Goal: Task Accomplishment & Management: Use online tool/utility

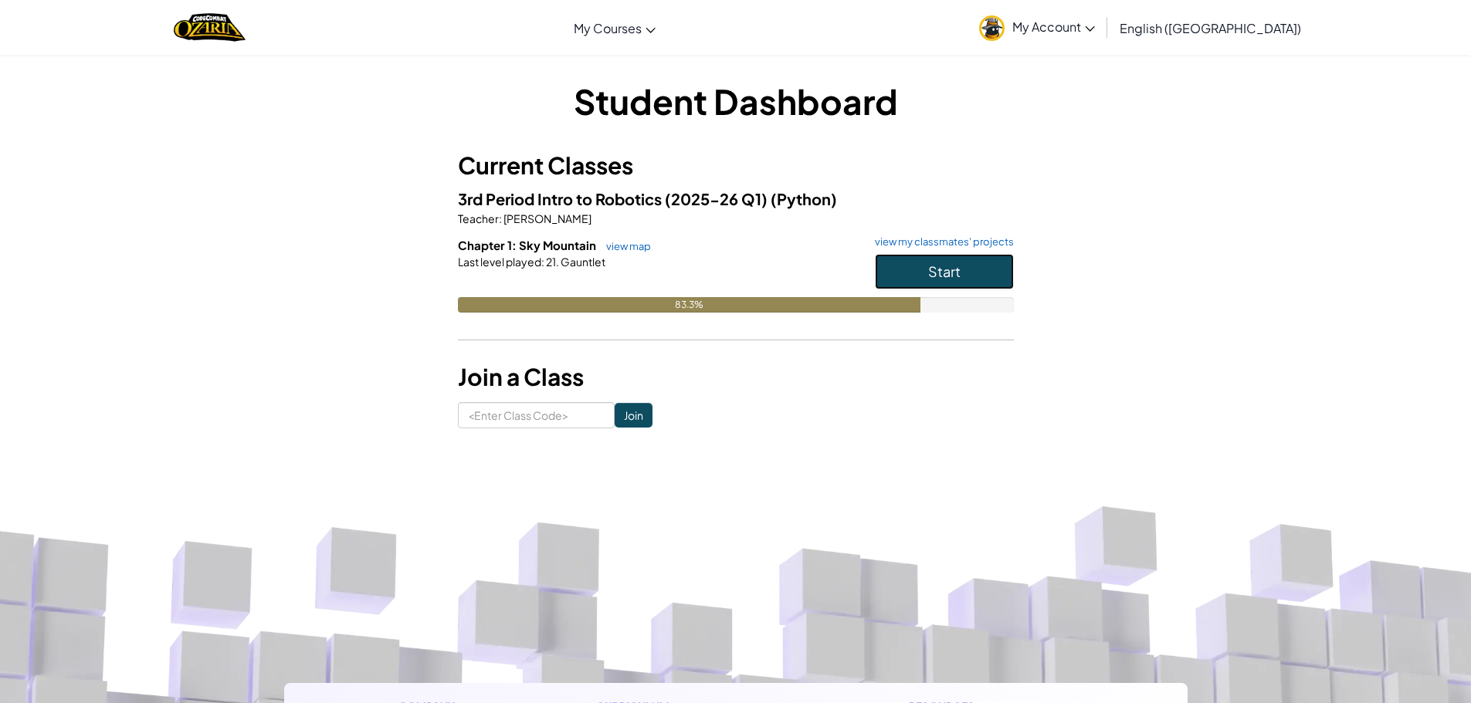
click at [946, 279] on span "Start" at bounding box center [944, 271] width 32 height 18
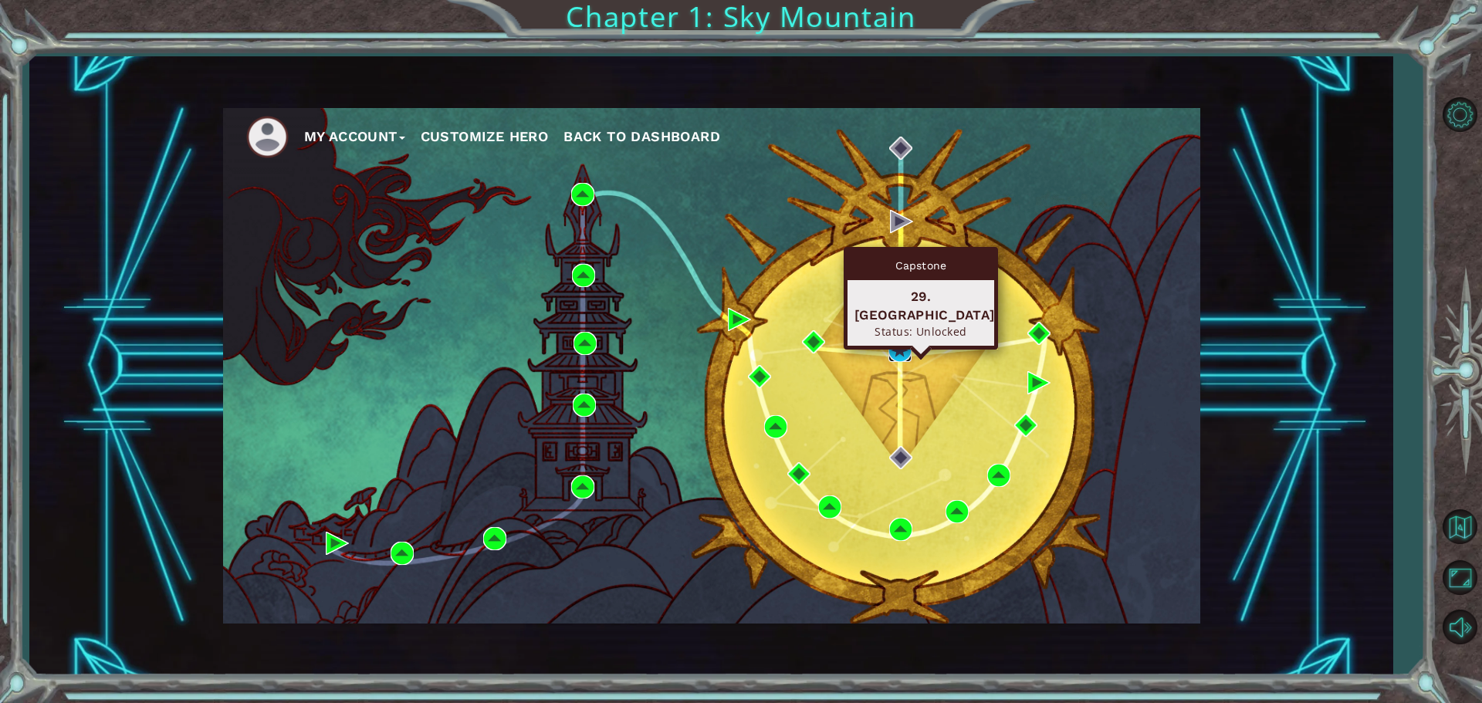
click at [895, 359] on img at bounding box center [900, 350] width 23 height 23
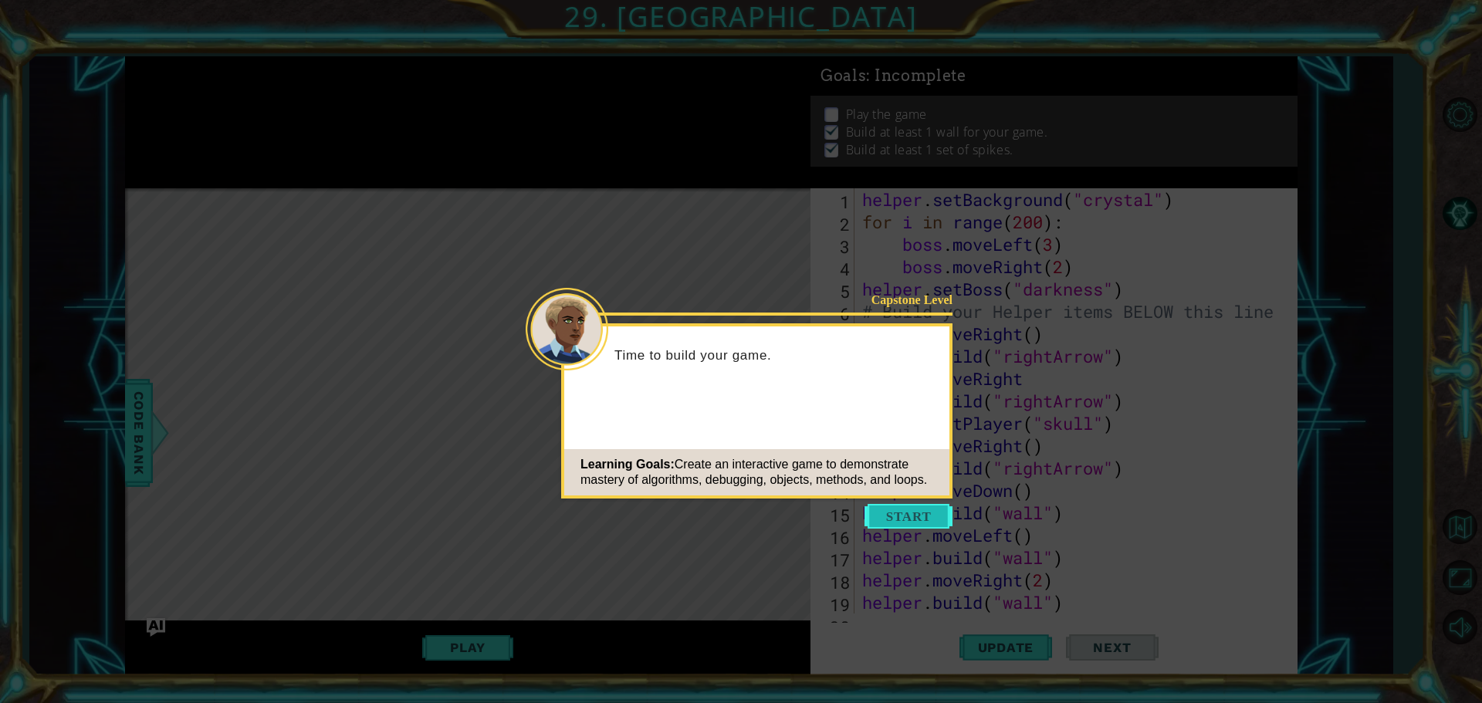
click at [931, 523] on button "Start" at bounding box center [909, 516] width 88 height 25
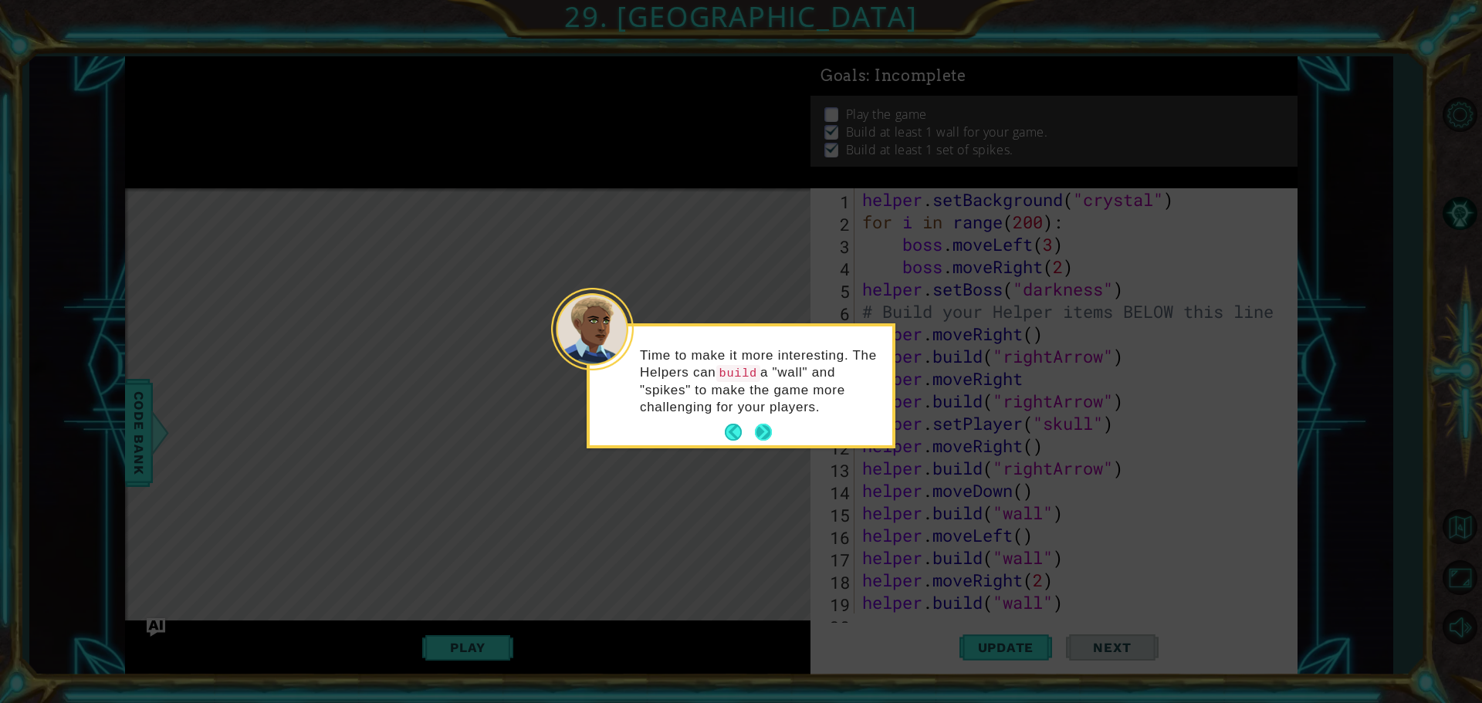
click at [766, 424] on button "Next" at bounding box center [763, 432] width 29 height 29
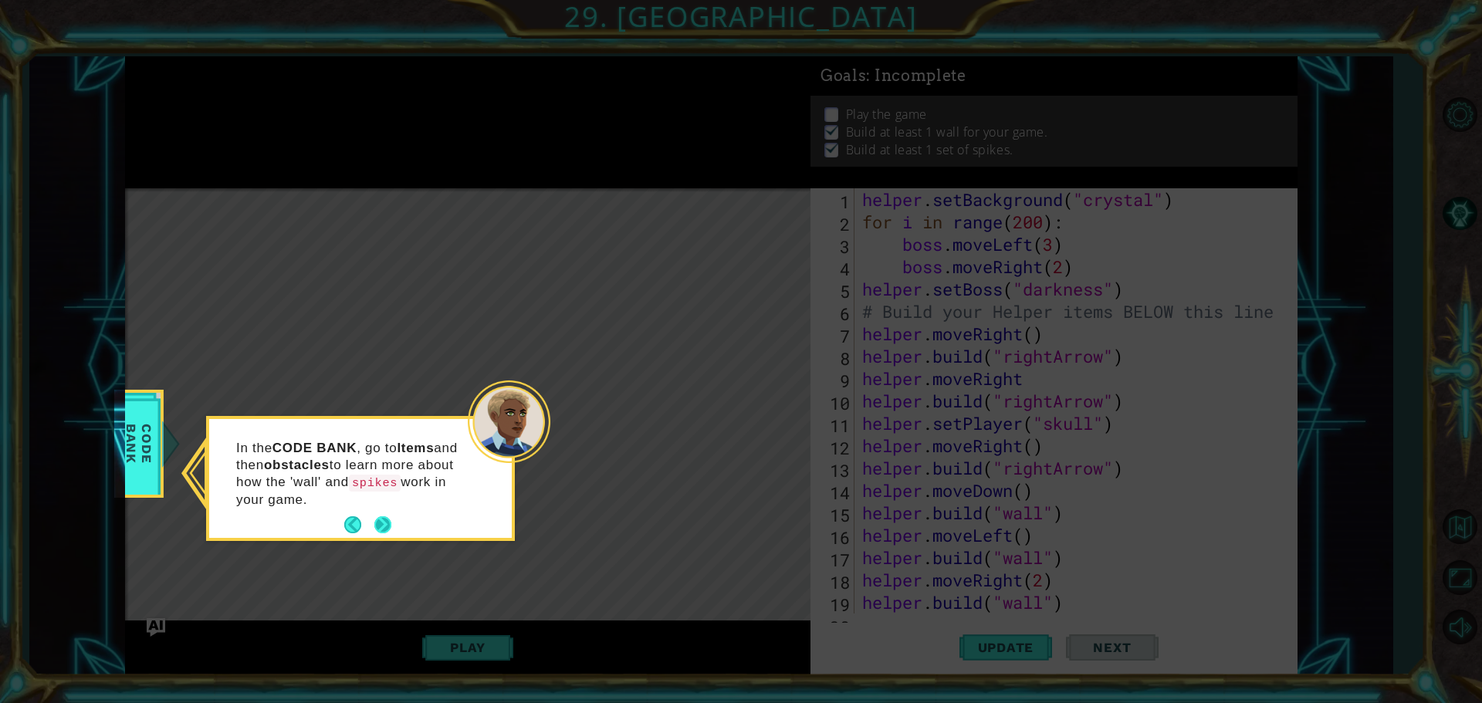
click at [384, 530] on button "Next" at bounding box center [382, 525] width 25 height 25
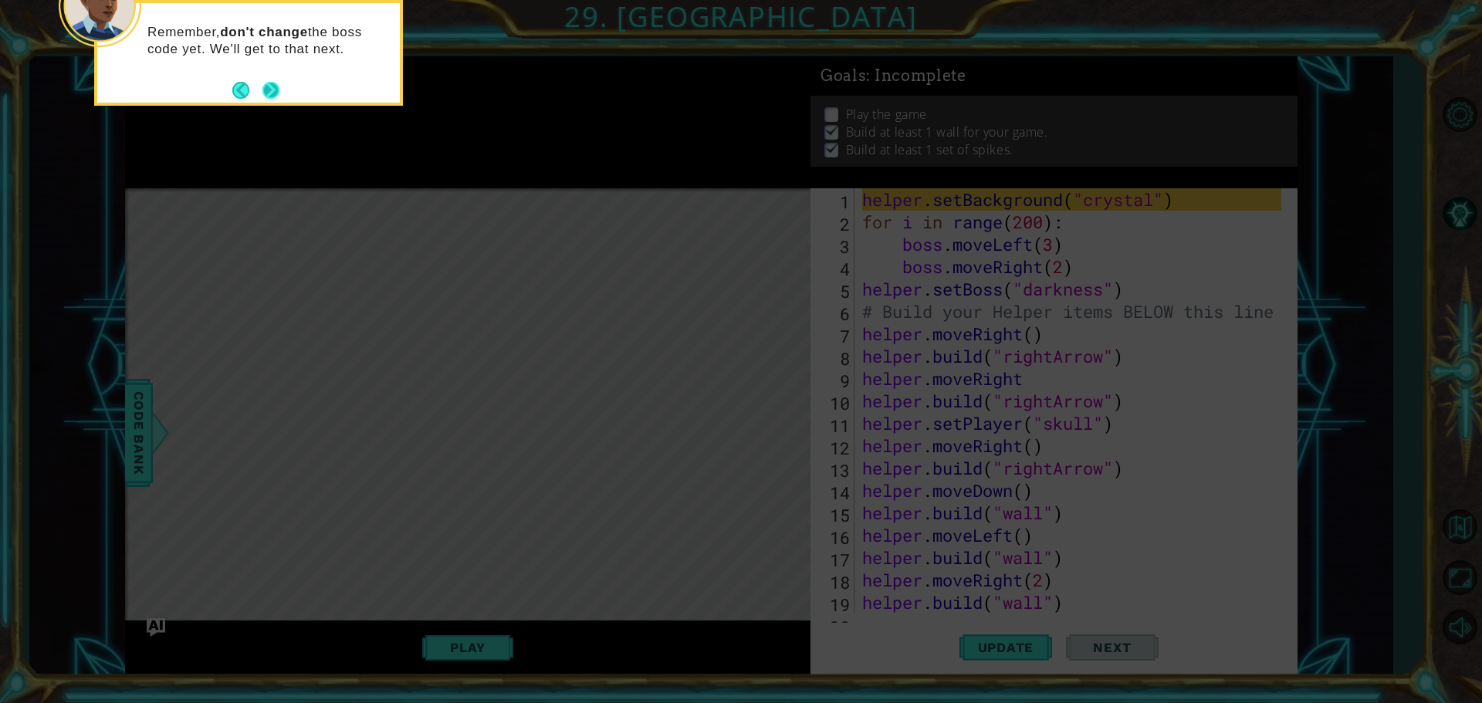
click at [263, 88] on button "Next" at bounding box center [271, 90] width 21 height 21
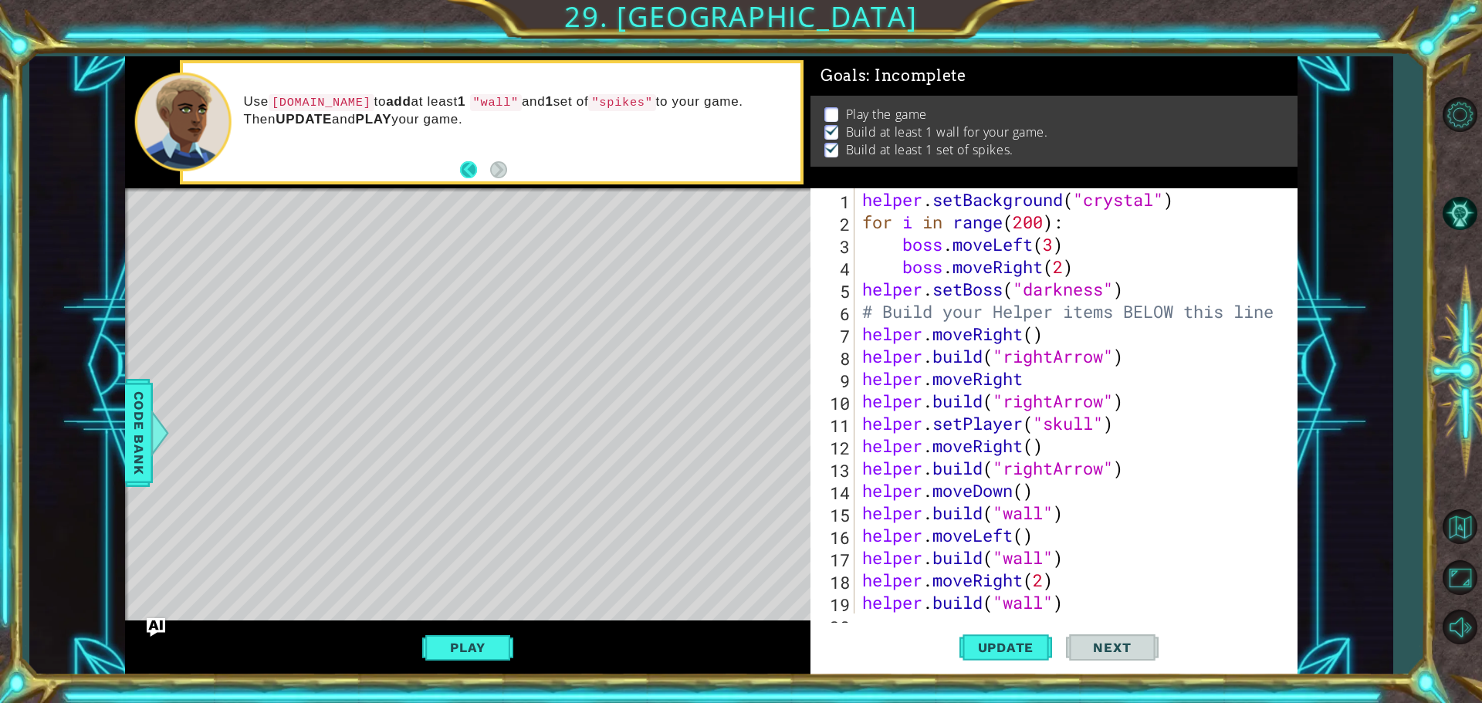
click at [466, 165] on button "Back" at bounding box center [475, 169] width 30 height 17
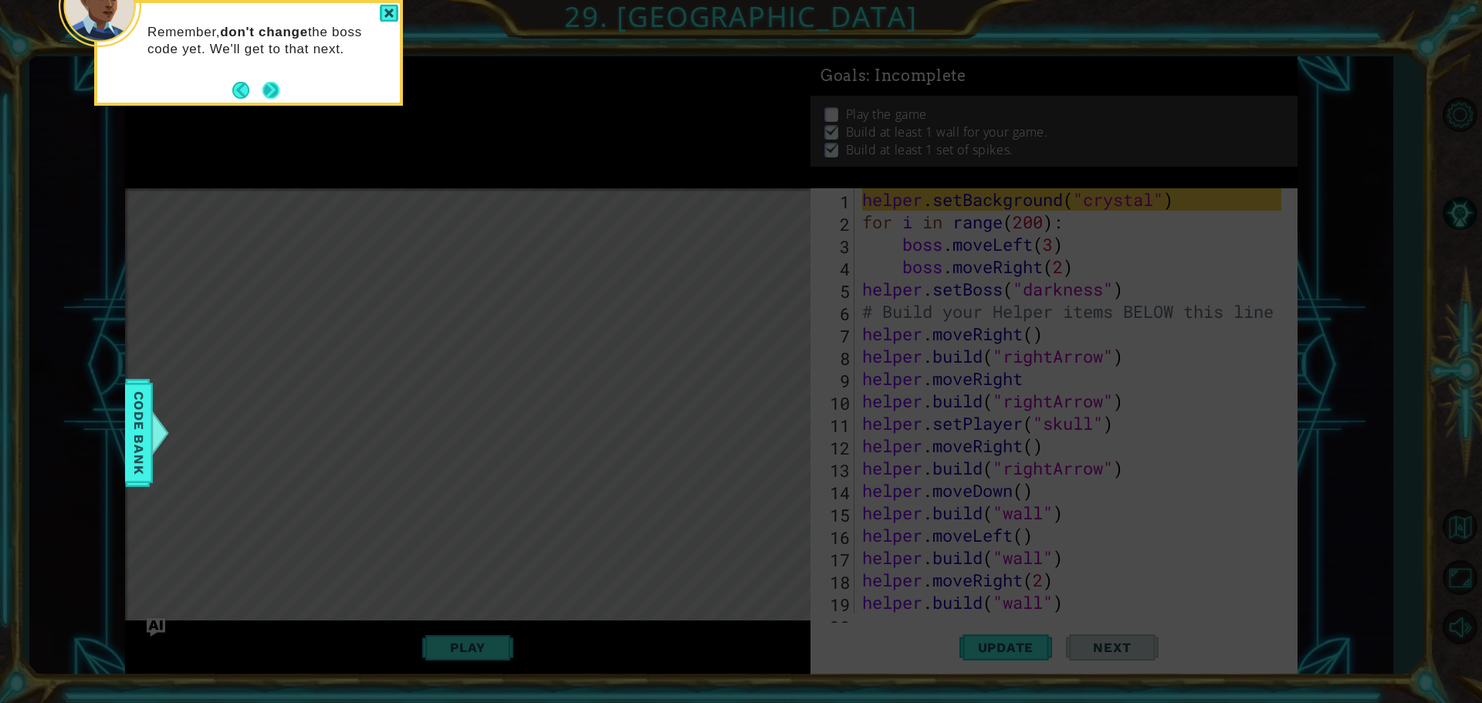
click at [266, 83] on button "Next" at bounding box center [270, 89] width 27 height 27
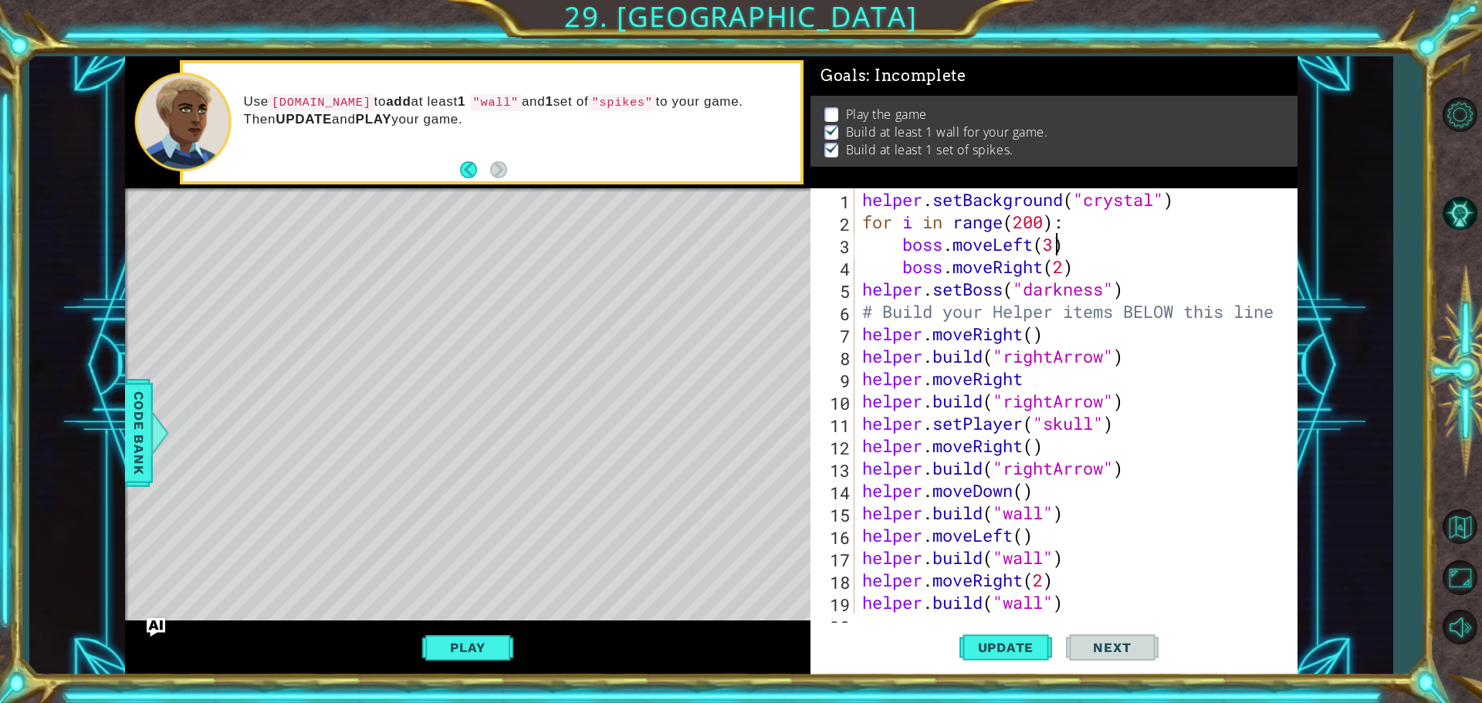
click at [1055, 248] on div "helper . setBackground ( "crystal" ) for i in range ( 200 ) : boss . moveLeft (…" at bounding box center [1074, 423] width 430 height 470
click at [1065, 268] on div "helper . setBackground ( "crystal" ) for i in range ( 200 ) : boss . moveLeft (…" at bounding box center [1074, 423] width 430 height 470
click at [999, 654] on span "Update" at bounding box center [1006, 647] width 87 height 15
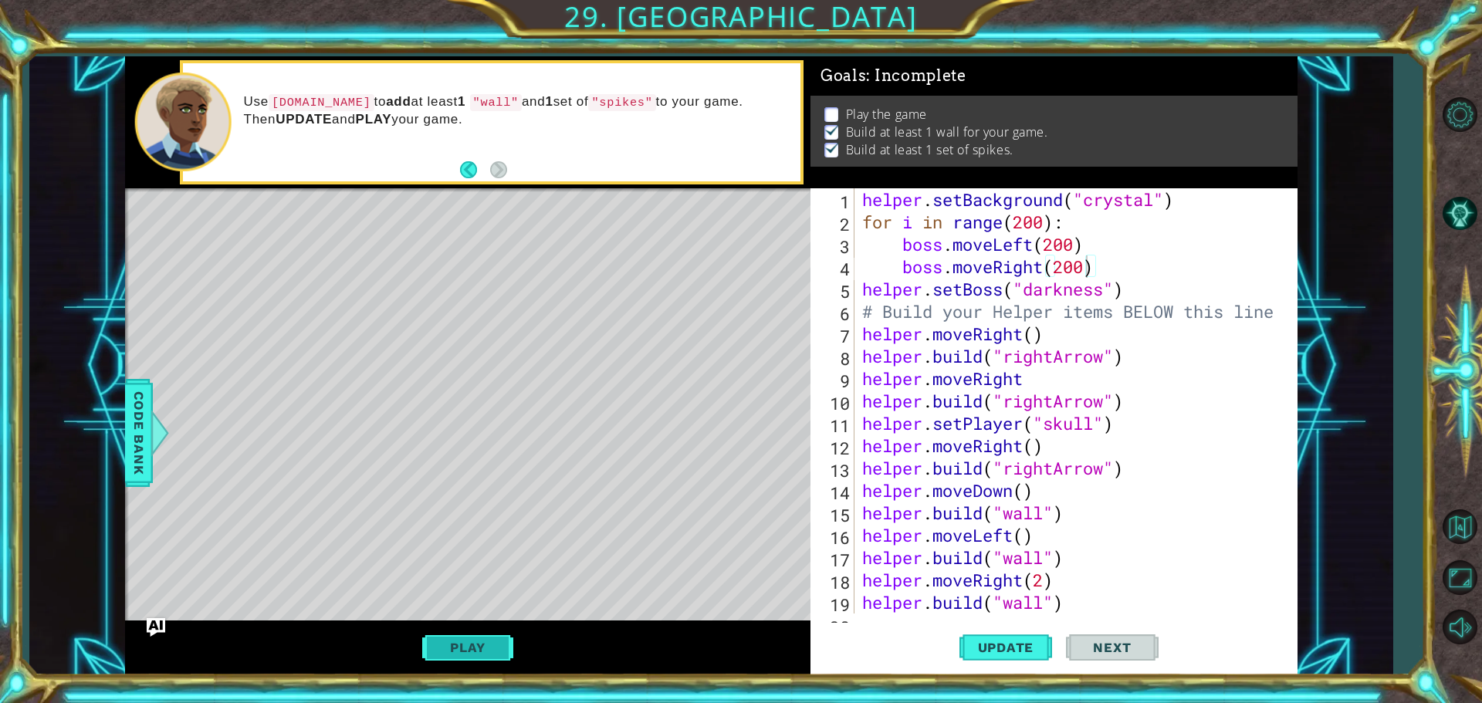
click at [475, 660] on button "Play" at bounding box center [467, 647] width 90 height 29
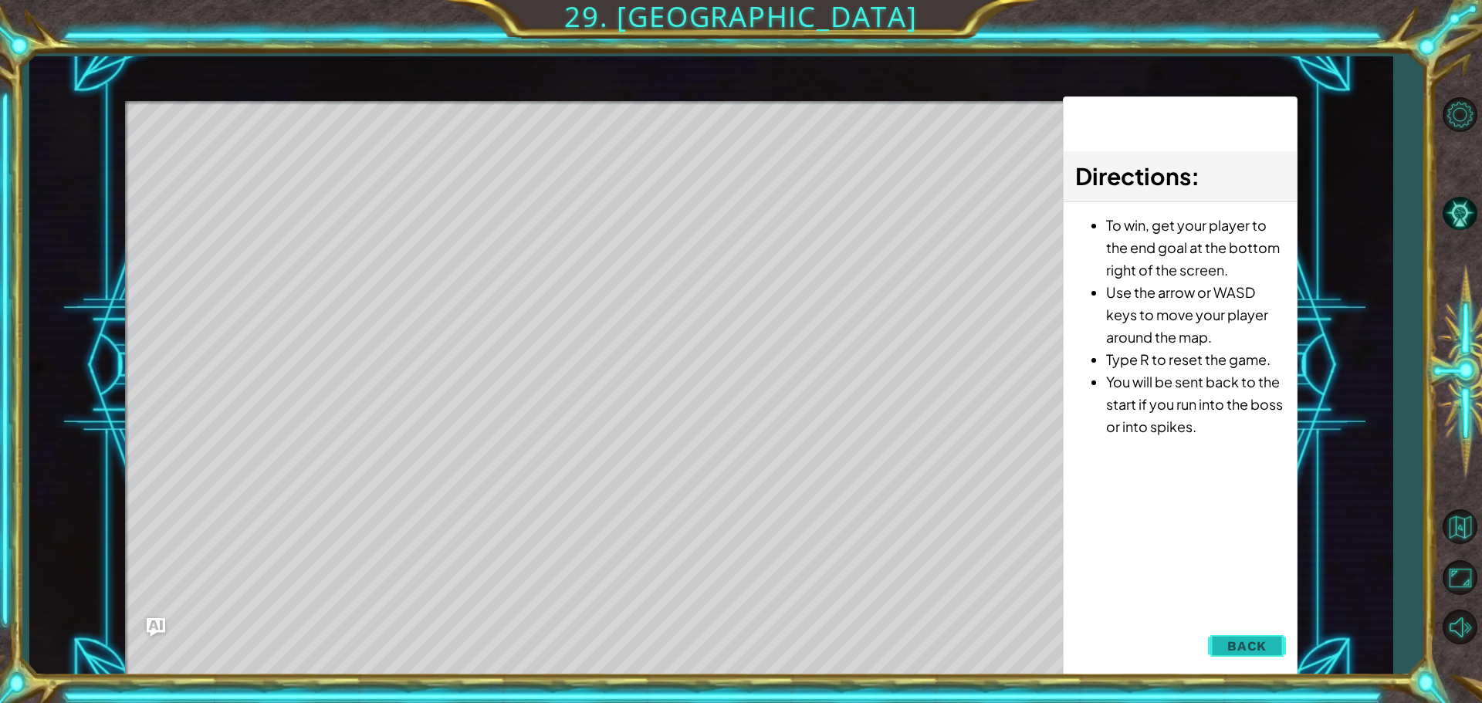
click at [1237, 639] on span "Back" at bounding box center [1247, 645] width 39 height 15
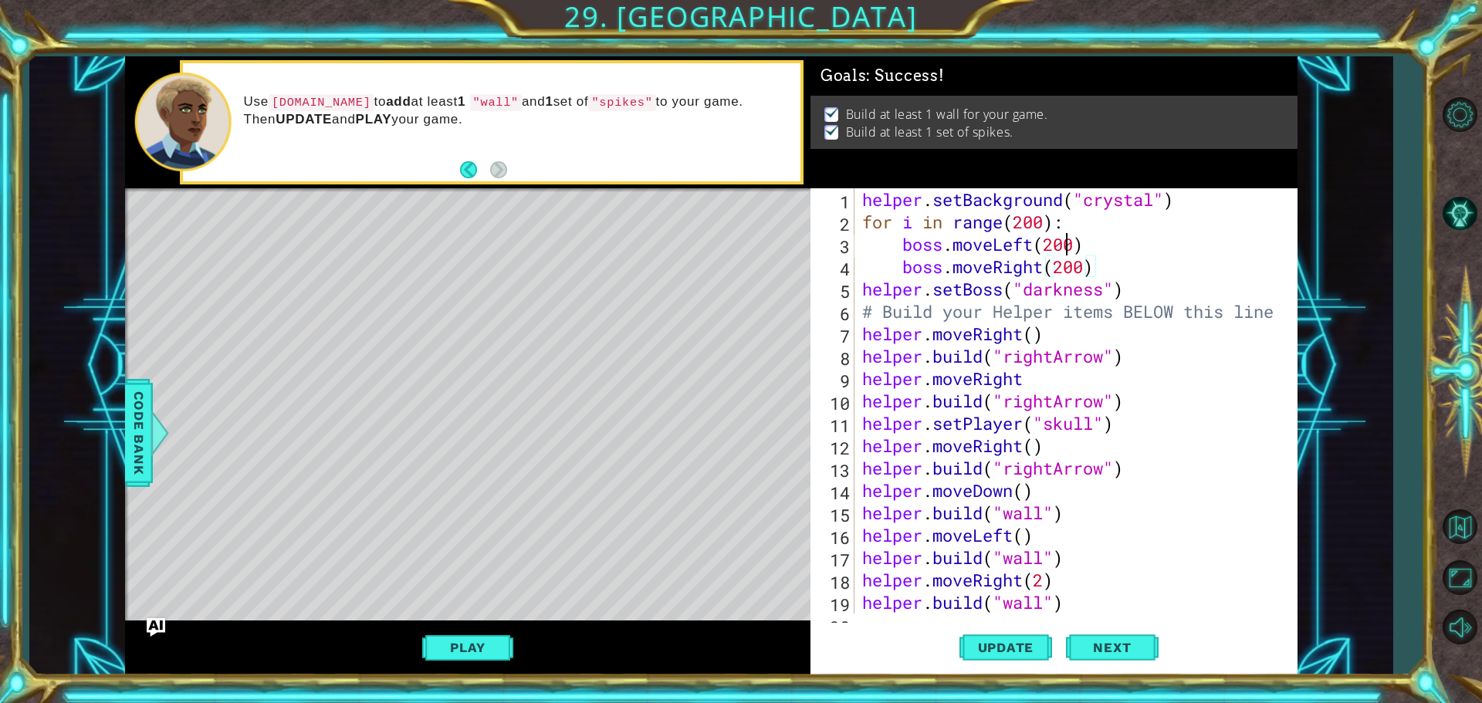
click at [1069, 249] on div "helper . setBackground ( "crystal" ) for i in range ( 200 ) : boss . moveLeft (…" at bounding box center [1074, 423] width 430 height 470
drag, startPoint x: 1073, startPoint y: 249, endPoint x: 1050, endPoint y: 249, distance: 23.2
click at [1050, 249] on div "helper . setBackground ( "crystal" ) for i in range ( 200 ) : boss . moveLeft (…" at bounding box center [1074, 423] width 430 height 470
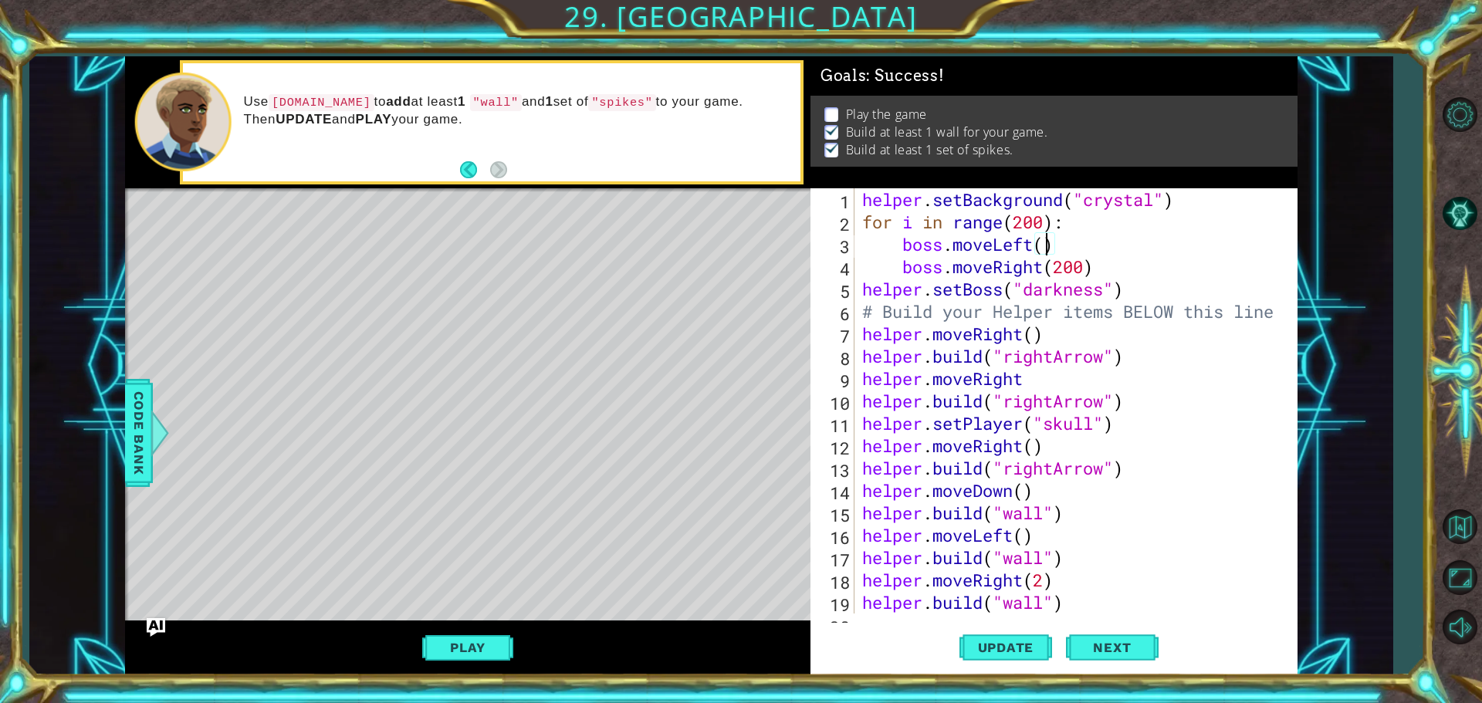
scroll to position [0, 8]
click at [1088, 271] on div "helper . setBackground ( "crystal" ) for i in range ( 200 ) : boss . moveLeft (…" at bounding box center [1074, 423] width 430 height 470
type textarea "boss.moveRight(4)"
click at [991, 659] on button "Update" at bounding box center [1006, 647] width 93 height 49
click at [468, 653] on button "Play" at bounding box center [467, 647] width 90 height 29
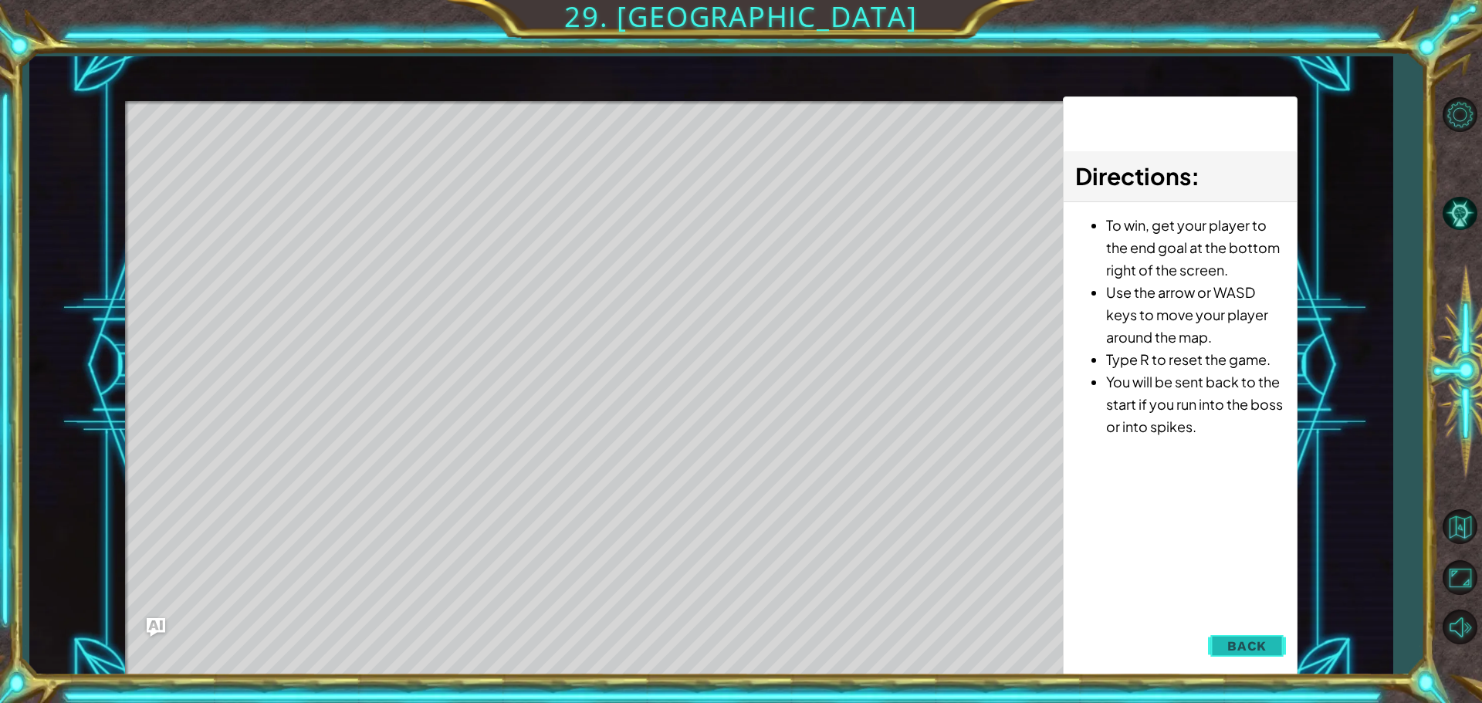
click at [1268, 652] on button "Back" at bounding box center [1247, 646] width 78 height 31
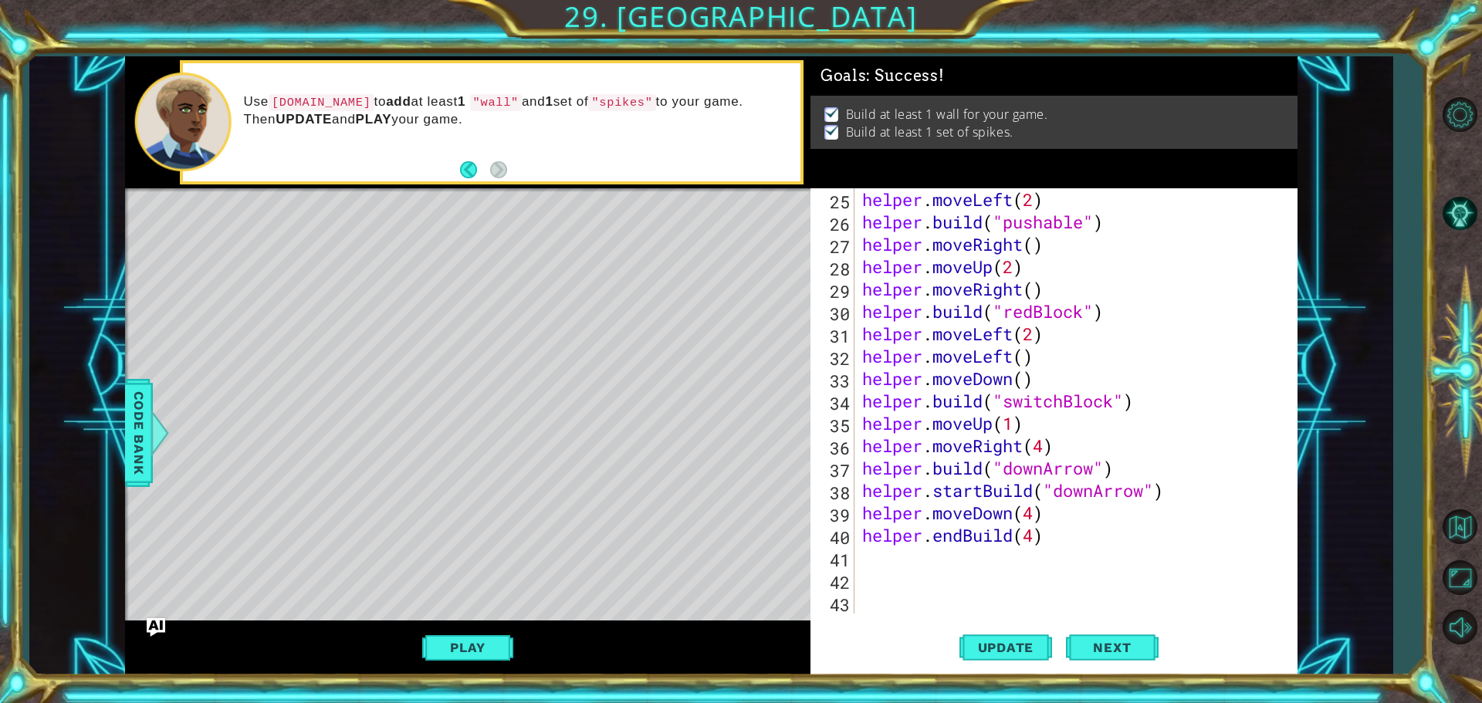
scroll to position [537, 0]
click at [859, 566] on div "helper . moveLeft ( 2 ) helper . build ( "pushable" ) helper . moveRight ( ) he…" at bounding box center [1074, 423] width 430 height 470
click at [1035, 635] on button "Update" at bounding box center [1006, 647] width 93 height 49
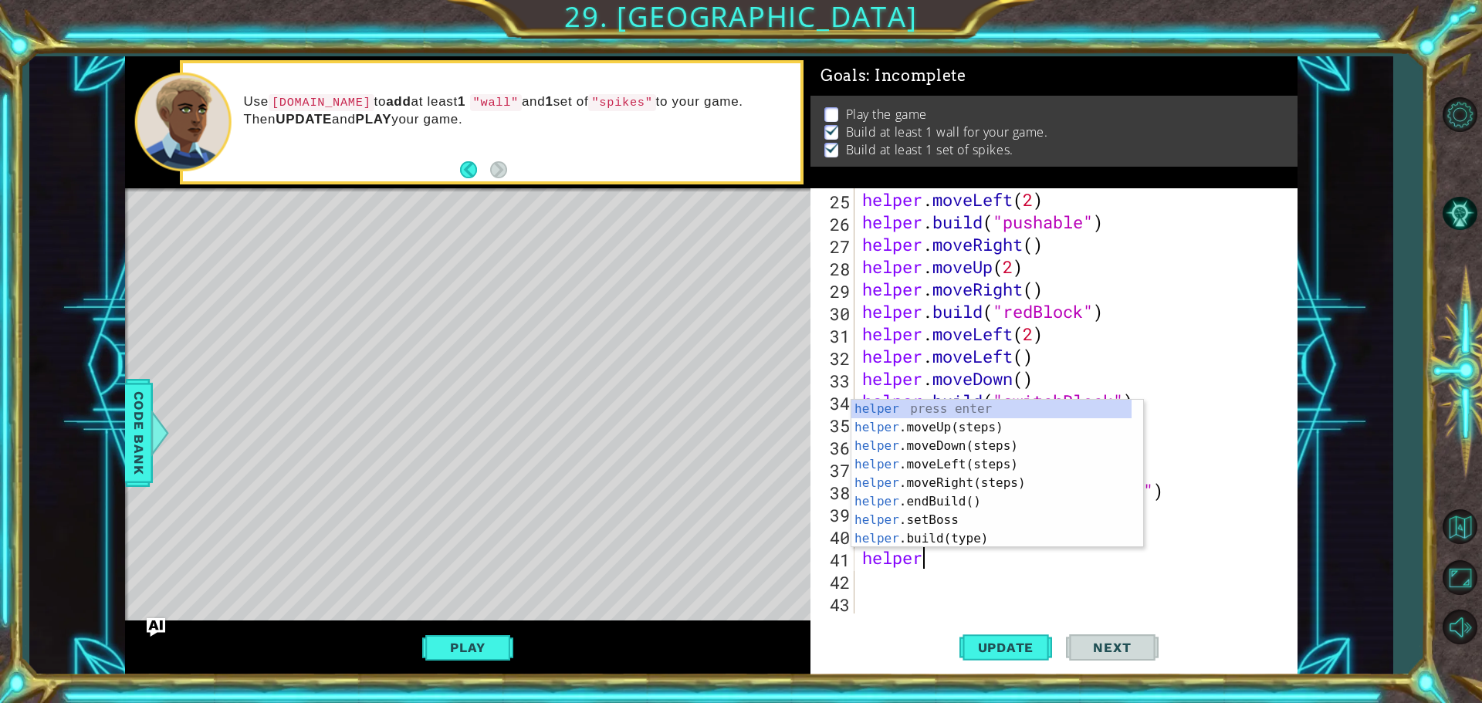
scroll to position [0, 2]
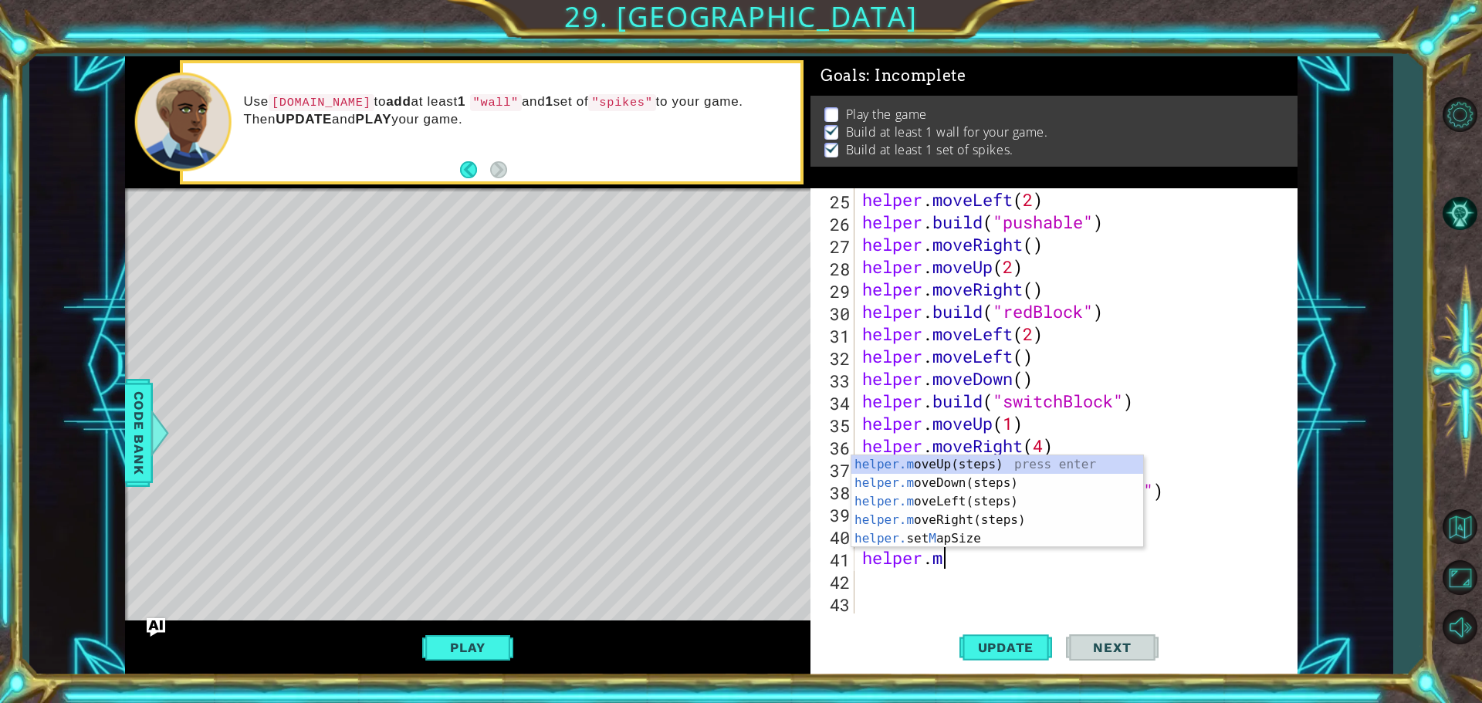
type textarea "[DOMAIN_NAME]"
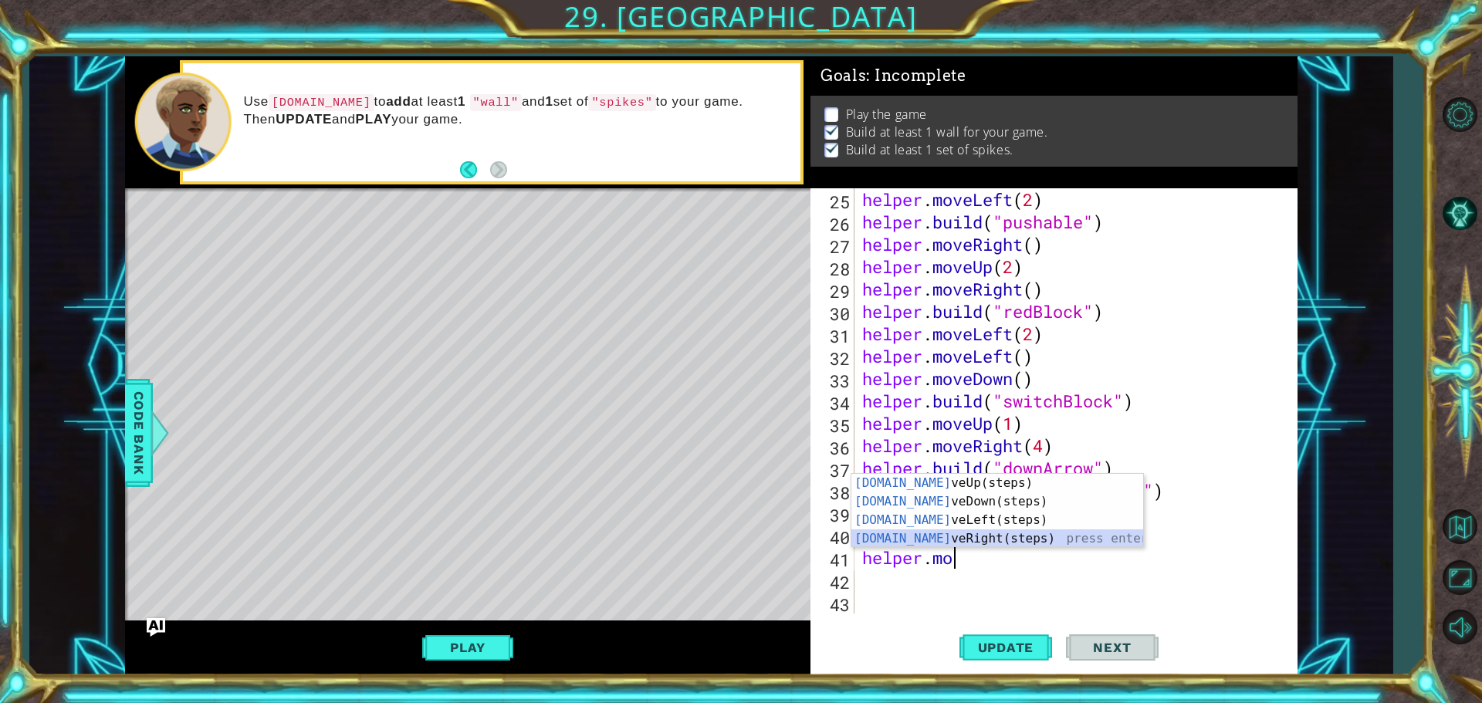
click at [979, 537] on div "[DOMAIN_NAME] veUp(steps) press enter [DOMAIN_NAME] veDown(steps) press enter […" at bounding box center [998, 529] width 292 height 111
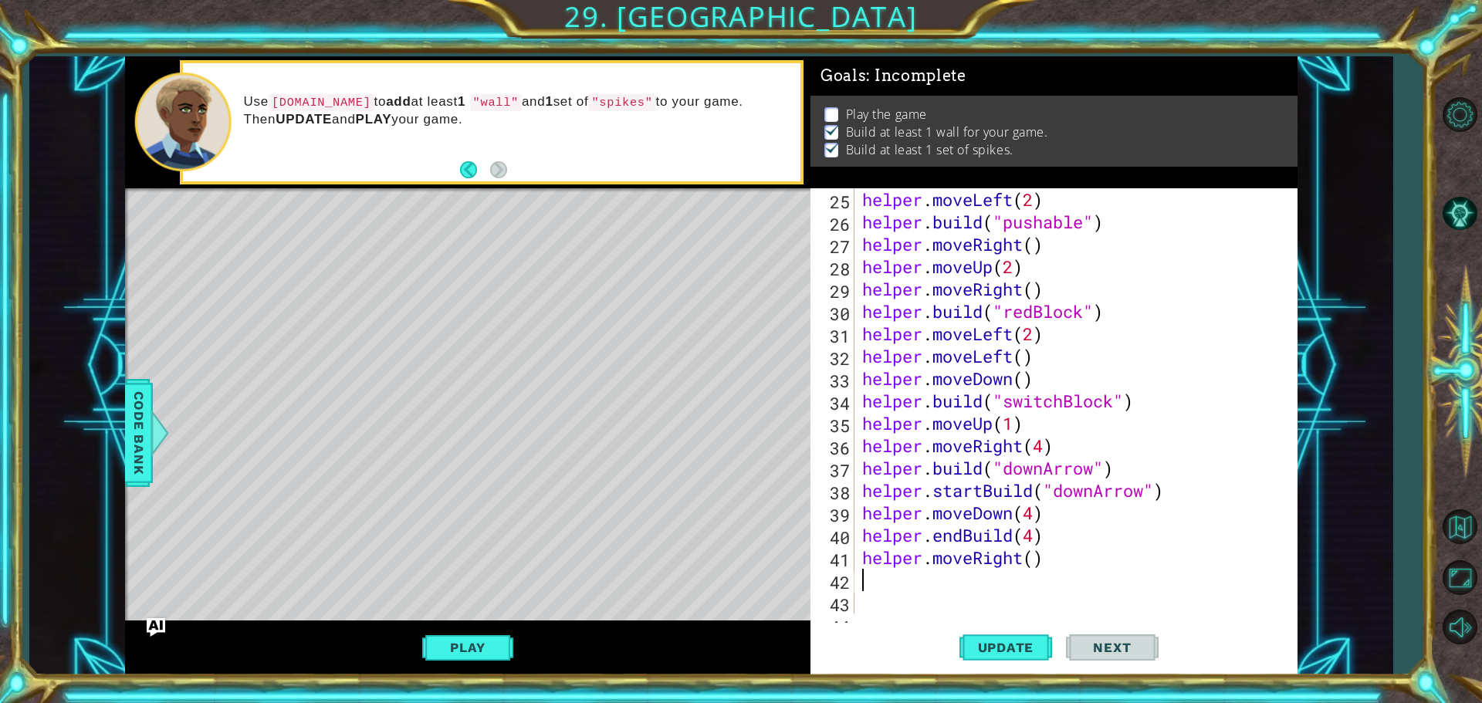
scroll to position [0, 0]
click at [991, 655] on button "Update" at bounding box center [1006, 647] width 93 height 49
click at [474, 659] on button "Play" at bounding box center [467, 647] width 90 height 29
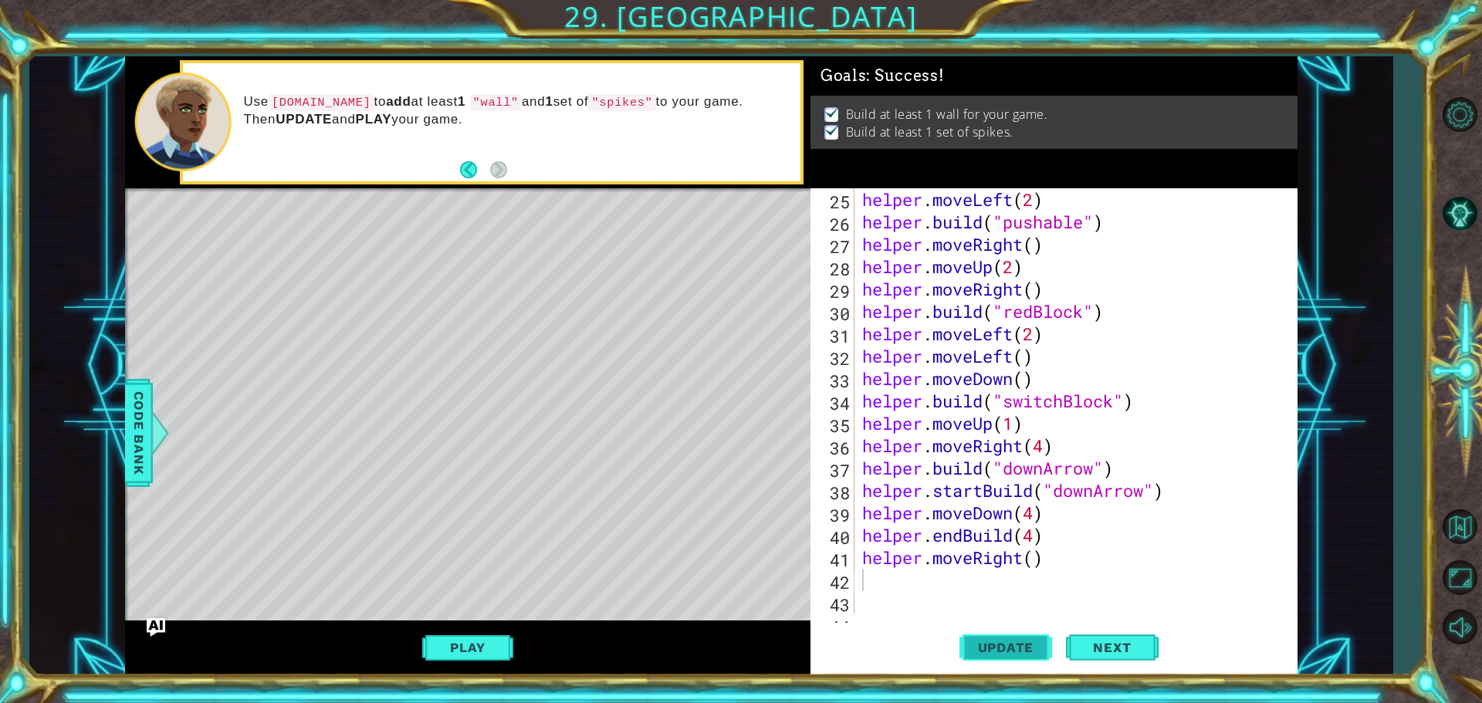
click at [990, 625] on button "Update" at bounding box center [1006, 647] width 93 height 49
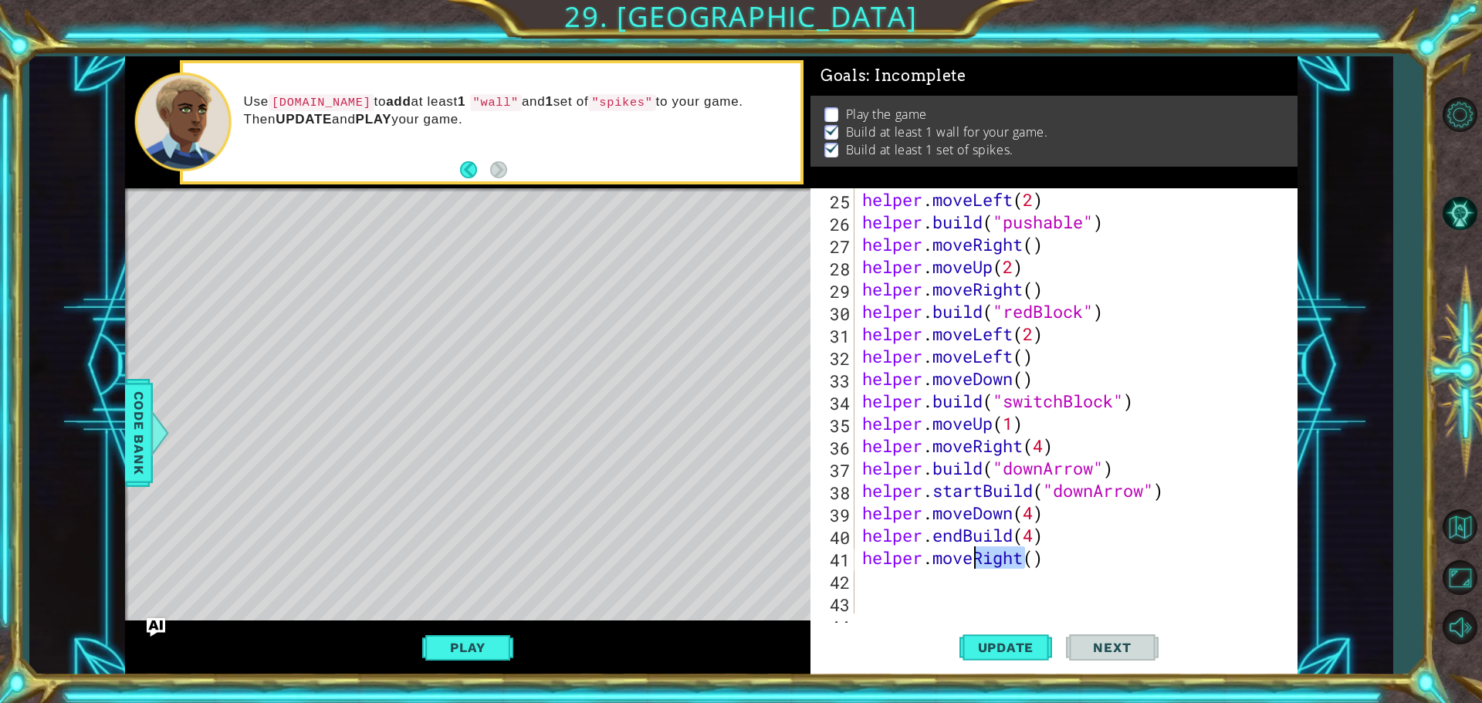
drag, startPoint x: 1021, startPoint y: 560, endPoint x: 979, endPoint y: 561, distance: 41.7
click at [979, 561] on div "helper . moveLeft ( 2 ) helper . build ( "pushable" ) helper . moveRight ( ) he…" at bounding box center [1074, 423] width 430 height 470
click at [958, 540] on div "helper.moveLeft (steps) press enter" at bounding box center [998, 558] width 292 height 56
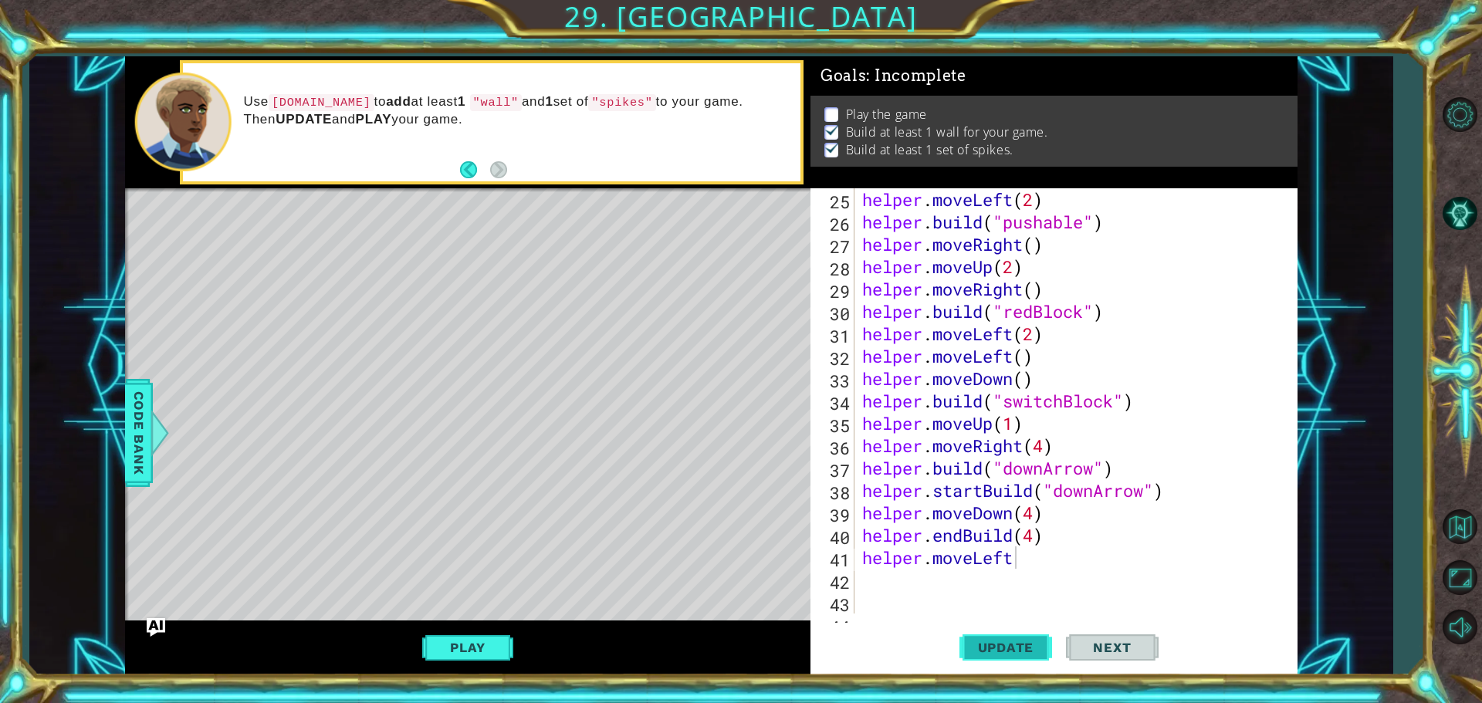
click at [993, 632] on button "Update" at bounding box center [1006, 647] width 93 height 49
click at [1017, 635] on button "Update" at bounding box center [1006, 647] width 93 height 49
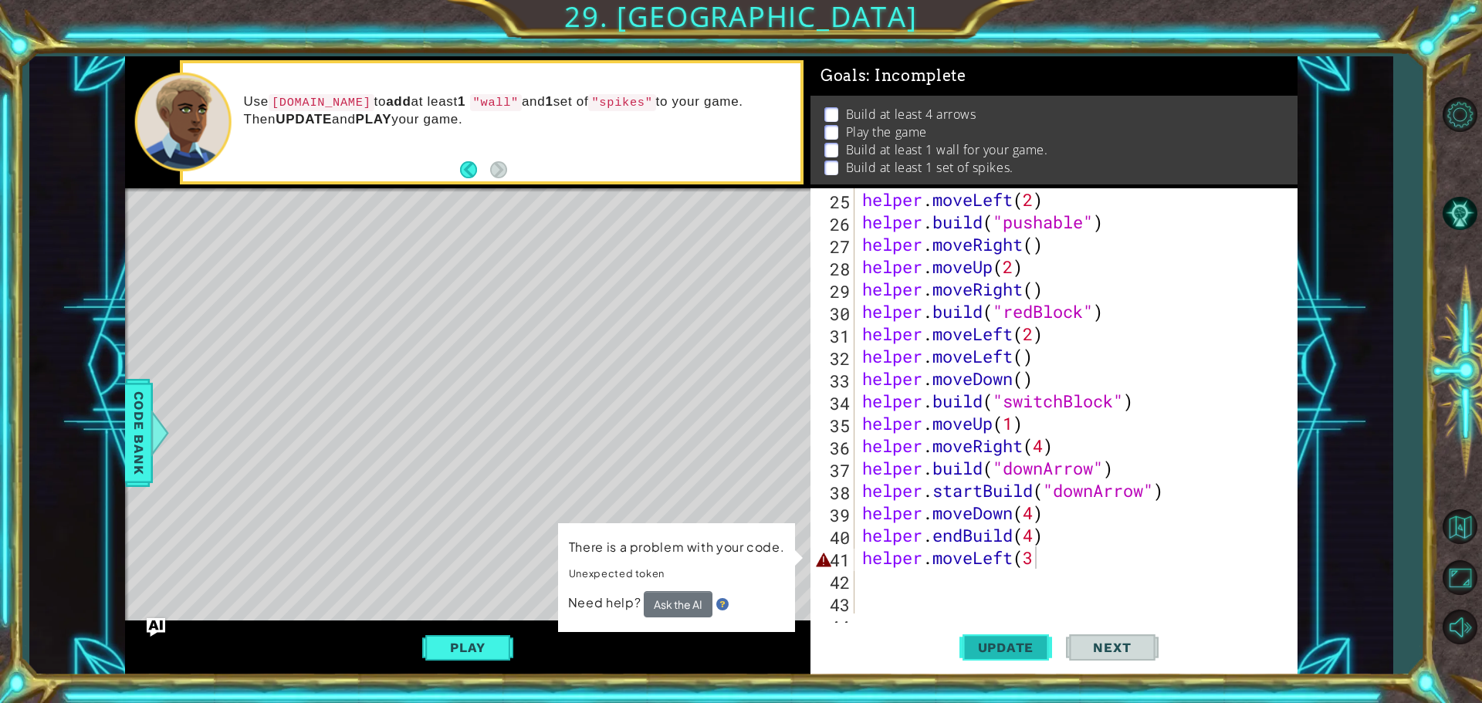
click at [1015, 635] on button "Update" at bounding box center [1006, 647] width 93 height 49
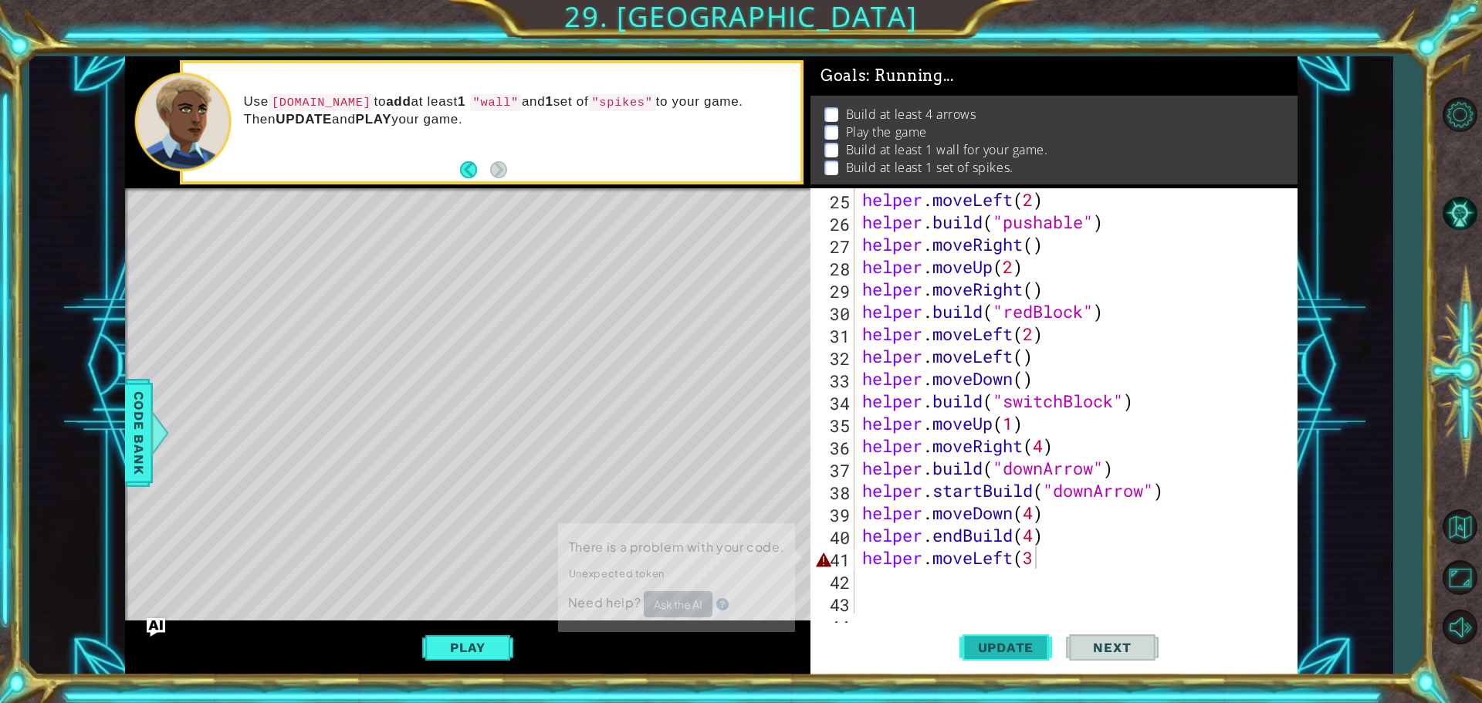
drag, startPoint x: 1014, startPoint y: 634, endPoint x: 1015, endPoint y: 625, distance: 9.3
click at [1014, 631] on button "Update" at bounding box center [1006, 647] width 93 height 49
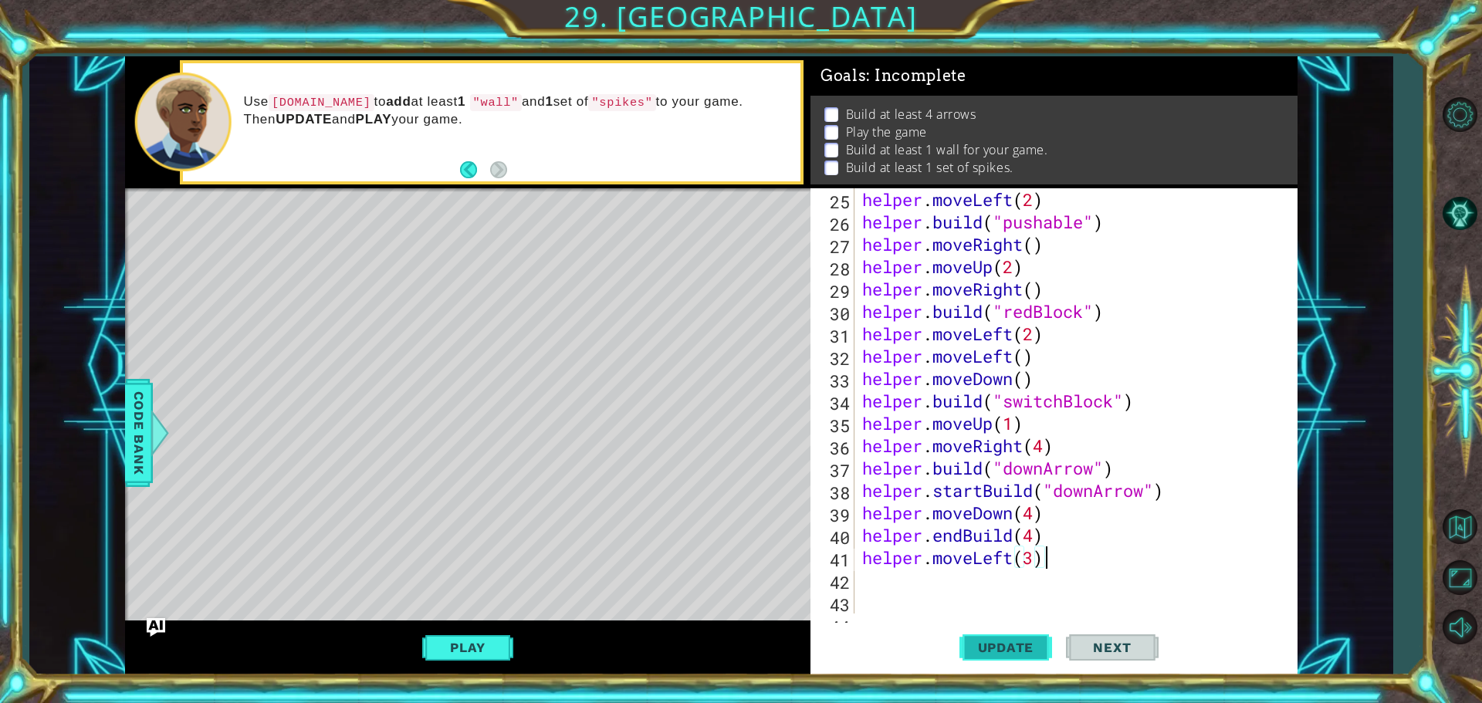
click at [1031, 629] on button "Update" at bounding box center [1006, 647] width 93 height 49
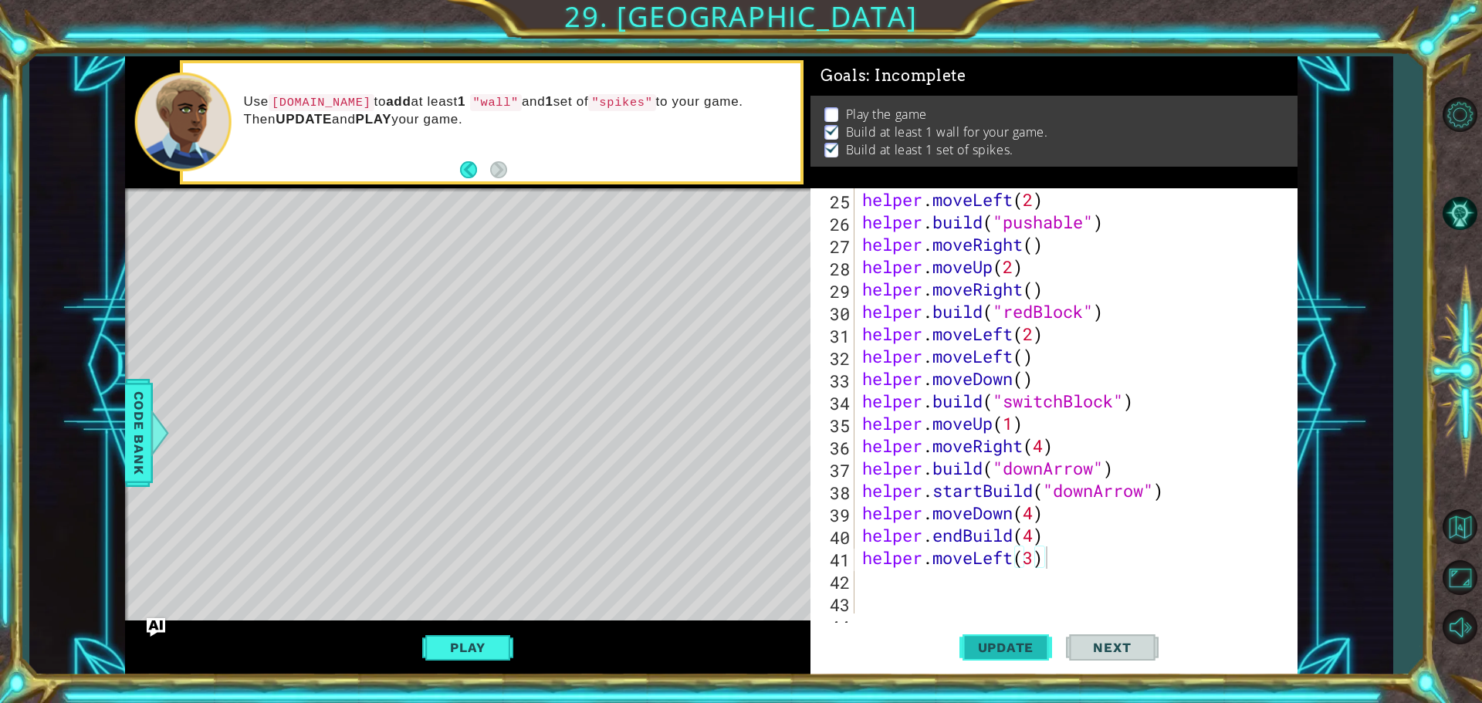
click at [1008, 652] on span "Update" at bounding box center [1006, 647] width 87 height 15
drag, startPoint x: 1085, startPoint y: 219, endPoint x: 1008, endPoint y: 232, distance: 78.2
click at [1008, 232] on div "helper . moveLeft ( 2 ) helper . build ( "pushable" ) helper . moveRight ( ) he…" at bounding box center [1074, 423] width 430 height 470
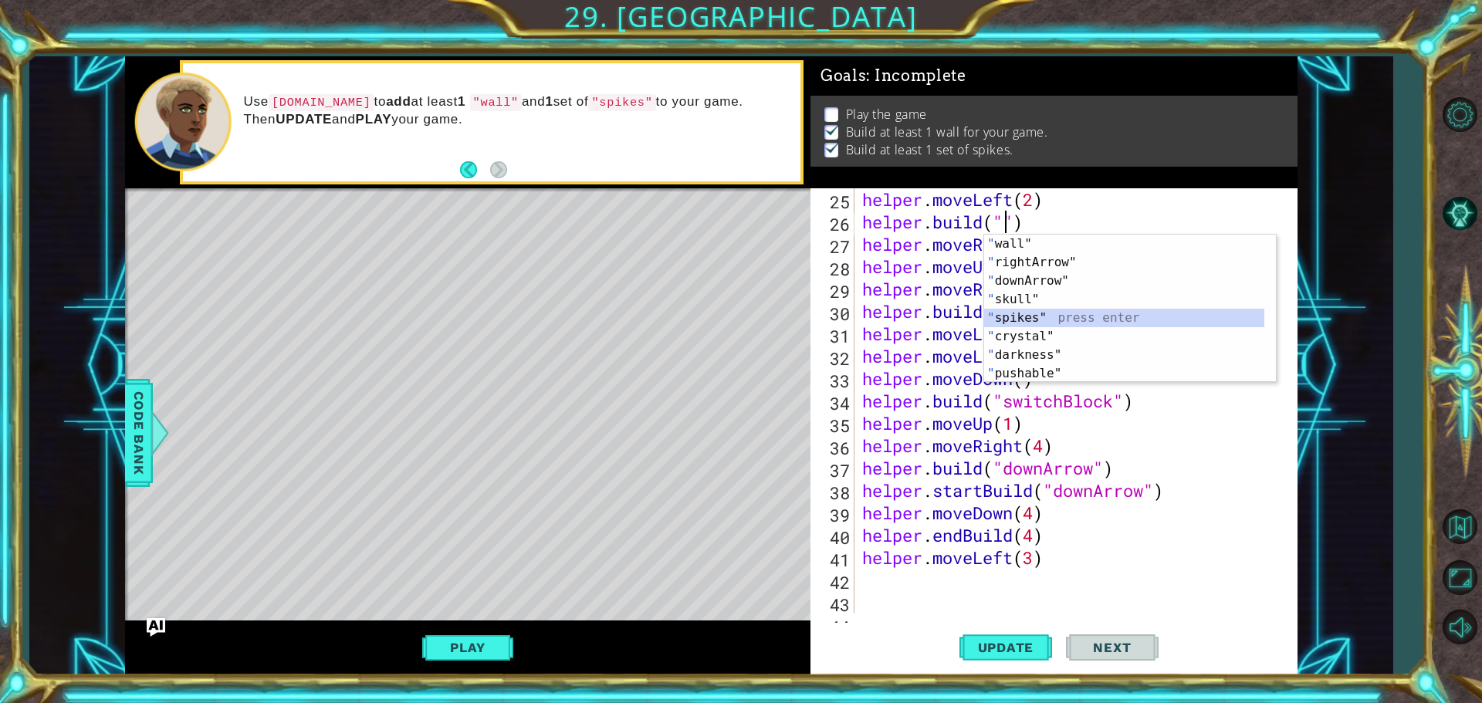
click at [1022, 319] on div "" wall" press enter " rightArrow" press enter " downArrow" press enter " skull"…" at bounding box center [1130, 327] width 292 height 185
type textarea "[DOMAIN_NAME]("spikes")"
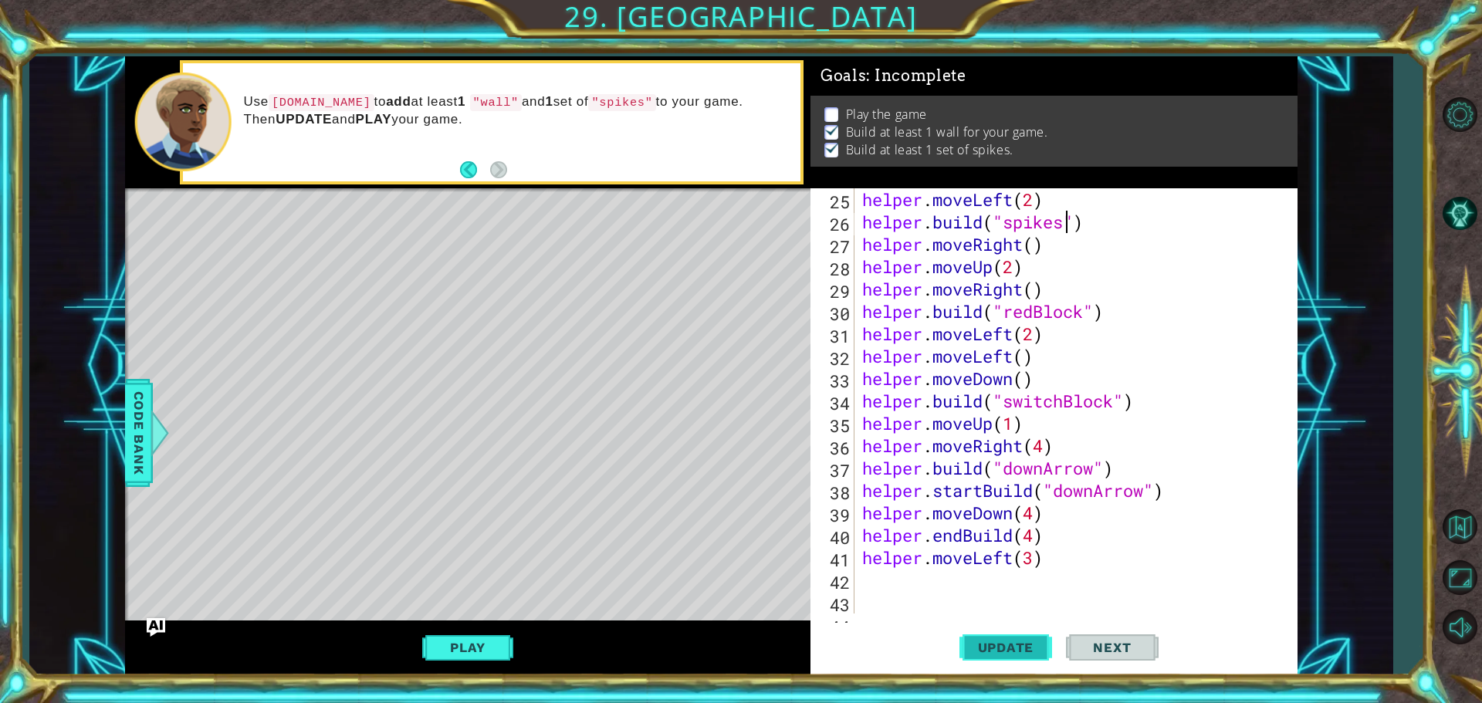
click at [984, 653] on span "Update" at bounding box center [1006, 647] width 87 height 15
click at [985, 658] on button "Update" at bounding box center [1006, 647] width 93 height 49
click at [887, 584] on div "helper . moveLeft ( 2 ) helper . build ( "spikes" ) helper . moveRight ( ) help…" at bounding box center [1074, 423] width 430 height 470
type textarea "h"
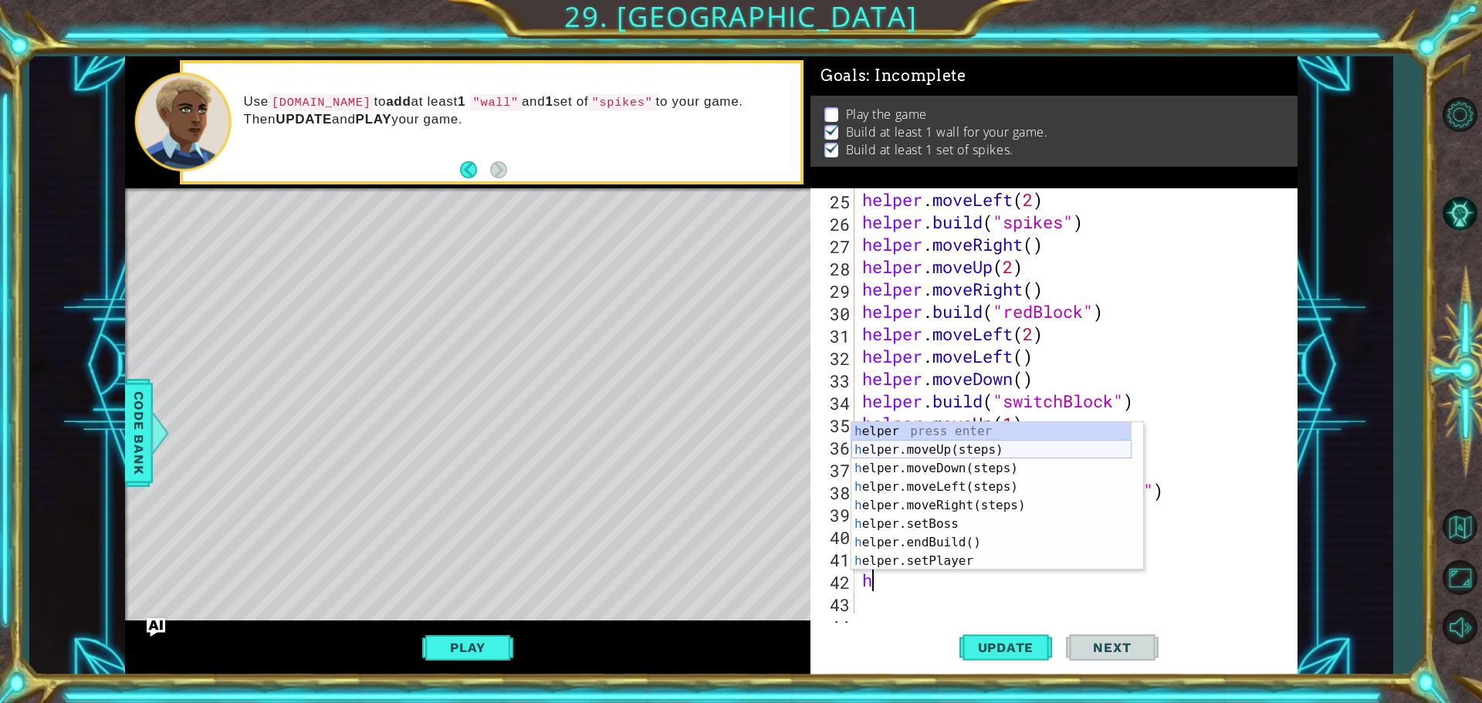
click at [981, 442] on div "h elper press enter h elper.moveUp(steps) press enter h elper.moveDown(steps) p…" at bounding box center [992, 514] width 280 height 185
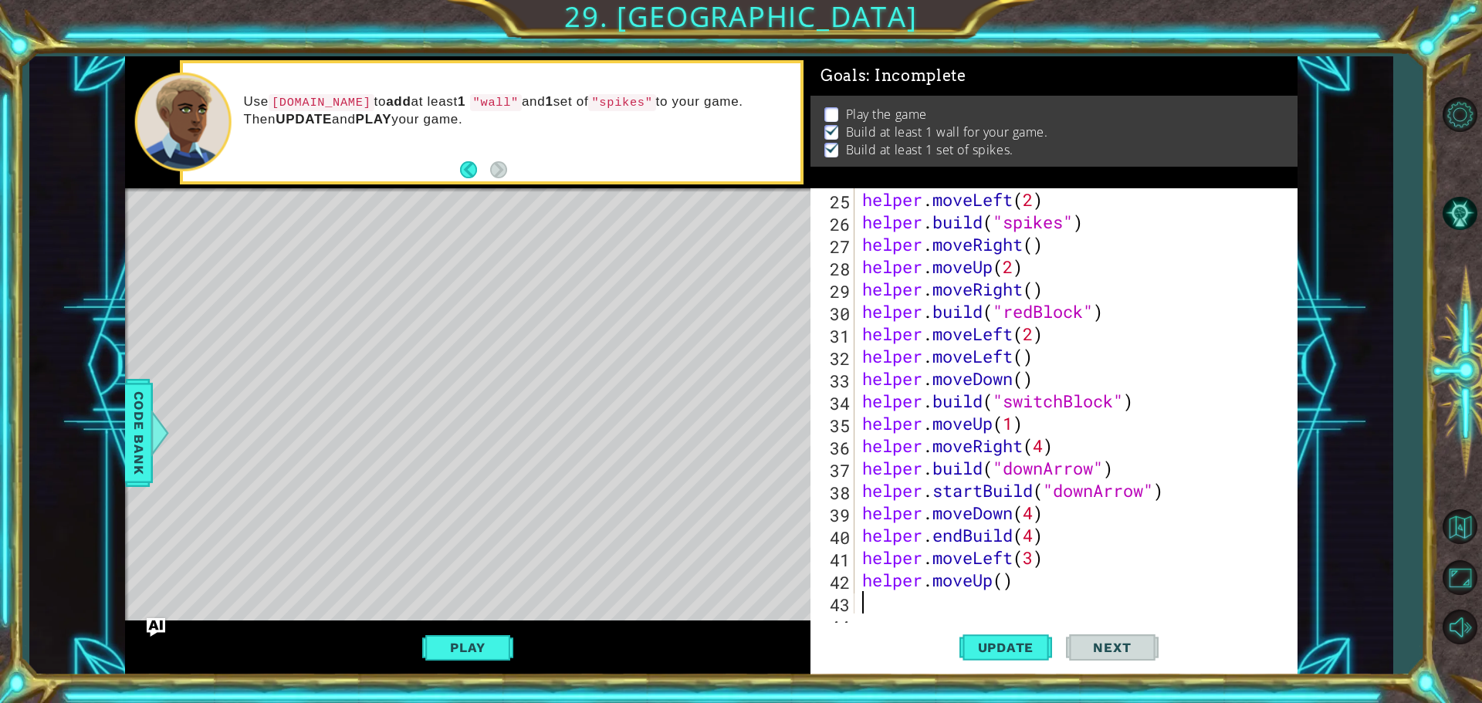
click at [1001, 579] on div "helper . moveLeft ( 2 ) helper . build ( "spikes" ) helper . moveRight ( ) help…" at bounding box center [1074, 423] width 430 height 470
click at [872, 589] on div "helper . moveLeft ( 2 ) helper . build ( "spikes" ) helper . moveRight ( ) help…" at bounding box center [1074, 423] width 430 height 470
type textarea "helper.moveUp(1)"
click at [868, 603] on div "helper . moveLeft ( 2 ) helper . build ( "spikes" ) helper . moveRight ( ) help…" at bounding box center [1074, 423] width 430 height 470
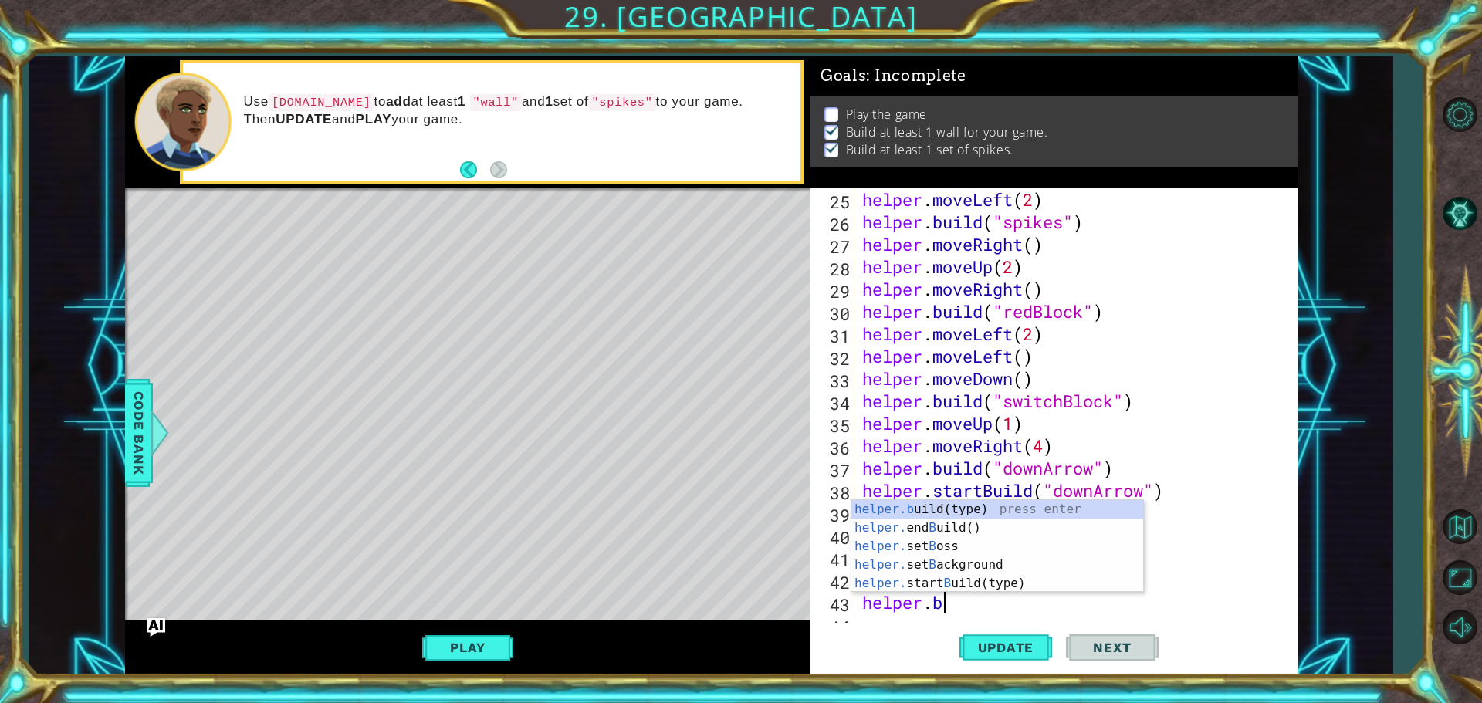
scroll to position [0, 3]
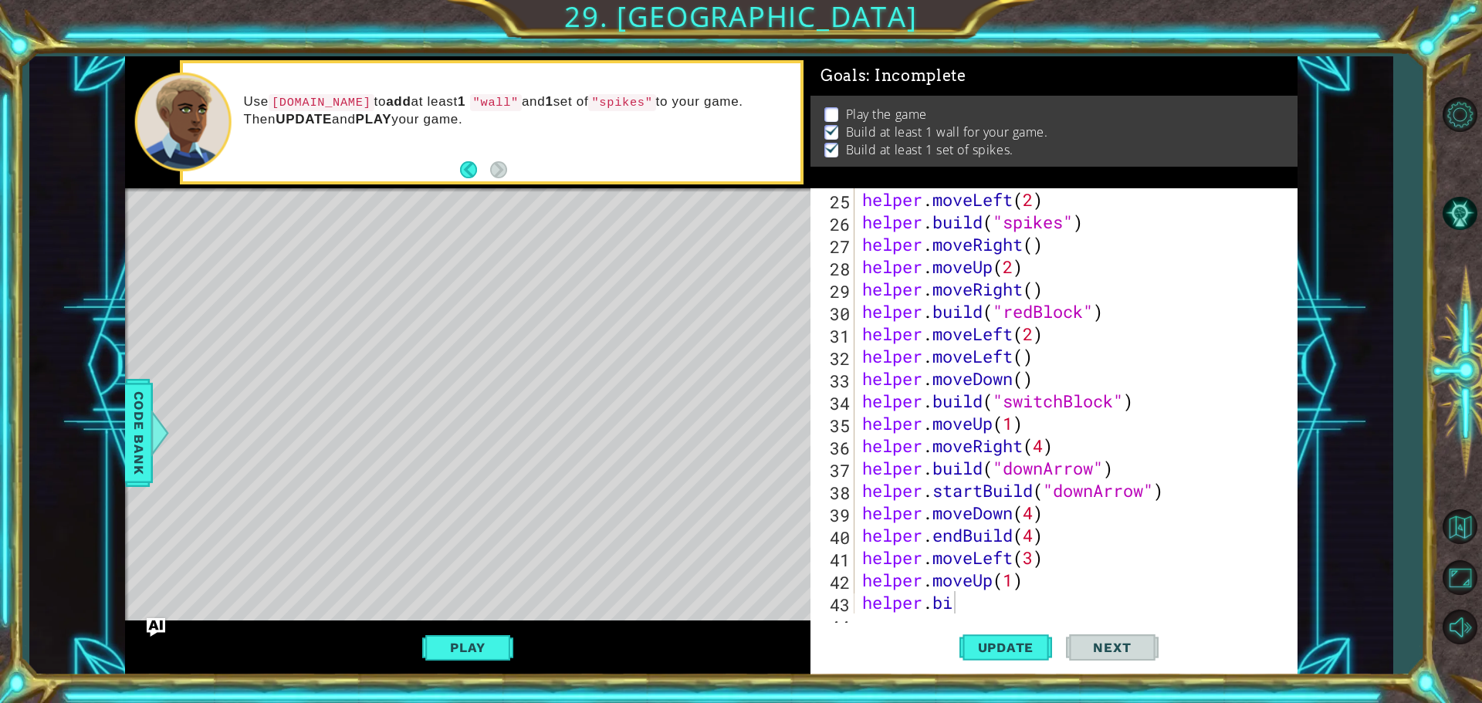
click at [904, 536] on body "1 ההההההההההההההההההההההההההההההההההההההההההההההההההההההההההההההההההההההההההההה…" at bounding box center [741, 351] width 1482 height 703
click at [975, 611] on div "helper . moveLeft ( 2 ) helper . build ( "spikes" ) helper . moveRight ( ) help…" at bounding box center [1074, 423] width 430 height 470
click at [965, 540] on div "helper.[PERSON_NAME](type) press enter helper. end B u i ld() press enter helpe…" at bounding box center [998, 583] width 292 height 93
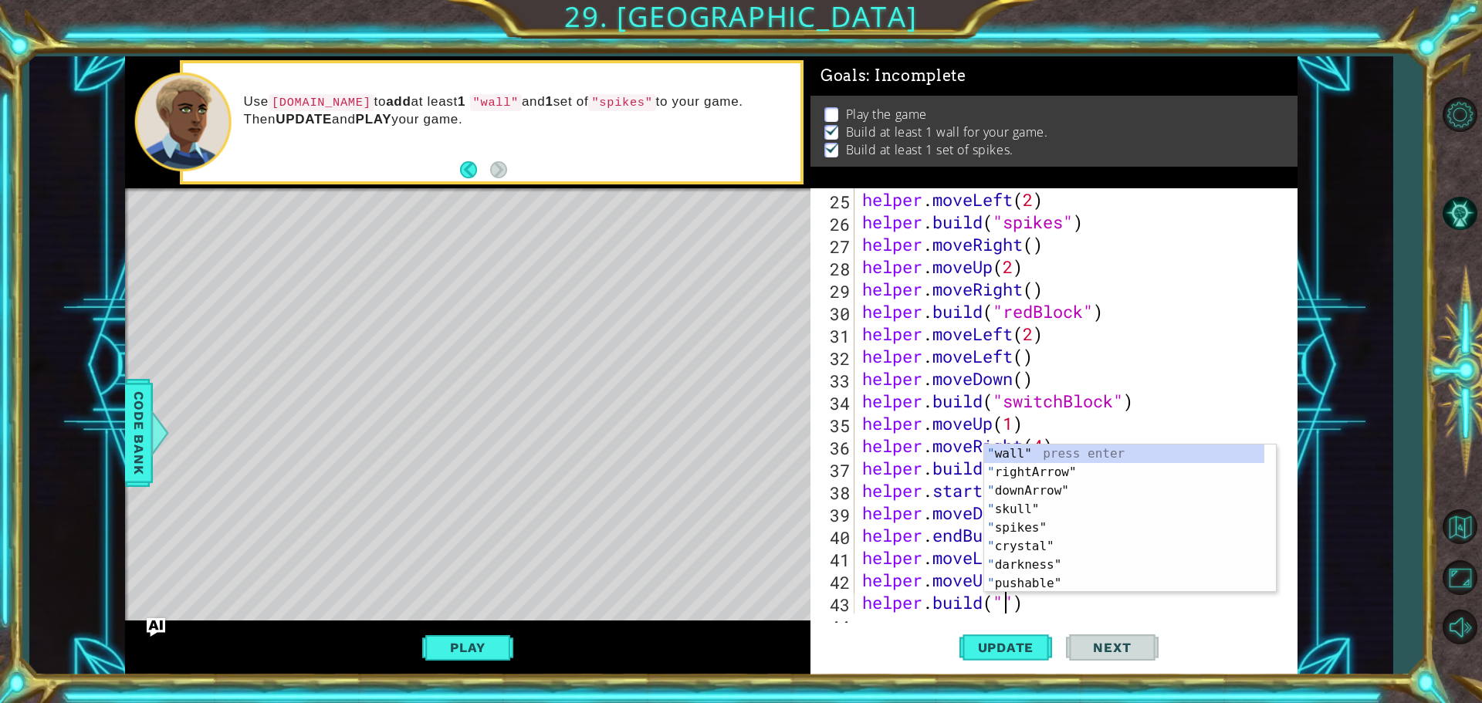
scroll to position [0, 7]
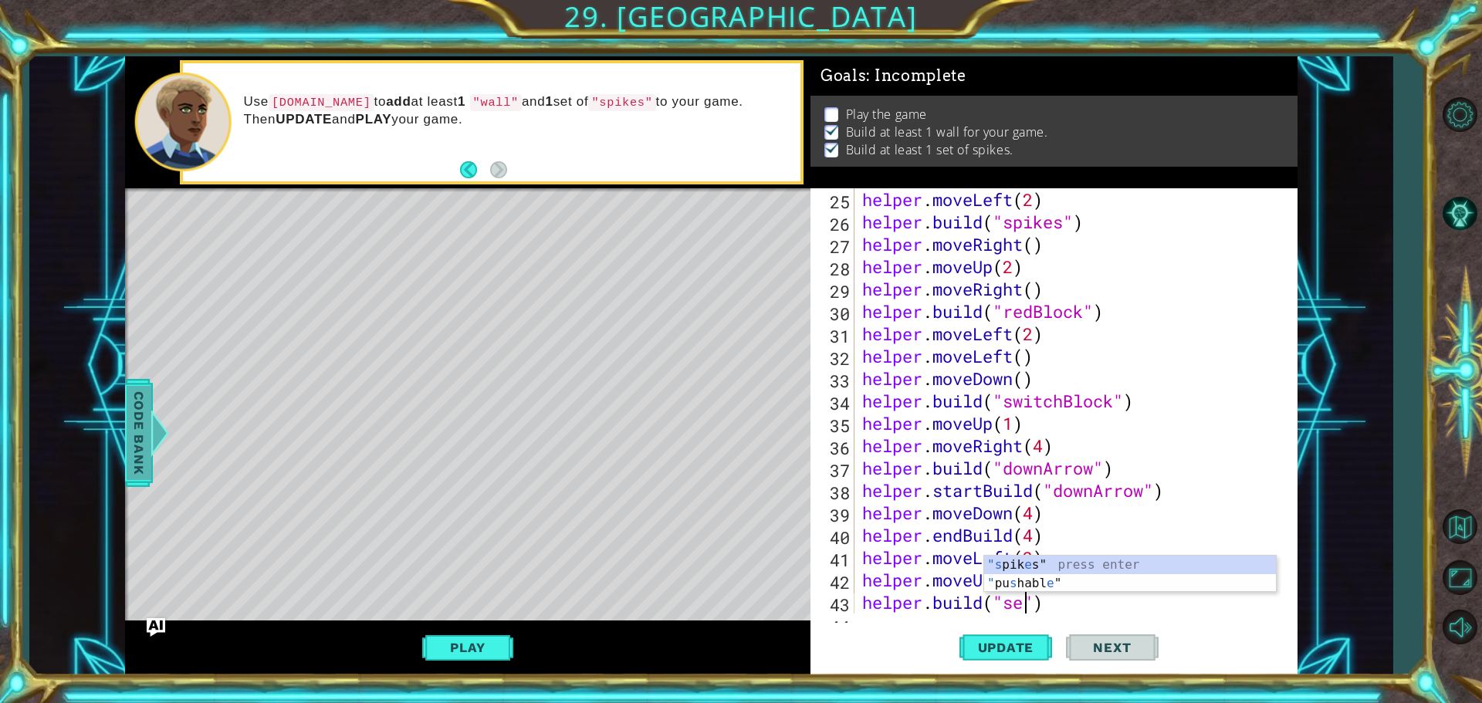
type textarea "[DOMAIN_NAME]("se")"
click at [155, 429] on div at bounding box center [159, 433] width 19 height 46
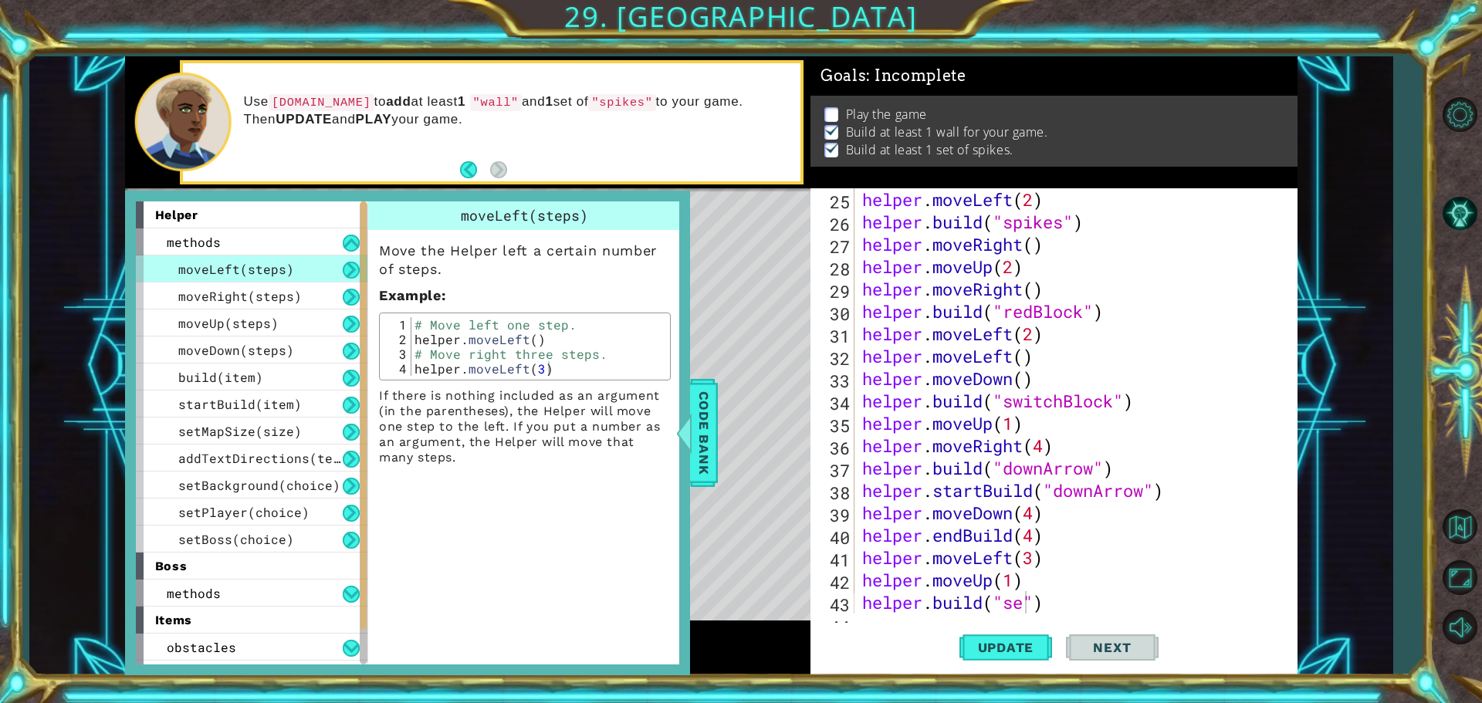
click at [352, 265] on button at bounding box center [351, 270] width 17 height 17
click at [349, 252] on div "methods" at bounding box center [252, 242] width 232 height 27
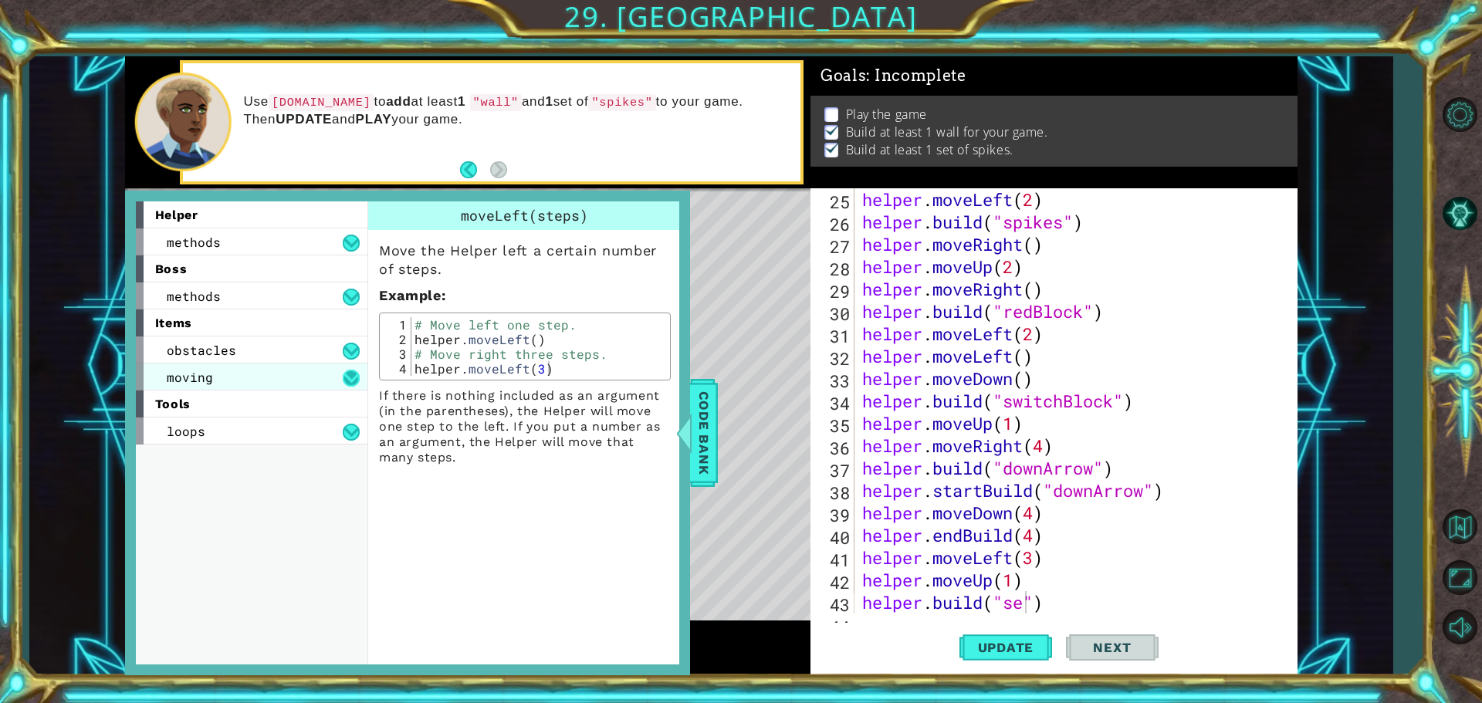
click at [350, 370] on button at bounding box center [351, 378] width 17 height 17
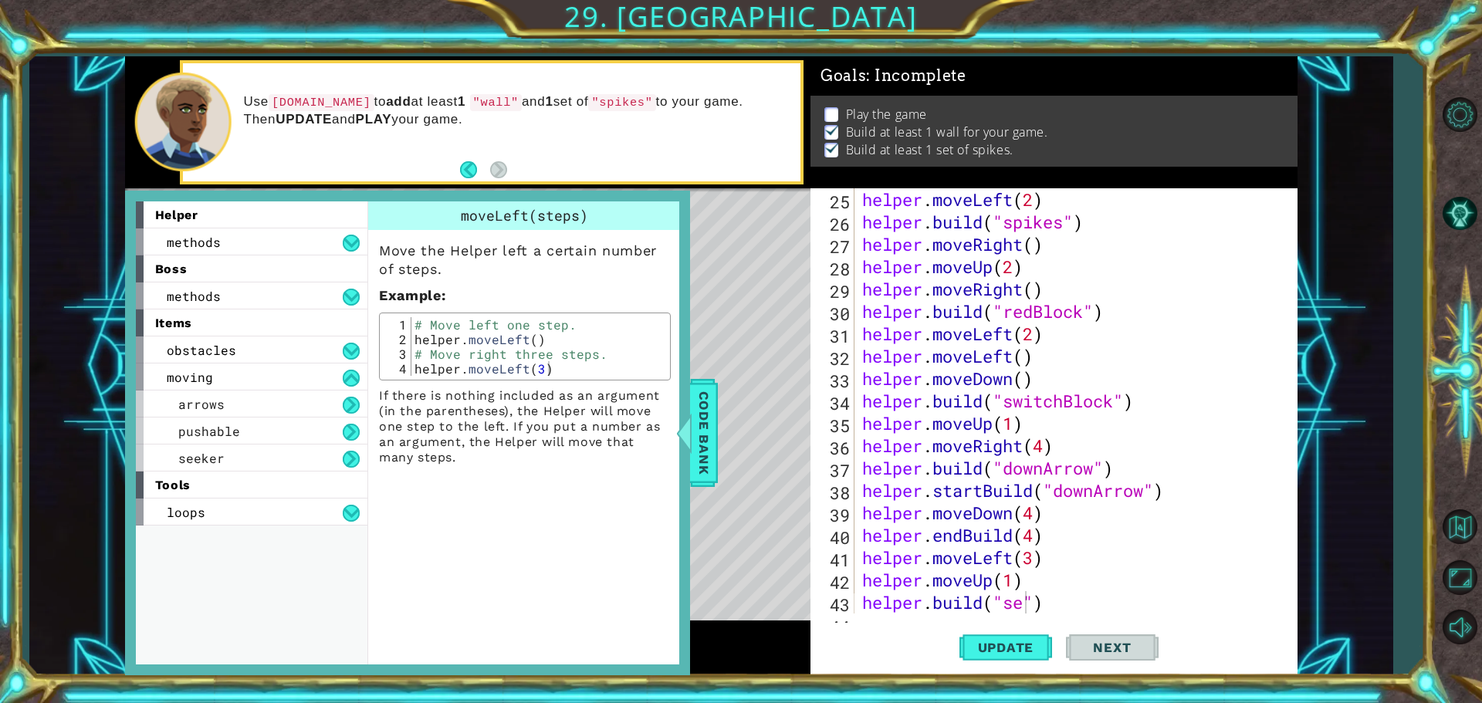
click at [1018, 609] on div "helper . moveLeft ( 2 ) helper . build ( "spikes" ) helper . moveRight ( ) help…" at bounding box center [1074, 423] width 430 height 470
click at [1020, 608] on div "helper . moveLeft ( 2 ) helper . build ( "spikes" ) helper . moveRight ( ) help…" at bounding box center [1074, 423] width 430 height 470
click at [1024, 606] on div "helper . moveLeft ( 2 ) helper . build ( "spikes" ) helper . moveRight ( ) help…" at bounding box center [1074, 423] width 430 height 470
click at [1037, 654] on span "Update" at bounding box center [1006, 647] width 87 height 15
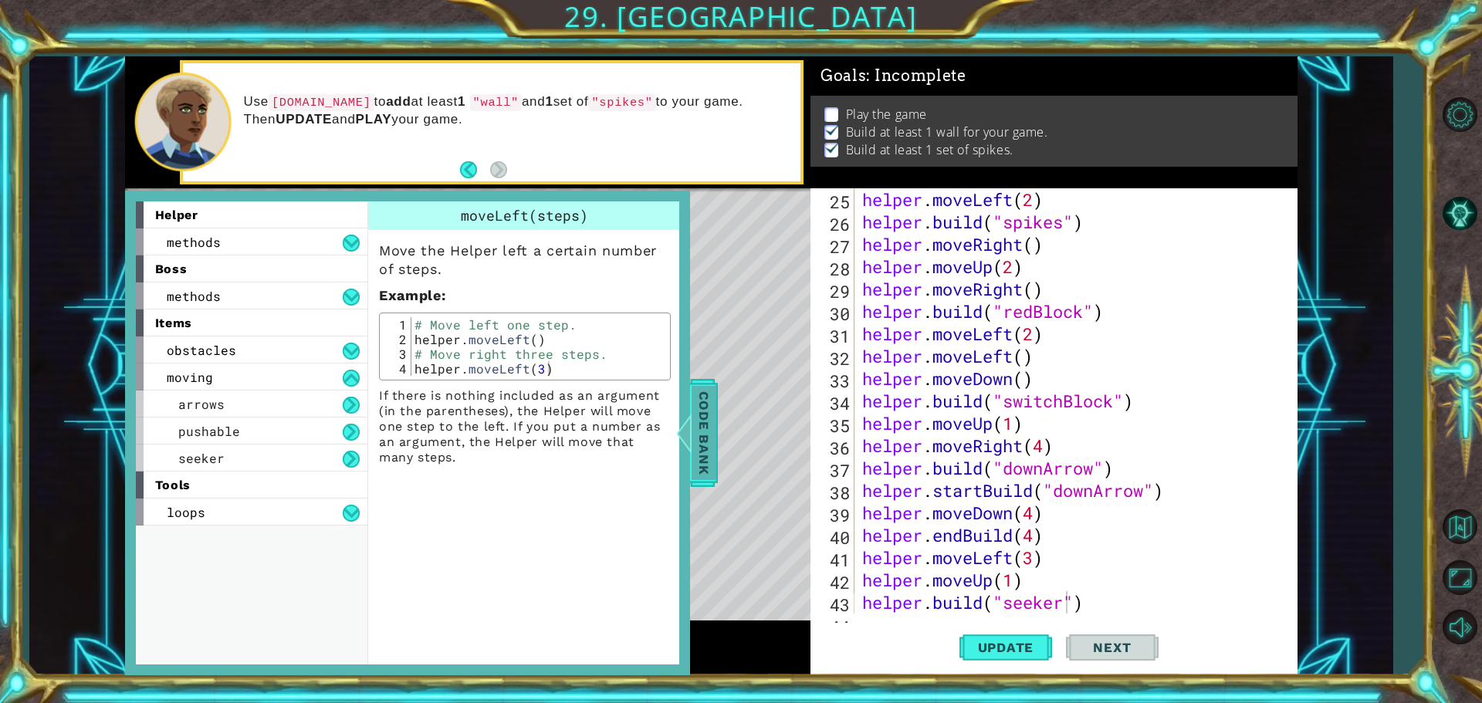
click at [712, 456] on span "Code Bank" at bounding box center [704, 433] width 25 height 94
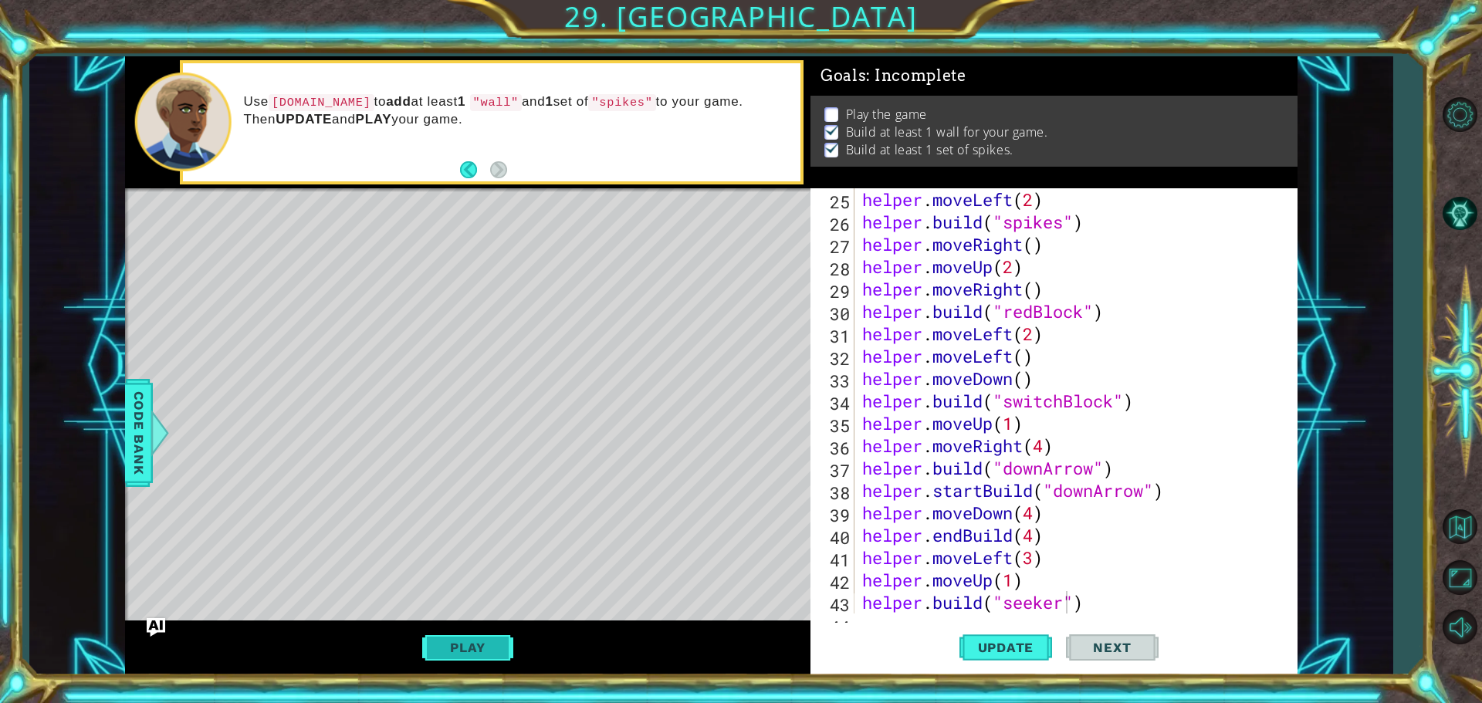
click at [463, 661] on button "Play" at bounding box center [467, 647] width 90 height 29
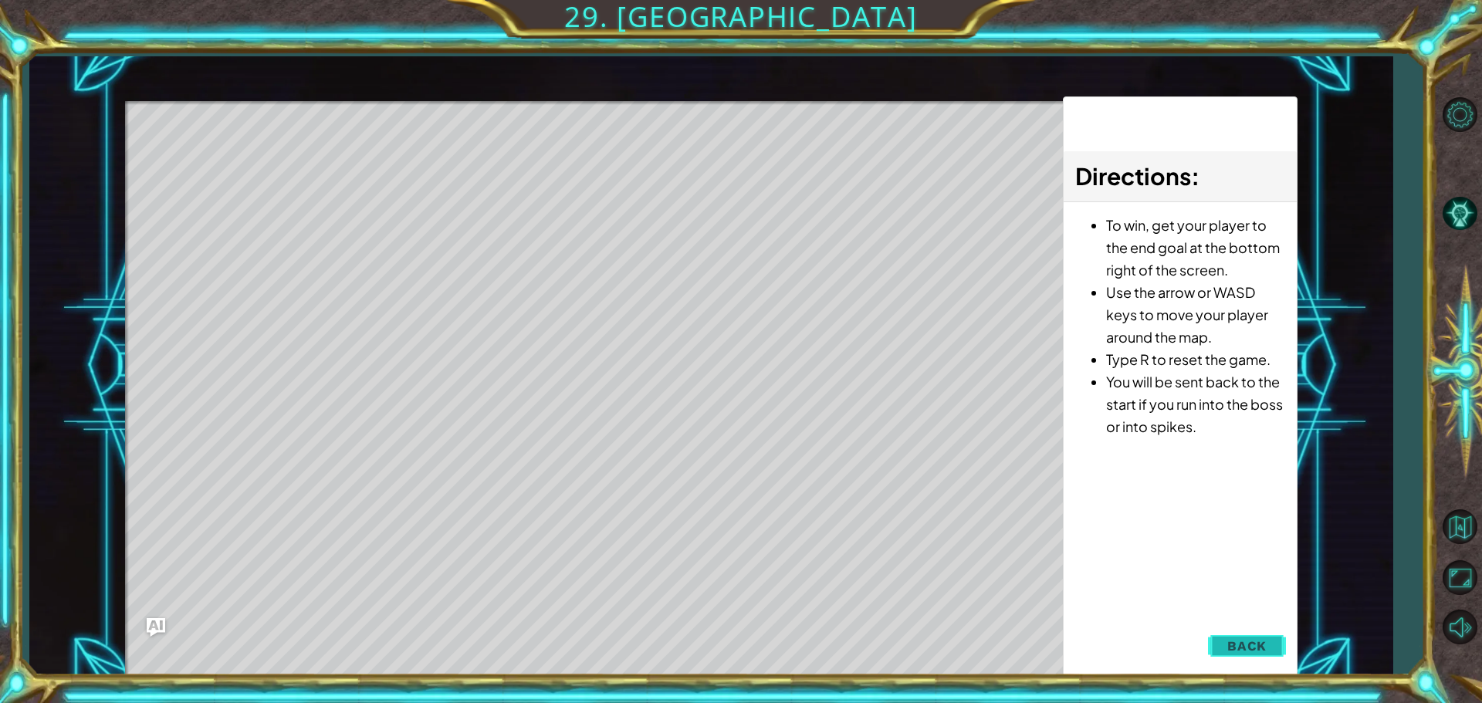
click at [1241, 655] on button "Back" at bounding box center [1247, 646] width 78 height 31
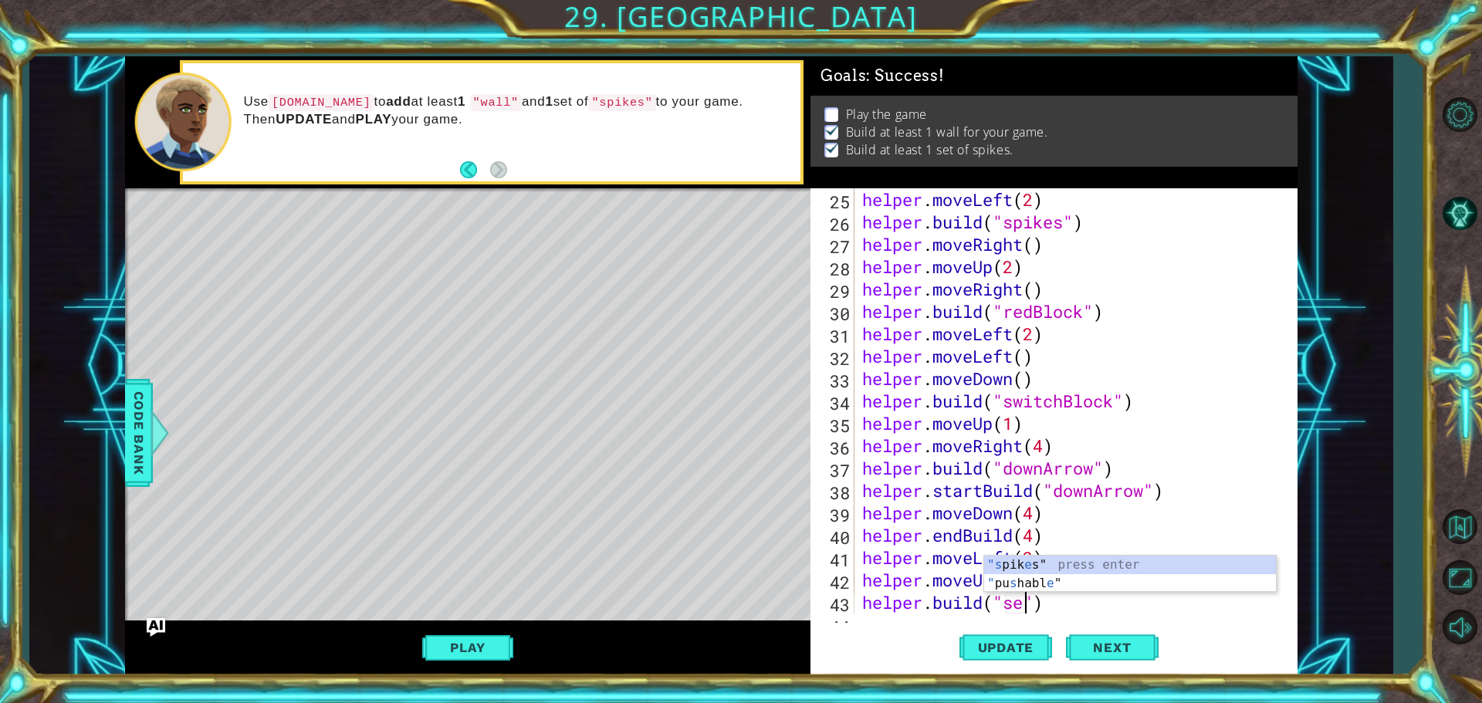
scroll to position [0, 7]
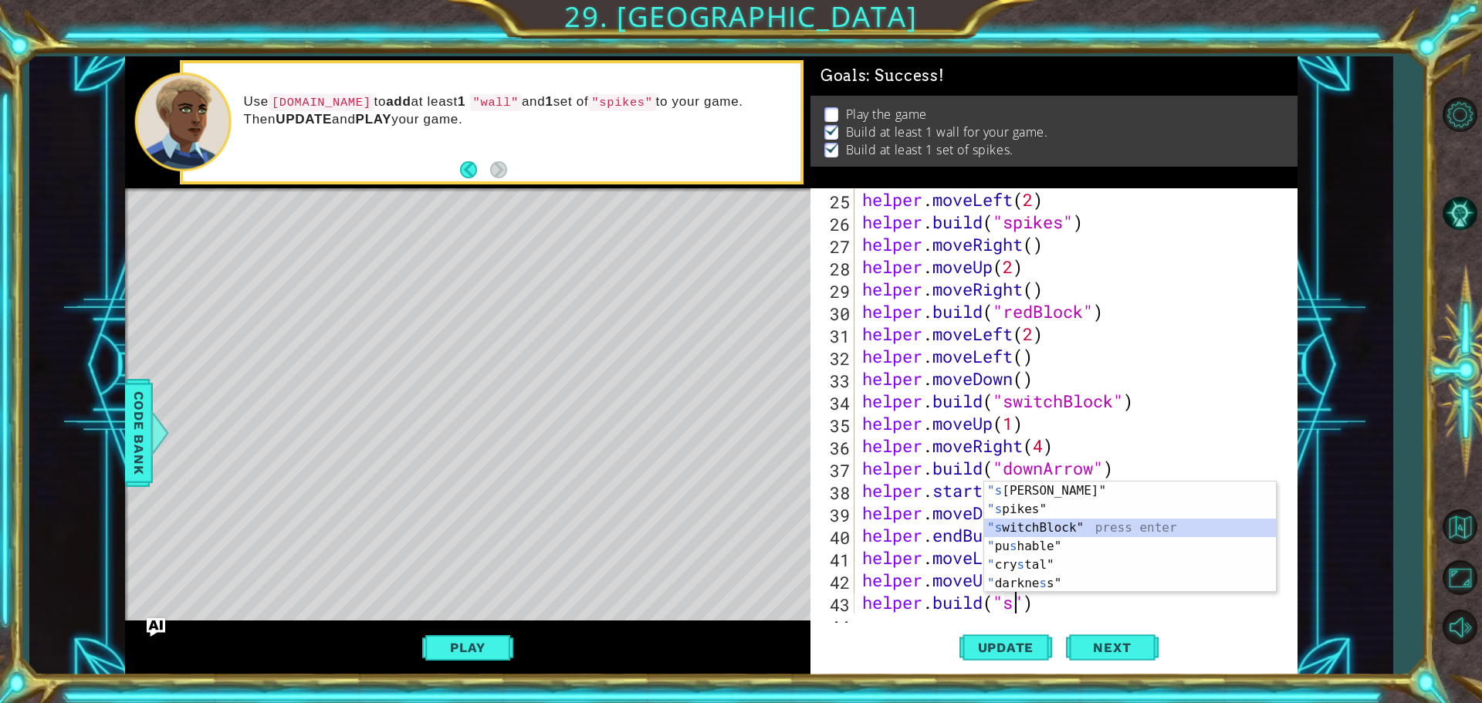
click at [1075, 525] on div ""s [PERSON_NAME]" press enter "s pikes" press enter "s witchBlock" press enter …" at bounding box center [1130, 556] width 292 height 148
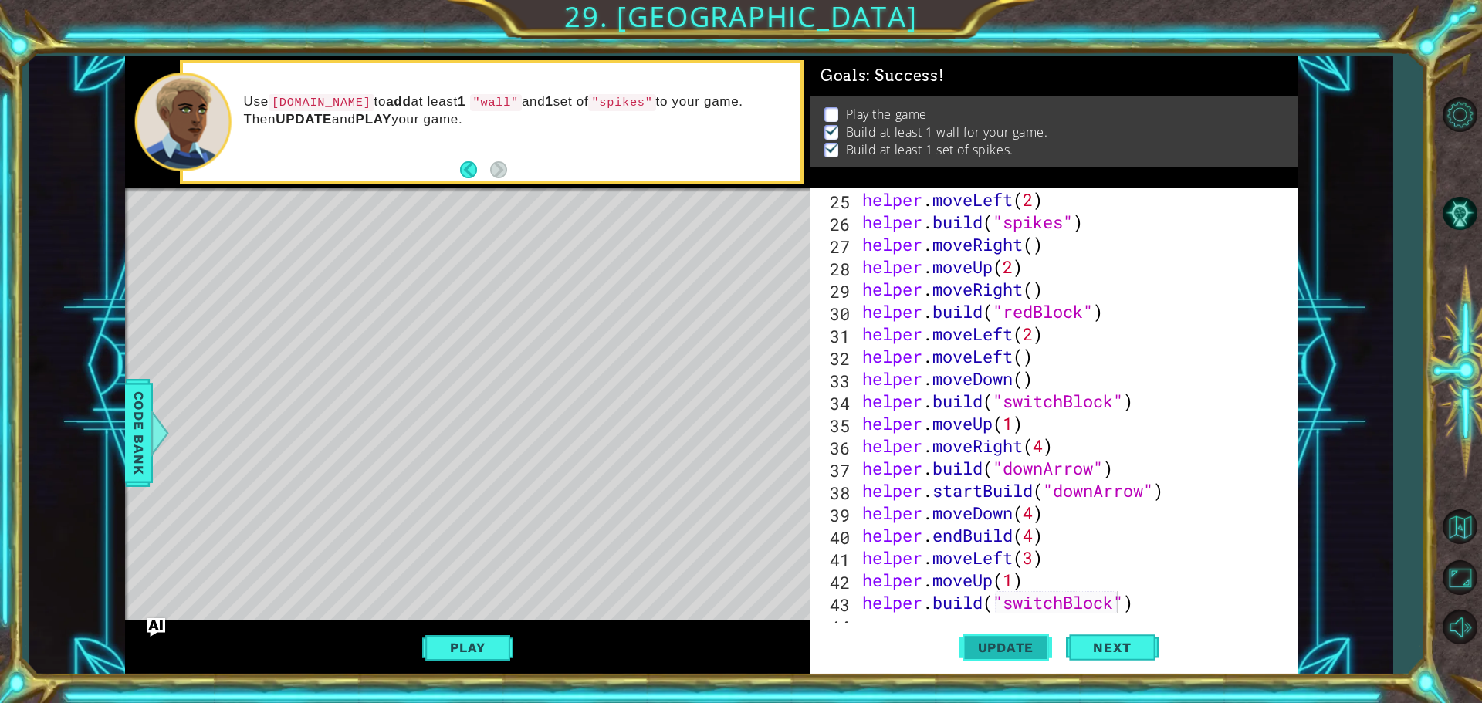
click at [1020, 635] on button "Update" at bounding box center [1006, 647] width 93 height 49
drag, startPoint x: 452, startPoint y: 655, endPoint x: 470, endPoint y: 618, distance: 41.4
click at [456, 652] on button "Play" at bounding box center [467, 647] width 90 height 29
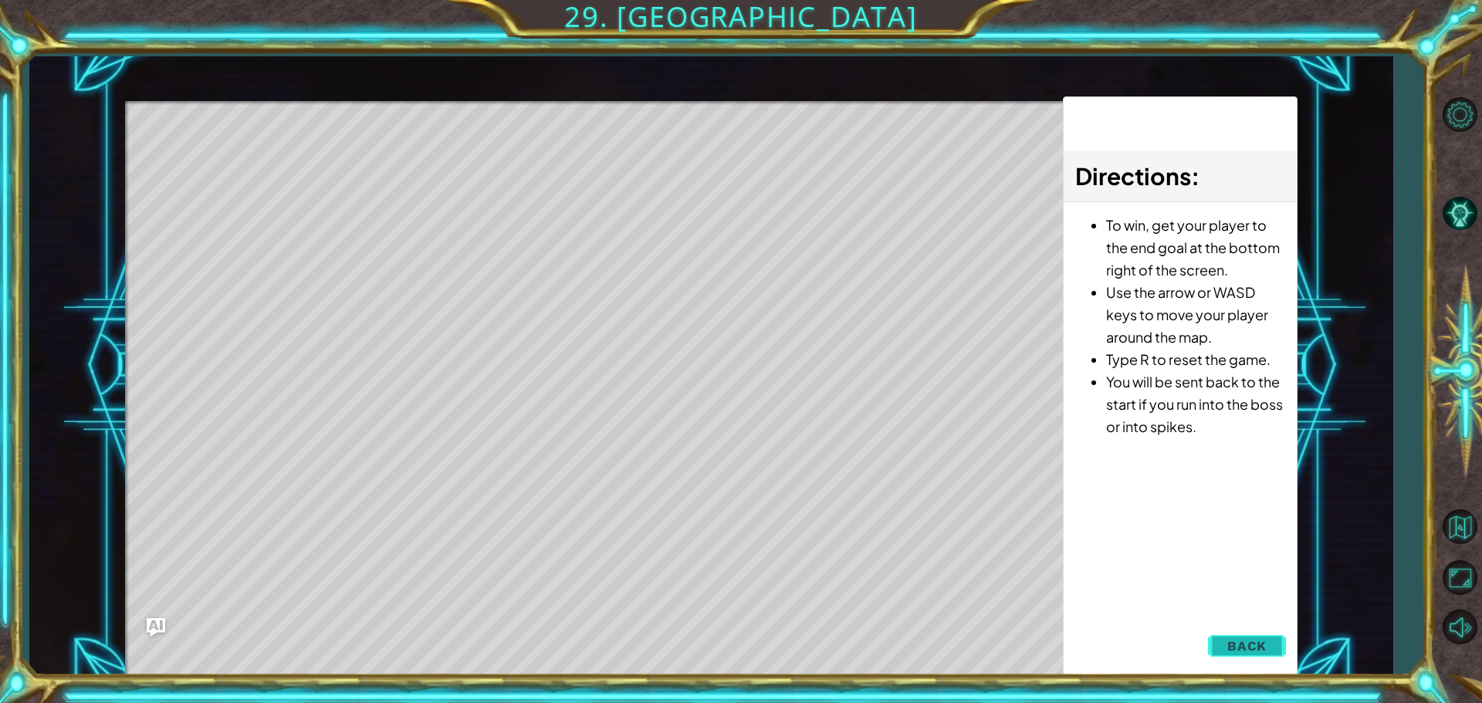
click at [1284, 655] on button "Back" at bounding box center [1247, 646] width 78 height 31
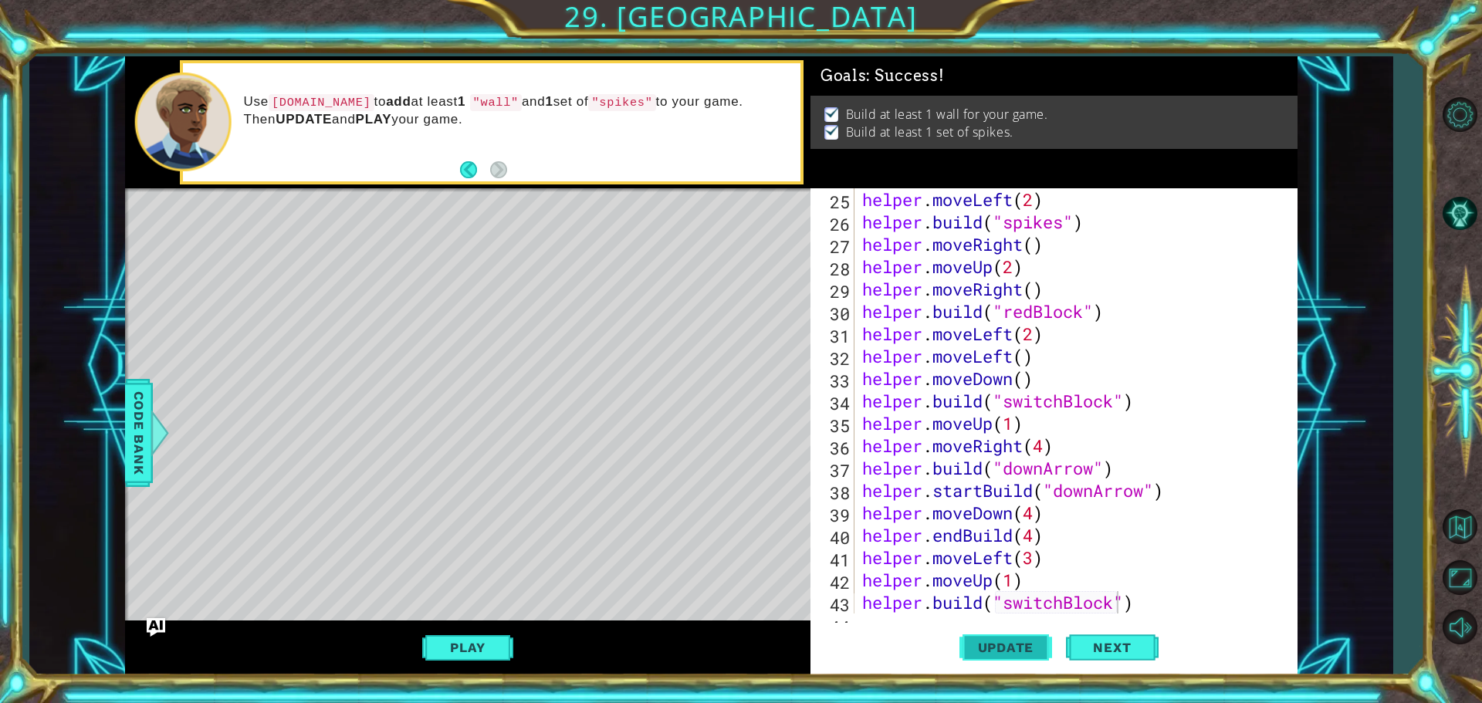
click at [1018, 649] on span "Update" at bounding box center [1006, 647] width 87 height 15
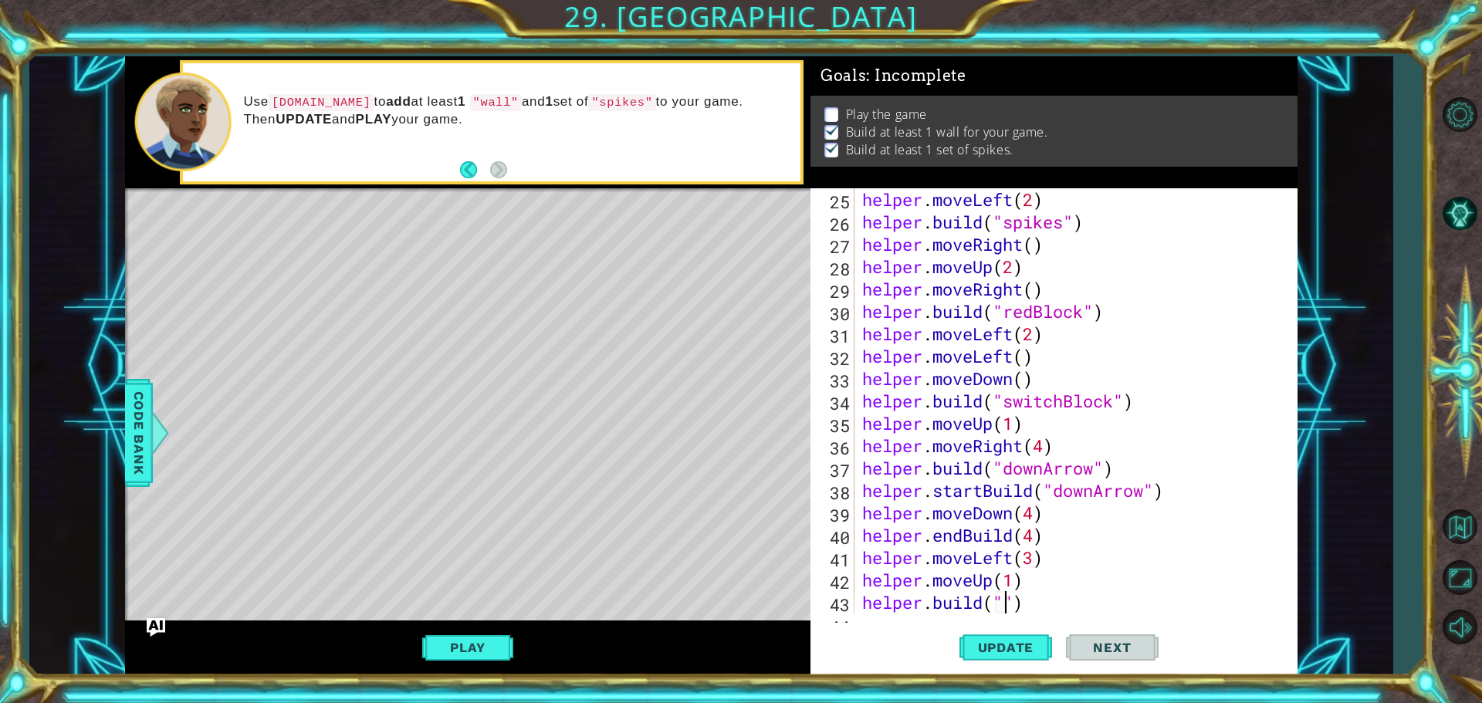
scroll to position [0, 5]
click at [1117, 540] on div "helper.buil d(type) press enter helper. end Buil d() press enter helper. start …" at bounding box center [998, 583] width 292 height 93
type textarea "[DOMAIN_NAME]("wall")"
click at [1031, 660] on button "Update" at bounding box center [1006, 647] width 93 height 49
click at [891, 638] on div "Update Next" at bounding box center [1058, 647] width 487 height 49
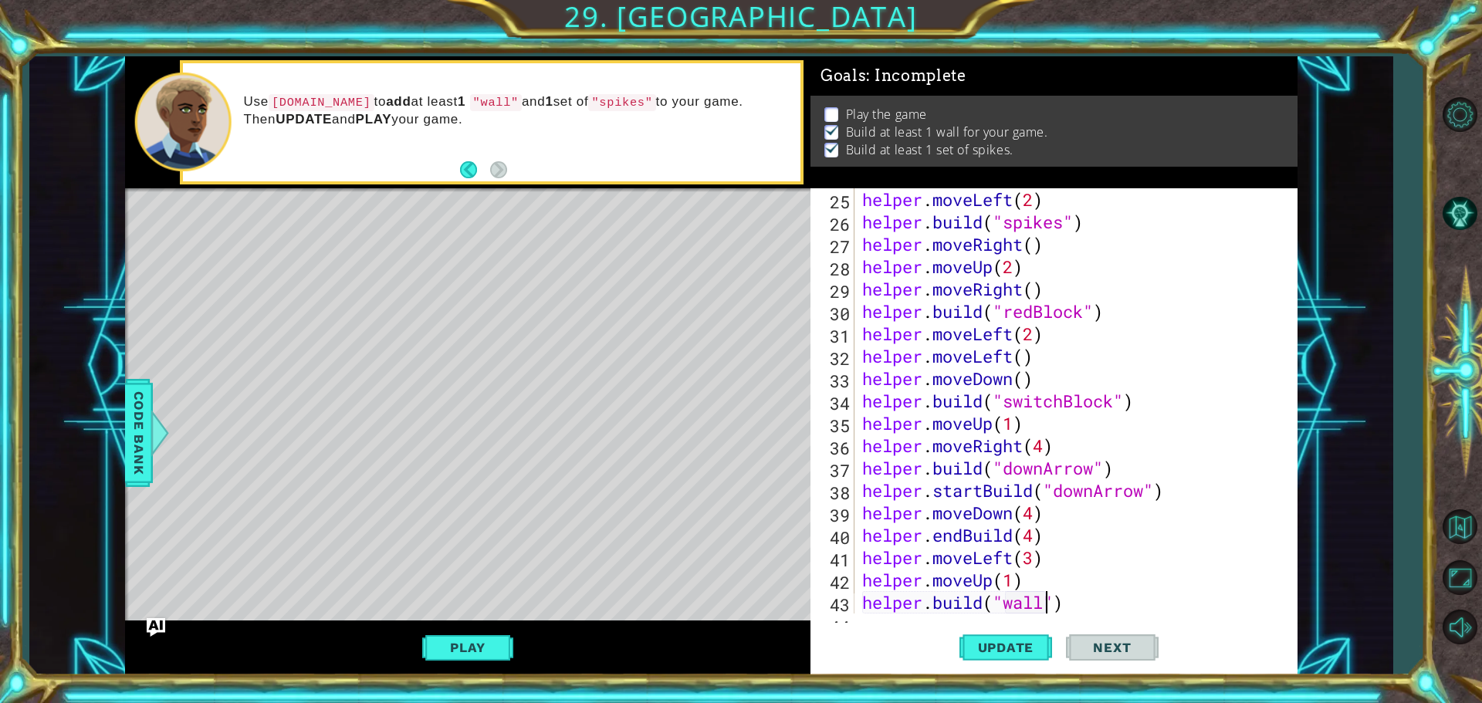
scroll to position [582, 0]
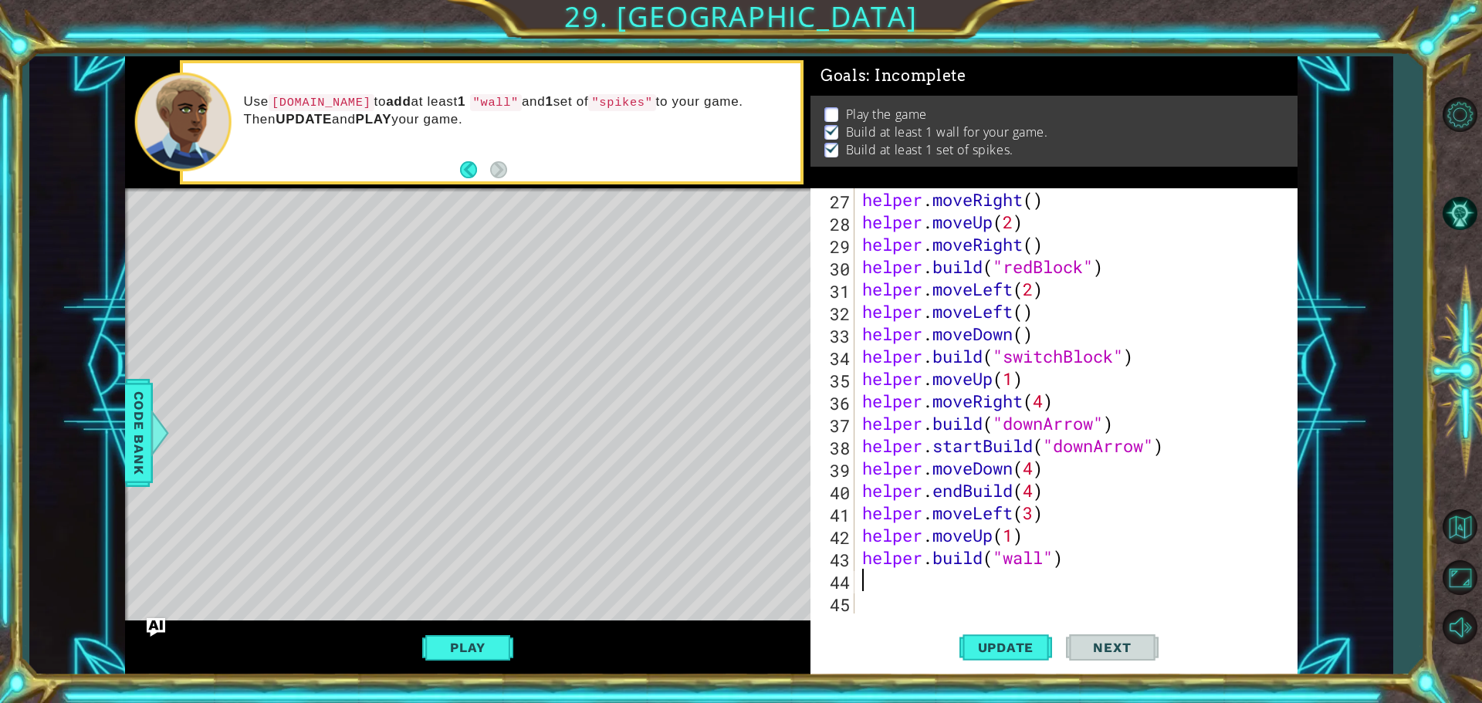
click at [869, 587] on div "helper . moveRight ( ) helper . moveUp ( 2 ) helper . moveRight ( ) helper . bu…" at bounding box center [1074, 423] width 430 height 470
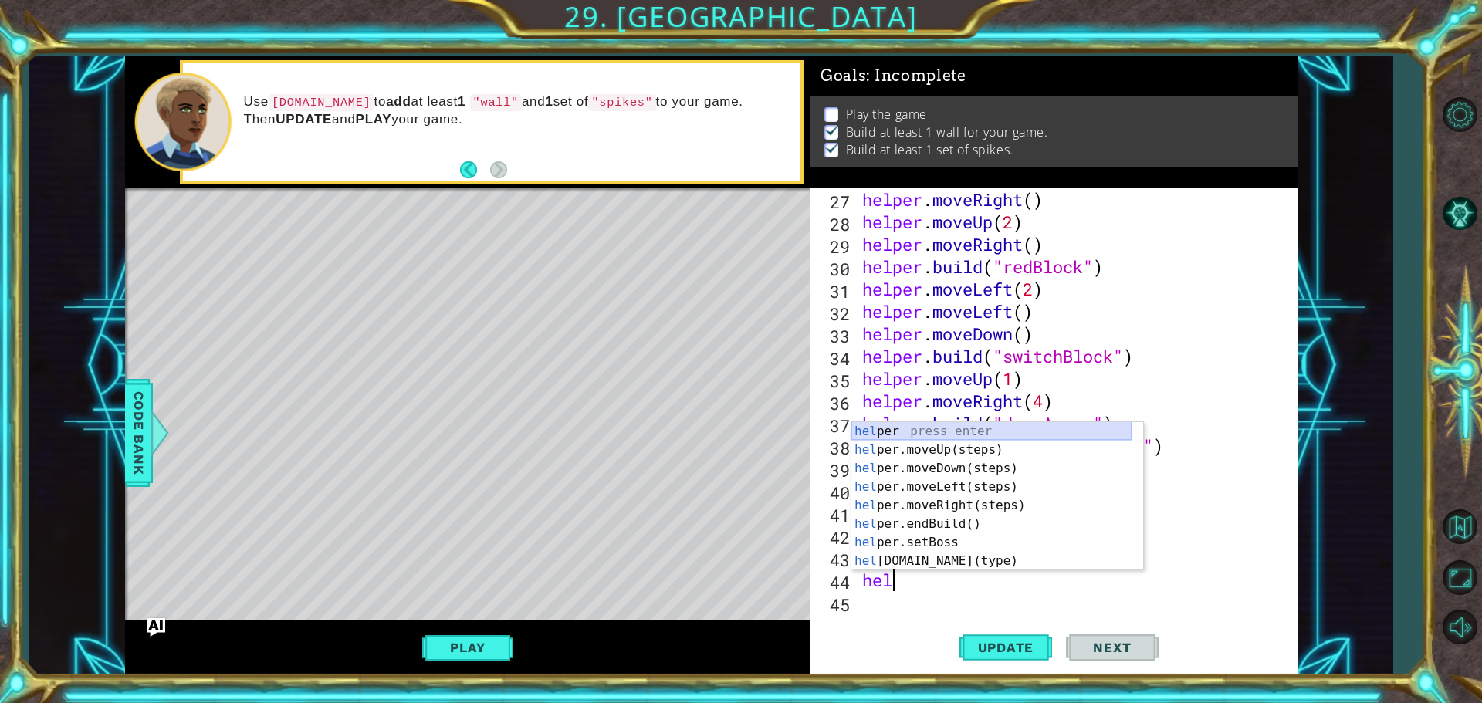
click at [934, 423] on div "hel per press enter hel per.moveUp(steps) press enter hel per.moveDown(steps) p…" at bounding box center [992, 514] width 280 height 185
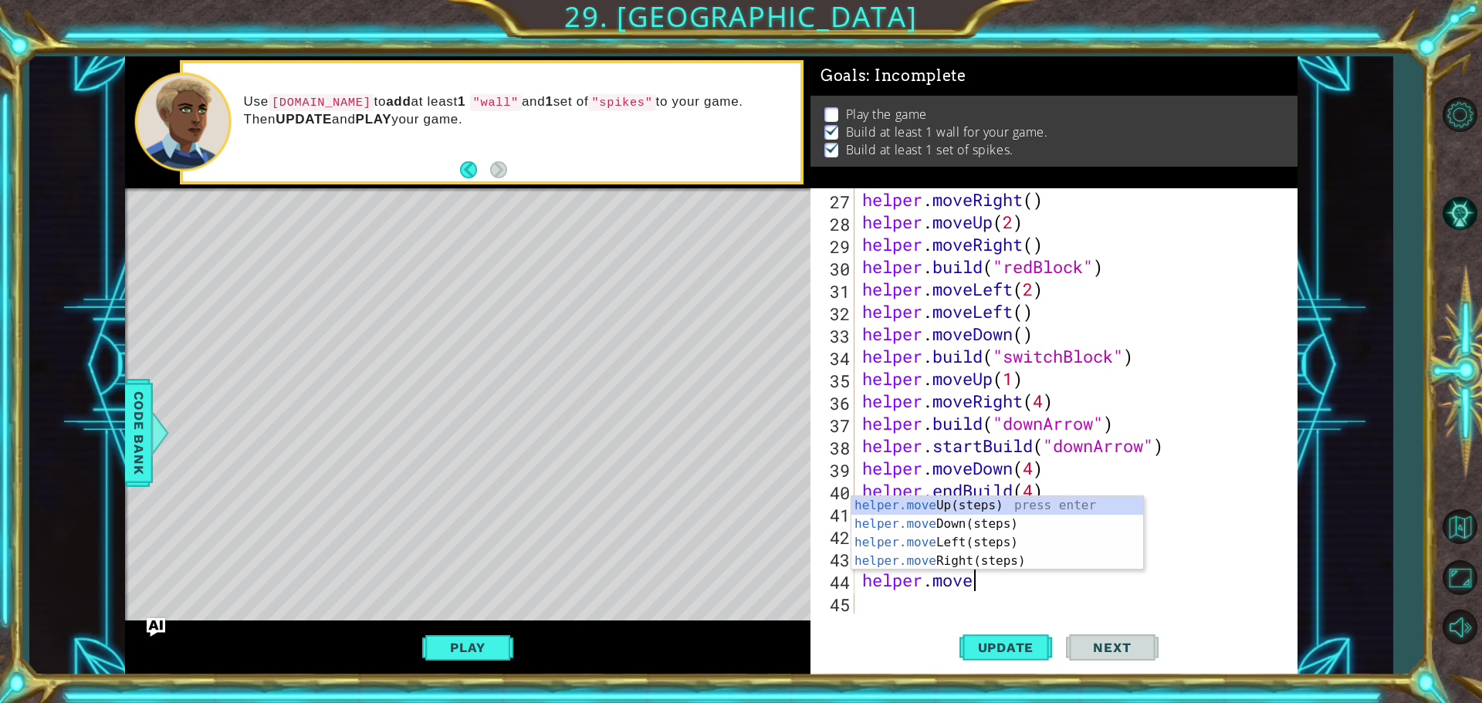
scroll to position [0, 5]
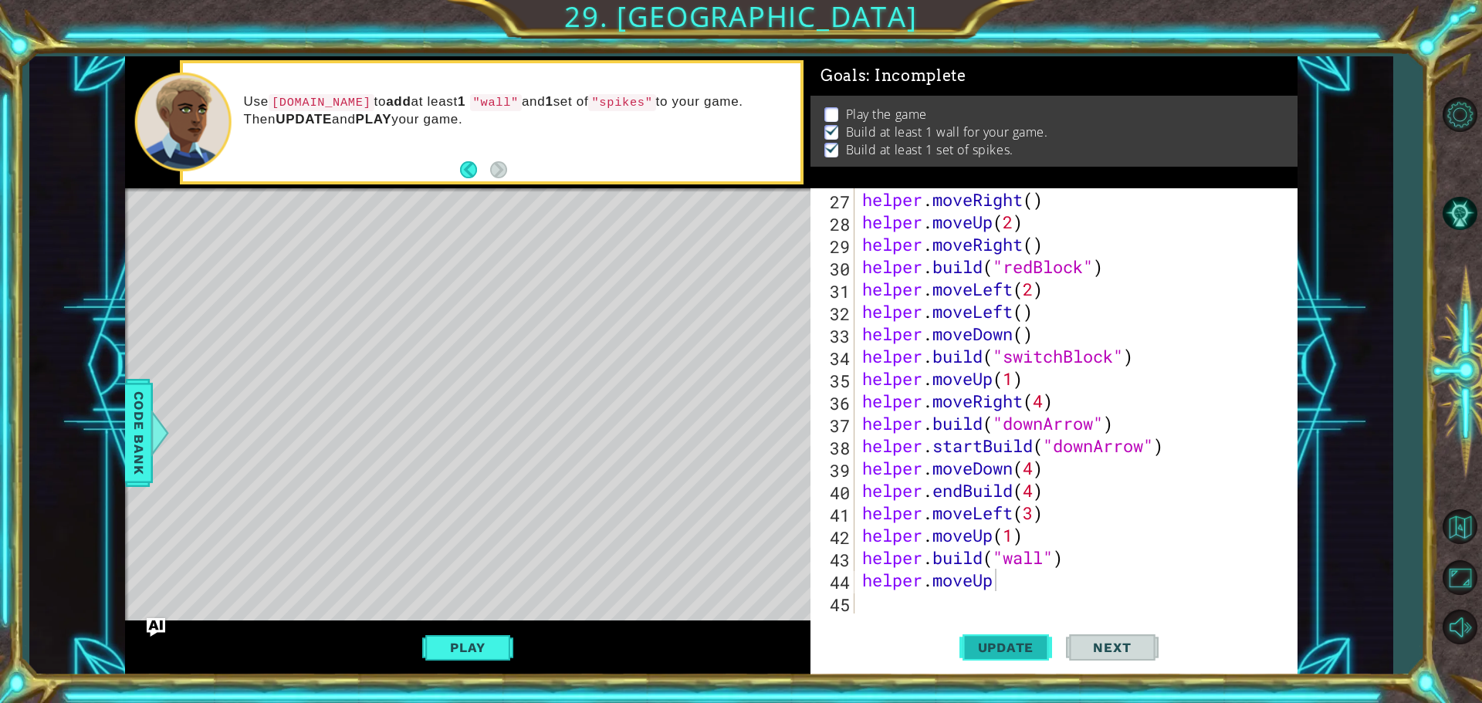
click at [1028, 650] on span "Update" at bounding box center [1006, 647] width 87 height 15
click at [999, 645] on span "Update" at bounding box center [1006, 647] width 87 height 15
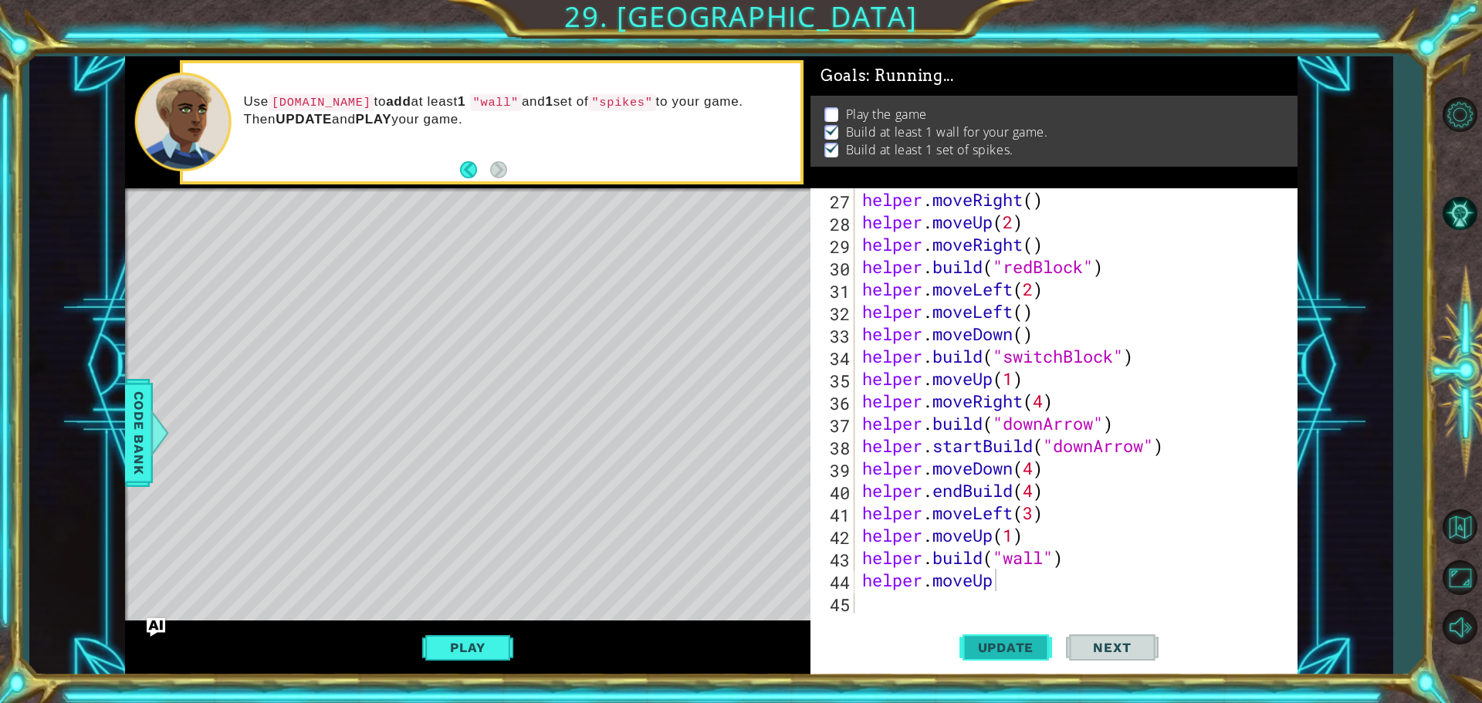
click at [999, 645] on span "Update" at bounding box center [1006, 647] width 87 height 15
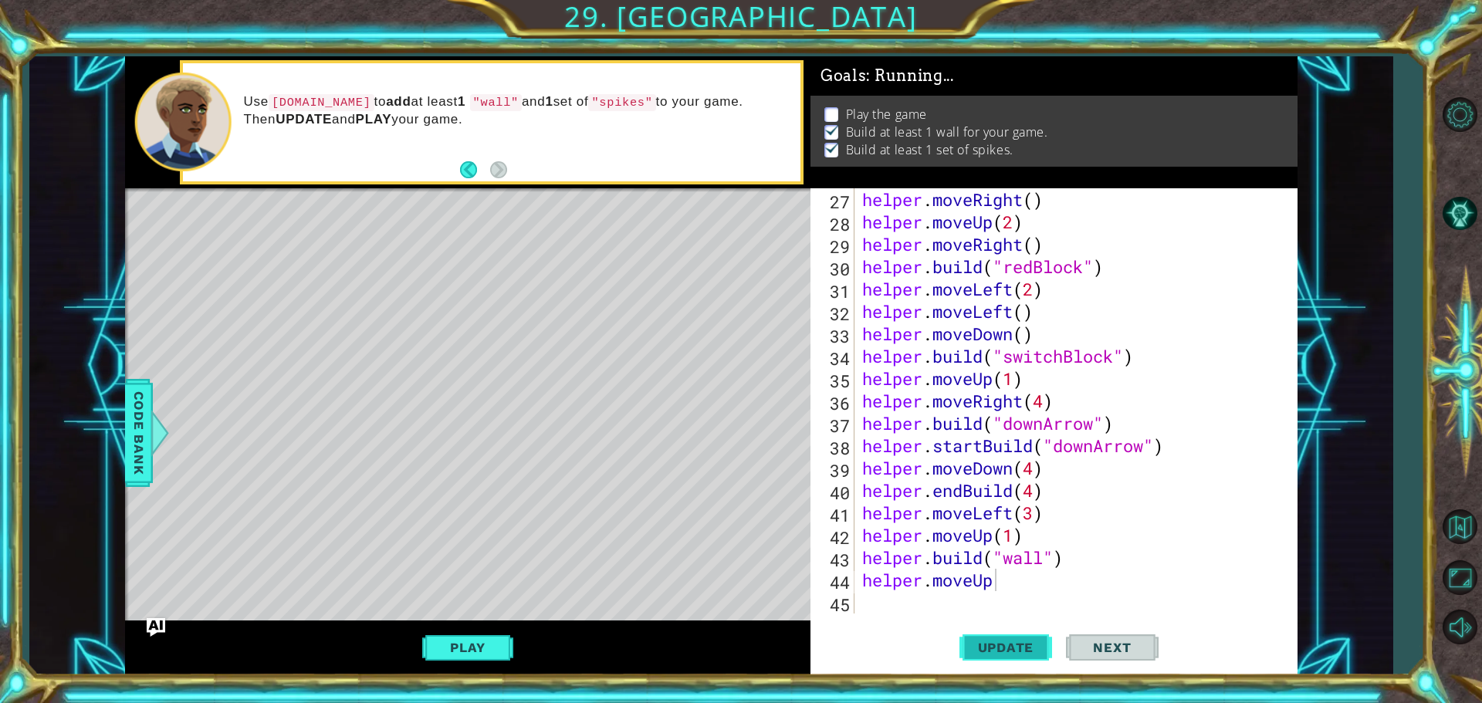
click at [999, 645] on span "Update" at bounding box center [1006, 647] width 87 height 15
type textarea "helper.move"
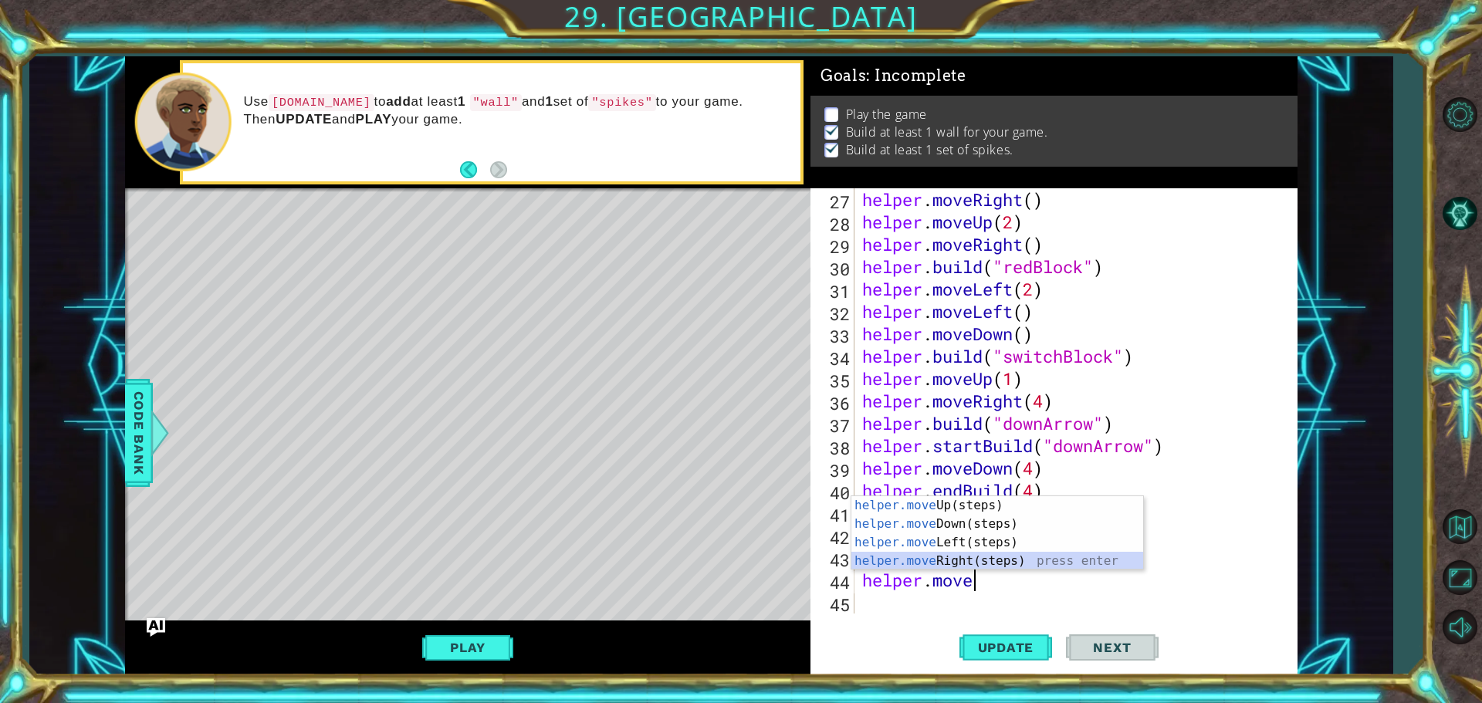
click at [976, 561] on div "helper.move Up(steps) press enter helper.move Down(steps) press enter helper.mo…" at bounding box center [998, 551] width 292 height 111
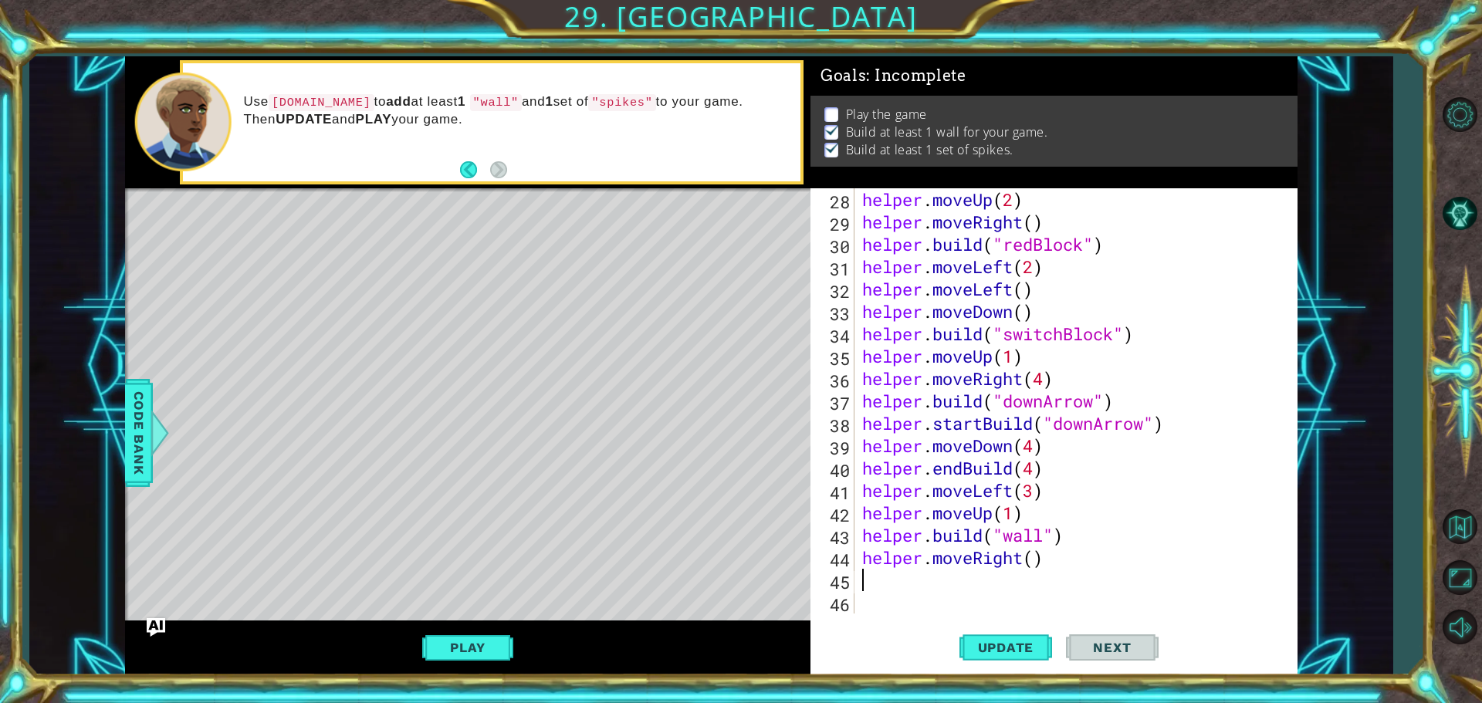
click at [1027, 567] on div "helper . moveUp ( 2 ) helper . moveRight ( ) helper . build ( "redBlock" ) help…" at bounding box center [1074, 423] width 430 height 470
click at [1034, 565] on div "helper . moveUp ( 2 ) helper . moveRight ( ) helper . build ( "redBlock" ) help…" at bounding box center [1074, 423] width 430 height 470
type textarea "helper.moveRight(2)"
click at [1021, 643] on span "Update" at bounding box center [1006, 647] width 87 height 15
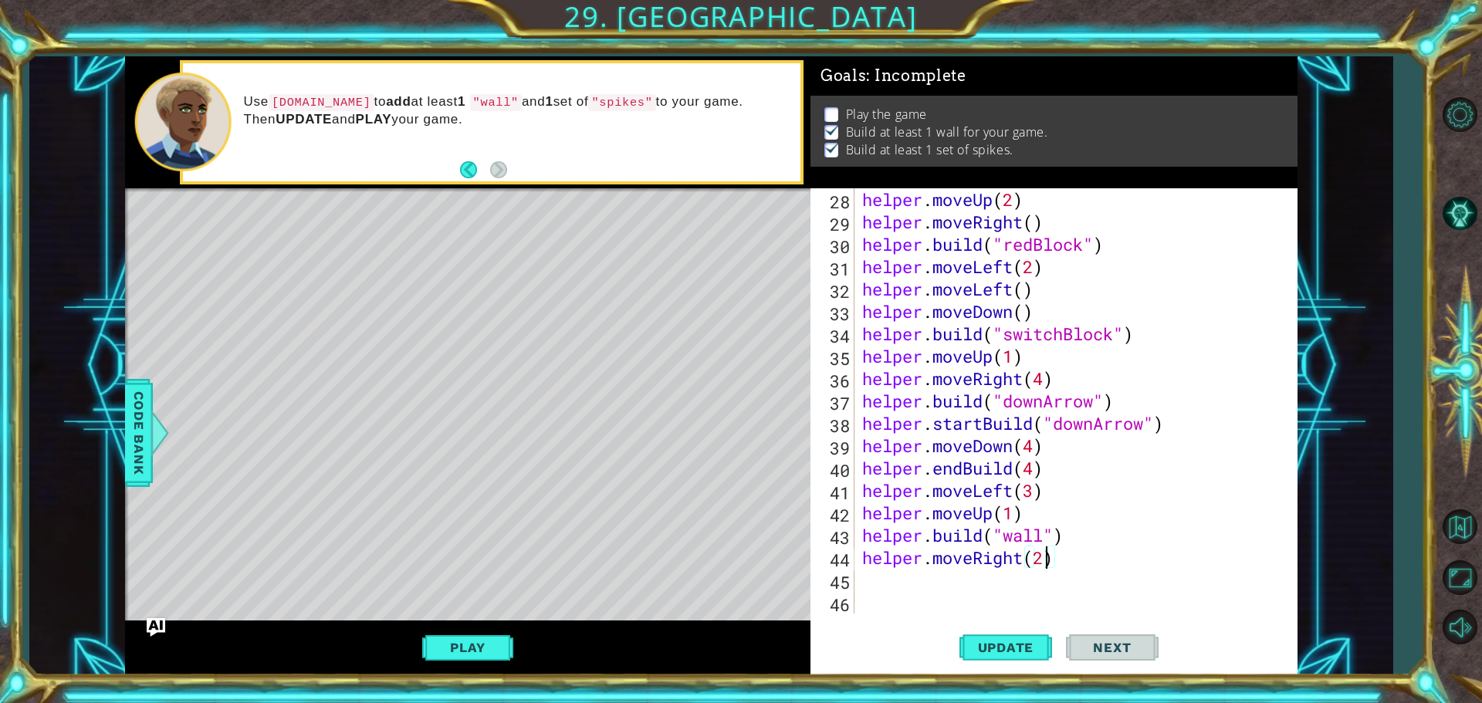
click at [861, 580] on div "helper . moveUp ( 2 ) helper . moveRight ( ) helper . build ( "redBlock" ) help…" at bounding box center [1074, 423] width 430 height 470
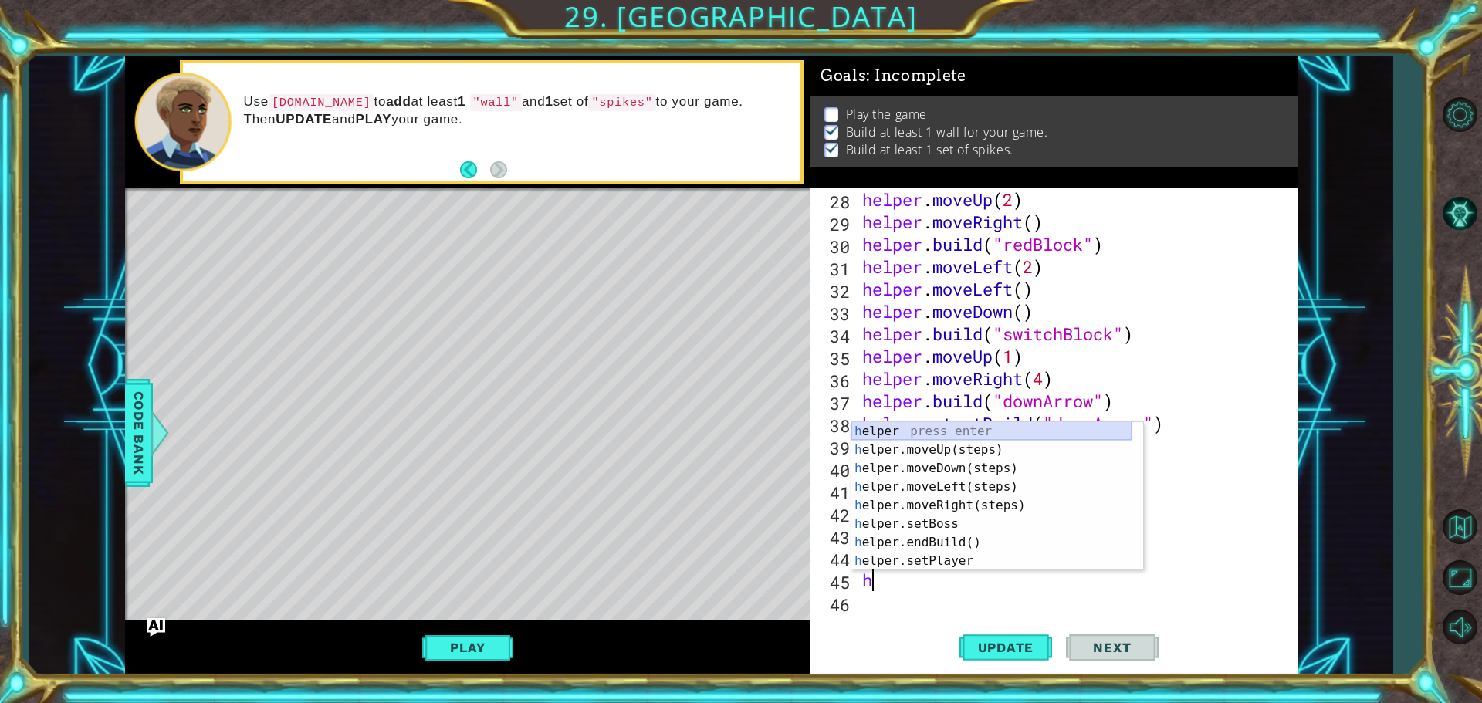
click at [930, 435] on div "h elper press enter h elper.moveUp(steps) press enter h elper.moveDown(steps) p…" at bounding box center [992, 514] width 280 height 185
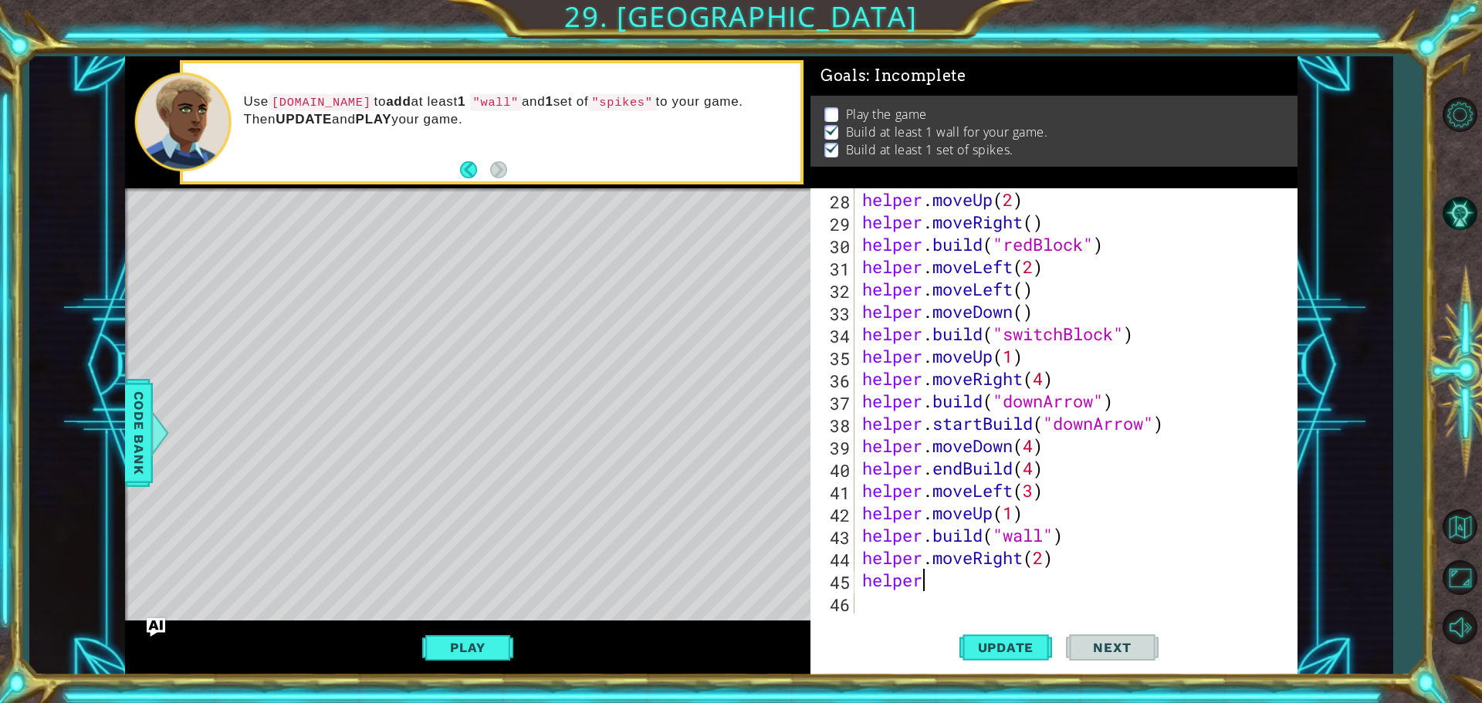
scroll to position [0, 2]
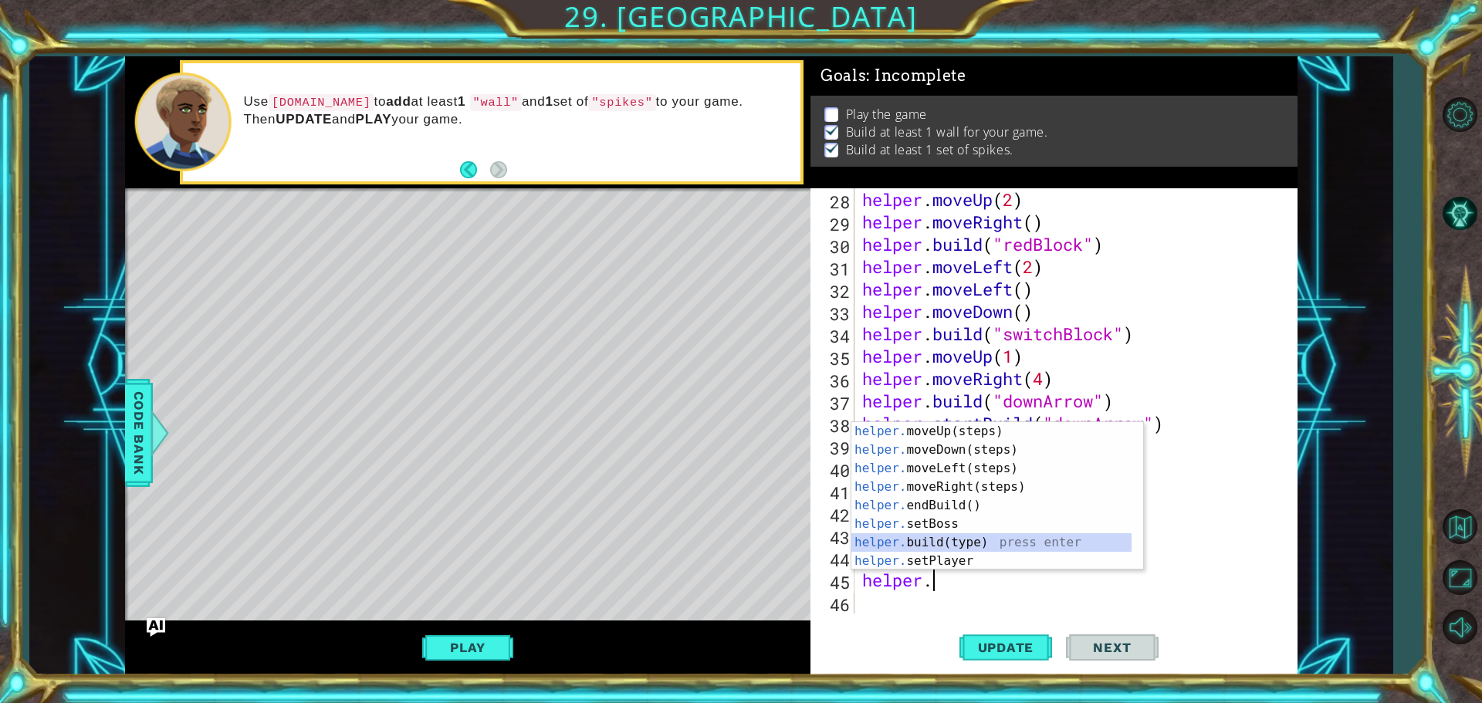
click at [938, 537] on div "helper. moveUp(steps) press enter helper. moveDown(steps) press enter helper. m…" at bounding box center [992, 514] width 280 height 185
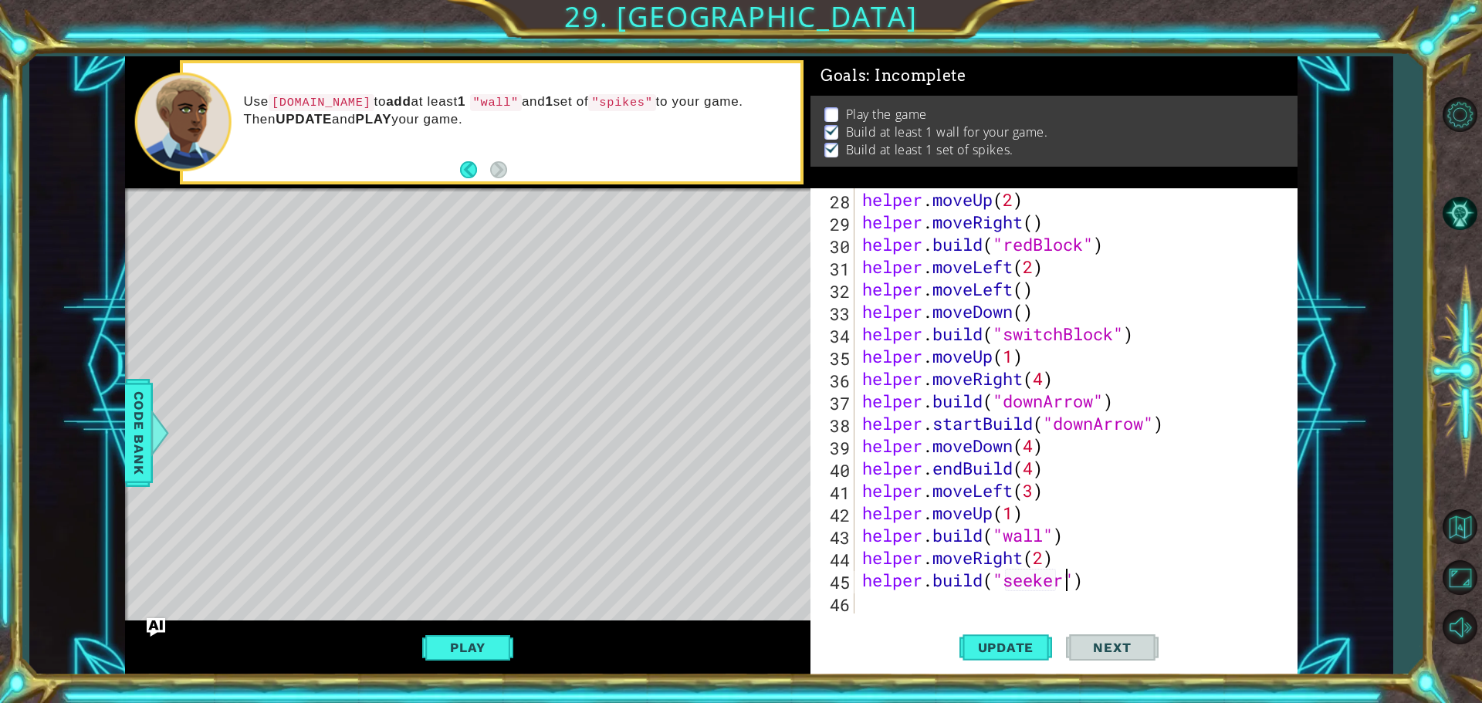
scroll to position [0, 9]
click at [998, 645] on span "Update" at bounding box center [1006, 647] width 87 height 15
click at [505, 651] on button "Play" at bounding box center [467, 647] width 90 height 29
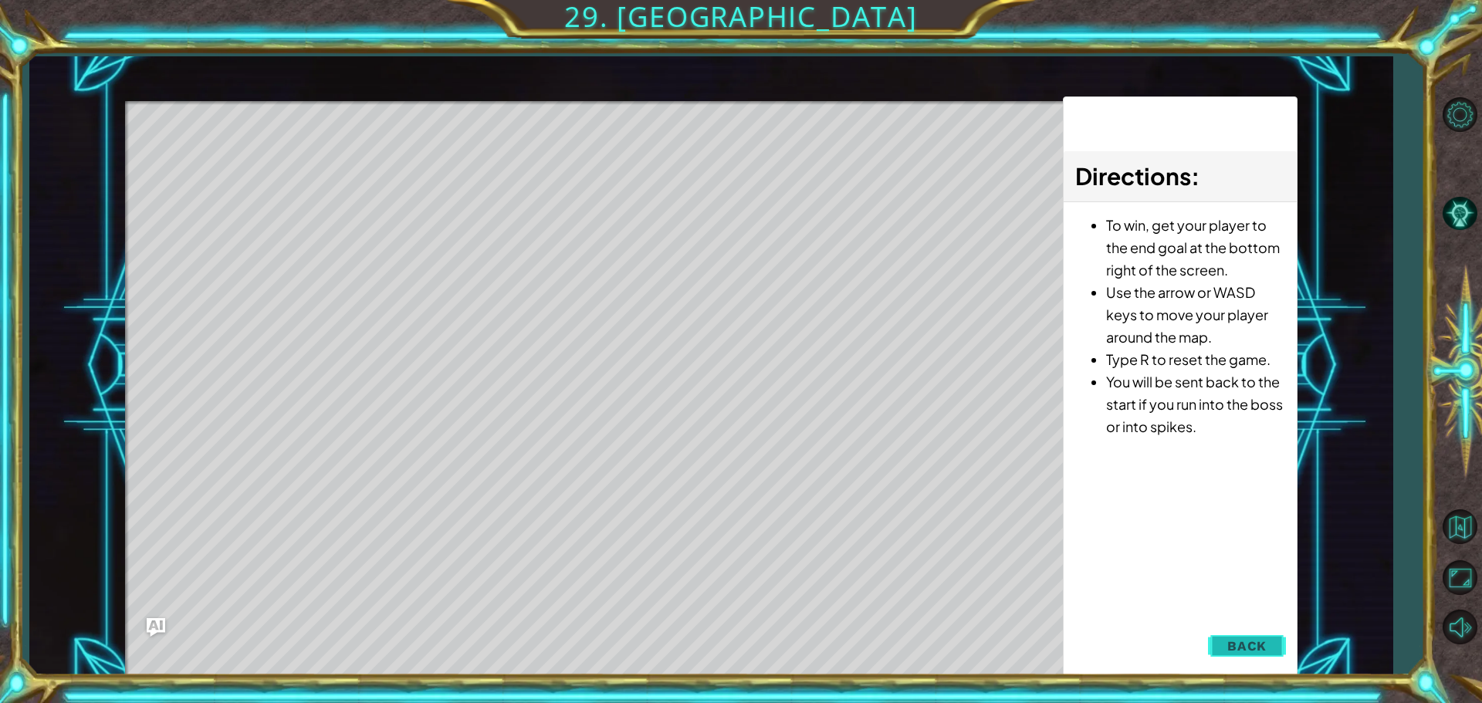
click at [1247, 638] on span "Back" at bounding box center [1247, 645] width 39 height 15
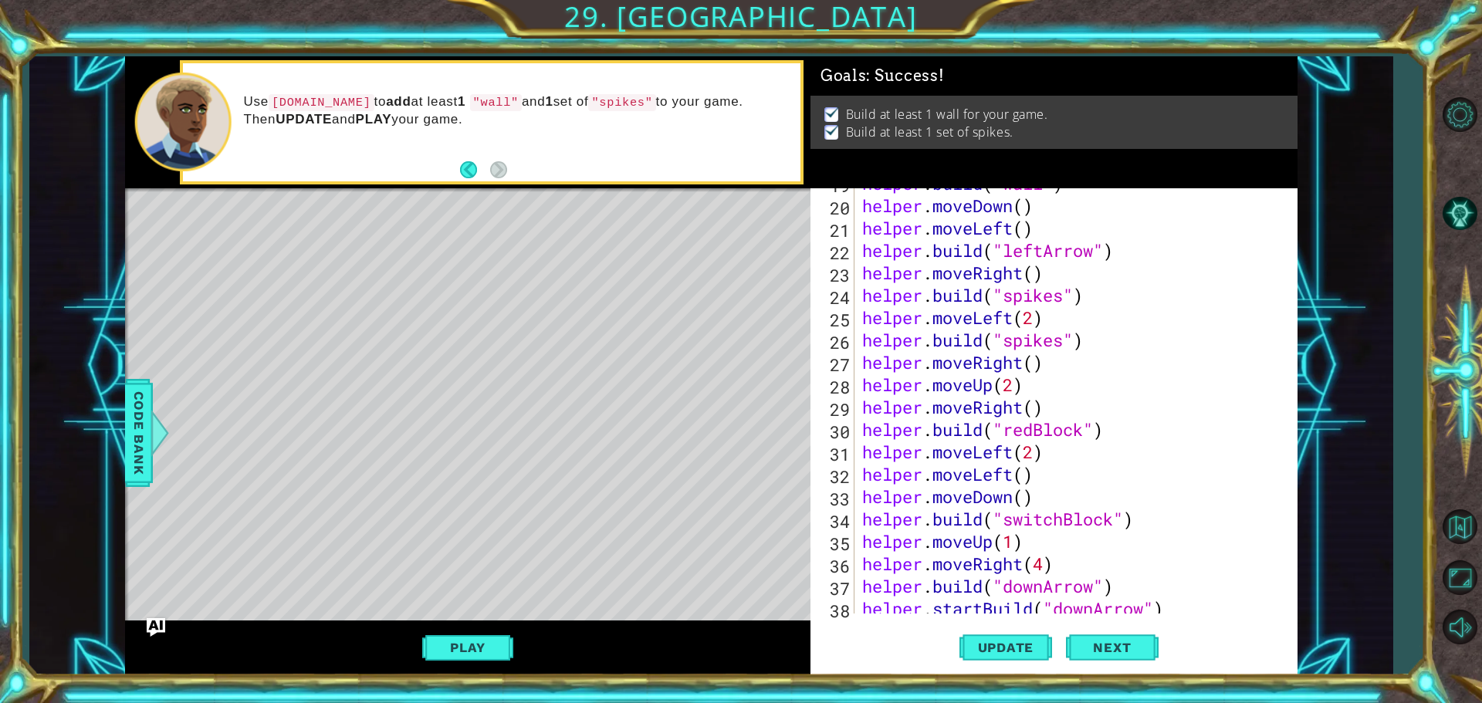
scroll to position [419, 0]
click at [1062, 346] on div "helper . build ( "wall" ) helper . moveDown ( ) helper . moveLeft ( ) helper . …" at bounding box center [1074, 407] width 430 height 470
click at [1062, 292] on div "helper . build ( "wall" ) helper . moveDown ( ) helper . moveLeft ( ) helper . …" at bounding box center [1074, 407] width 430 height 470
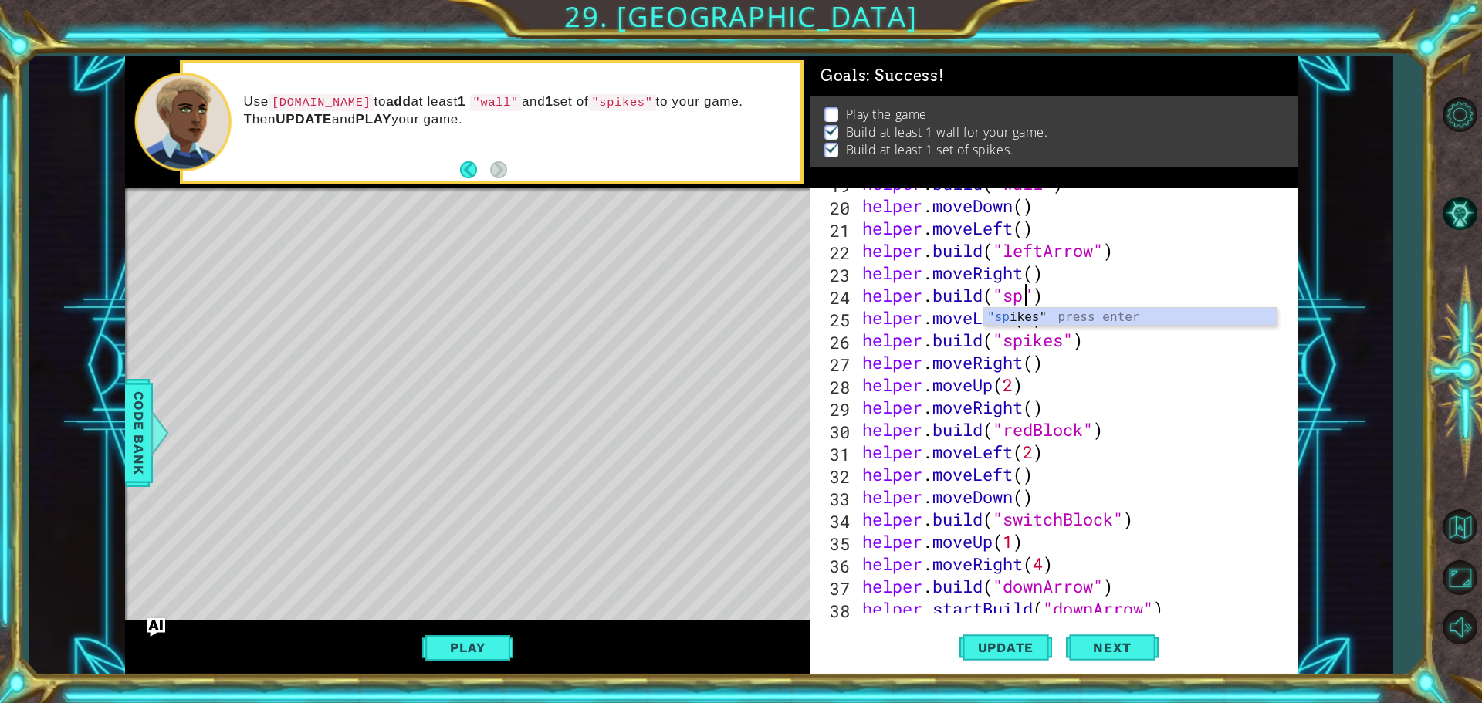
scroll to position [0, 7]
click at [1067, 310] on div ""wa ll" press enter " do w n A rrow" press enter" at bounding box center [1130, 345] width 292 height 74
type textarea "[DOMAIN_NAME]("wall")"
click at [994, 630] on button "Update" at bounding box center [1006, 647] width 93 height 49
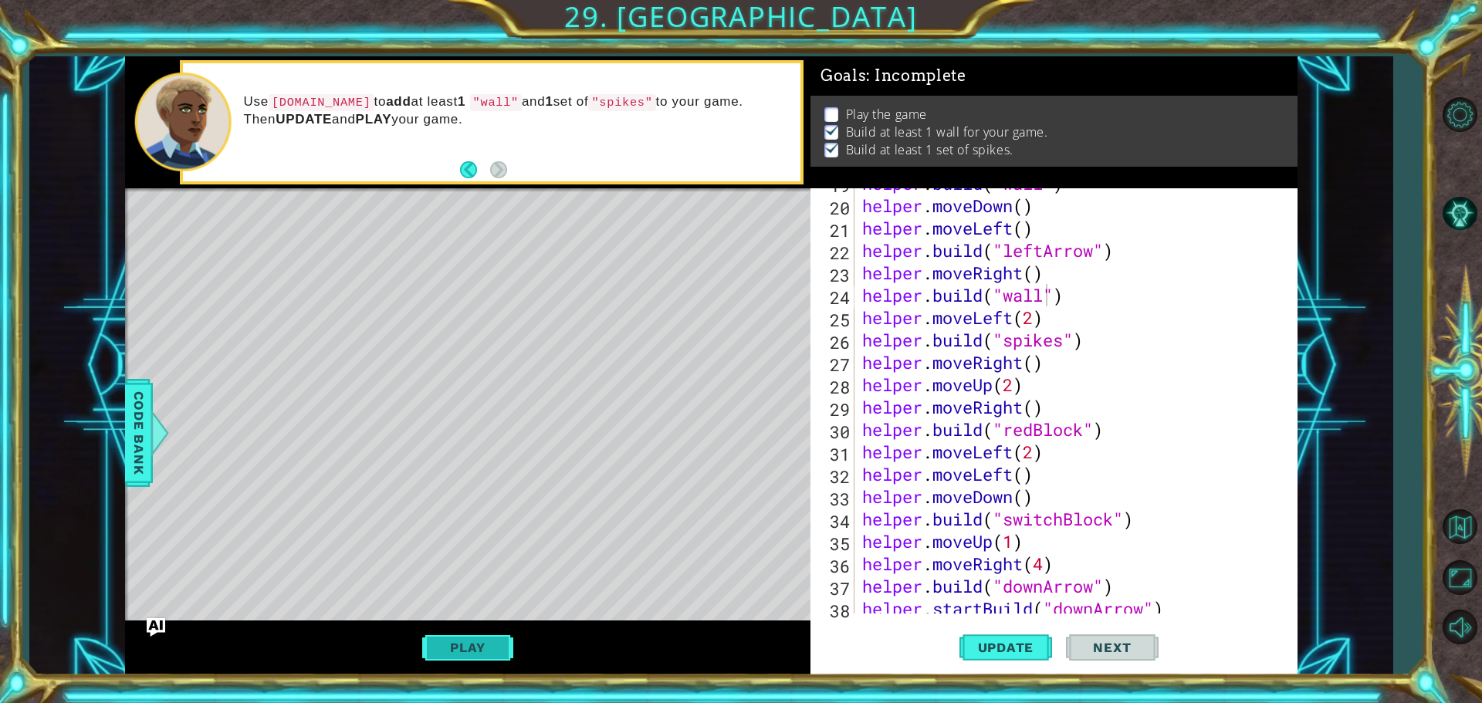
click at [461, 649] on button "Play" at bounding box center [467, 647] width 90 height 29
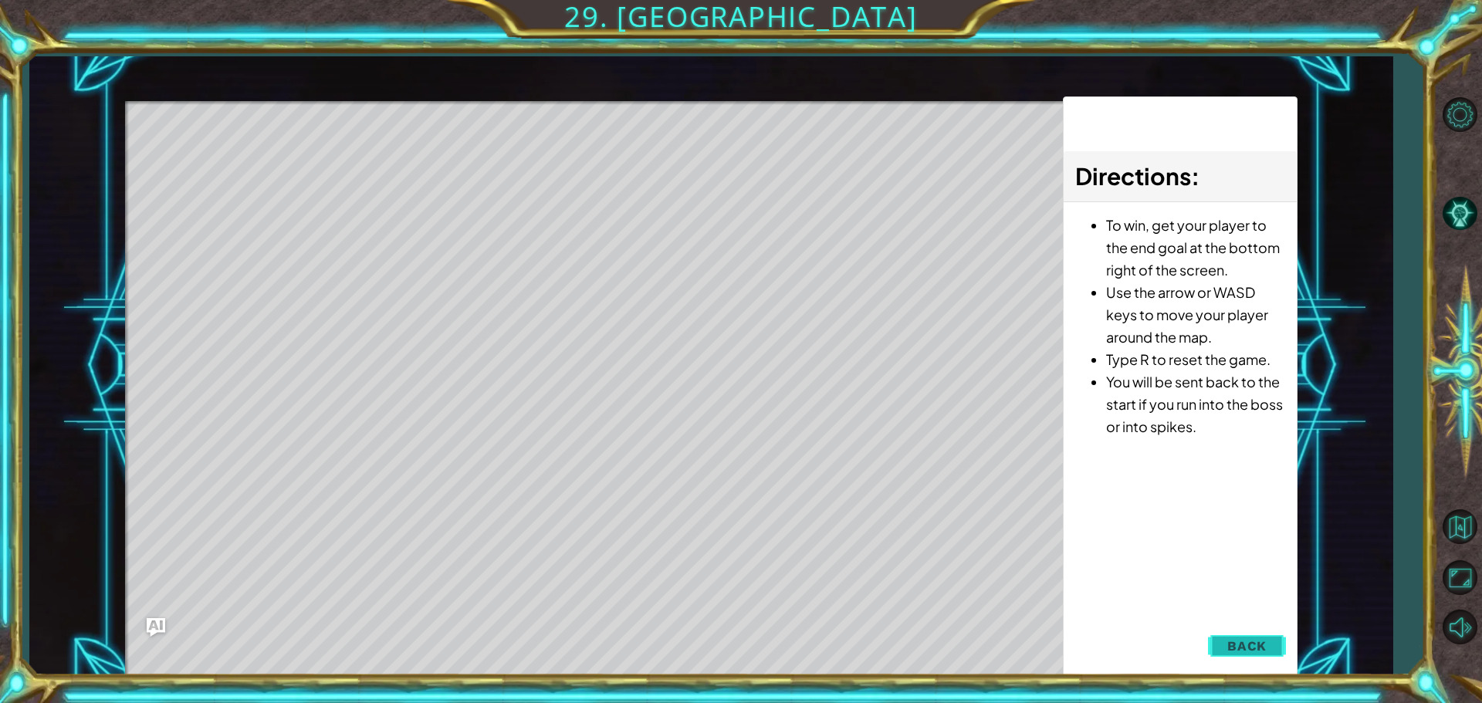
click at [1280, 654] on button "Back" at bounding box center [1247, 646] width 78 height 31
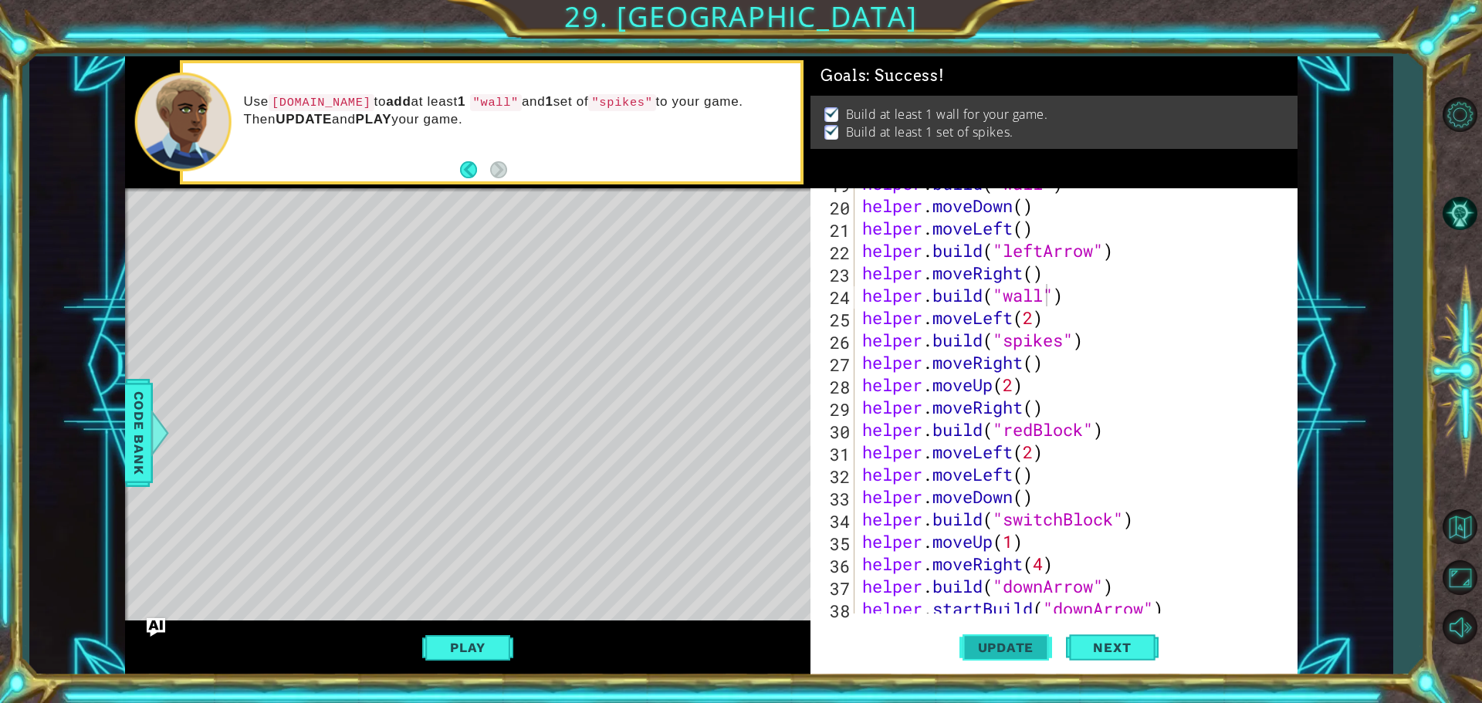
click at [1014, 665] on button "Update" at bounding box center [1006, 647] width 93 height 49
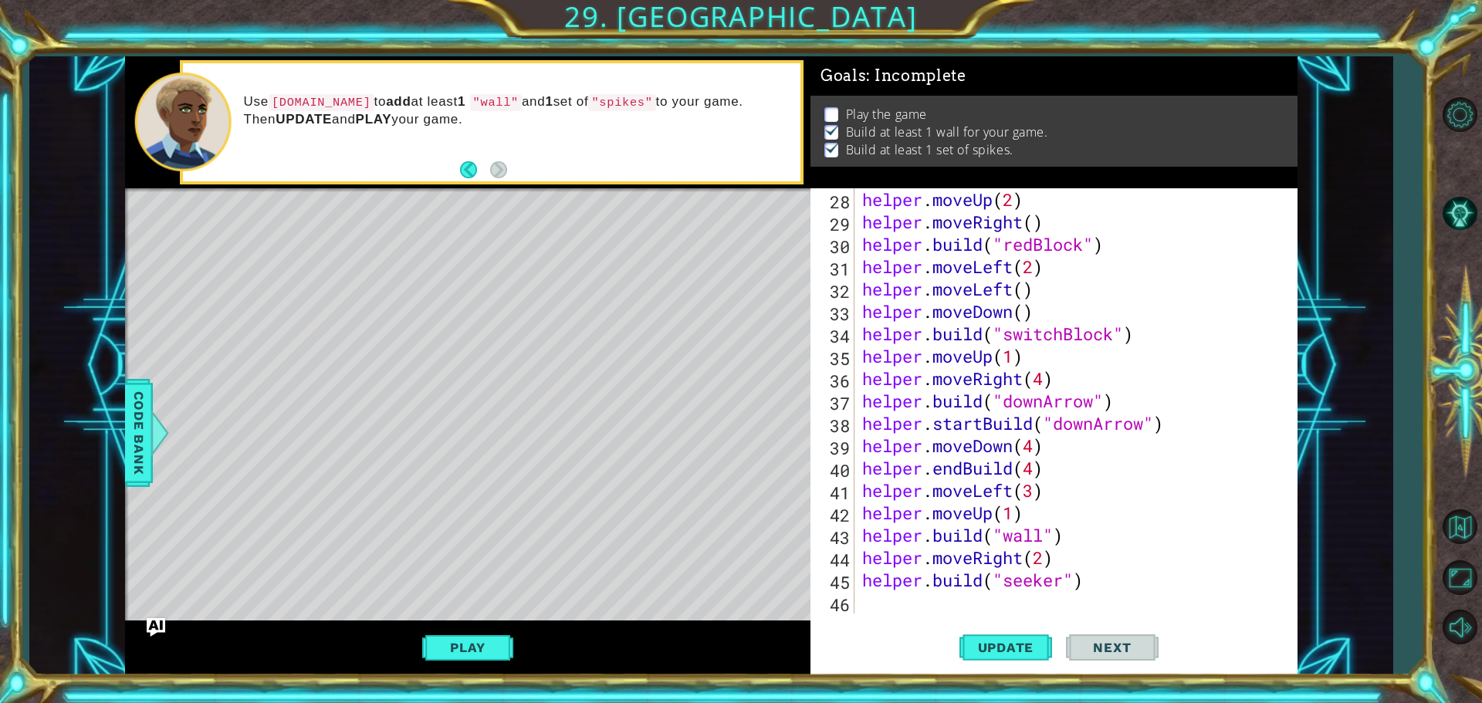
scroll to position [605, 0]
click at [875, 594] on div "helper . moveUp ( 2 ) helper . moveRight ( ) helper . build ( "redBlock" ) help…" at bounding box center [1074, 423] width 430 height 470
type textarea "h"
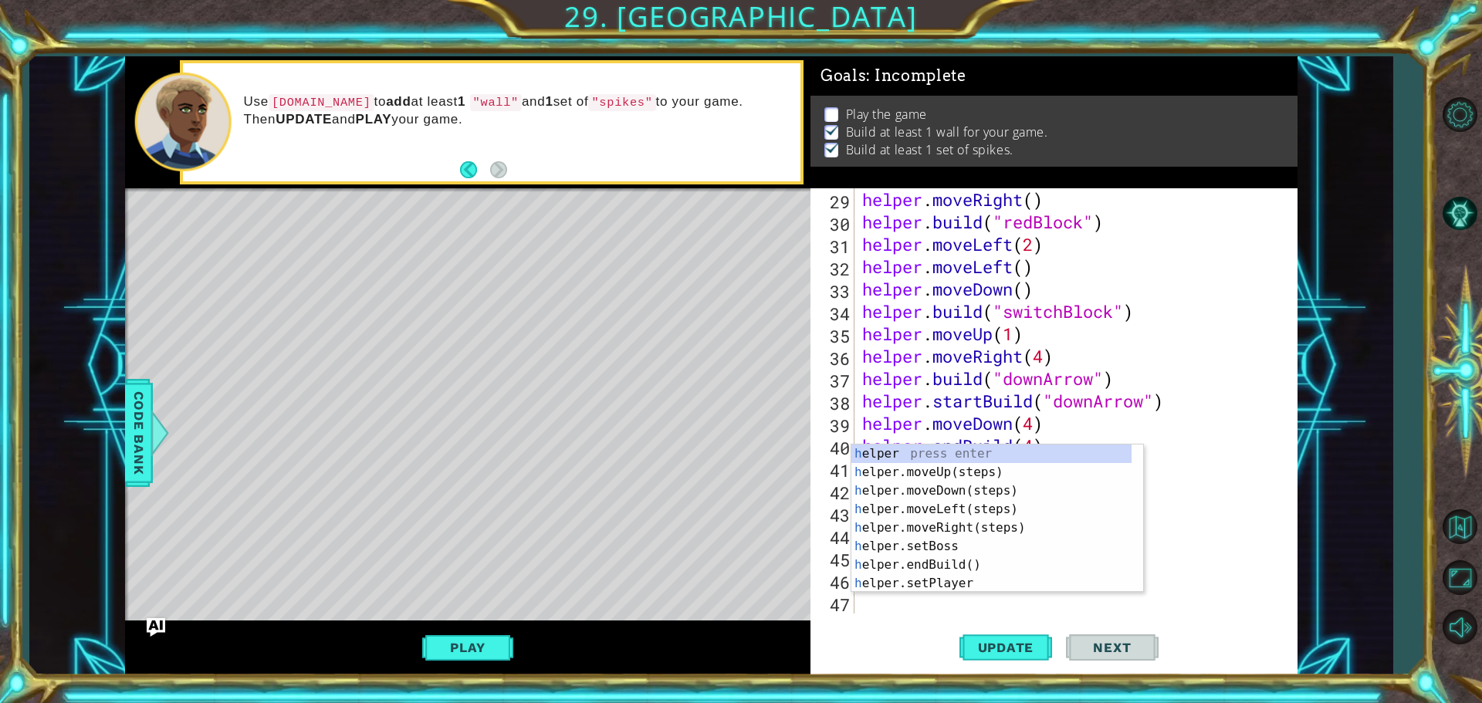
scroll to position [627, 0]
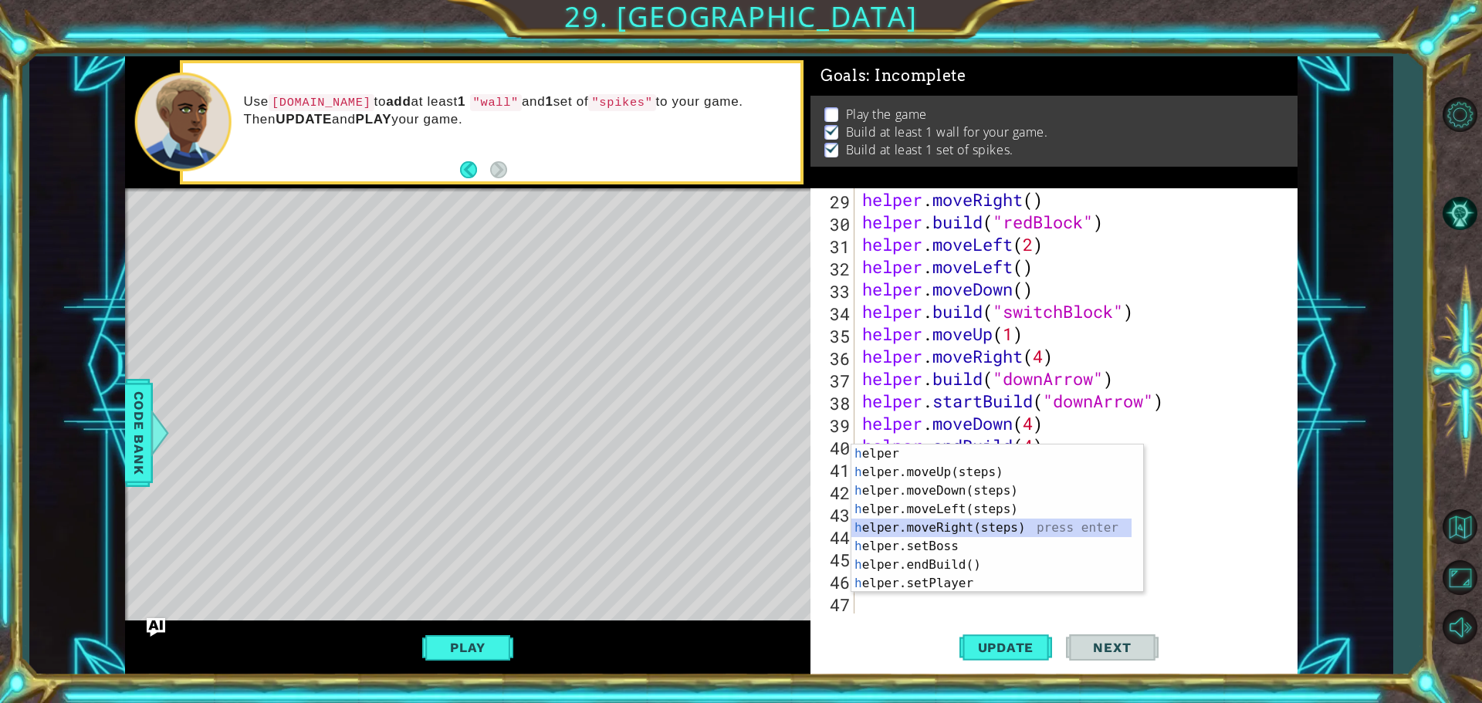
click at [933, 530] on div "h elper press enter h elper.moveUp(steps) press enter h elper.moveDown(steps) p…" at bounding box center [992, 537] width 280 height 185
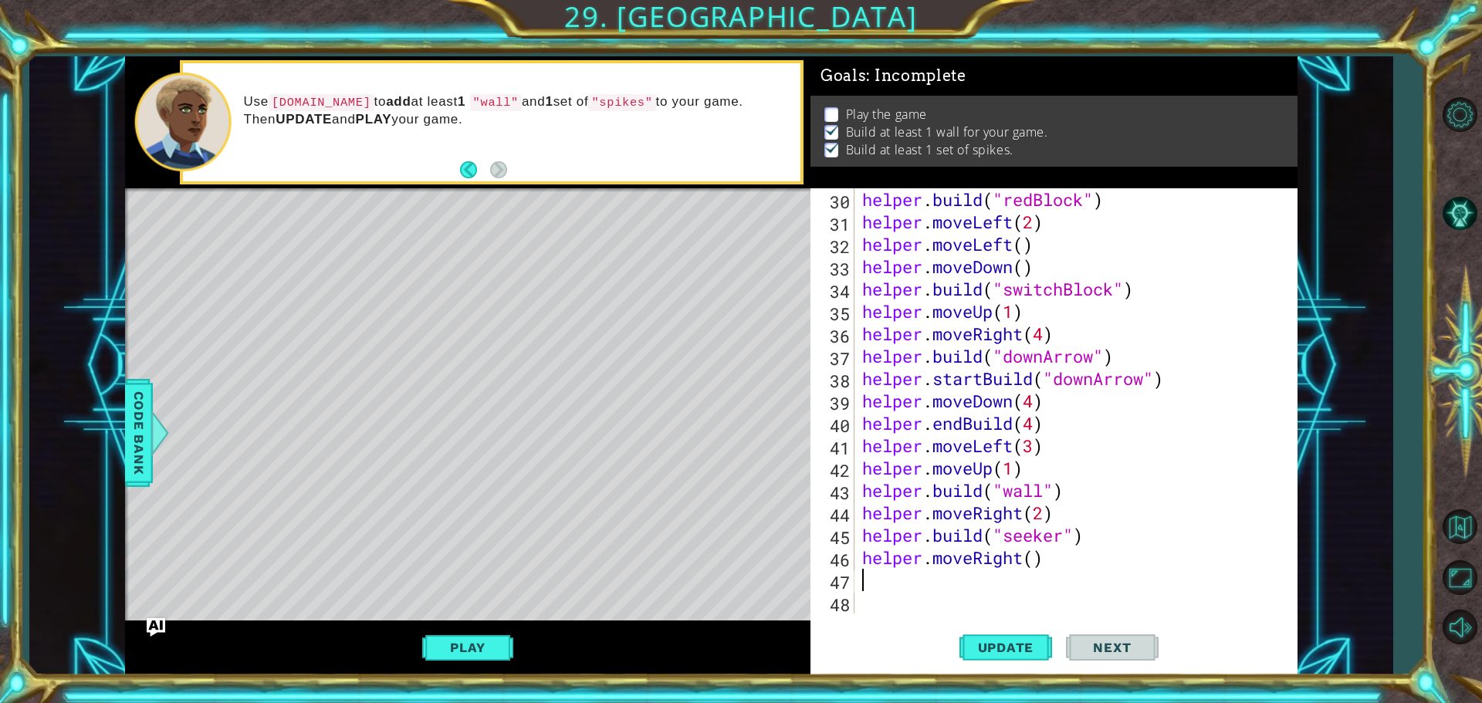
scroll to position [649, 0]
click at [980, 657] on button "Update" at bounding box center [1006, 647] width 93 height 49
click at [1032, 560] on div "helper . build ( "redBlock" ) helper . moveLeft ( 2 ) helper . moveLeft ( ) hel…" at bounding box center [1074, 423] width 430 height 470
type textarea "helper.moveRight(2)"
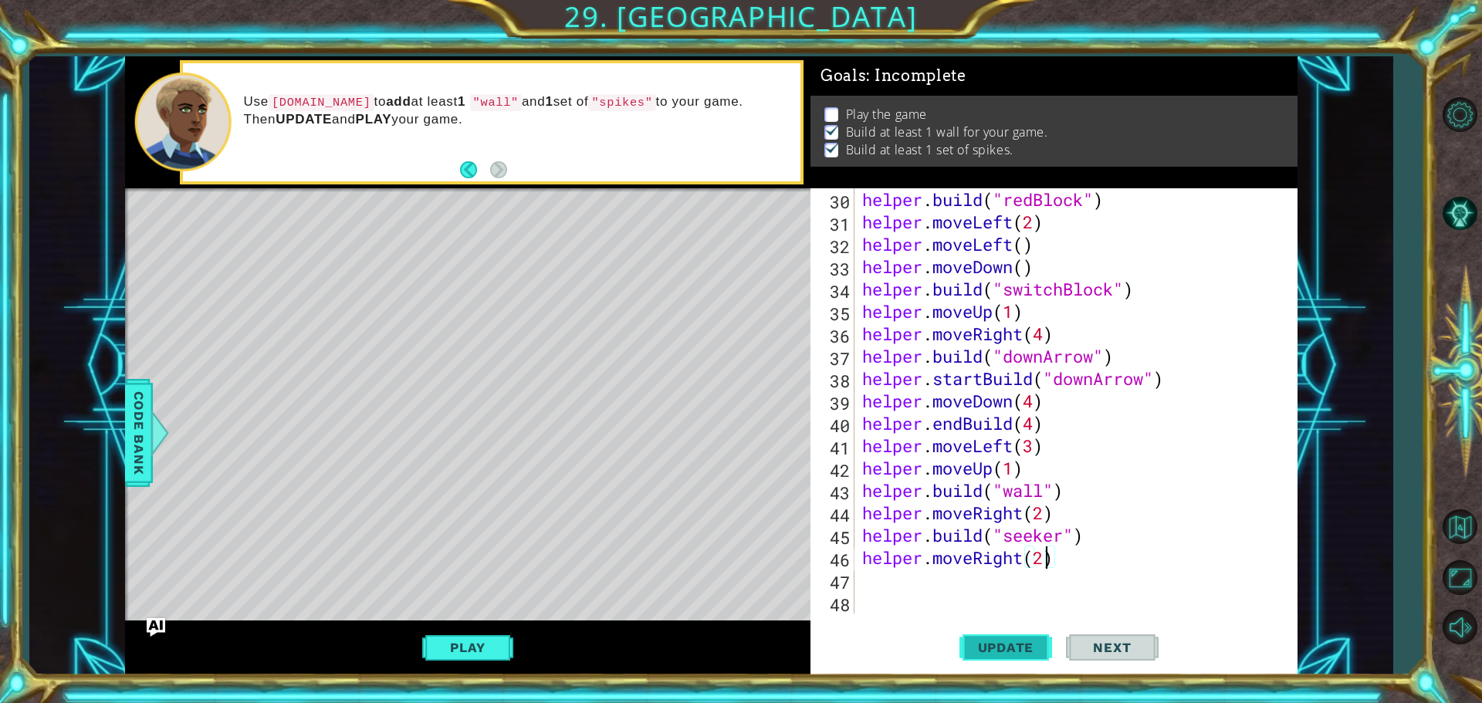
click at [1021, 629] on button "Update" at bounding box center [1006, 647] width 93 height 49
click at [896, 586] on div "helper . build ( "redBlock" ) helper . moveLeft ( 2 ) helper . moveLeft ( ) hel…" at bounding box center [1074, 423] width 430 height 470
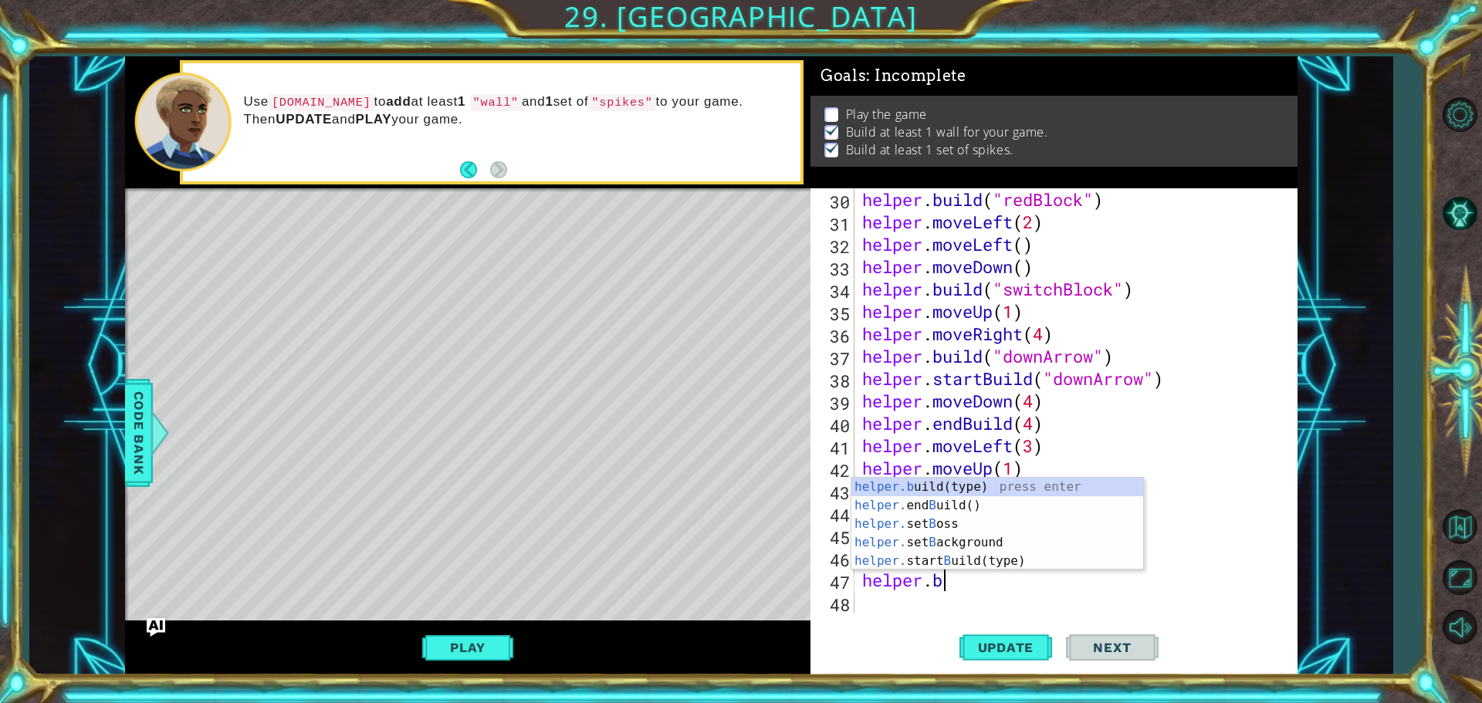
scroll to position [0, 3]
click at [1011, 514] on div "helper.bu ild(type) press enter helper. end Bu ild() press enter helper. start …" at bounding box center [998, 551] width 292 height 111
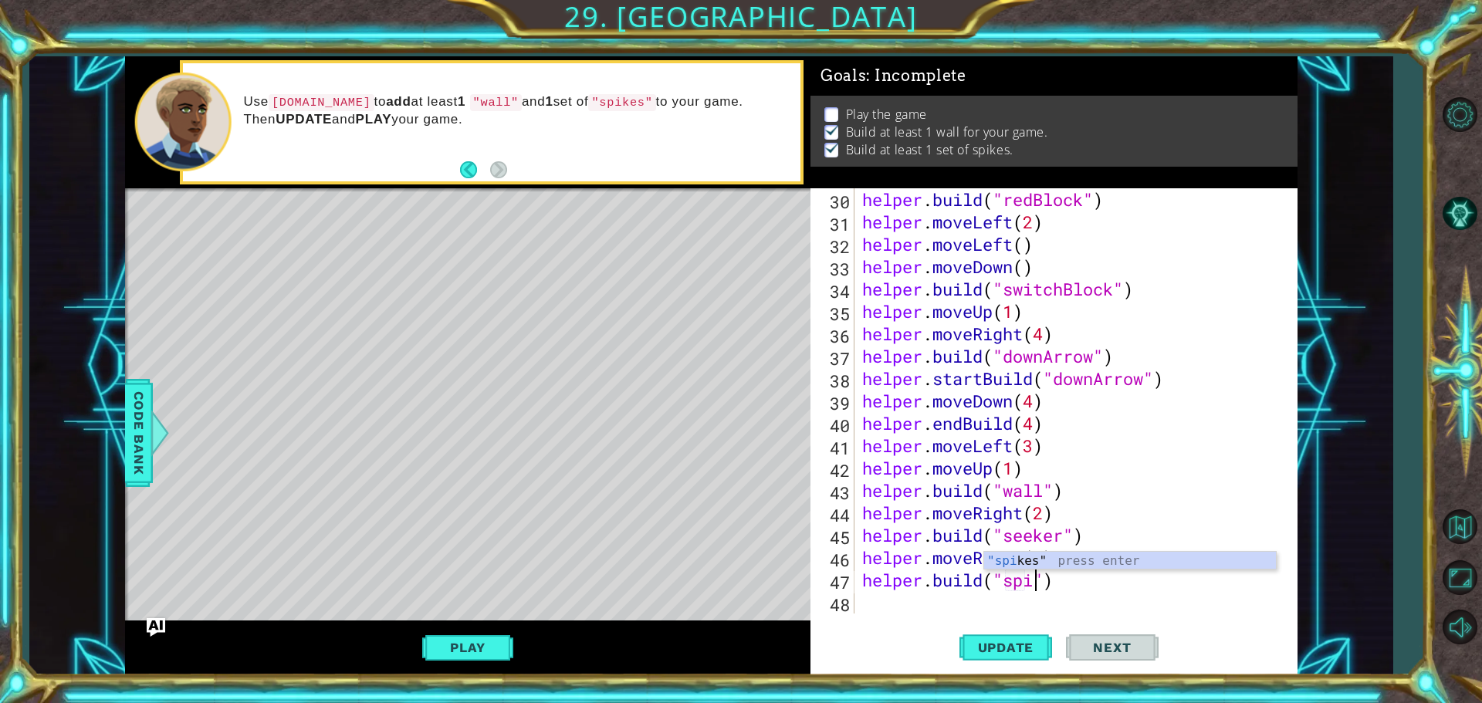
scroll to position [0, 8]
type textarea "[DOMAIN_NAME]("spikes")"
click at [1021, 658] on button "Update" at bounding box center [1006, 647] width 93 height 49
click at [877, 607] on div "helper . build ( "redBlock" ) helper . moveLeft ( 2 ) helper . moveLeft ( ) hel…" at bounding box center [1074, 423] width 430 height 470
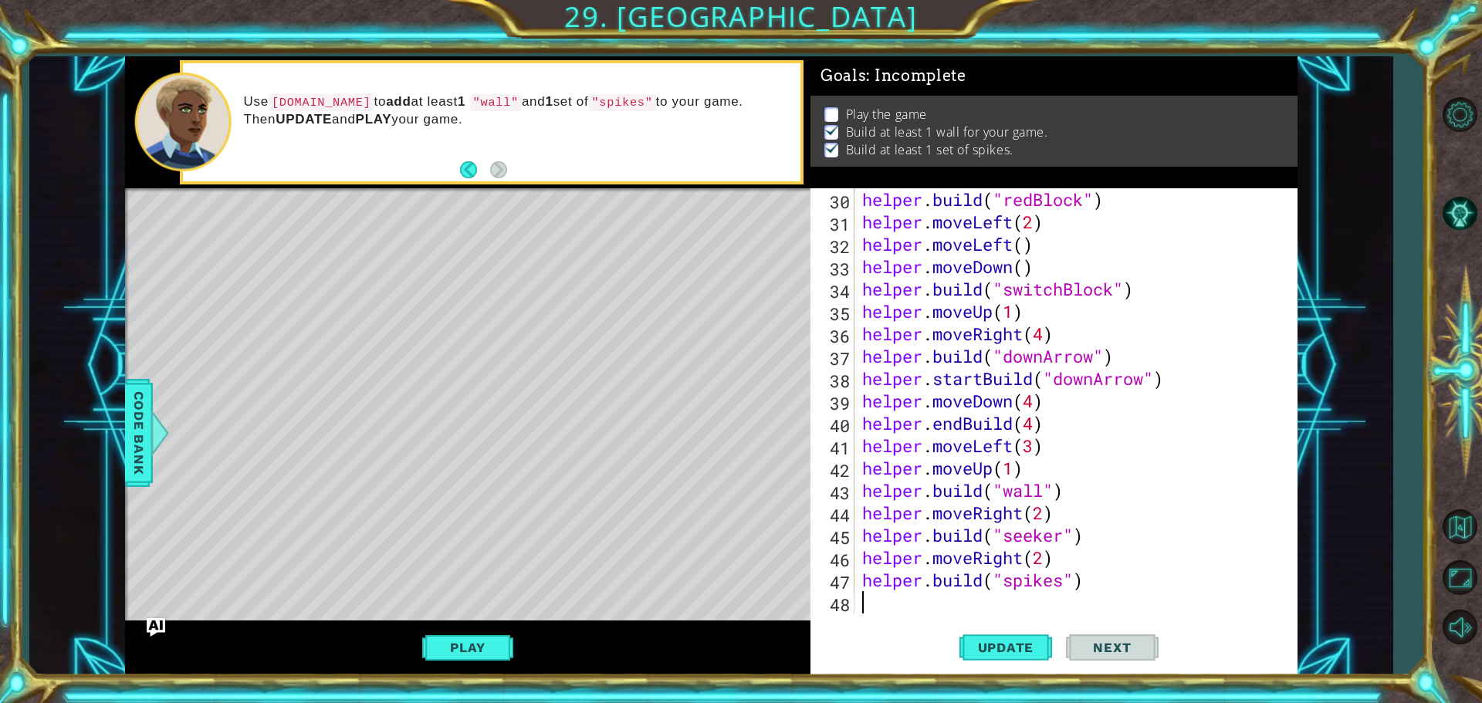
type textarea "h"
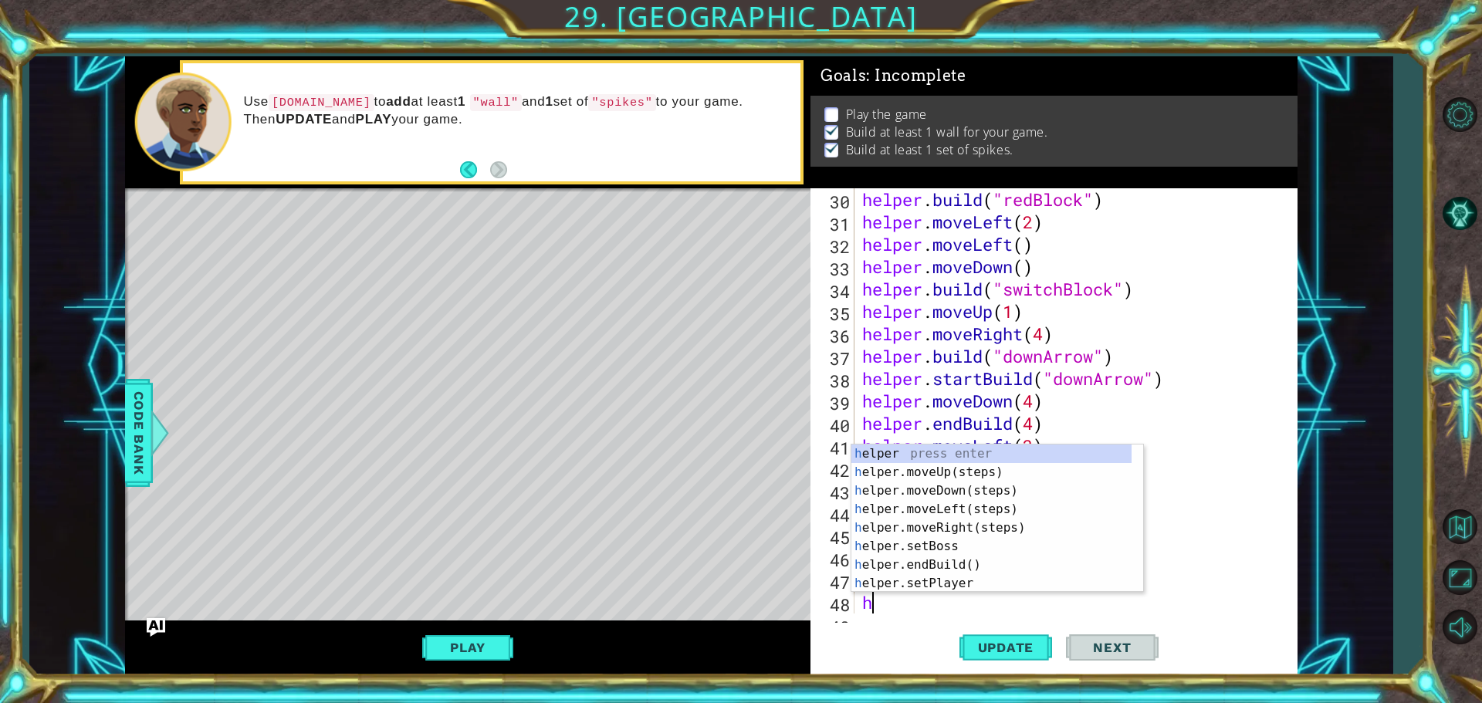
scroll to position [672, 0]
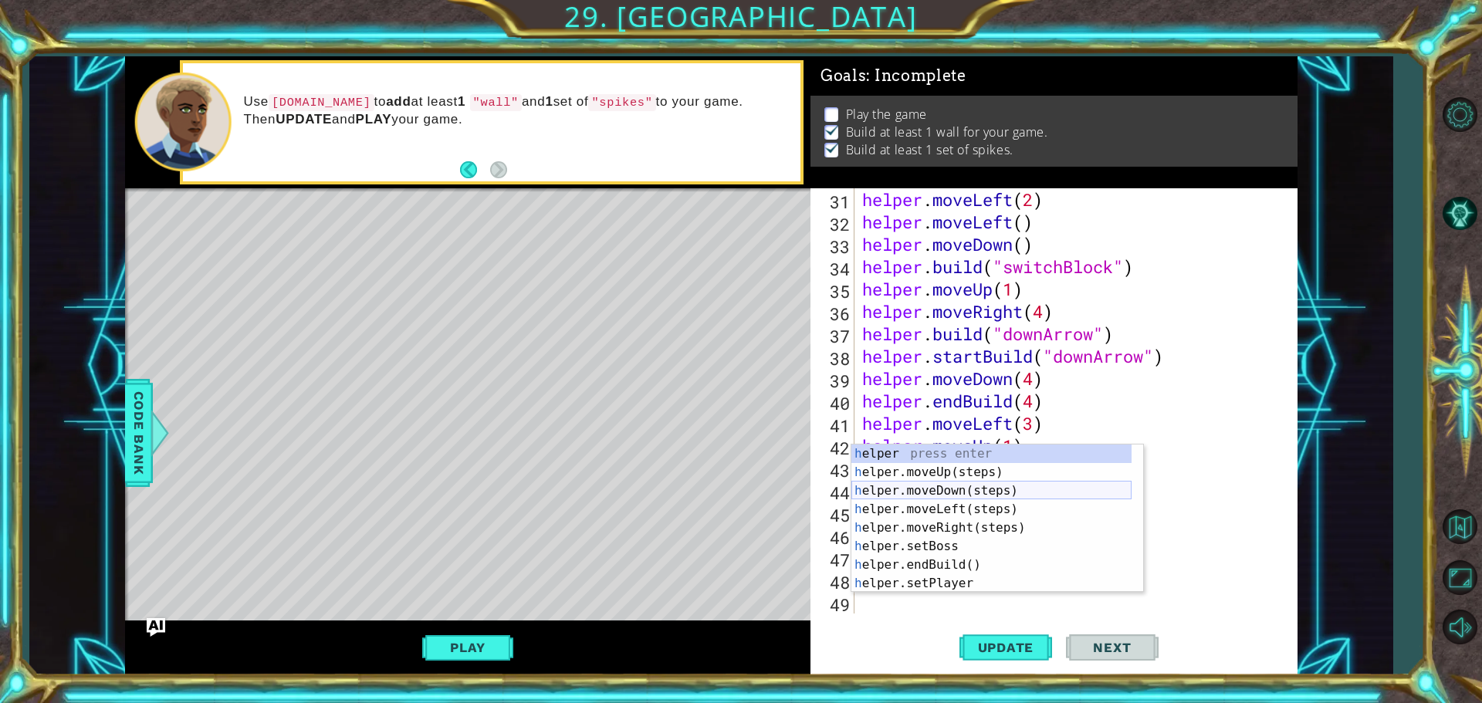
click at [968, 496] on div "h elper press enter h elper.moveUp(steps) press enter h elper.moveDown(steps) p…" at bounding box center [992, 537] width 280 height 185
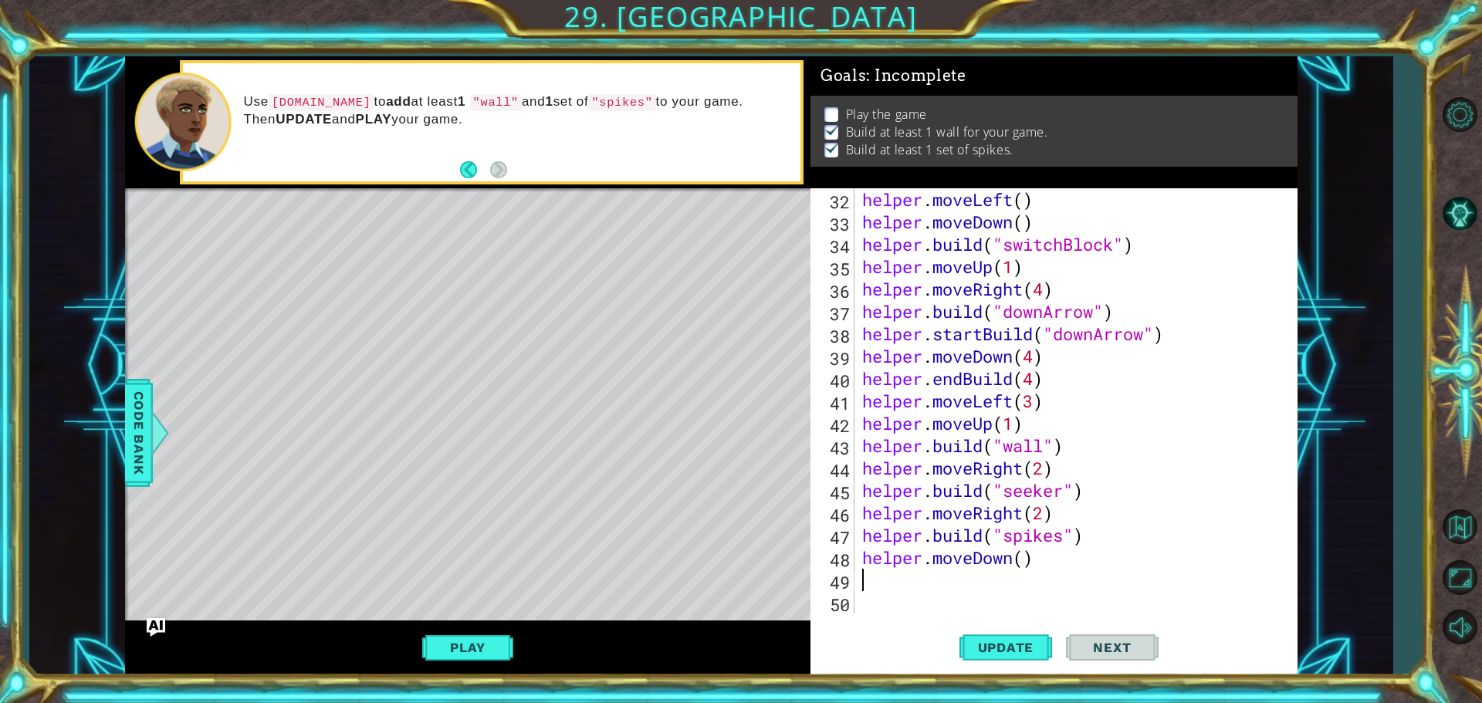
scroll to position [694, 0]
type textarea "k"
type textarea "h"
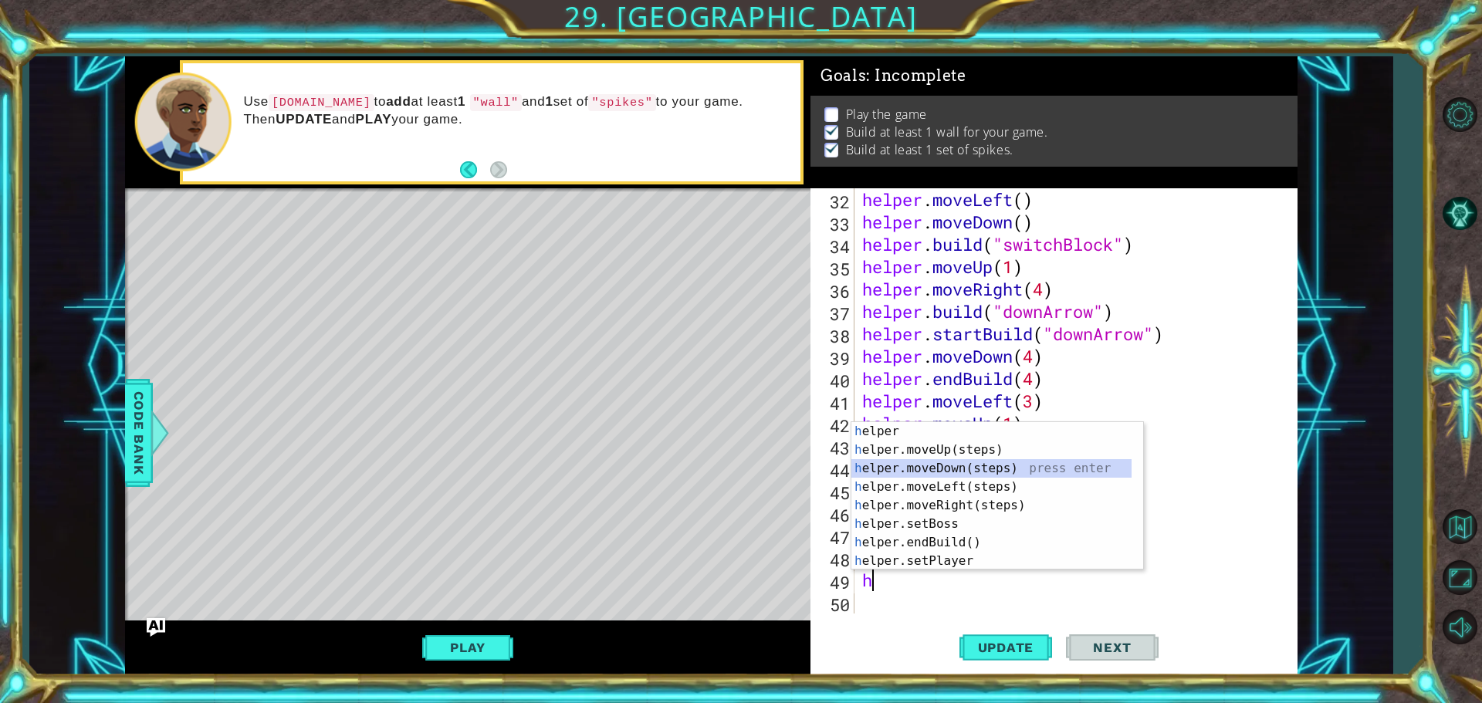
click at [969, 460] on div "h elper press enter h elper.moveUp(steps) press enter h elper.moveDown(steps) p…" at bounding box center [998, 514] width 292 height 185
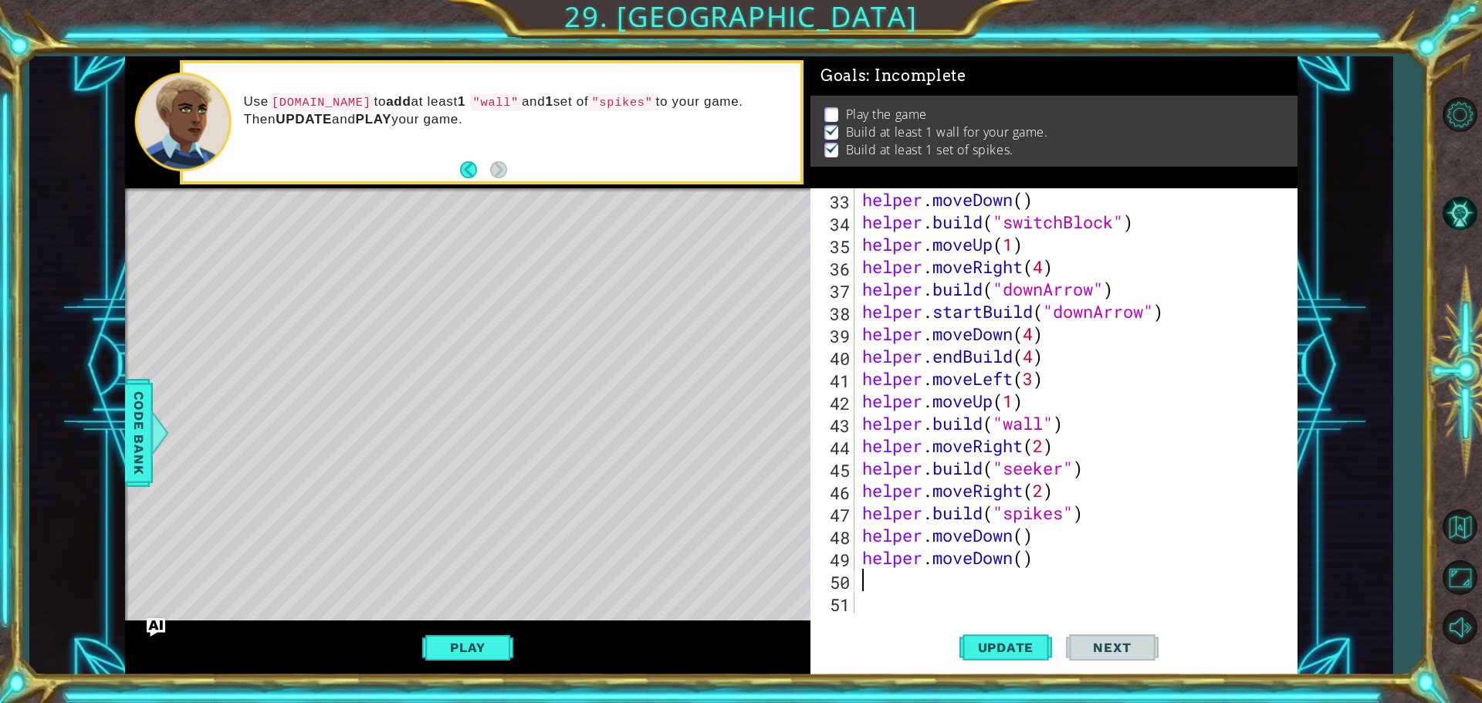
scroll to position [716, 0]
drag, startPoint x: 1032, startPoint y: 561, endPoint x: 867, endPoint y: 563, distance: 165.2
click at [867, 563] on div "helper . moveDown ( ) helper . build ( "switchBlock" ) helper . moveUp ( 1 ) he…" at bounding box center [1074, 423] width 430 height 470
type textarea "helper.moveDown()"
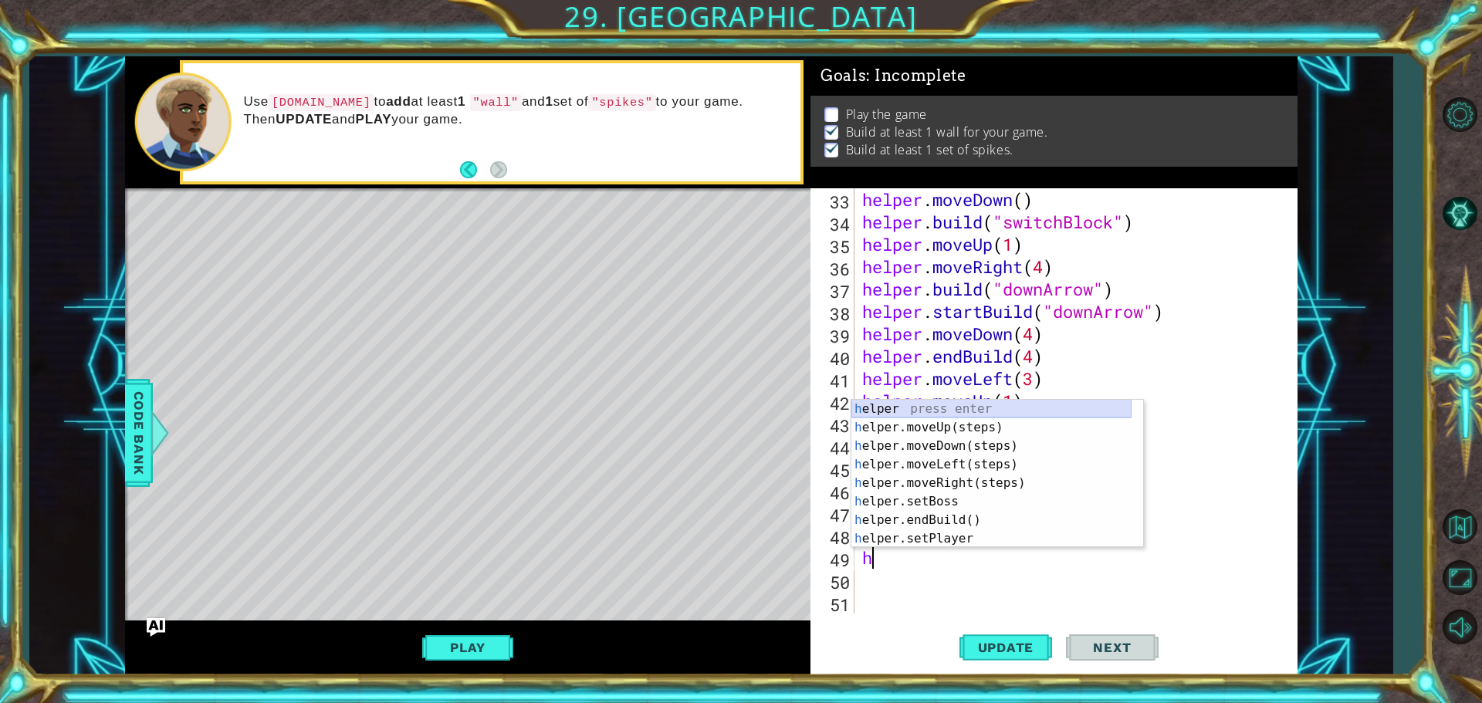
click at [923, 414] on div "h elper press enter h elper.moveUp(steps) press enter h elper.moveDown(steps) p…" at bounding box center [992, 492] width 280 height 185
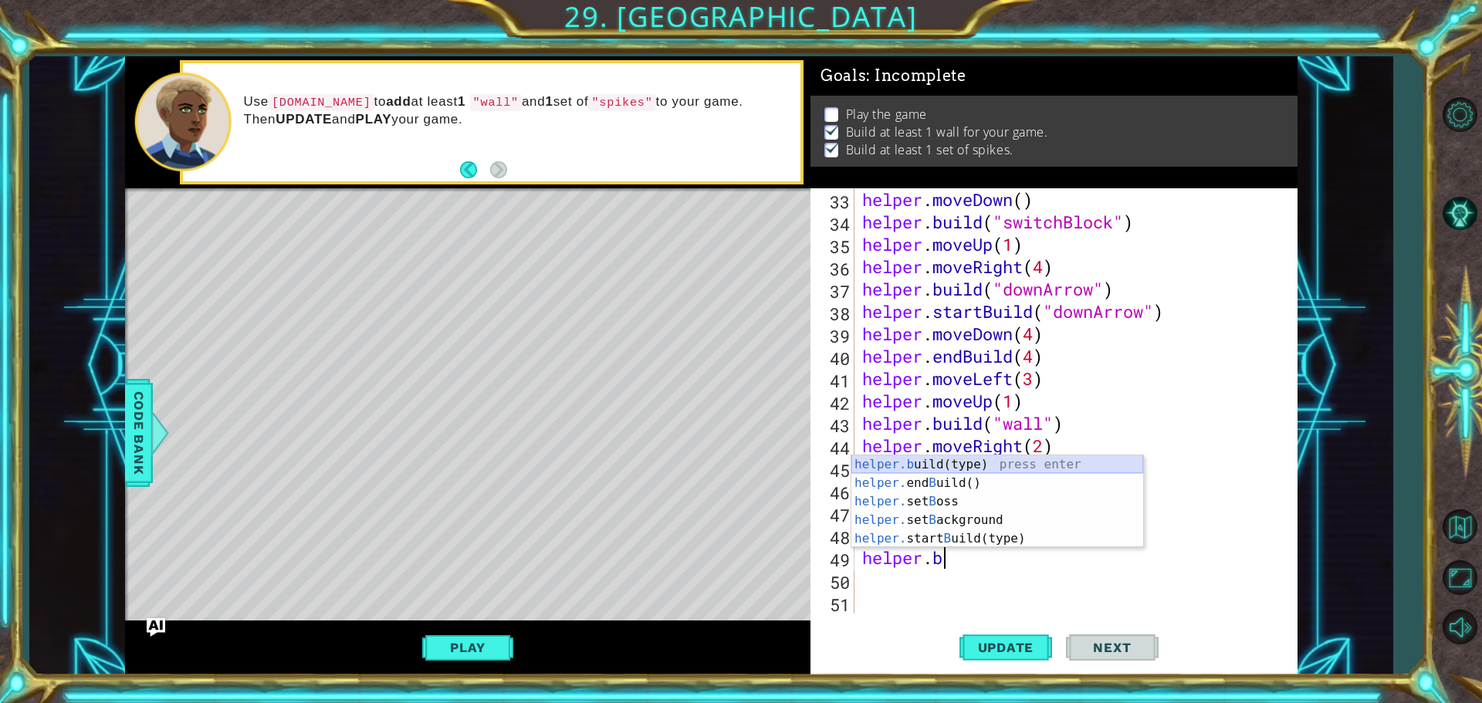
click at [936, 465] on div "helper.b uild(type) press enter helper. end B uild() press enter helper. set B …" at bounding box center [998, 521] width 292 height 130
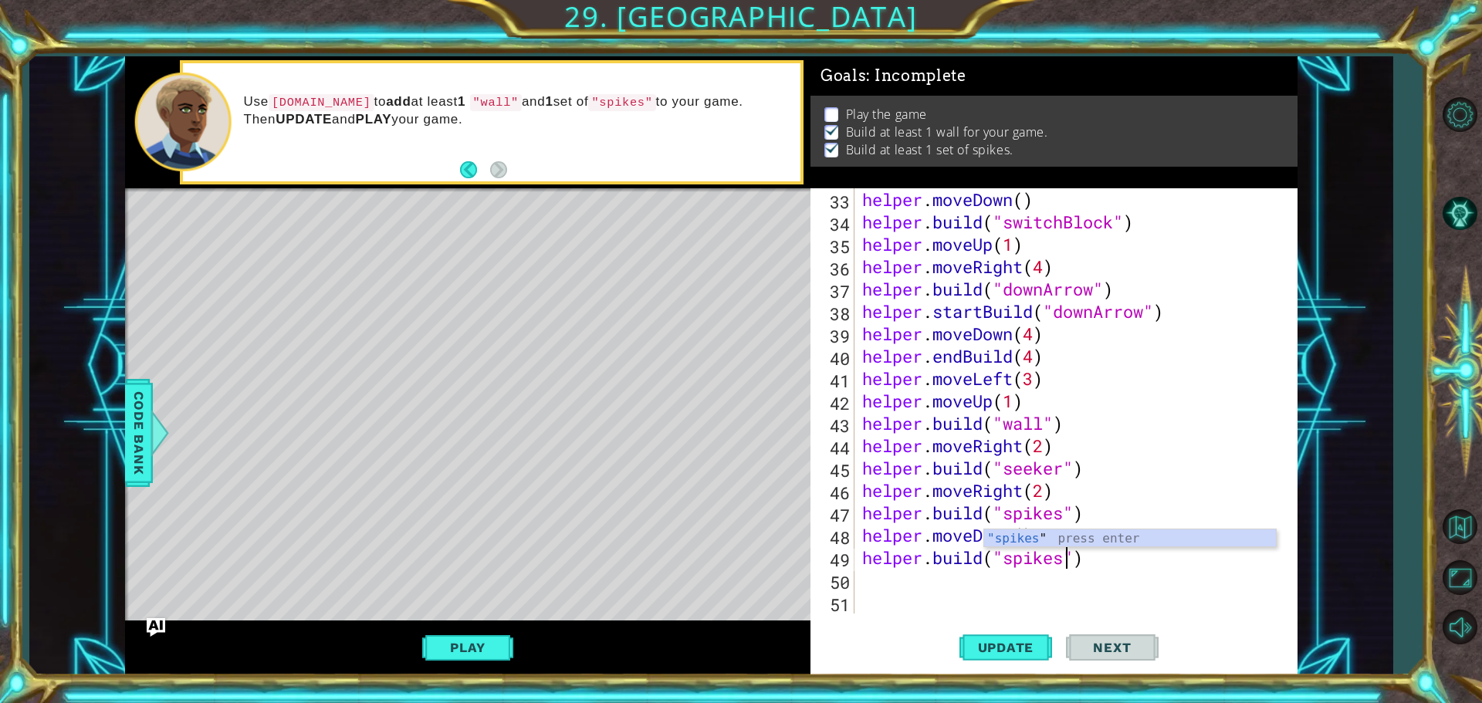
scroll to position [0, 9]
type textarea "[DOMAIN_NAME]("spikes")"
click at [970, 636] on button "Update" at bounding box center [1006, 647] width 93 height 49
click at [483, 636] on button "Play" at bounding box center [467, 647] width 90 height 29
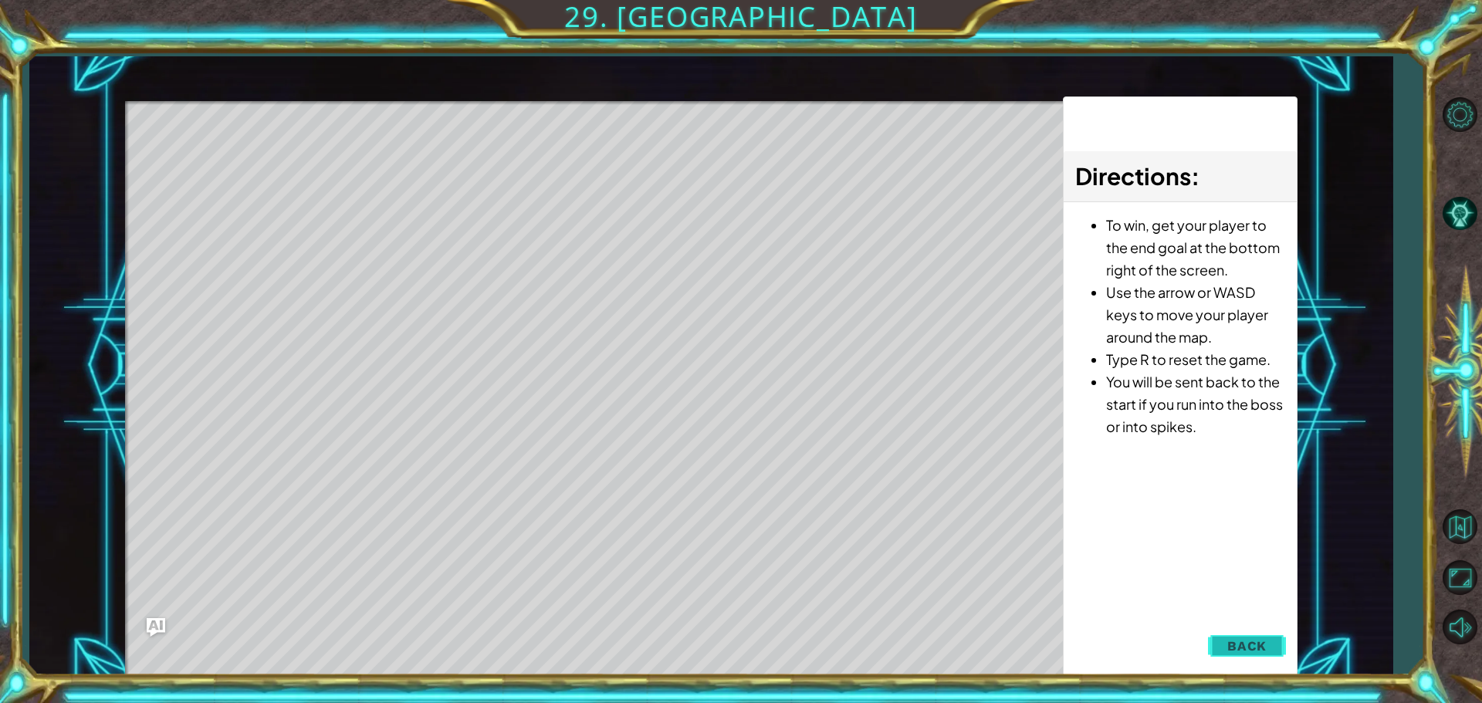
click at [1252, 651] on span "Back" at bounding box center [1247, 645] width 39 height 15
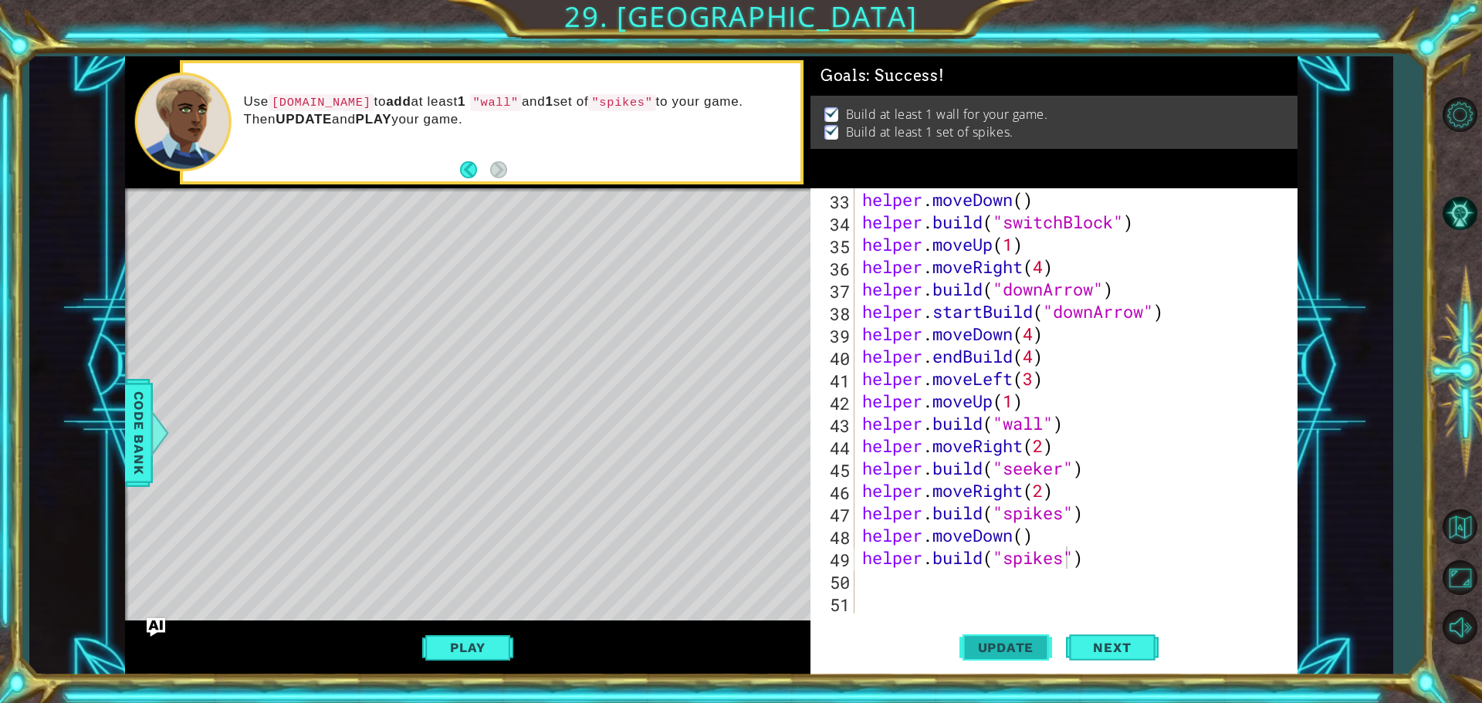
click at [1004, 632] on button "Update" at bounding box center [1006, 647] width 93 height 49
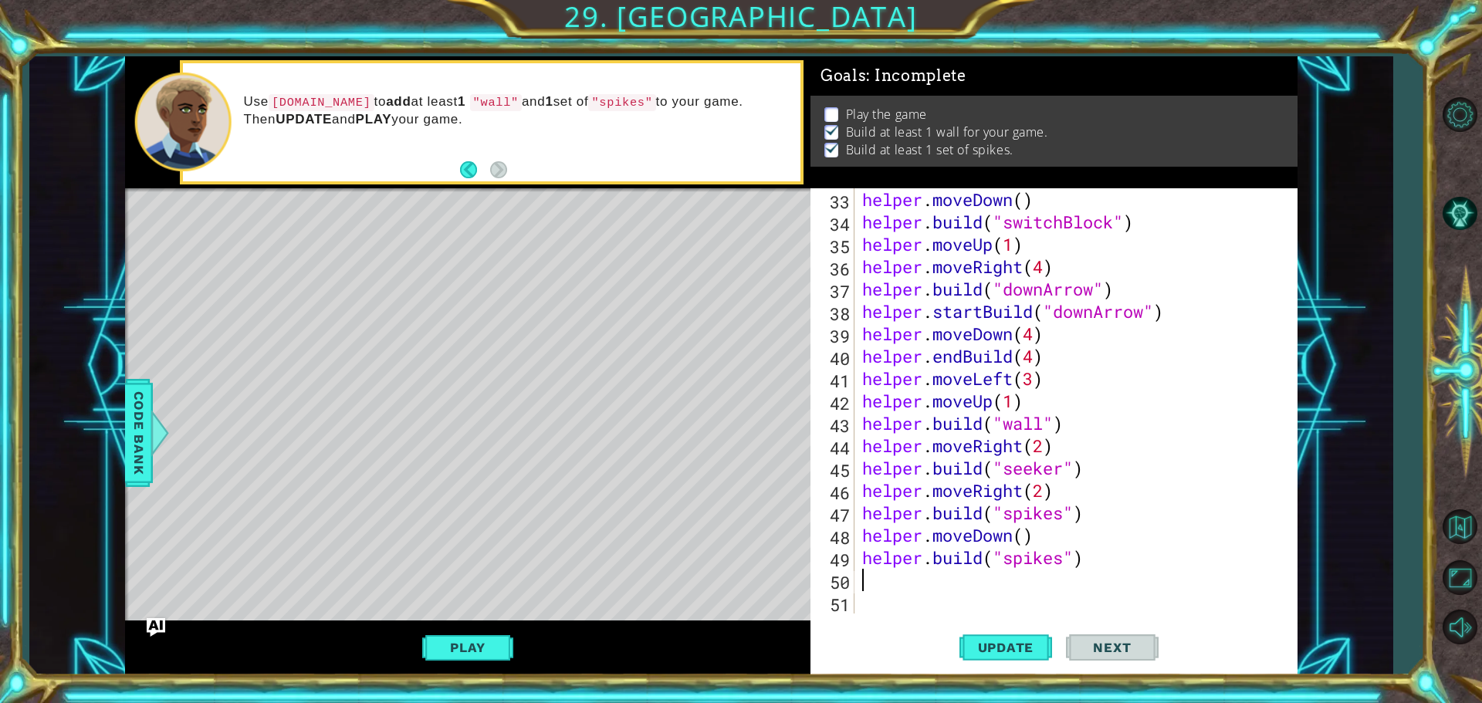
click at [870, 584] on div "helper . moveDown ( ) helper . build ( "switchBlock" ) helper . moveUp ( 1 ) he…" at bounding box center [1074, 423] width 430 height 470
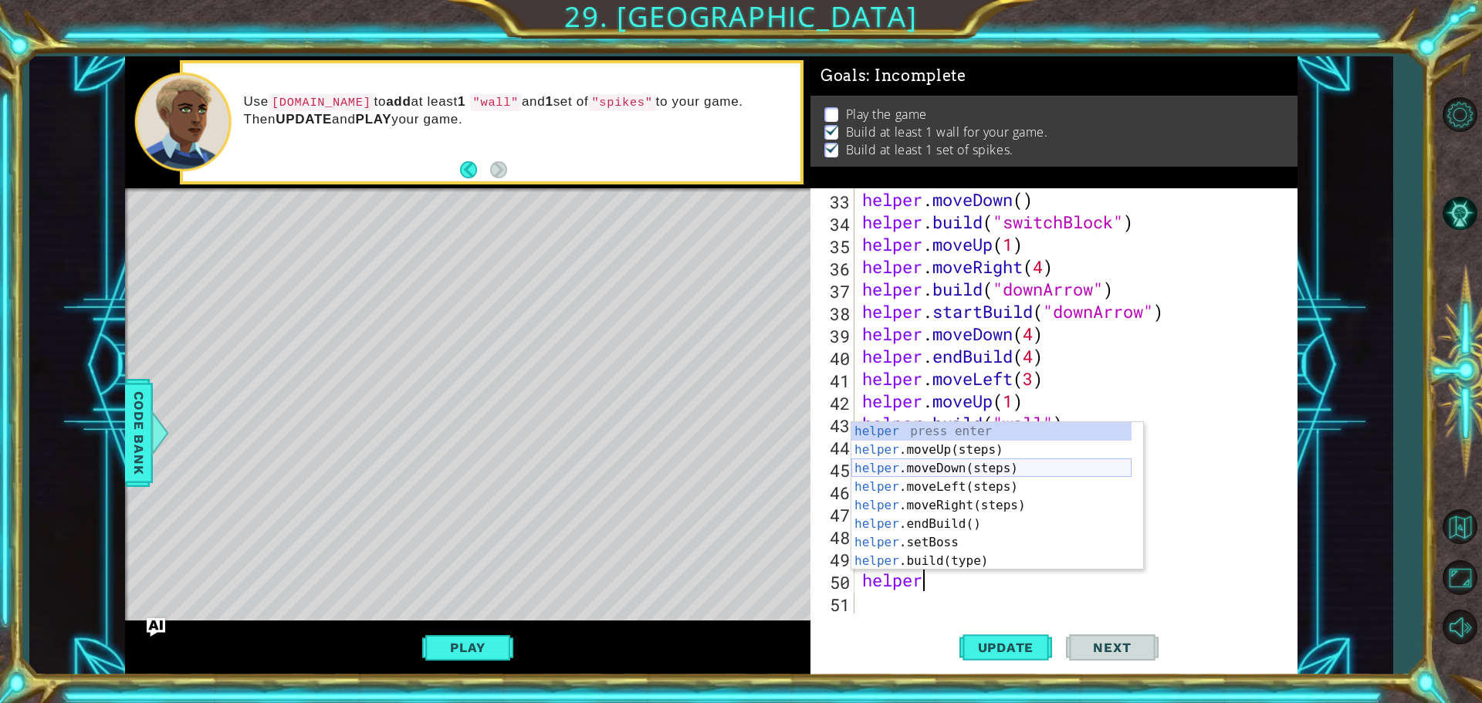
scroll to position [0, 2]
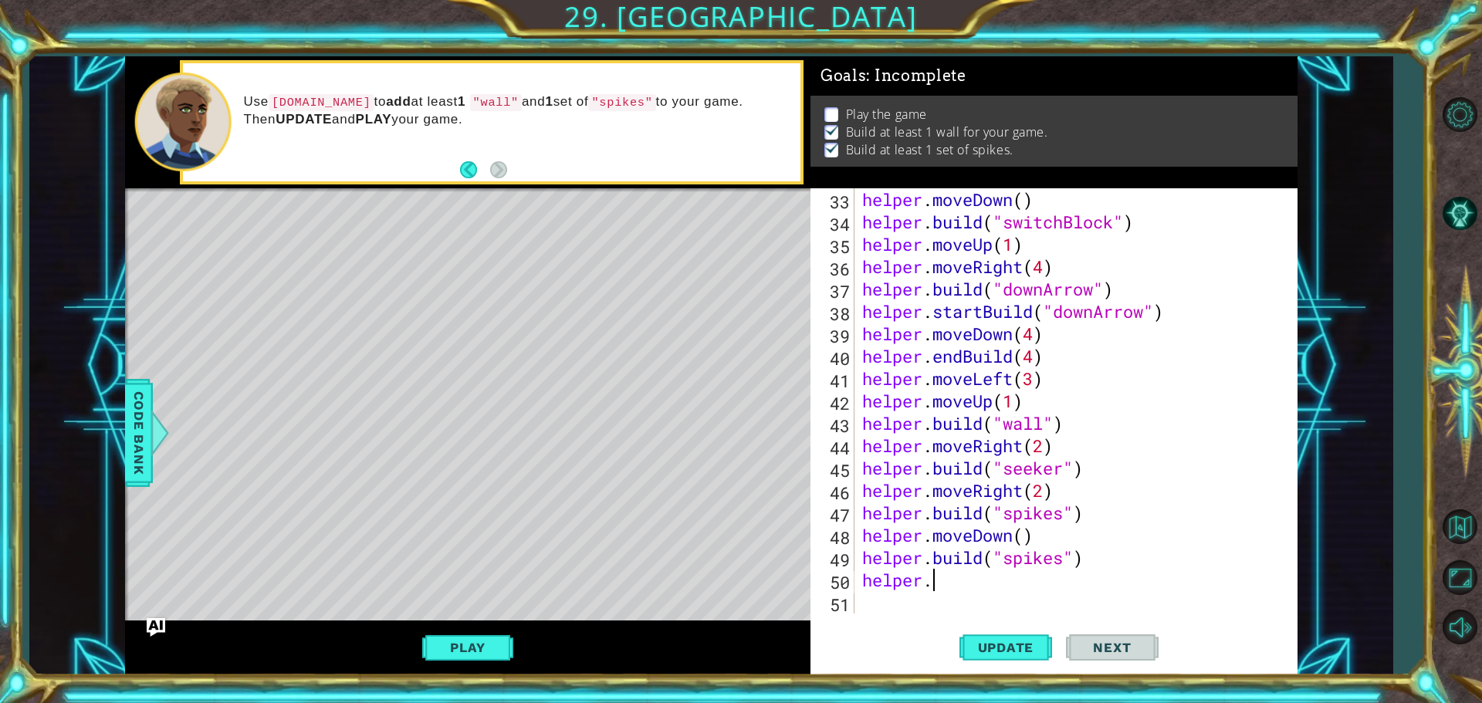
click at [1005, 591] on div "helper . moveDown ( ) helper . build ( "switchBlock" ) helper . moveUp ( 1 ) he…" at bounding box center [1074, 423] width 430 height 470
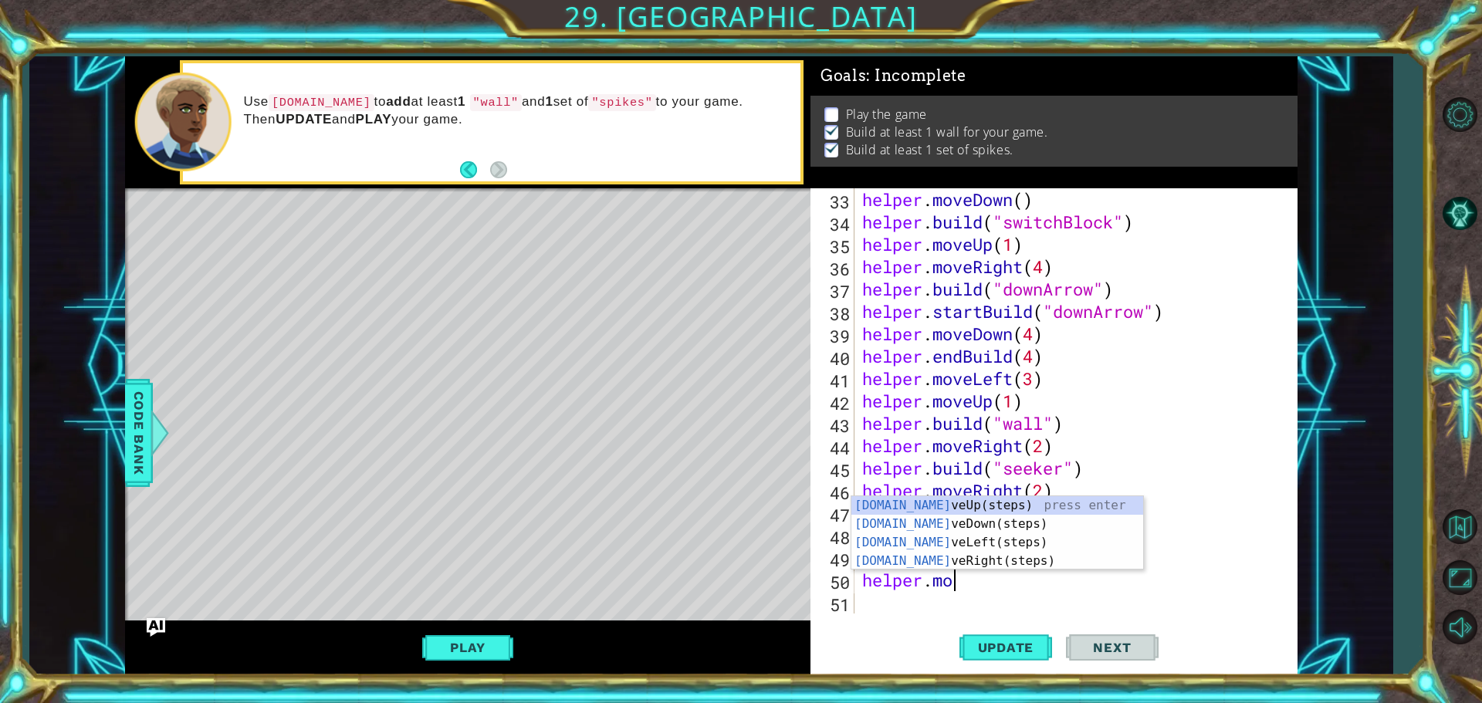
scroll to position [0, 3]
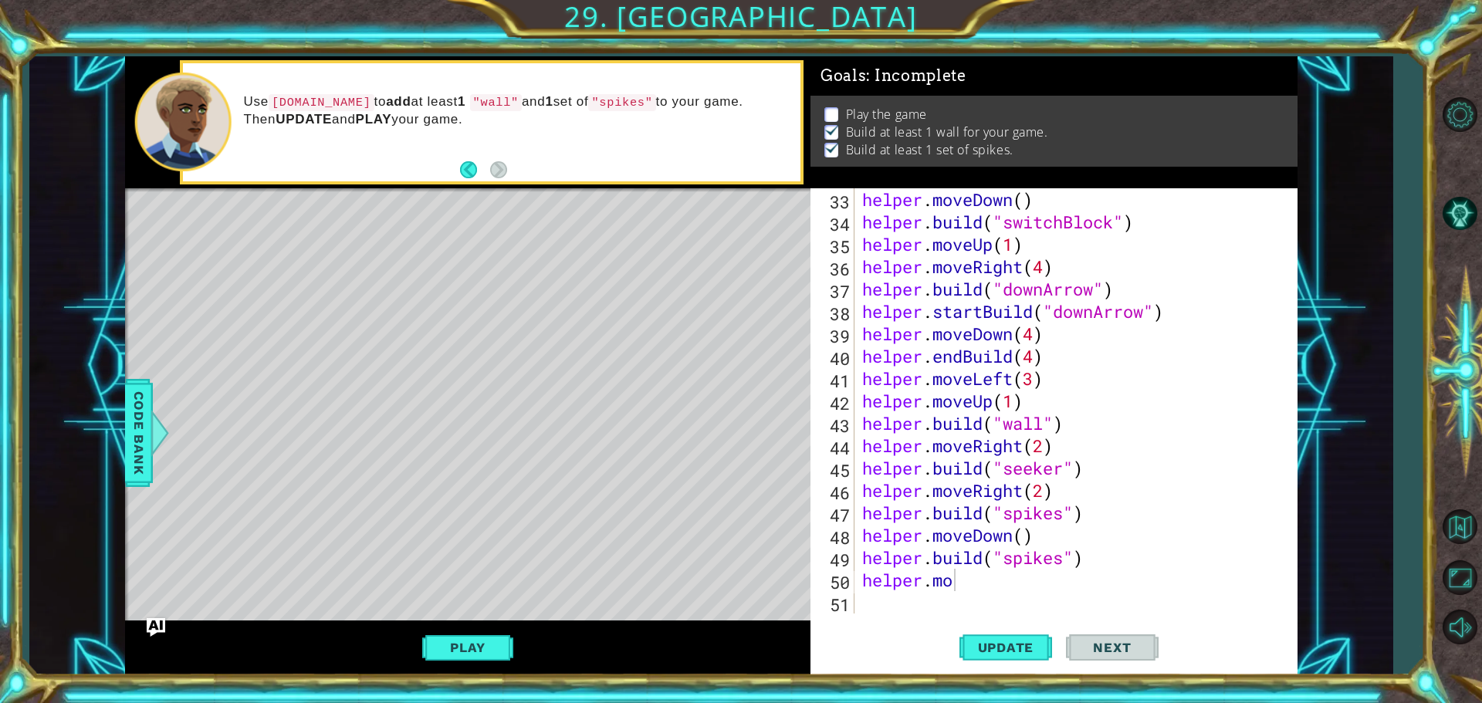
click at [1102, 618] on div "[DOMAIN_NAME] 33 34 35 36 37 38 39 40 41 42 43 44 45 46 47 48 49 50 51 helper .…" at bounding box center [1054, 431] width 487 height 487
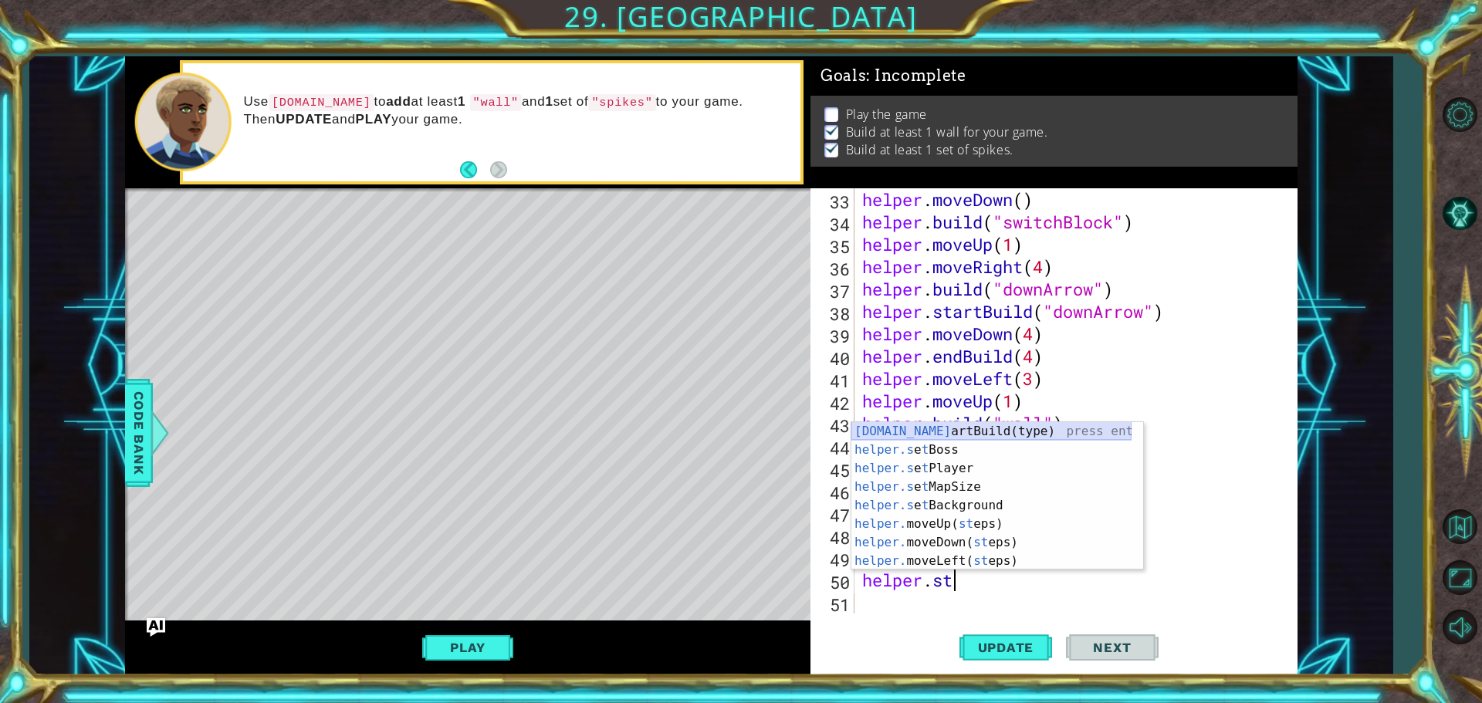
click at [1034, 438] on div "[DOMAIN_NAME] artBuild(type) press enter helper.s e t Boss press enter helper.s…" at bounding box center [992, 514] width 280 height 185
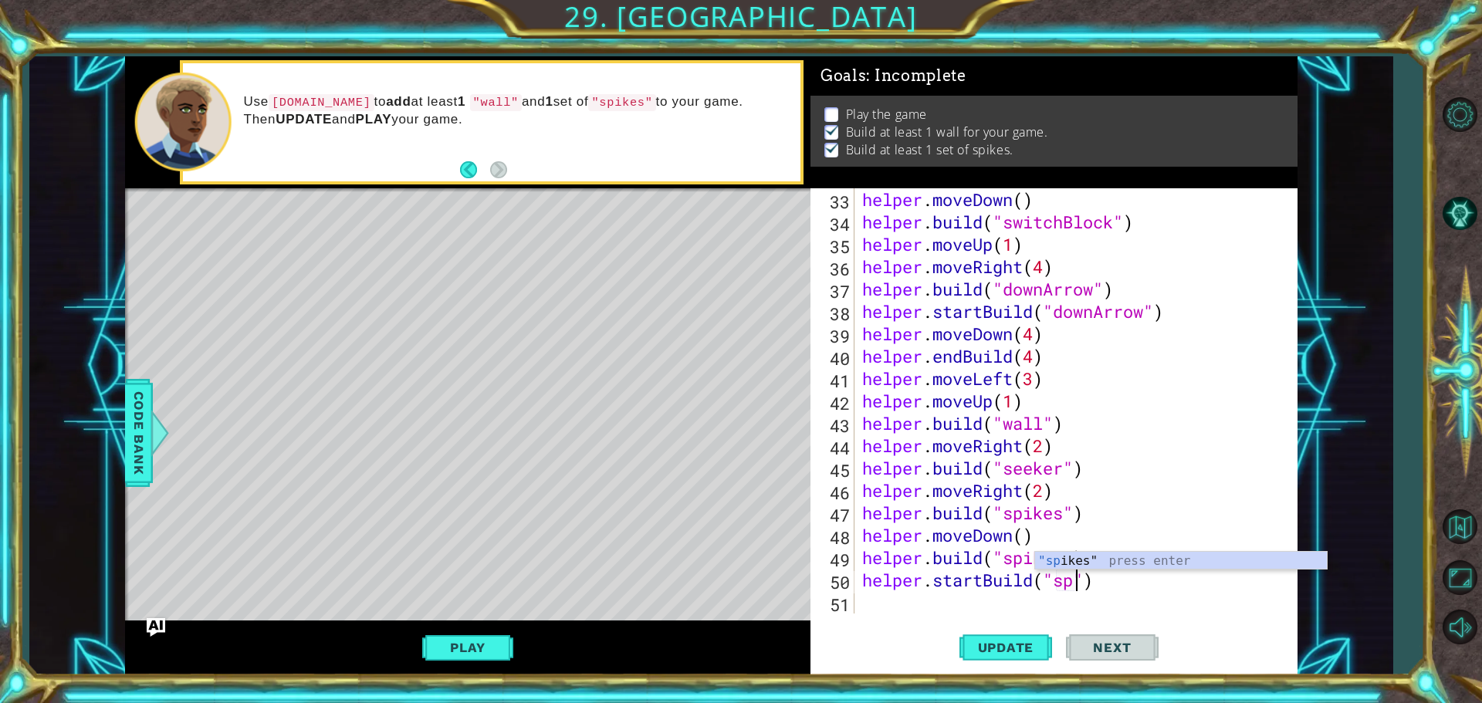
scroll to position [0, 10]
click at [1128, 554] on div ""spi kes" press enter" at bounding box center [1181, 580] width 292 height 56
type textarea "helper.startBuild("spikes")"
click at [869, 605] on div "helper . moveDown ( ) helper . build ( "switchBlock" ) helper . moveUp ( 1 ) he…" at bounding box center [1074, 423] width 430 height 470
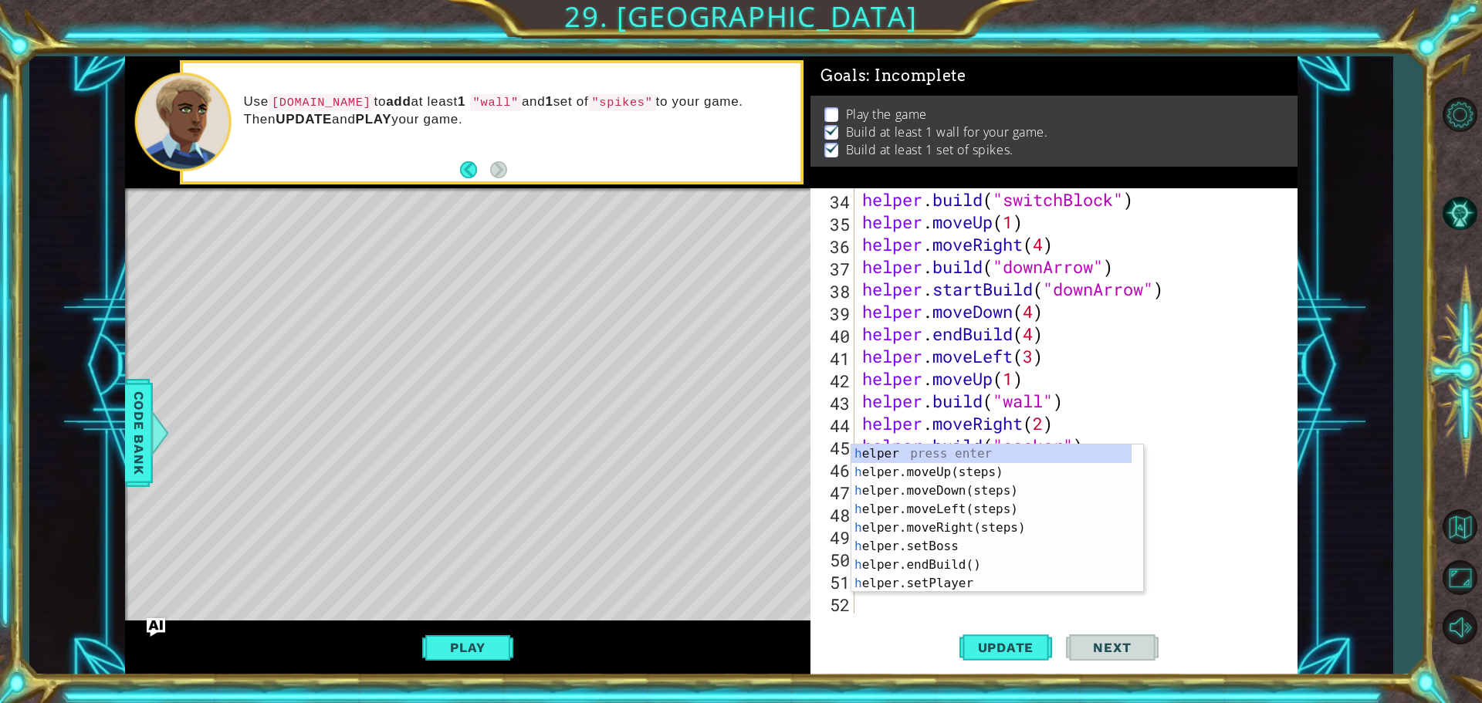
type textarea "he"
drag, startPoint x: 918, startPoint y: 450, endPoint x: 927, endPoint y: 467, distance: 19.3
click at [923, 462] on div "he lper press enter he lper.moveUp(steps) press enter he lper.moveDown(steps) p…" at bounding box center [992, 514] width 280 height 185
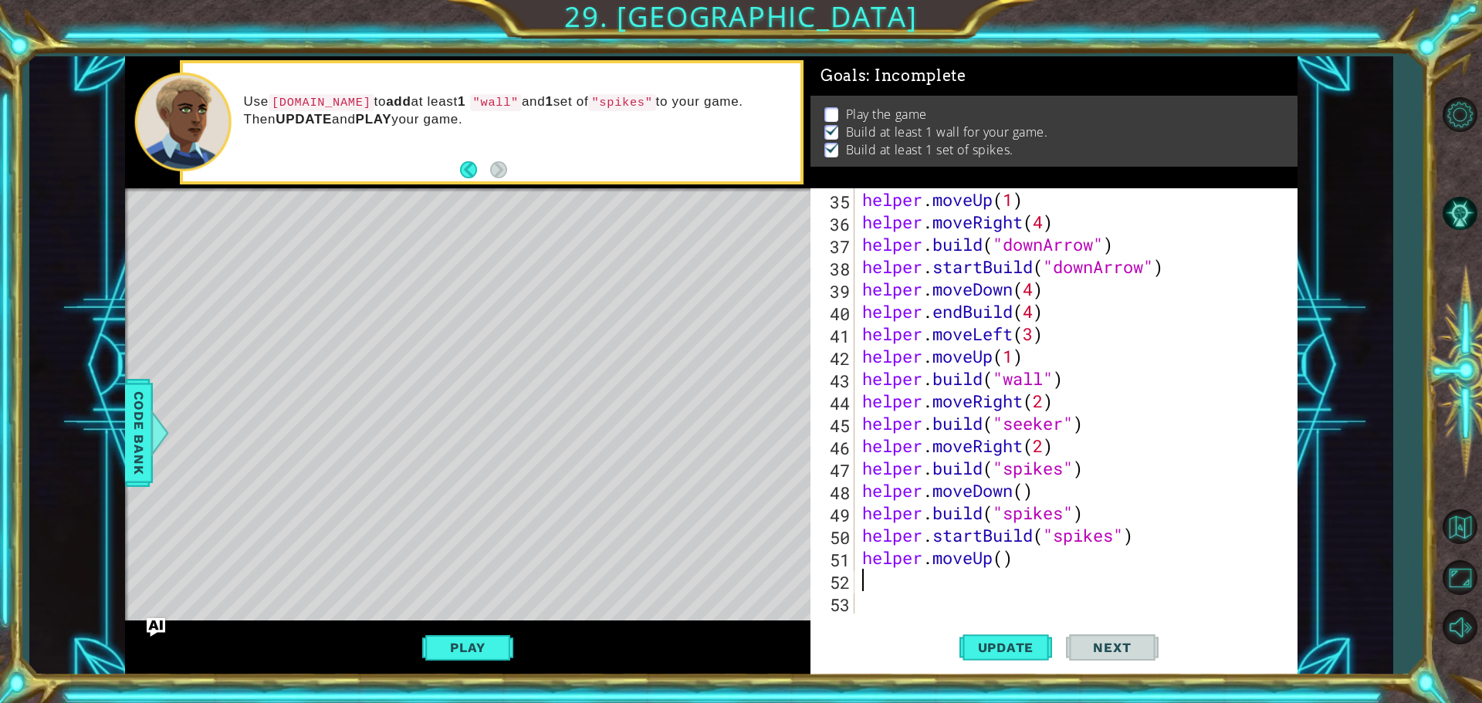
scroll to position [761, 0]
click at [1007, 561] on div "helper . moveUp ( 1 ) helper . moveRight ( 4 ) helper . build ( "downArrow" ) h…" at bounding box center [1074, 423] width 430 height 470
type textarea "helper.moveUp(5)"
click at [1017, 651] on span "Update" at bounding box center [1006, 647] width 87 height 15
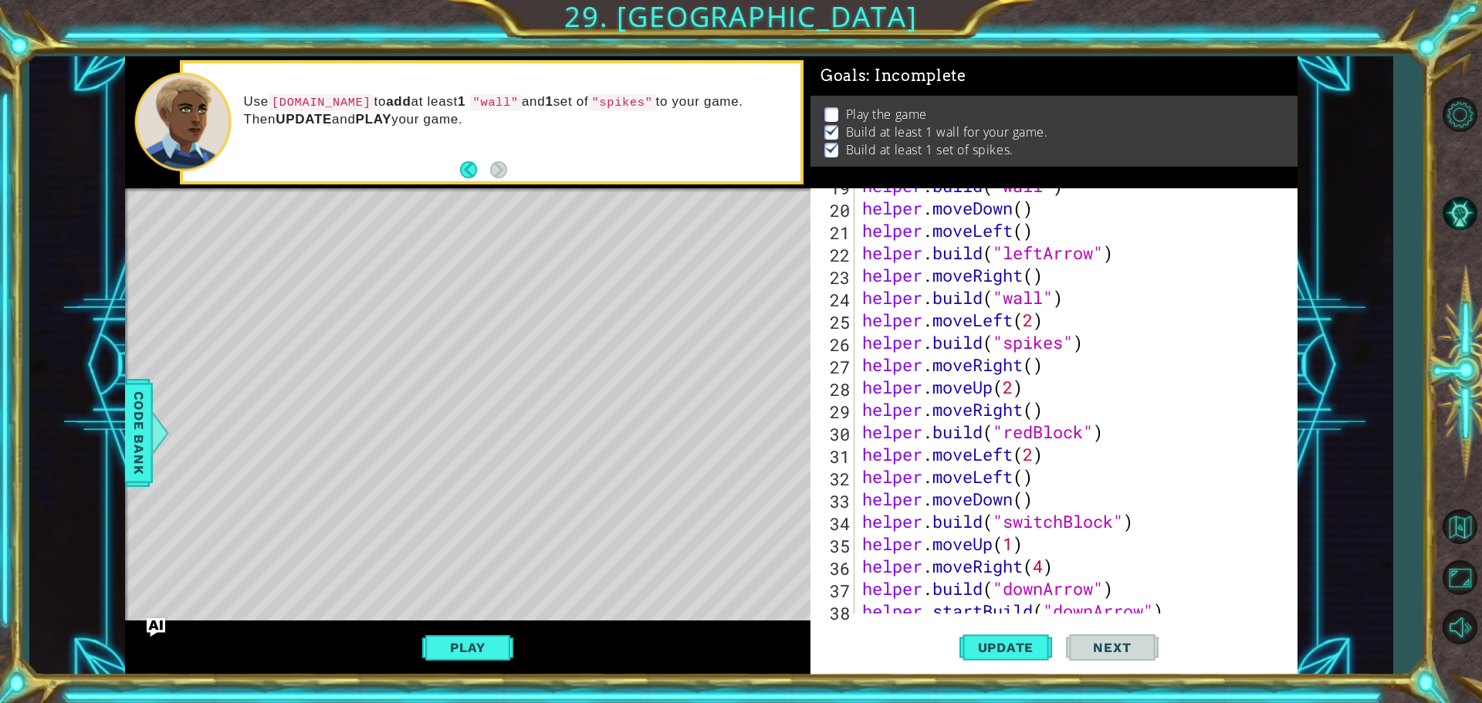
scroll to position [417, 0]
click at [1030, 655] on button "Update" at bounding box center [1006, 647] width 93 height 49
click at [486, 638] on button "Play" at bounding box center [467, 647] width 90 height 29
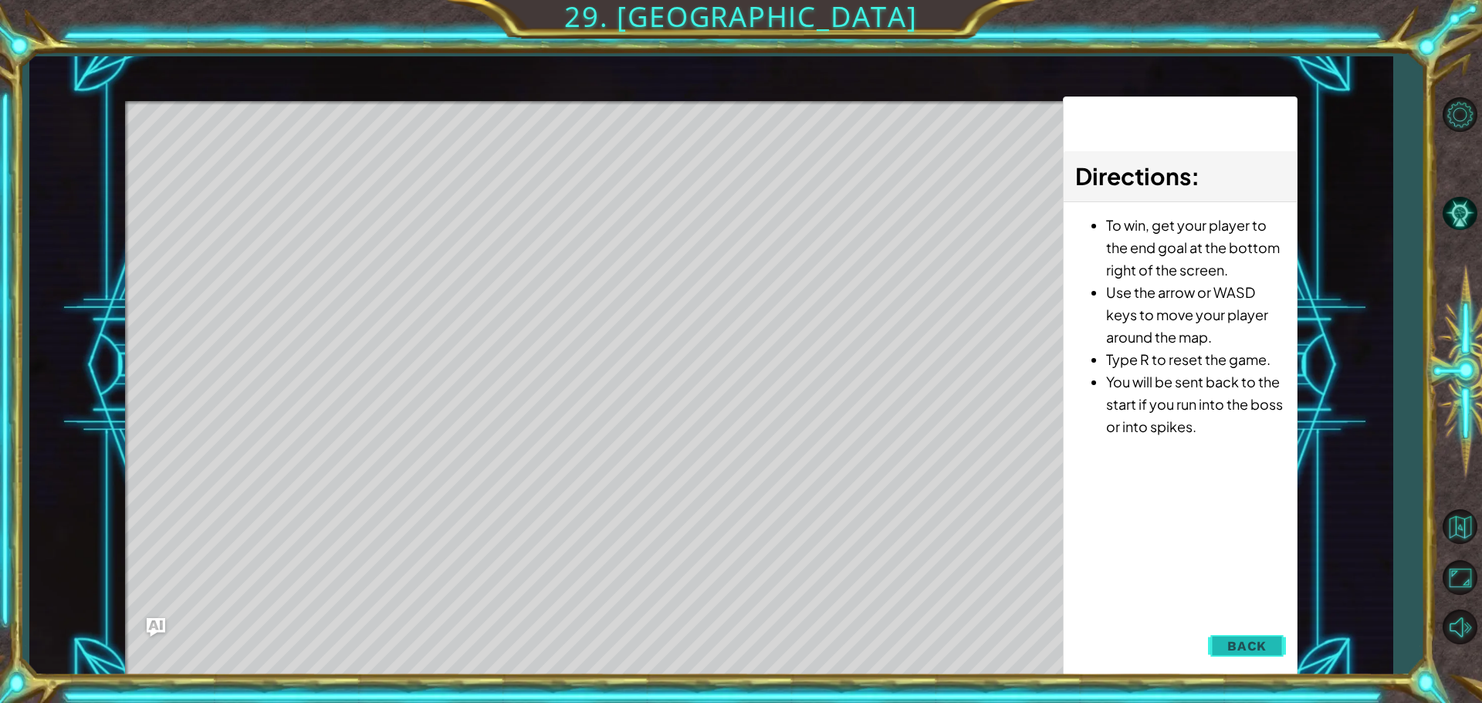
click at [1258, 639] on span "Back" at bounding box center [1247, 645] width 39 height 15
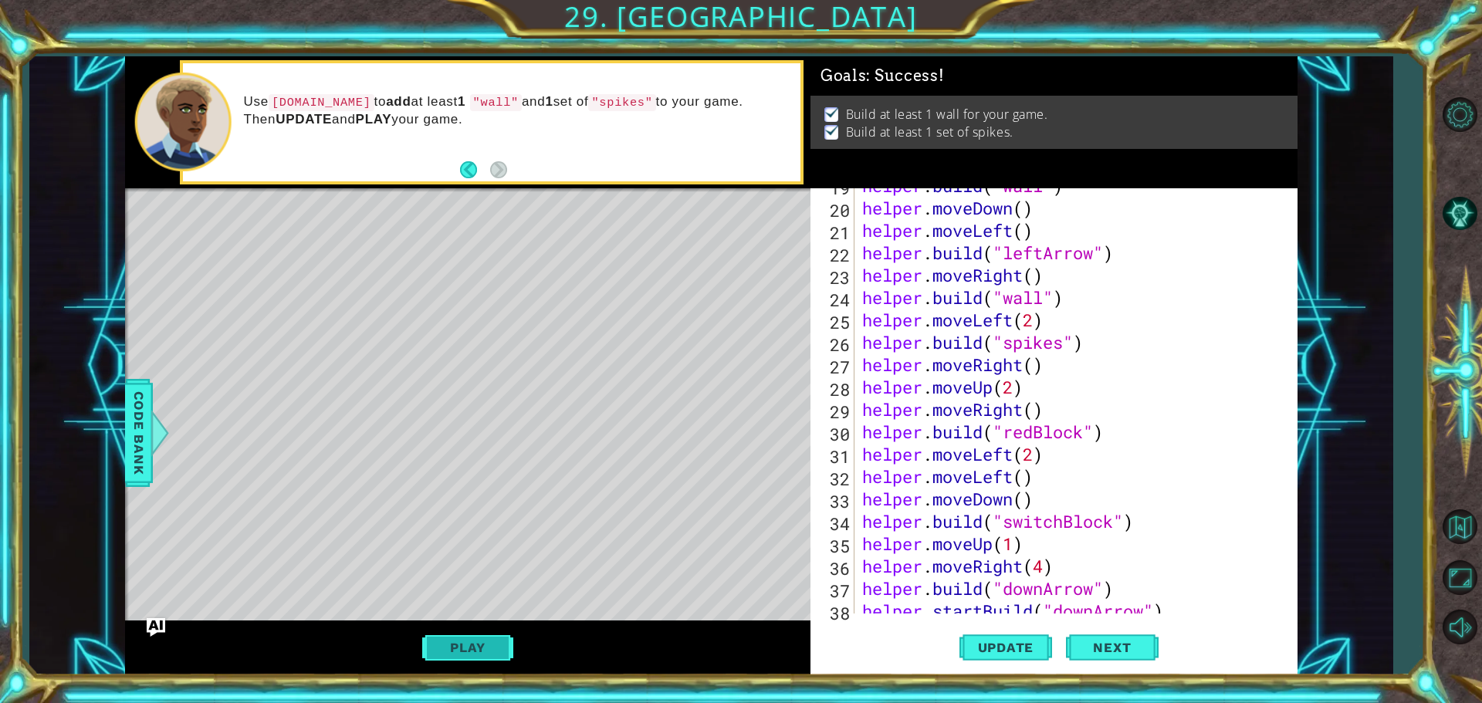
click at [441, 653] on button "Play" at bounding box center [467, 647] width 90 height 29
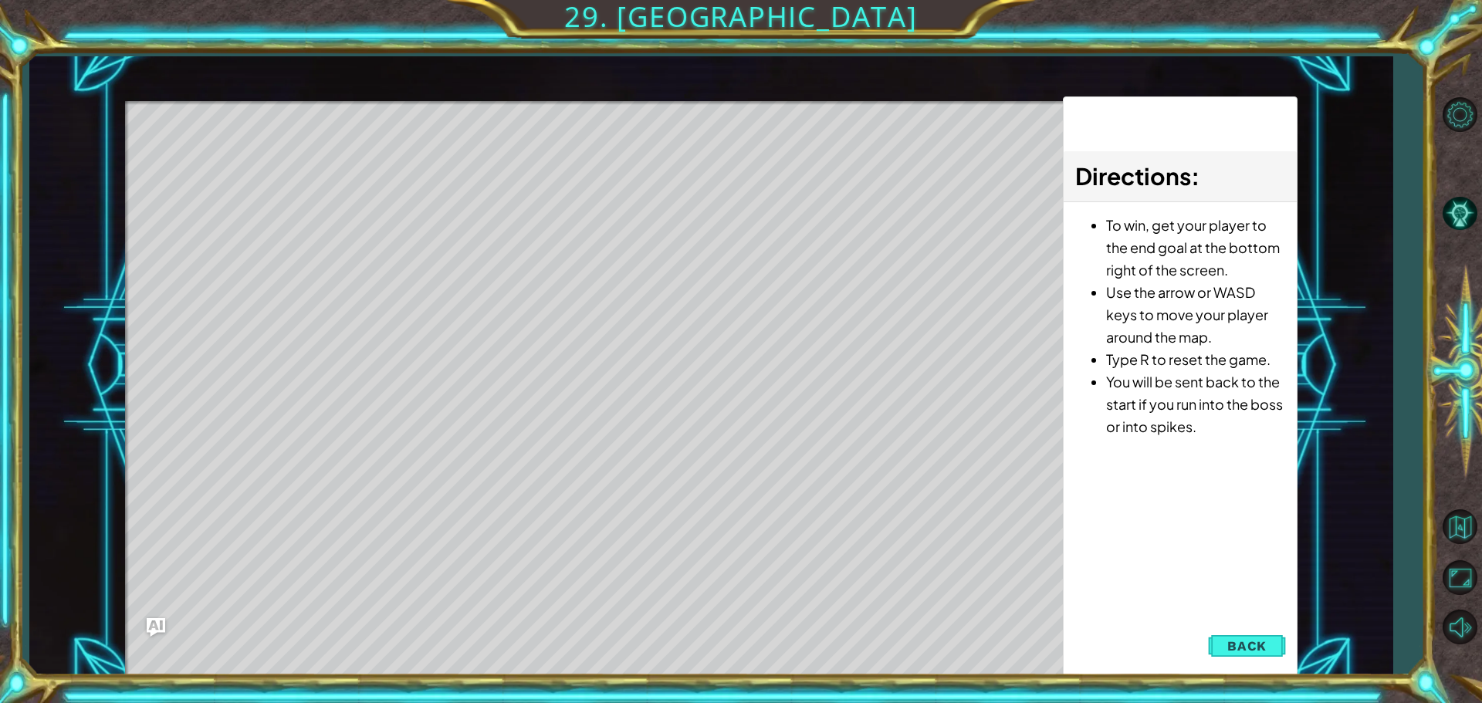
click at [1387, 703] on html "1 ההההההההההההההההההההההההההההההההההההההההההההההההההההההההההההההההההההההההההההה…" at bounding box center [741, 351] width 1482 height 703
click at [1246, 652] on span "Back" at bounding box center [1247, 645] width 39 height 15
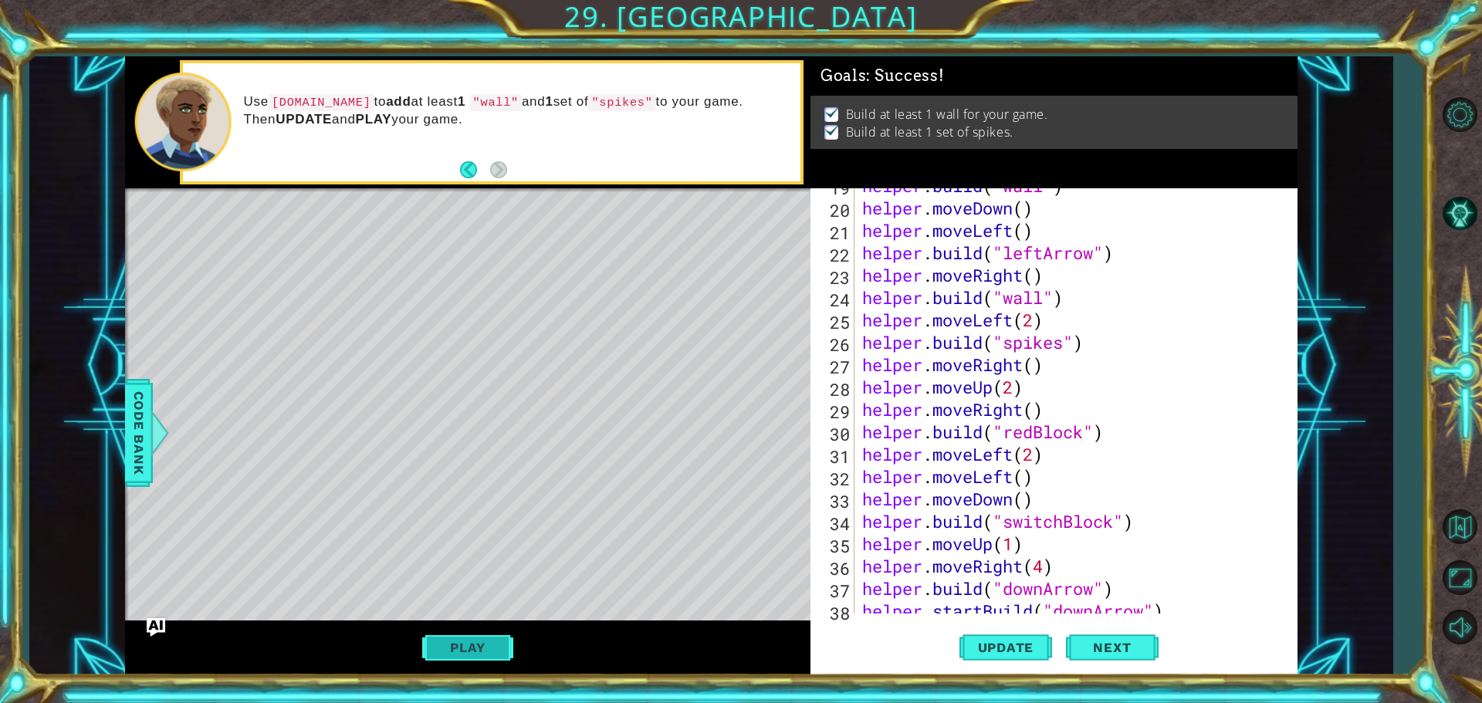
click at [478, 649] on button "Play" at bounding box center [467, 647] width 90 height 29
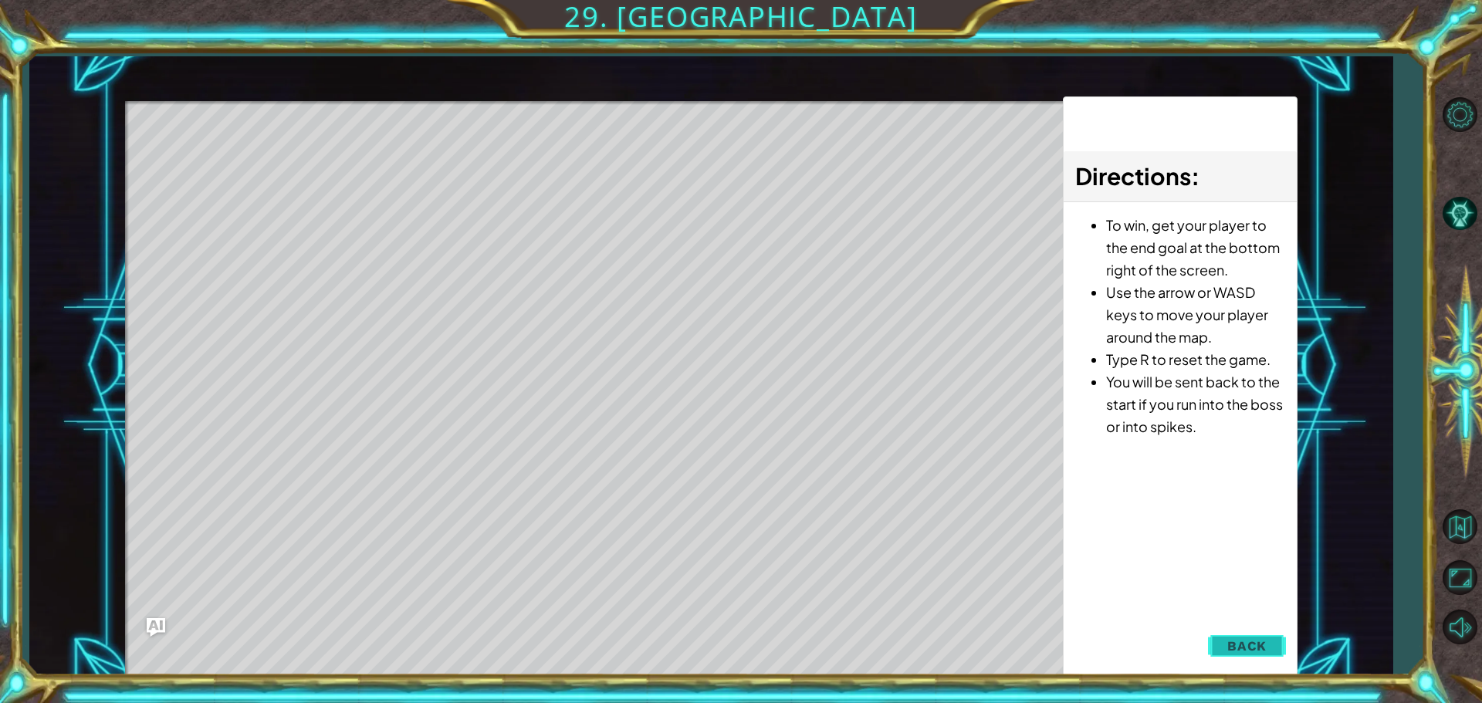
click at [1275, 638] on button "Back" at bounding box center [1247, 646] width 78 height 31
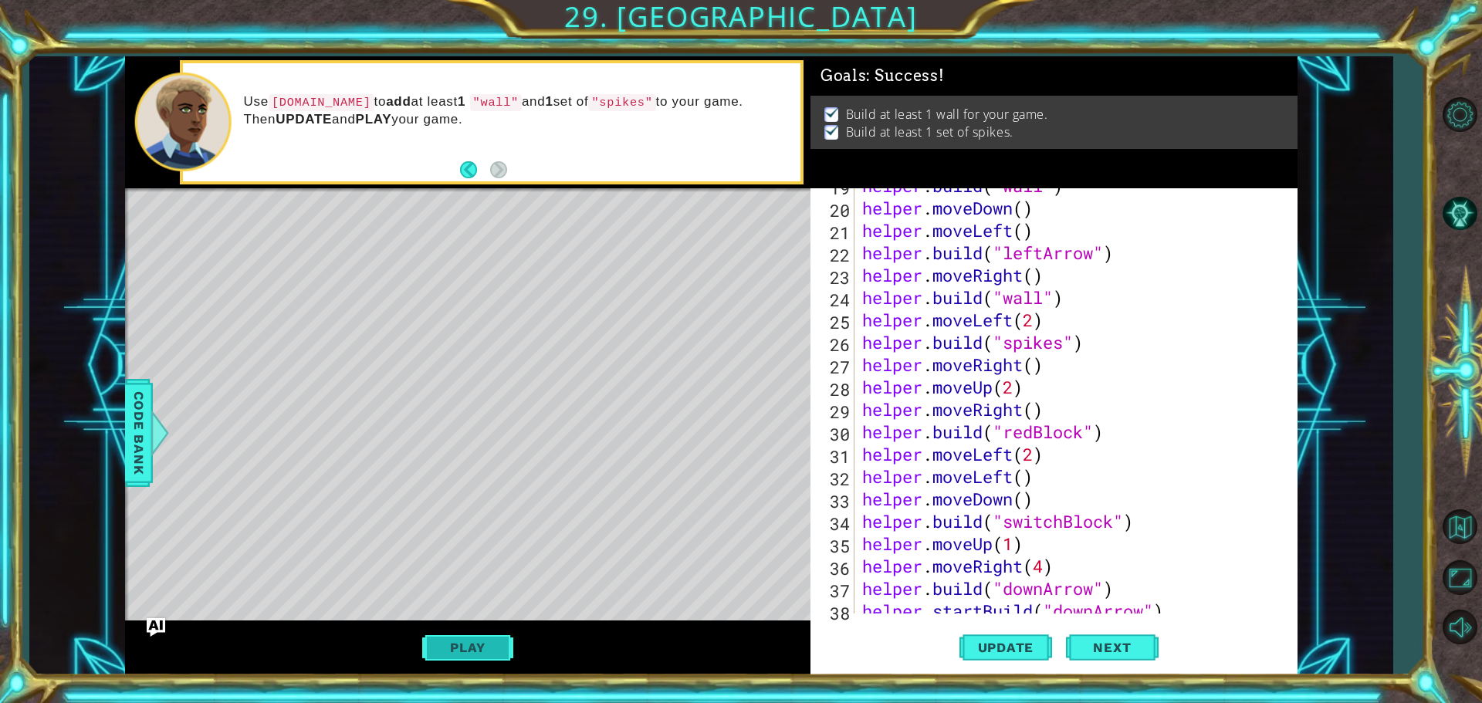
click at [493, 657] on button "Play" at bounding box center [467, 647] width 90 height 29
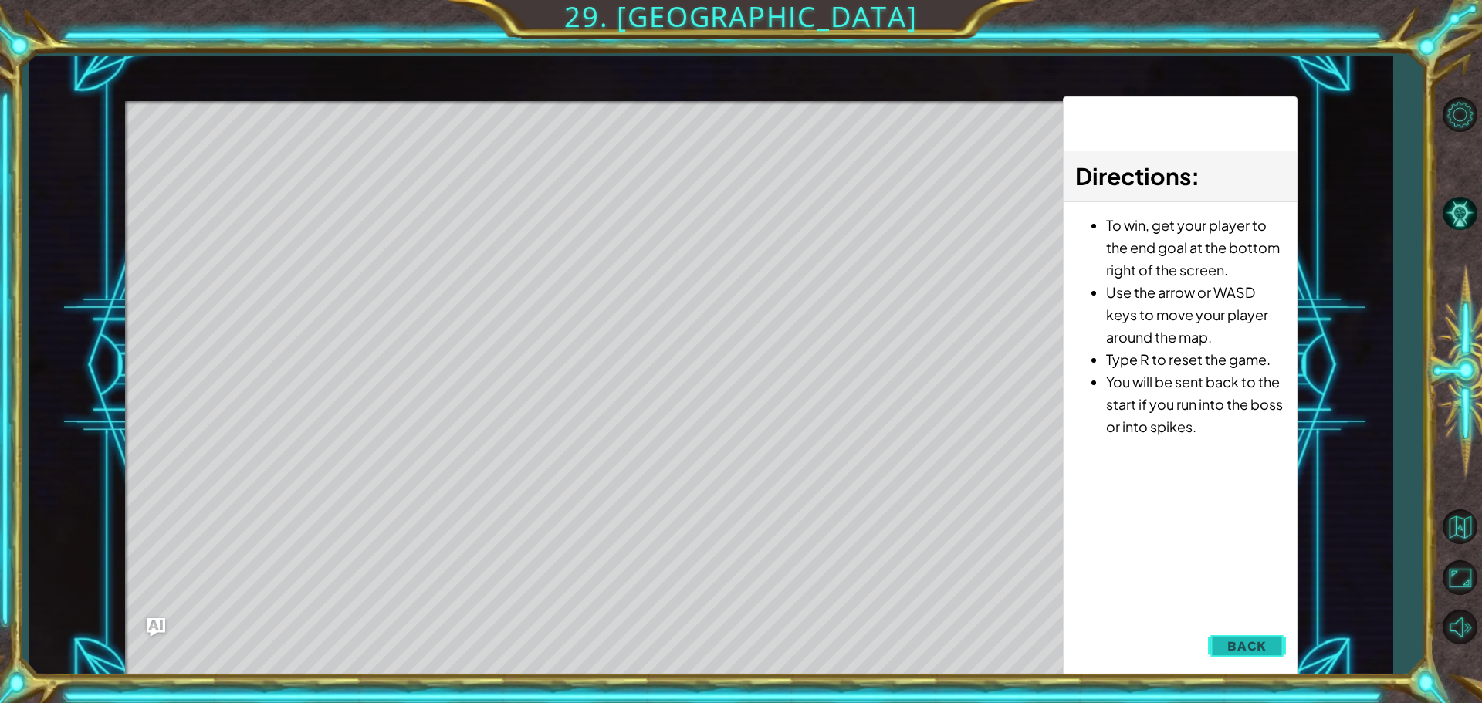
click at [1249, 647] on span "Back" at bounding box center [1247, 645] width 39 height 15
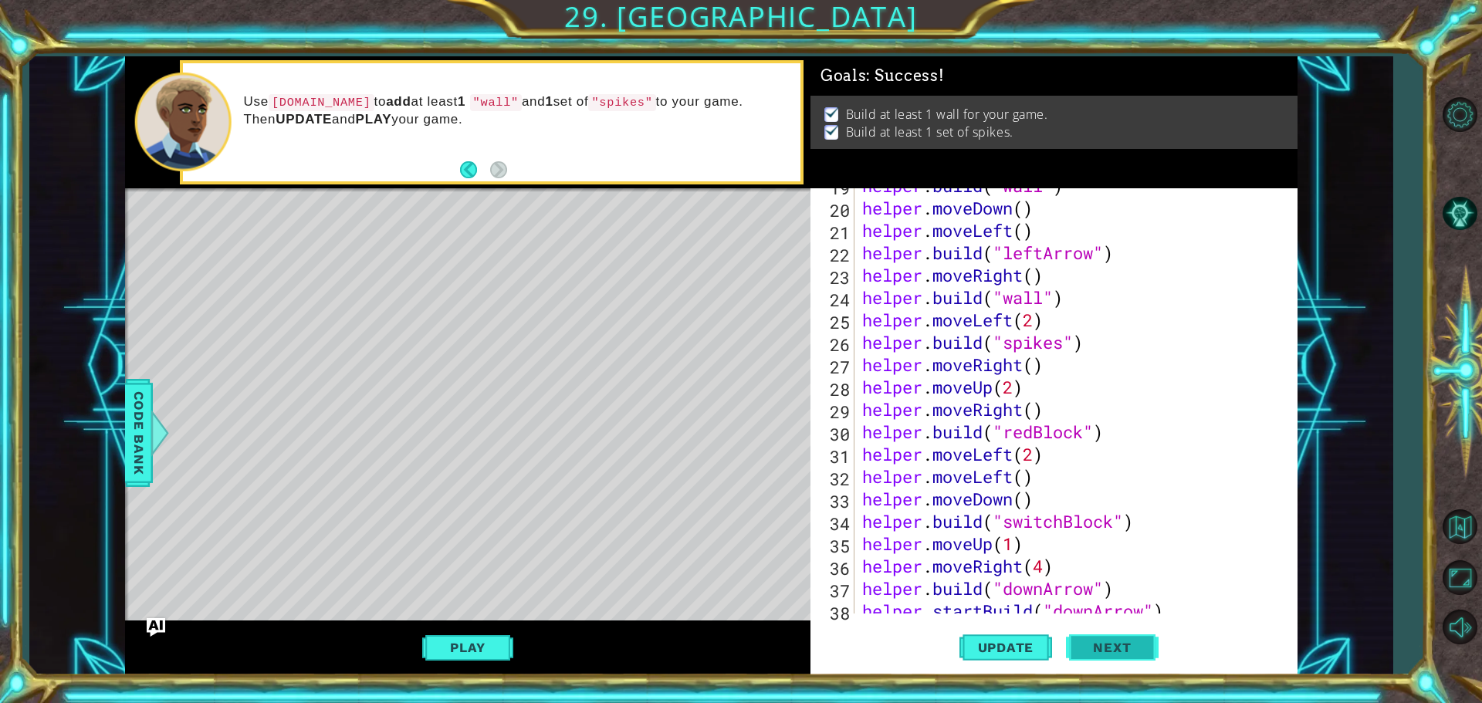
click at [1129, 650] on span "Next" at bounding box center [1112, 645] width 69 height 15
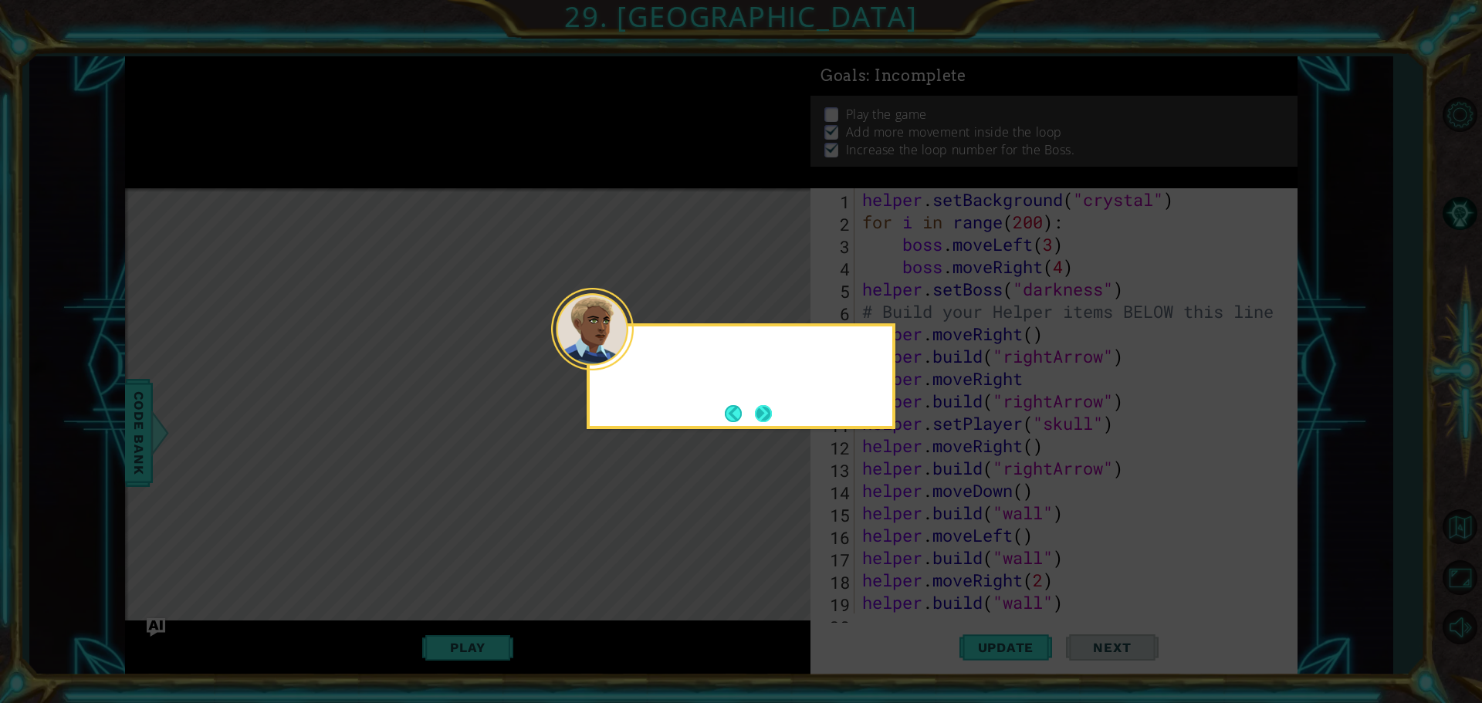
scroll to position [0, 0]
click at [621, 344] on div at bounding box center [592, 329] width 83 height 83
click at [771, 408] on button "Next" at bounding box center [764, 413] width 24 height 24
click at [767, 408] on icon at bounding box center [741, 351] width 1482 height 703
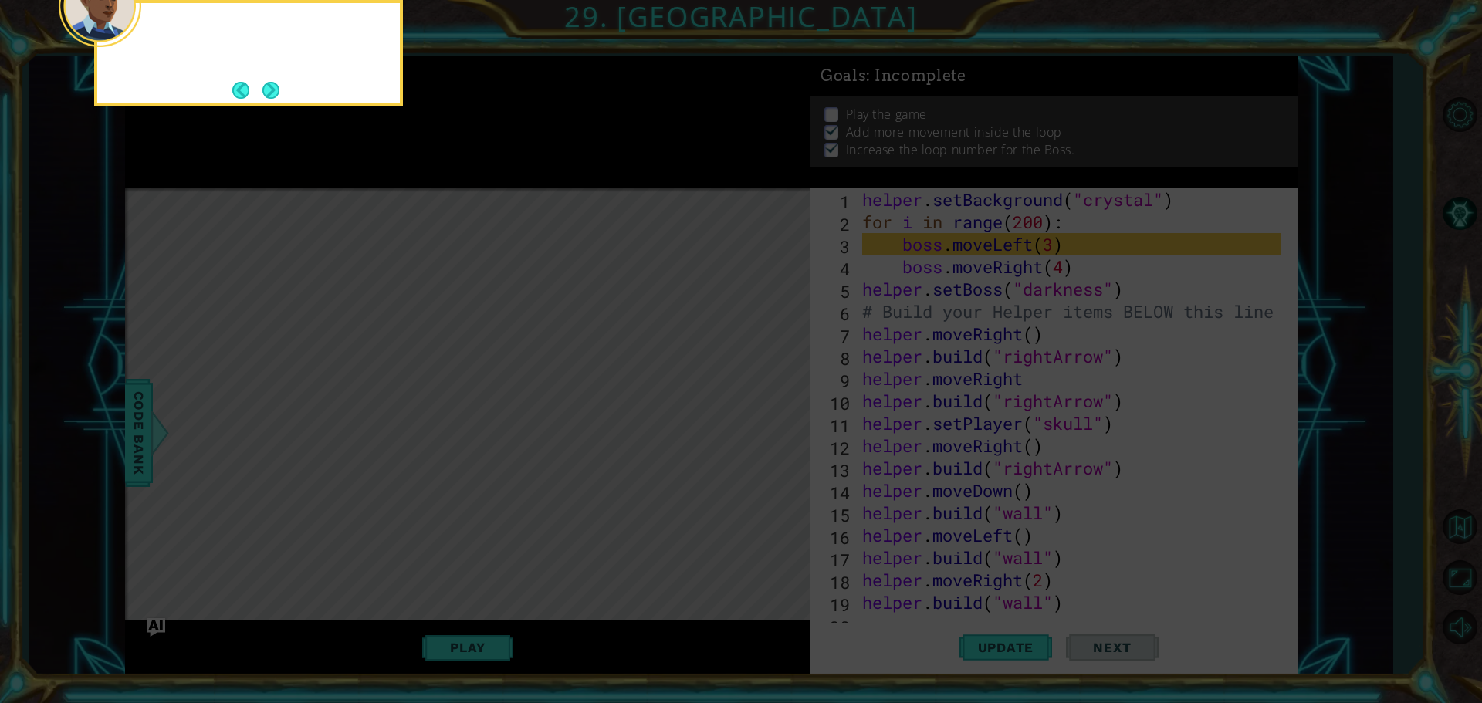
click at [274, 92] on button "Next" at bounding box center [271, 90] width 19 height 19
click at [269, 95] on icon at bounding box center [741, 105] width 1482 height 1196
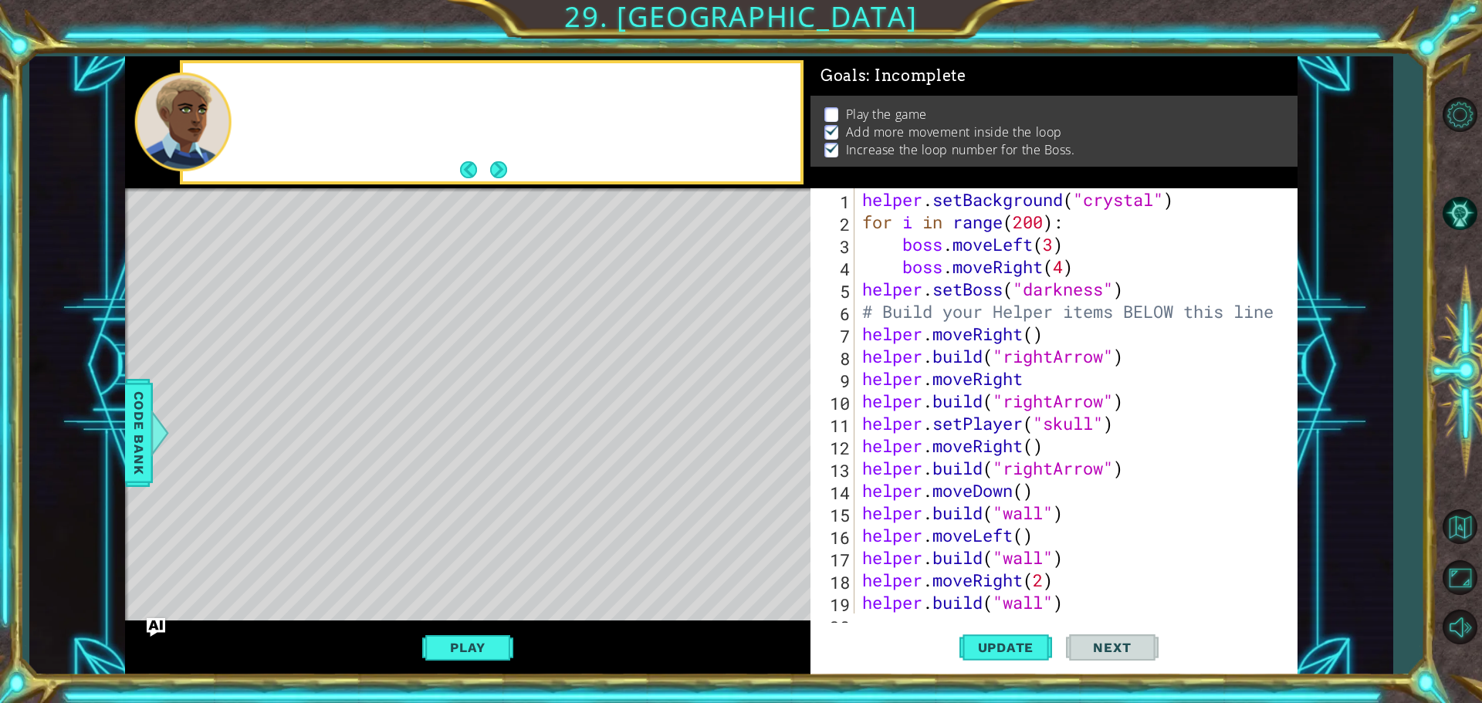
click at [456, 669] on div "Play" at bounding box center [468, 648] width 686 height 55
click at [460, 654] on button "Play" at bounding box center [467, 647] width 90 height 29
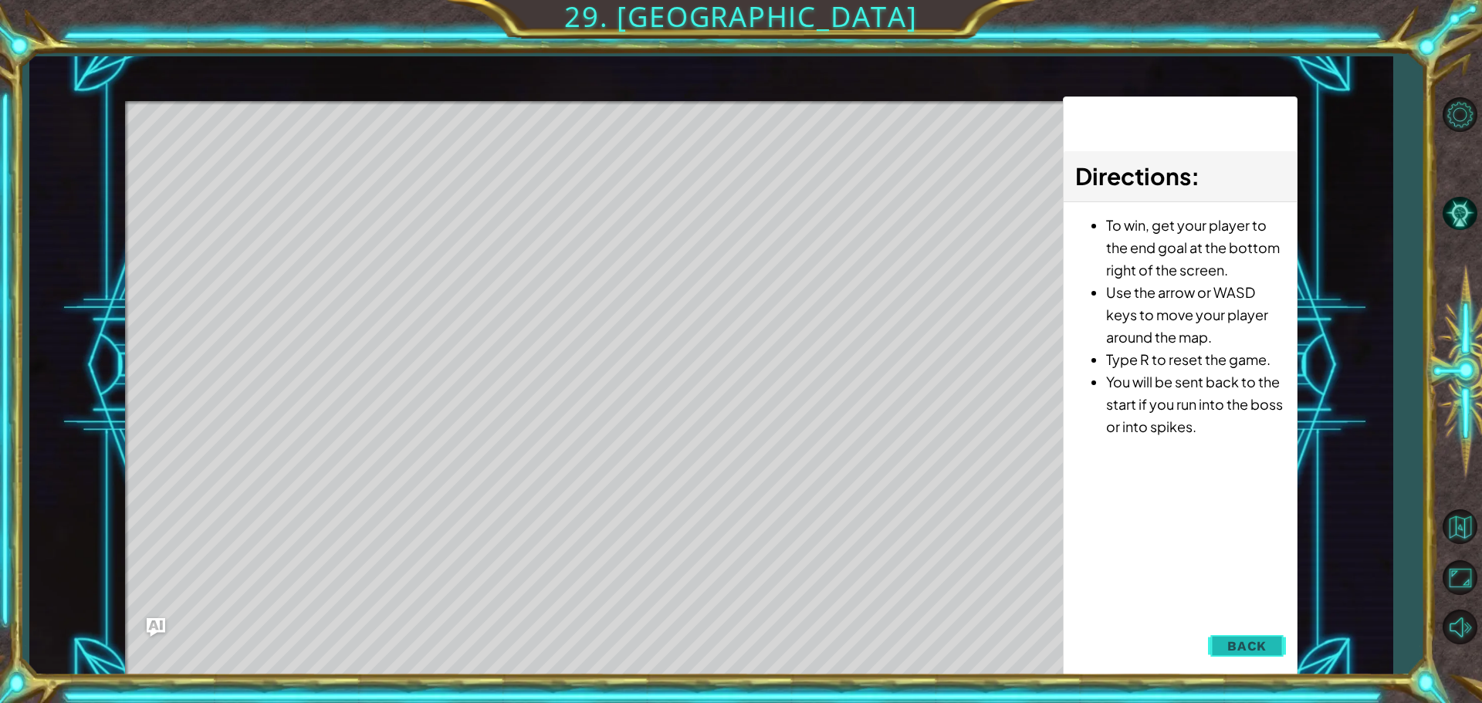
click at [1249, 639] on span "Back" at bounding box center [1247, 645] width 39 height 15
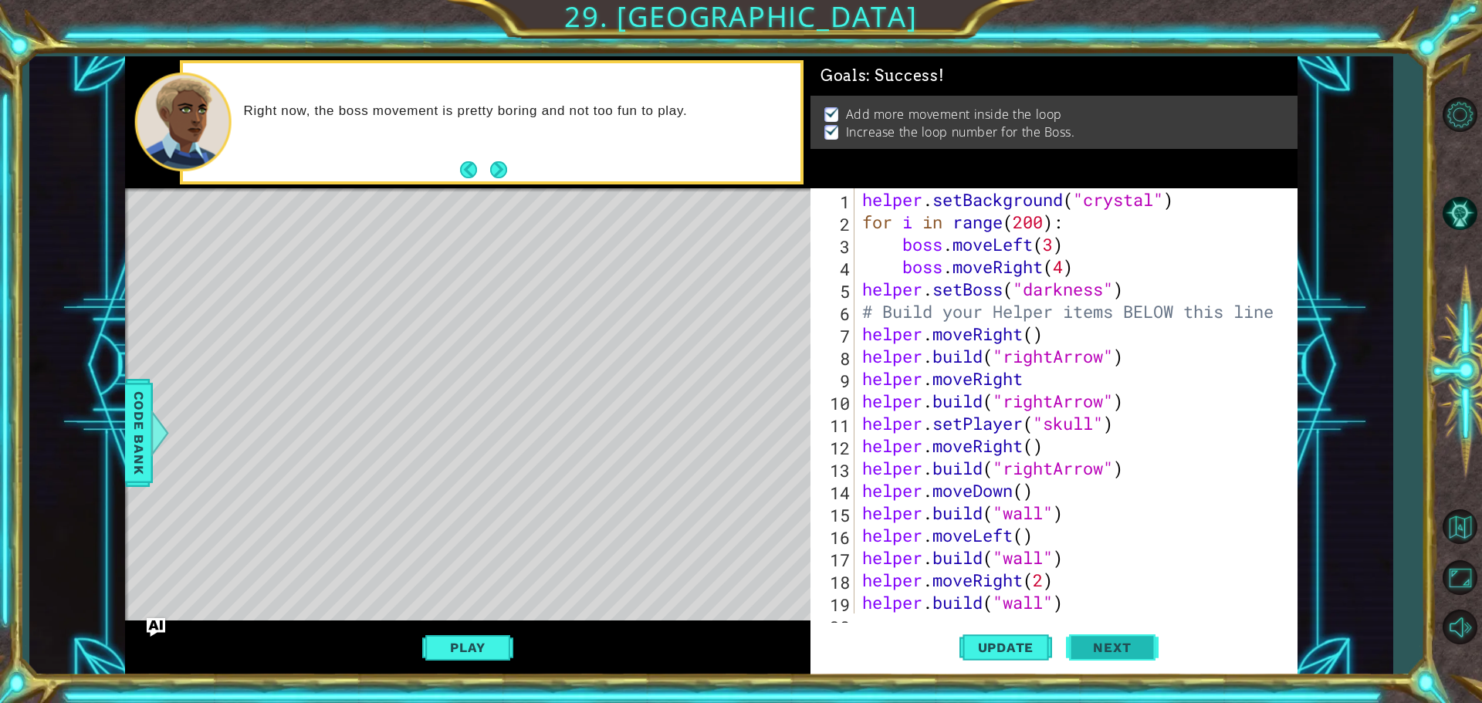
click at [1116, 634] on button "Next" at bounding box center [1112, 651] width 93 height 49
click at [1114, 646] on body "1 ההההההההההההההההההההההההההההההההההההההההההההההההההההההההההההההההההההההההההההה…" at bounding box center [741, 351] width 1482 height 703
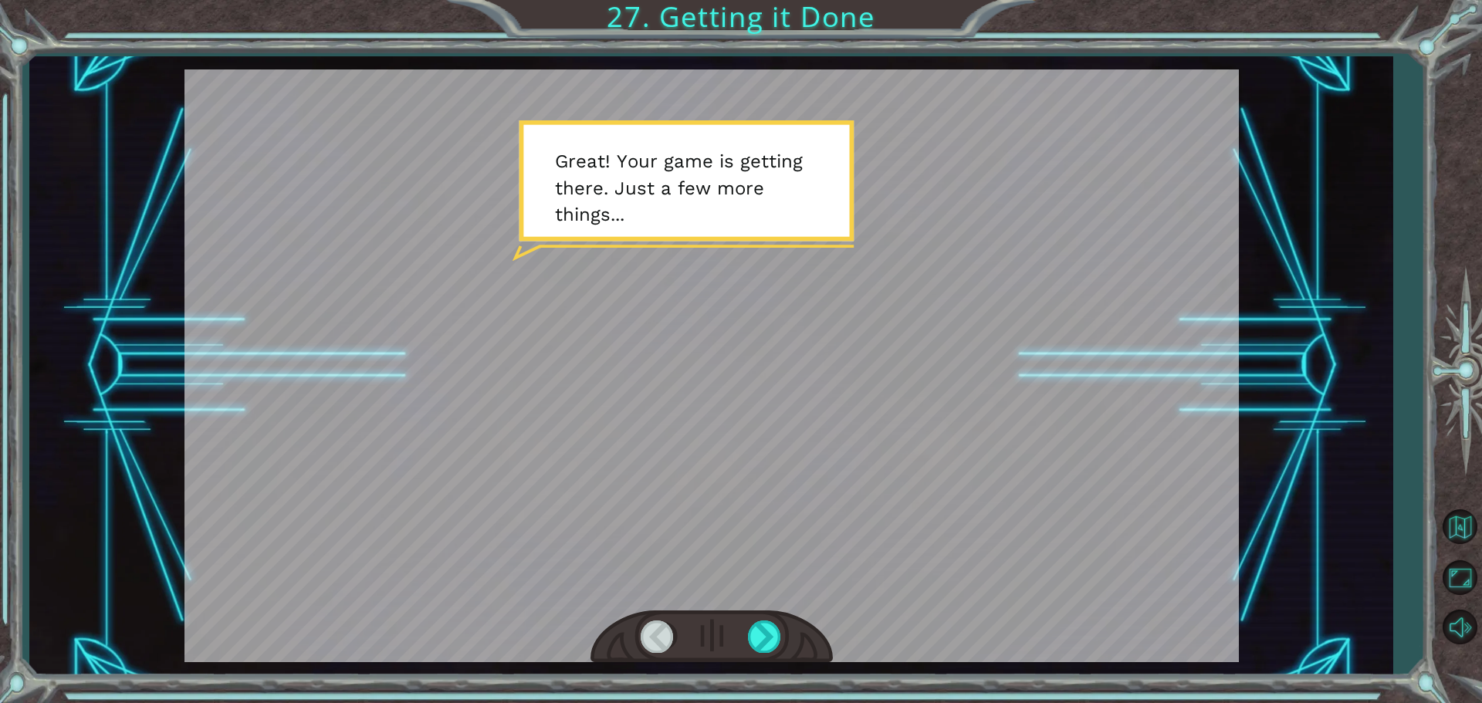
click at [777, 655] on div at bounding box center [712, 637] width 242 height 53
click at [774, 648] on div at bounding box center [765, 637] width 35 height 32
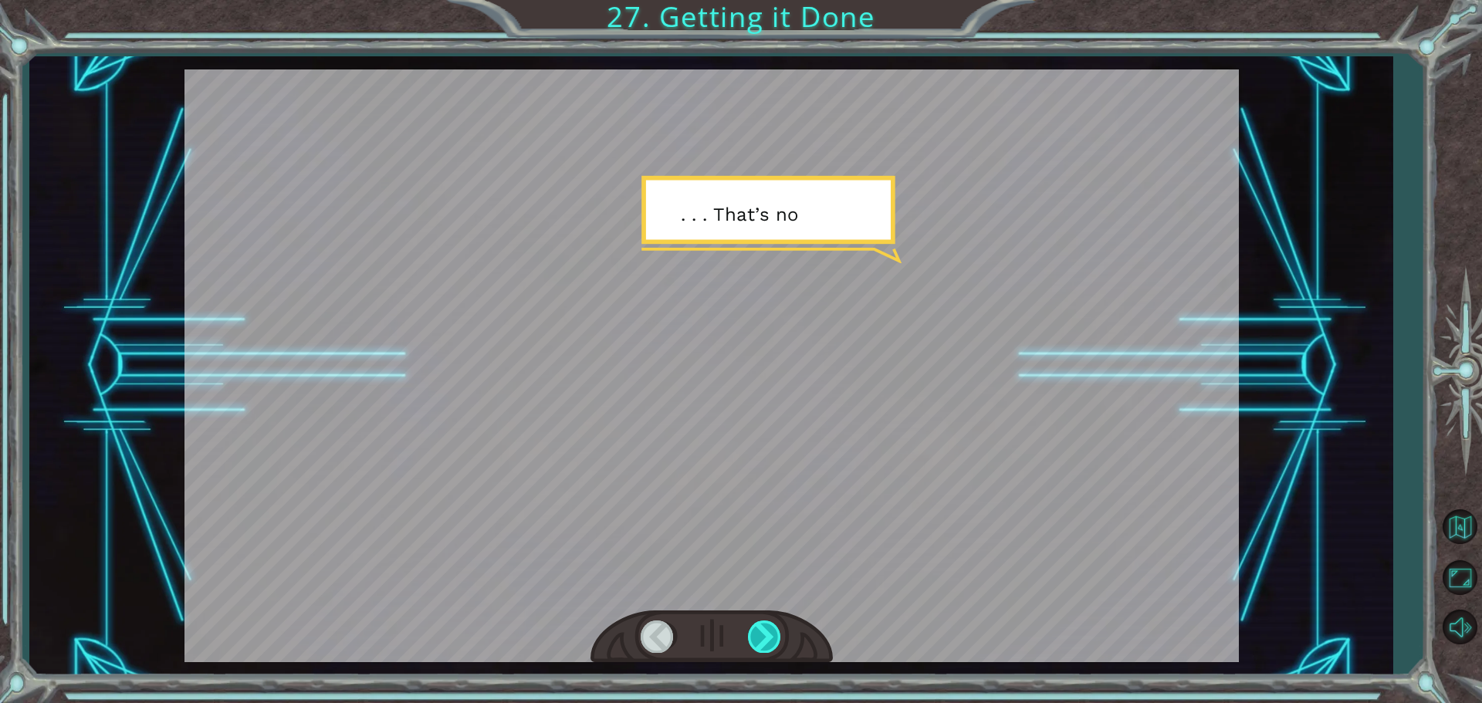
click at [769, 642] on div at bounding box center [765, 637] width 35 height 32
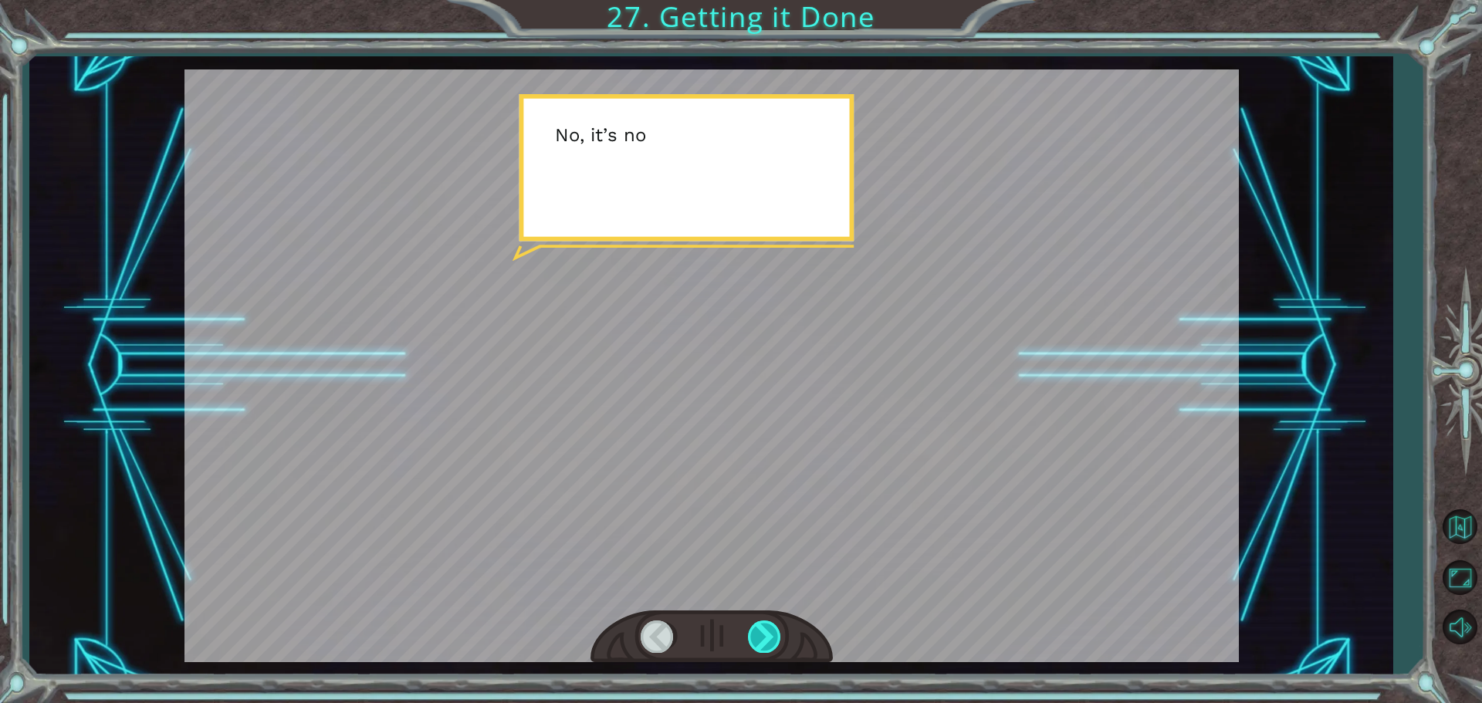
click at [768, 642] on div at bounding box center [765, 637] width 35 height 32
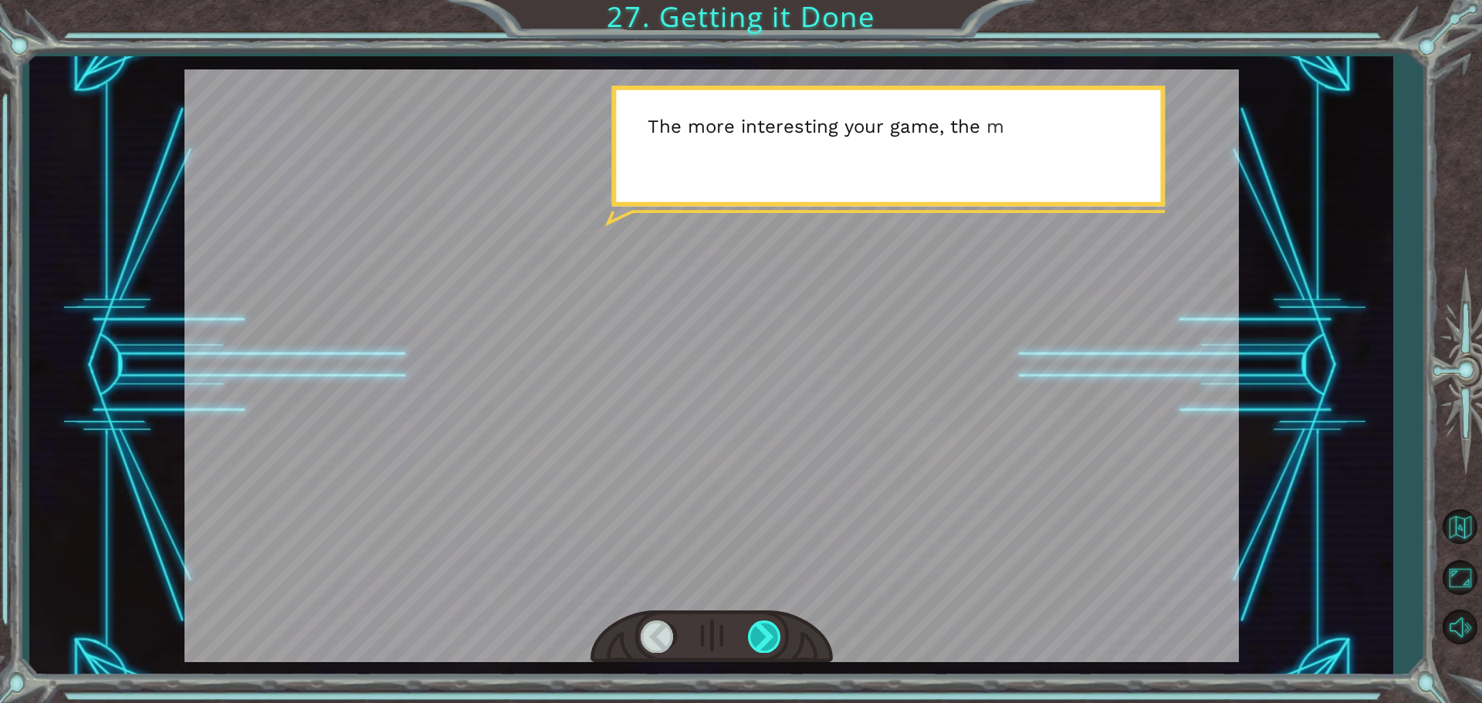
click at [762, 628] on div at bounding box center [765, 637] width 35 height 32
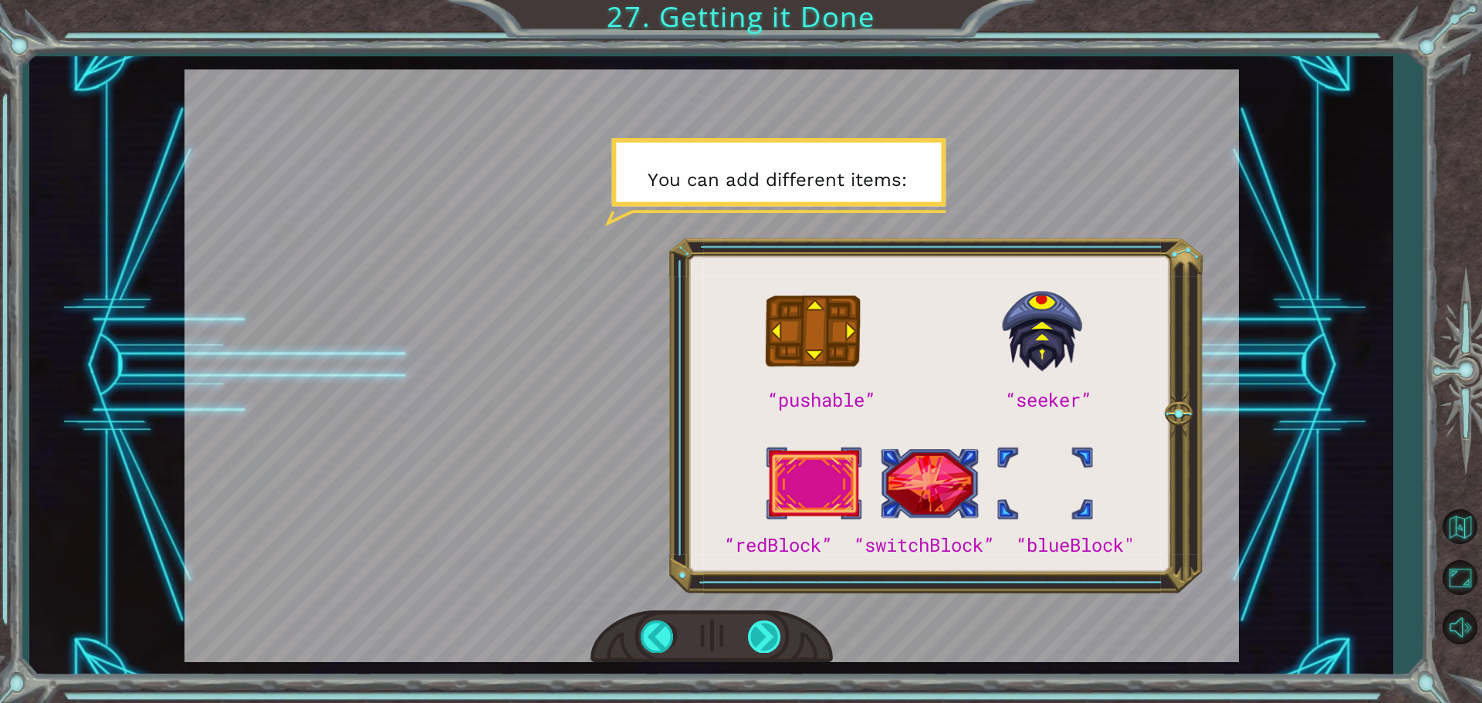
drag, startPoint x: 794, startPoint y: 610, endPoint x: 771, endPoint y: 625, distance: 27.2
click at [787, 616] on div at bounding box center [712, 365] width 1055 height 593
click at [767, 628] on div at bounding box center [765, 637] width 35 height 32
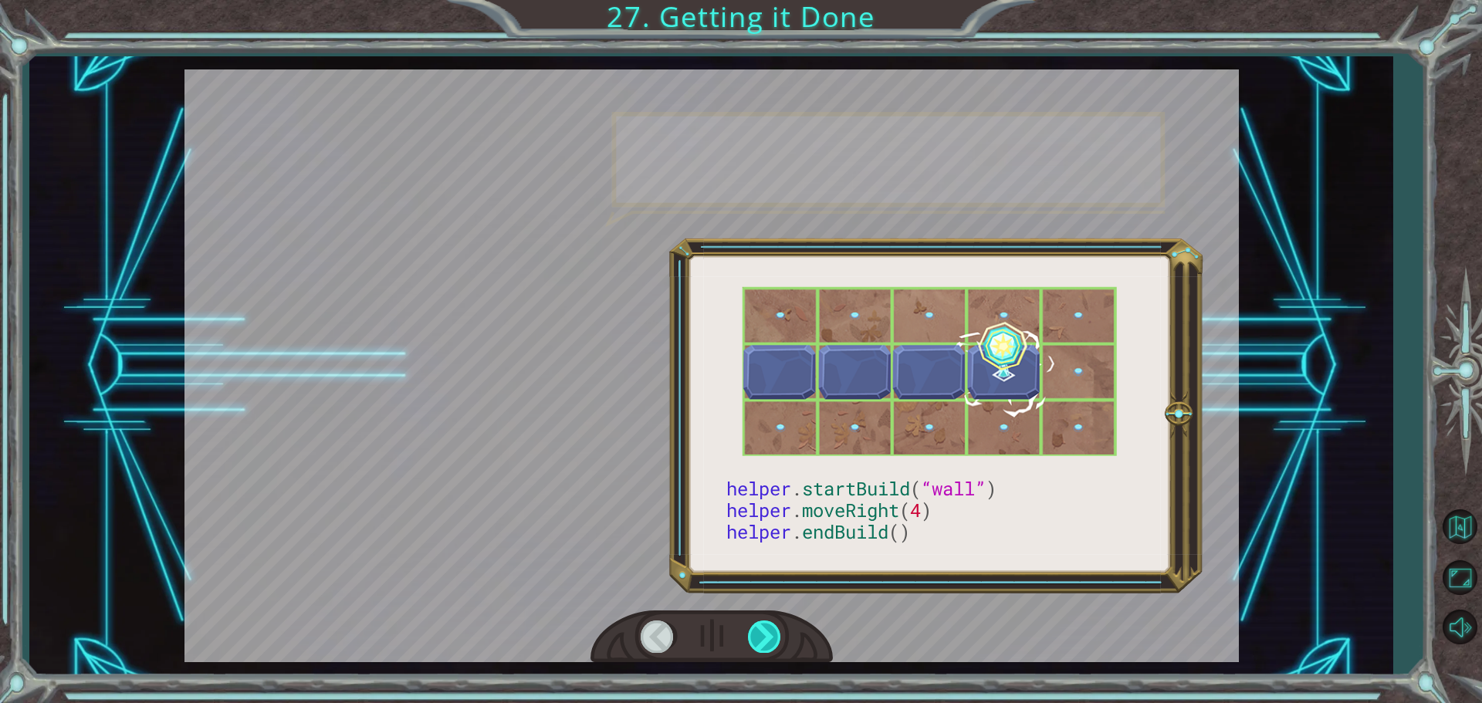
click at [767, 628] on div at bounding box center [765, 637] width 35 height 32
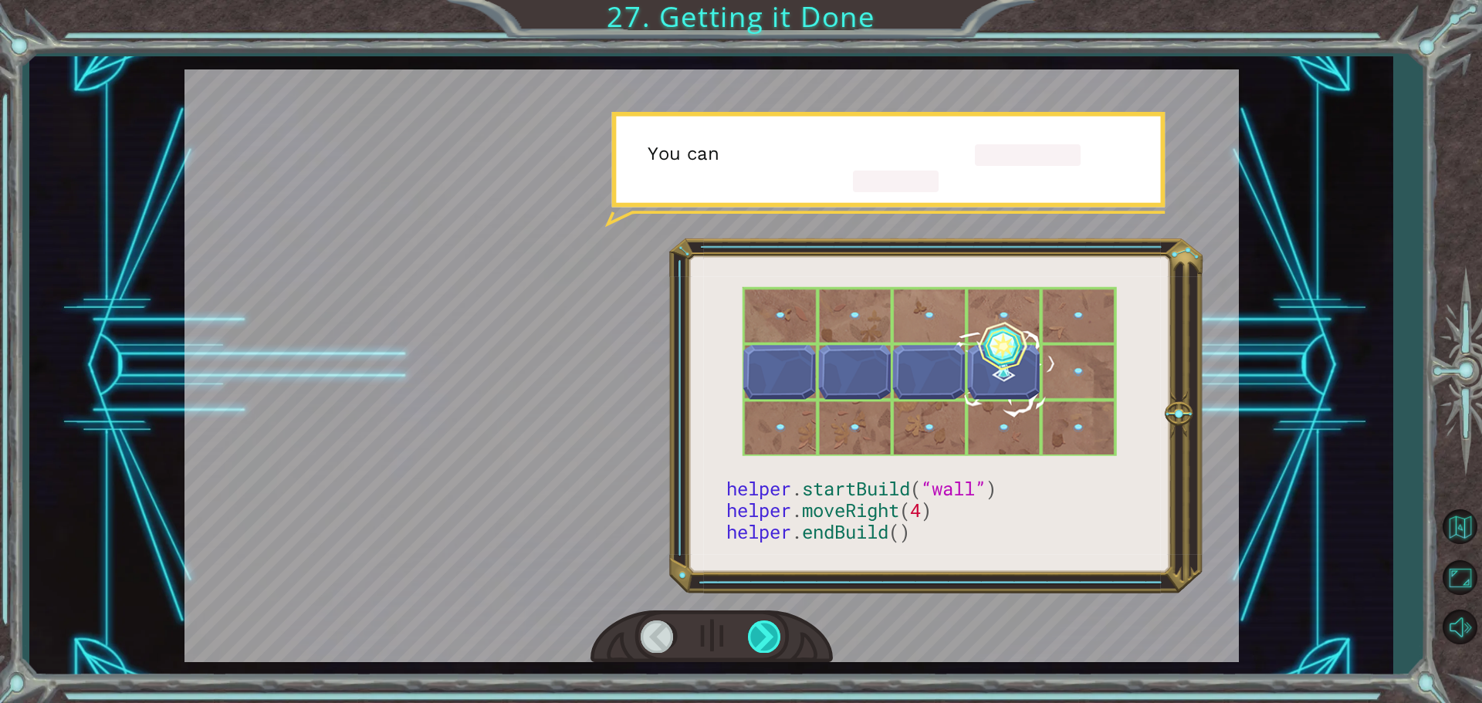
click at [767, 628] on div at bounding box center [765, 637] width 35 height 32
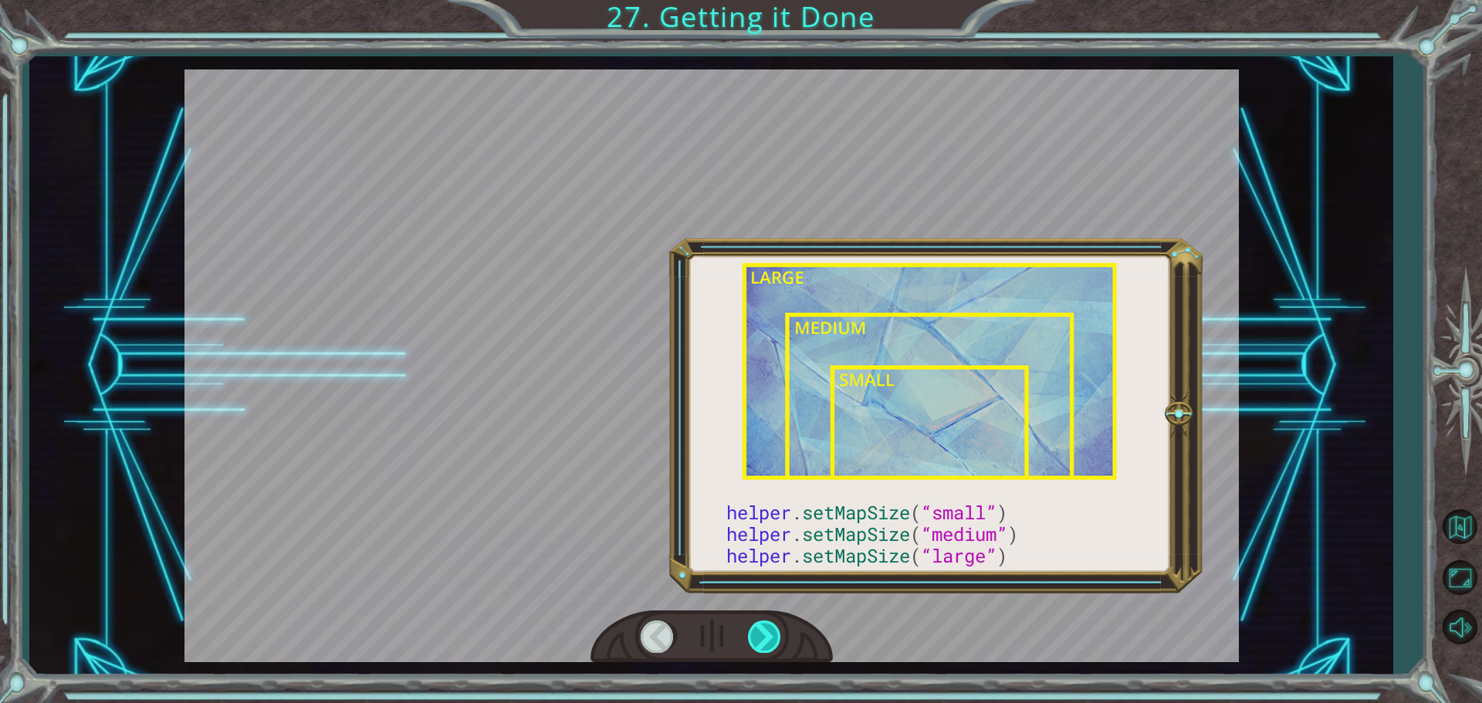
click at [767, 628] on div at bounding box center [765, 637] width 35 height 32
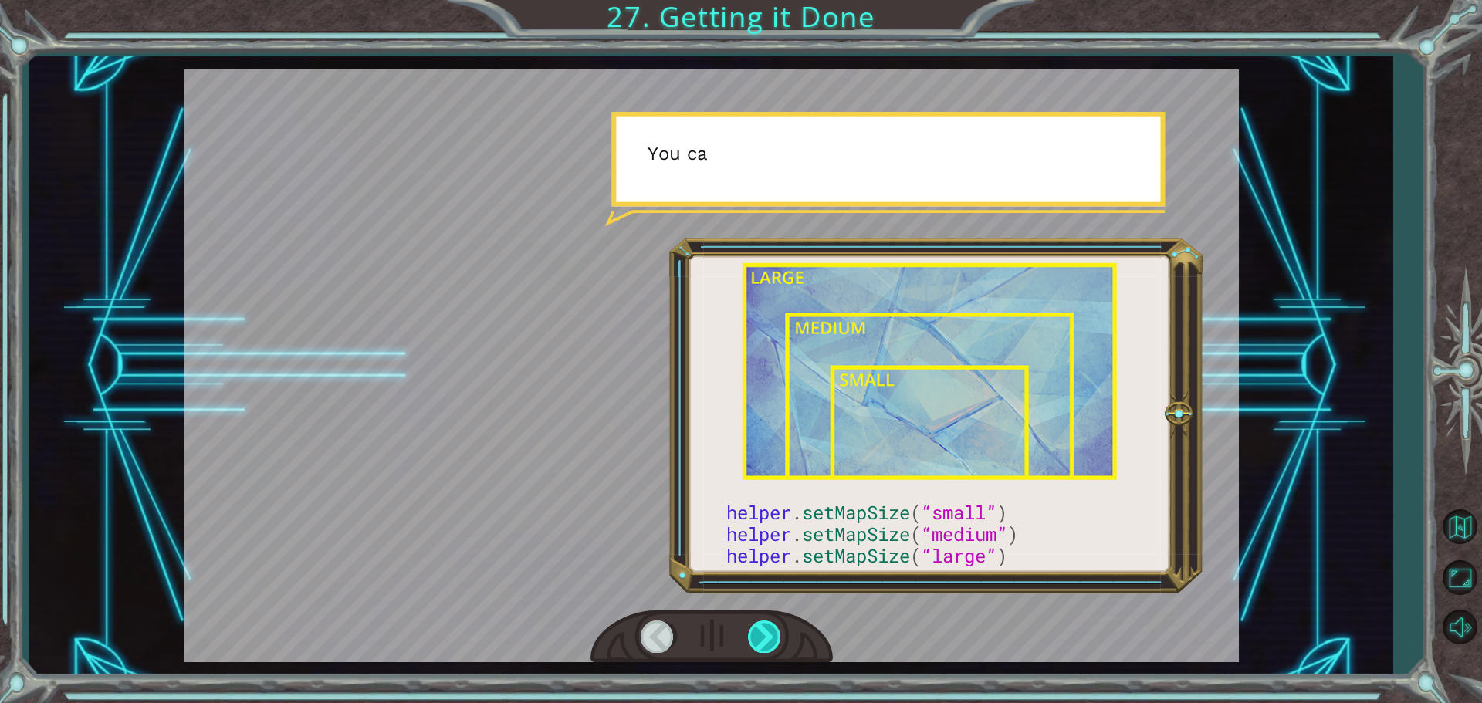
click at [767, 628] on div at bounding box center [765, 637] width 35 height 32
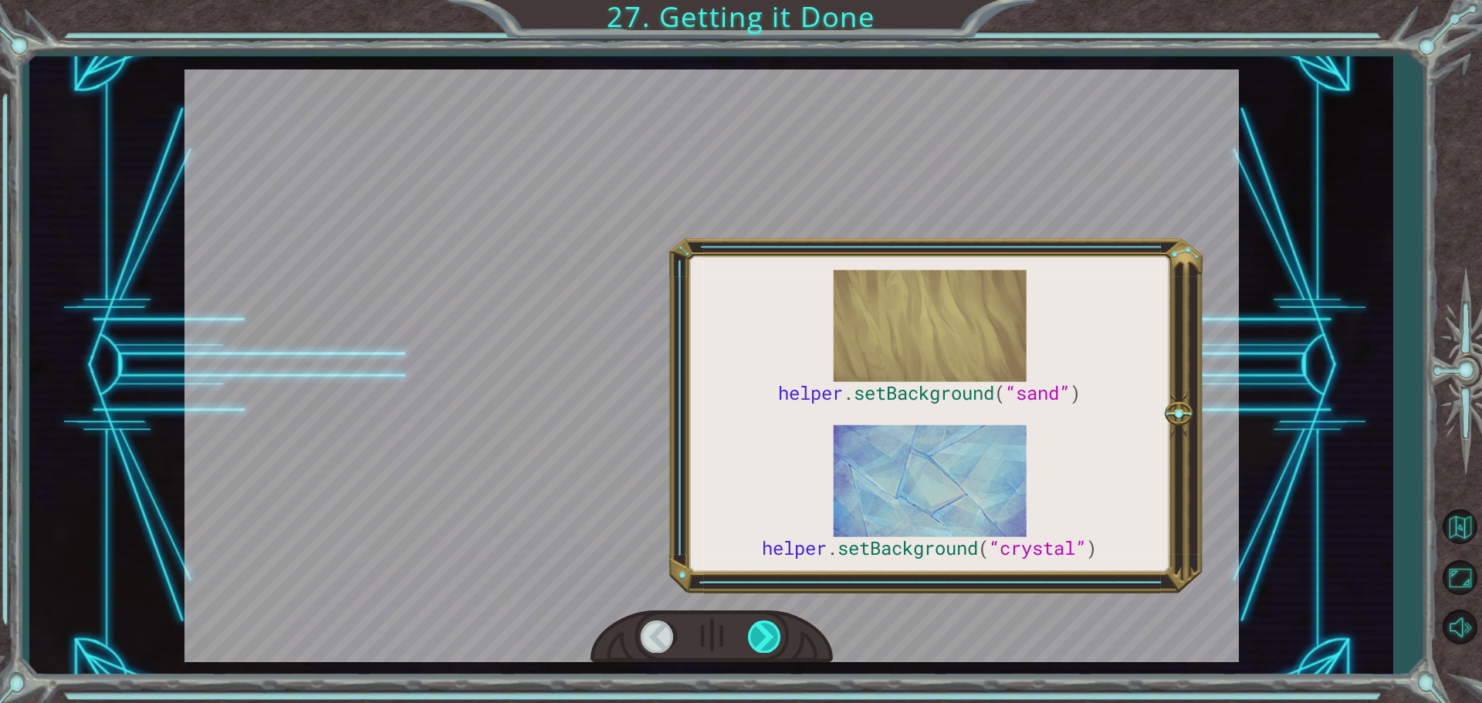
click at [767, 628] on div at bounding box center [765, 637] width 35 height 32
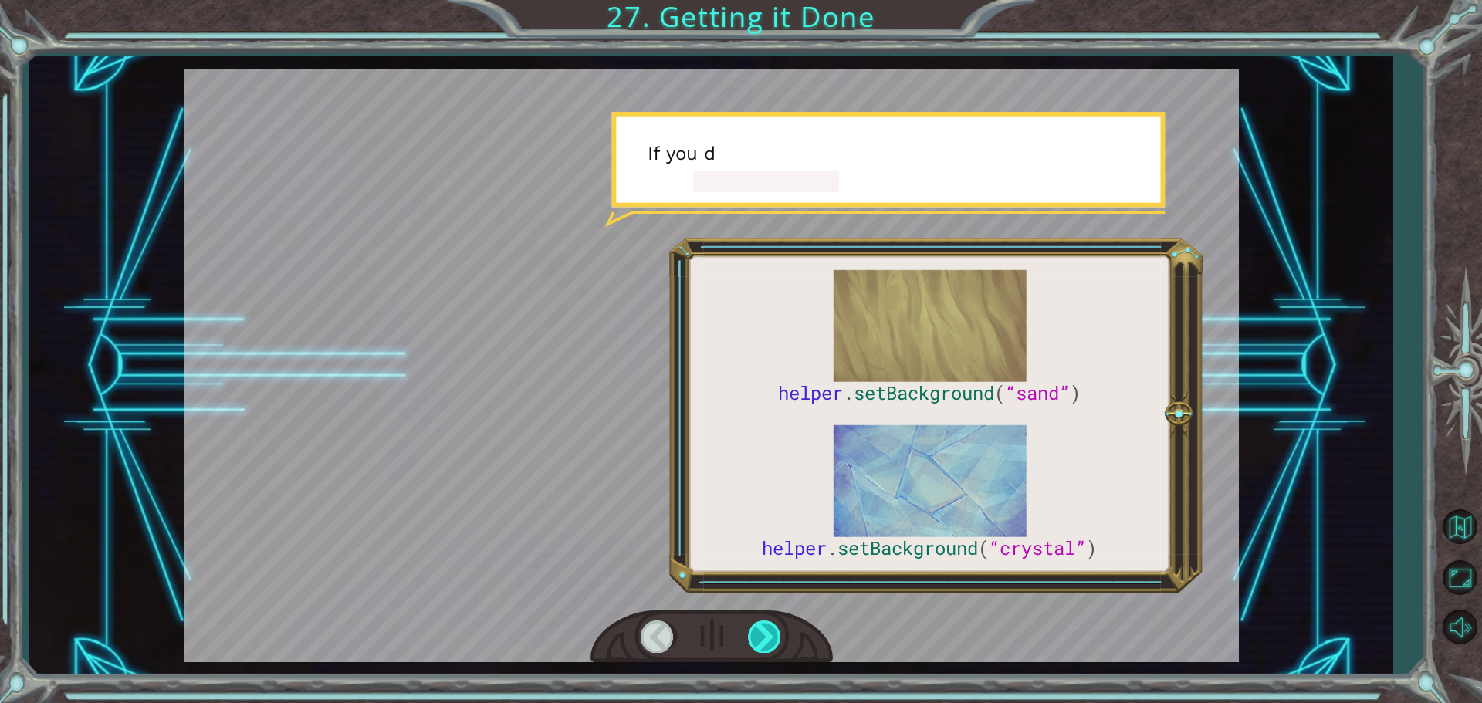
click at [767, 628] on div at bounding box center [765, 637] width 35 height 32
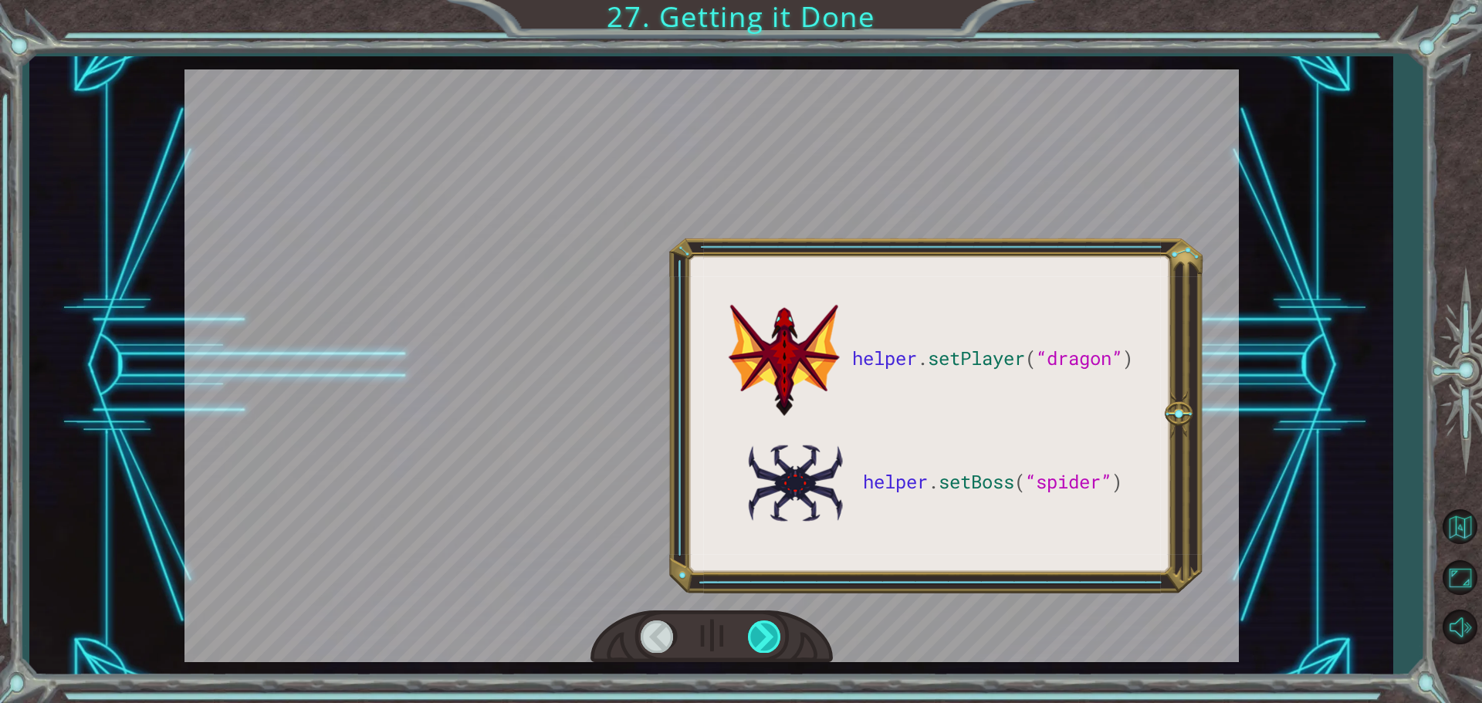
click at [767, 628] on div at bounding box center [765, 637] width 35 height 32
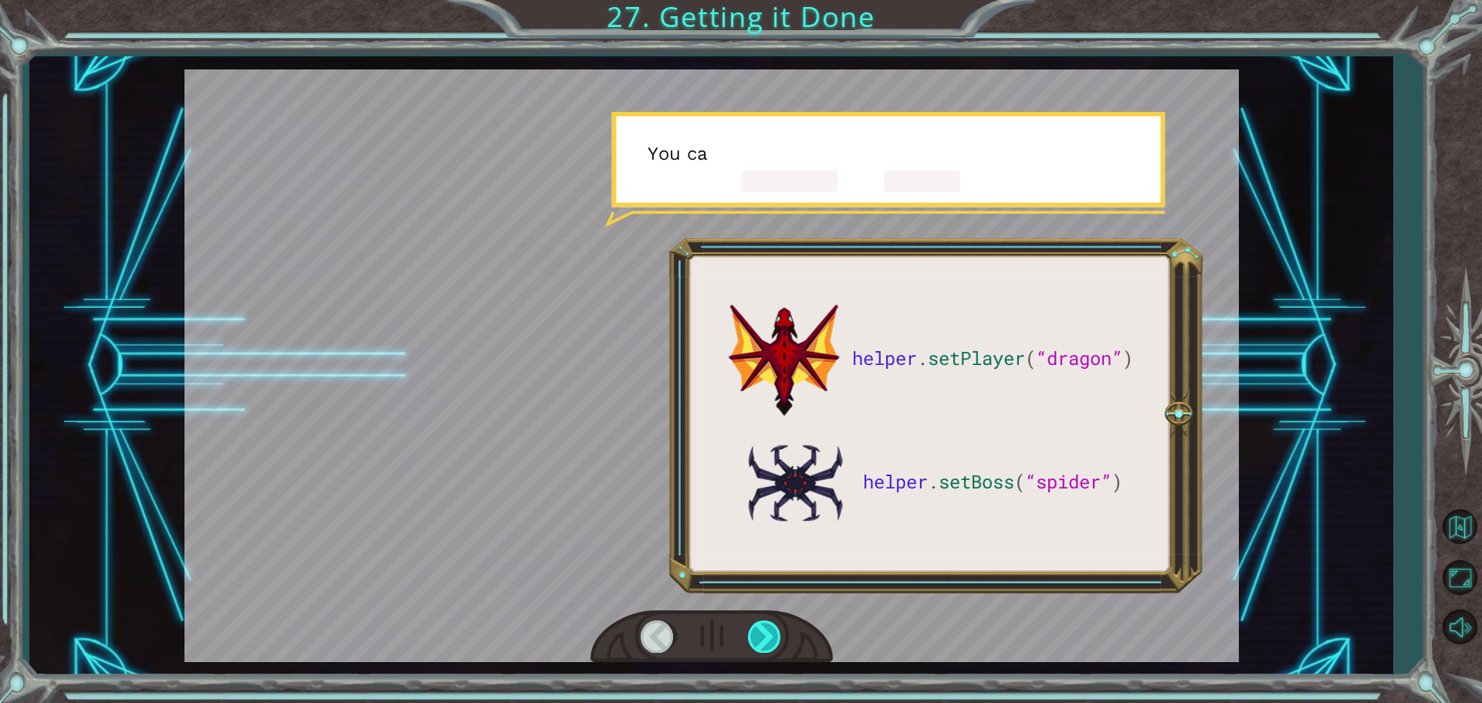
click at [767, 628] on div at bounding box center [765, 637] width 35 height 32
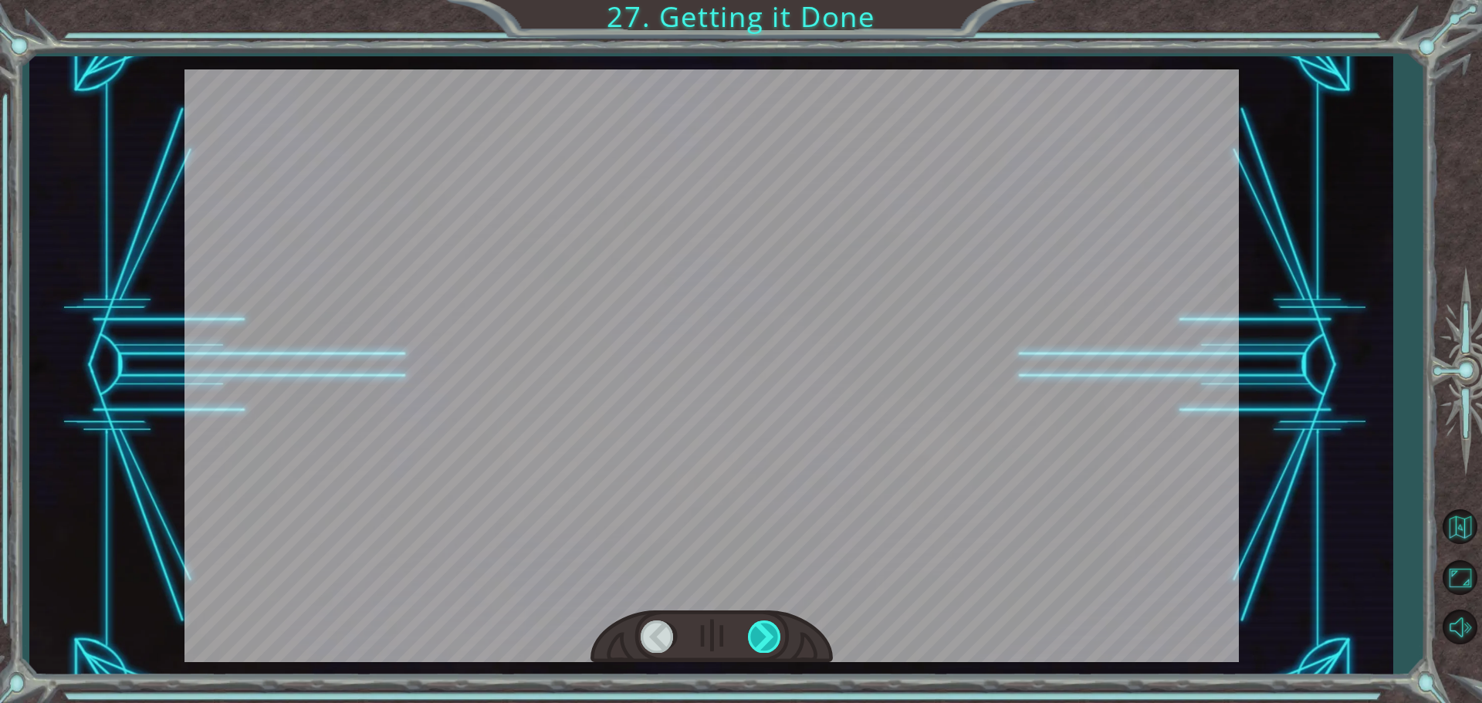
click at [767, 628] on div at bounding box center [765, 637] width 35 height 32
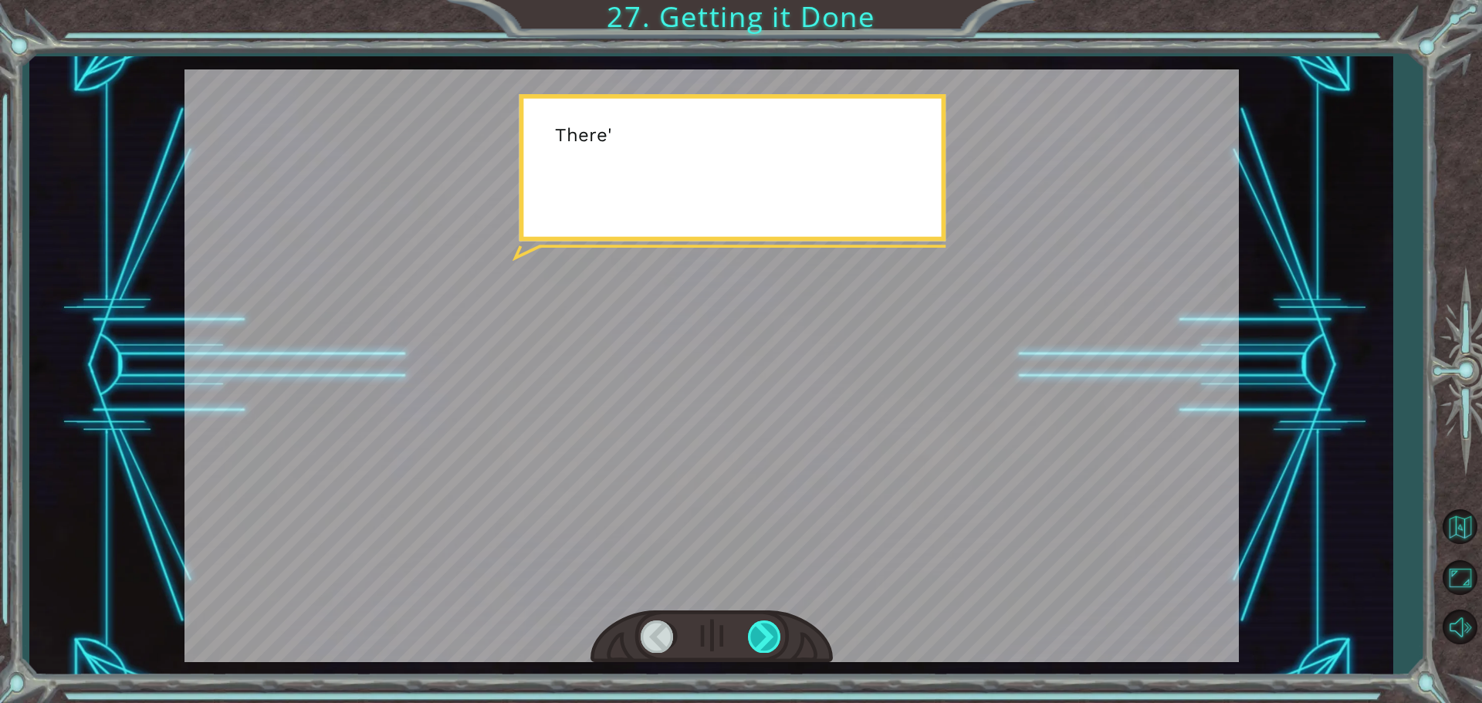
click at [767, 628] on div at bounding box center [765, 637] width 35 height 32
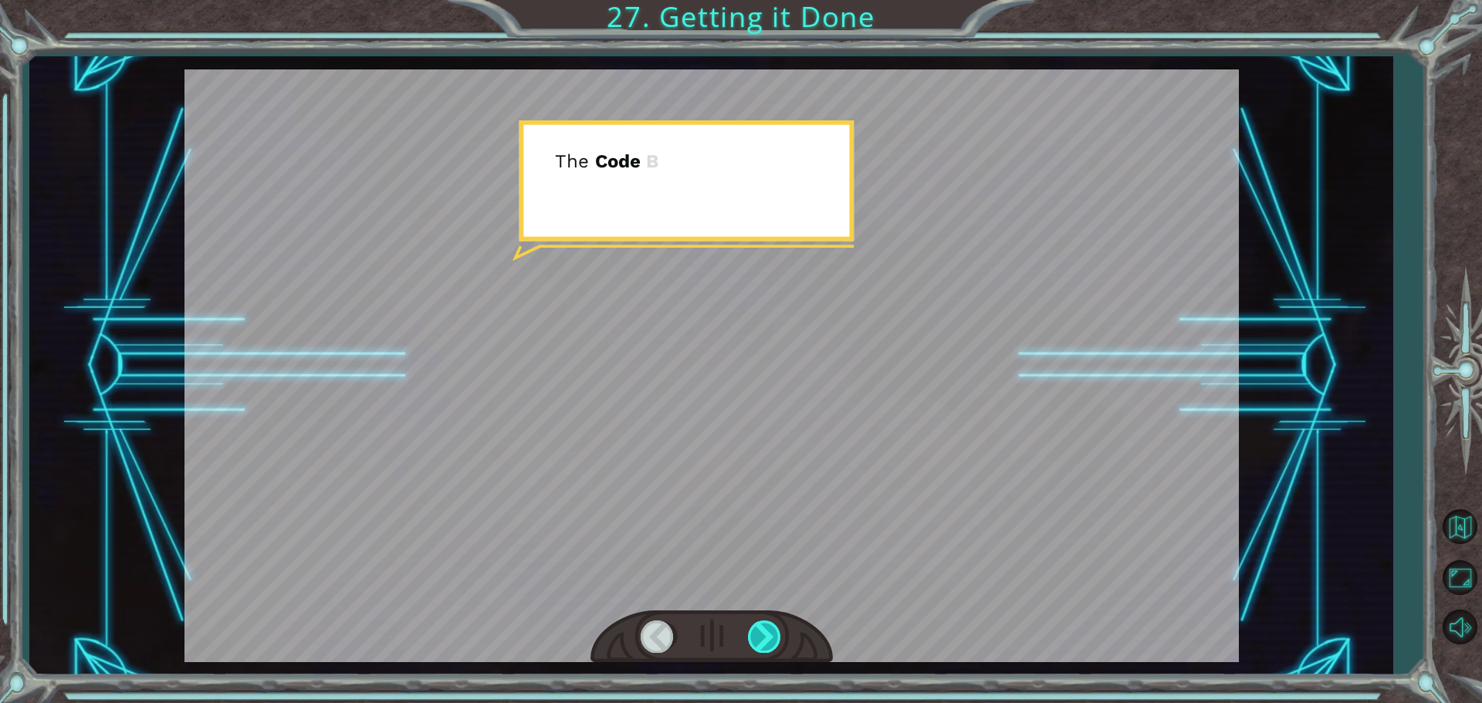
click at [767, 628] on div at bounding box center [765, 637] width 35 height 32
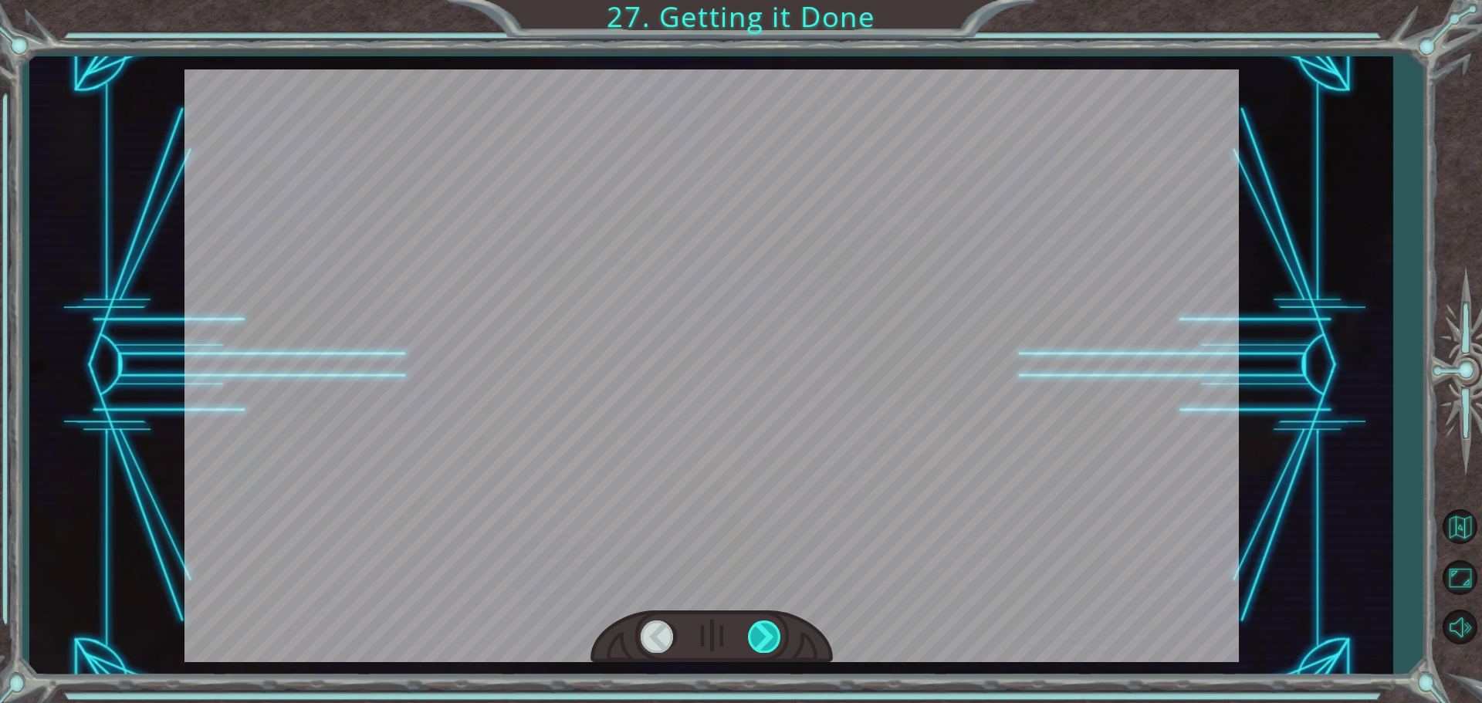
click at [767, 628] on div at bounding box center [765, 637] width 35 height 32
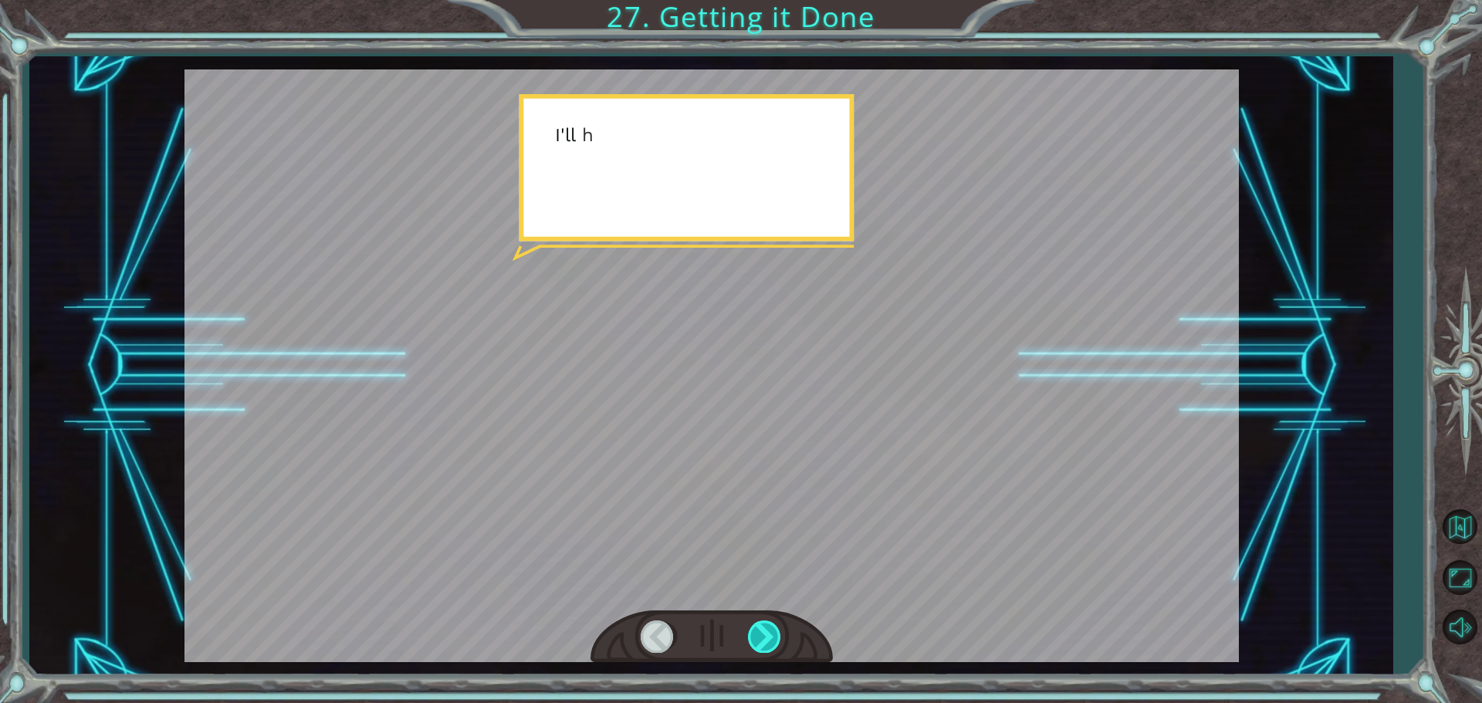
click at [767, 628] on div at bounding box center [765, 637] width 35 height 32
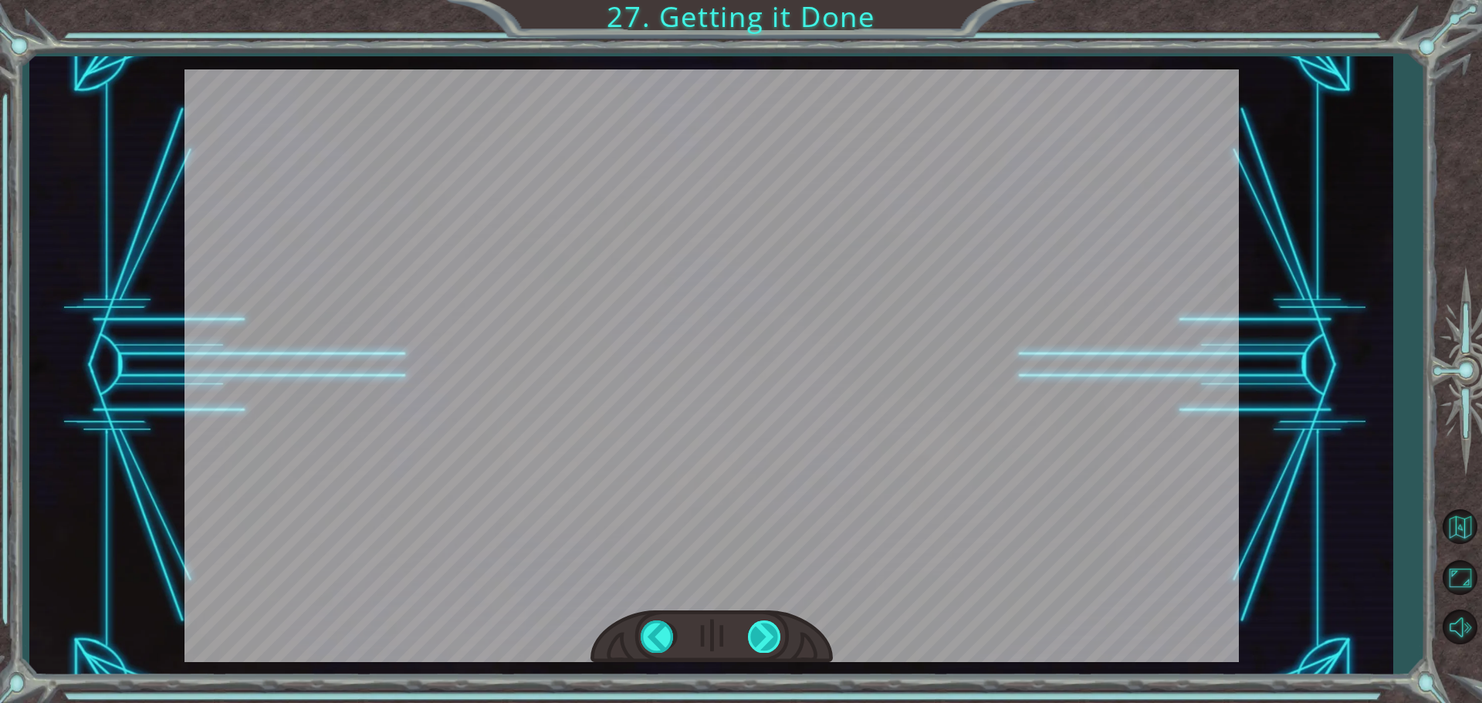
click at [767, 0] on div "helper . setPlayer ( “dragon” ) helper . setBoss ( “spider” ) G r e a t ! Y o u…" at bounding box center [741, 0] width 1482 height 0
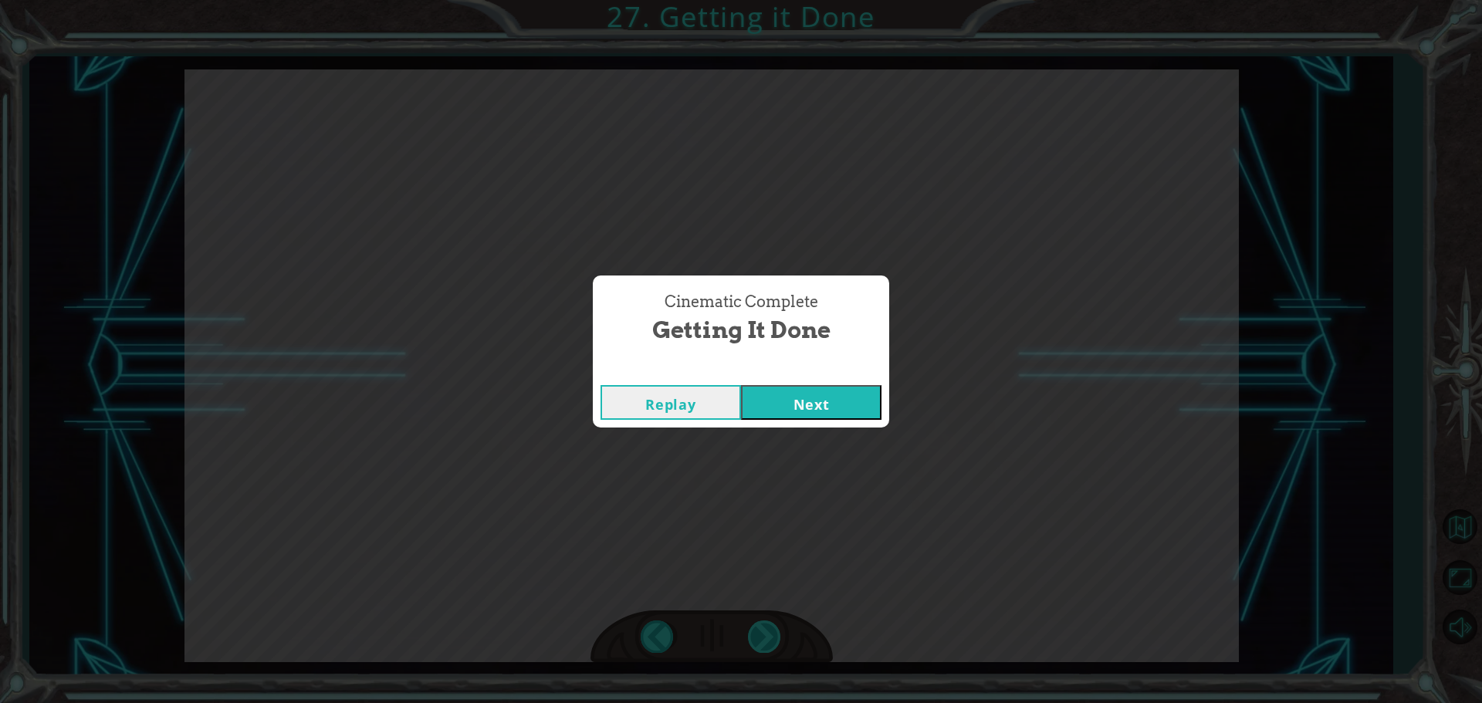
click at [767, 628] on div "Cinematic Complete Getting it Done Replay Next" at bounding box center [741, 351] width 1482 height 703
click at [791, 409] on button "Next" at bounding box center [811, 402] width 141 height 35
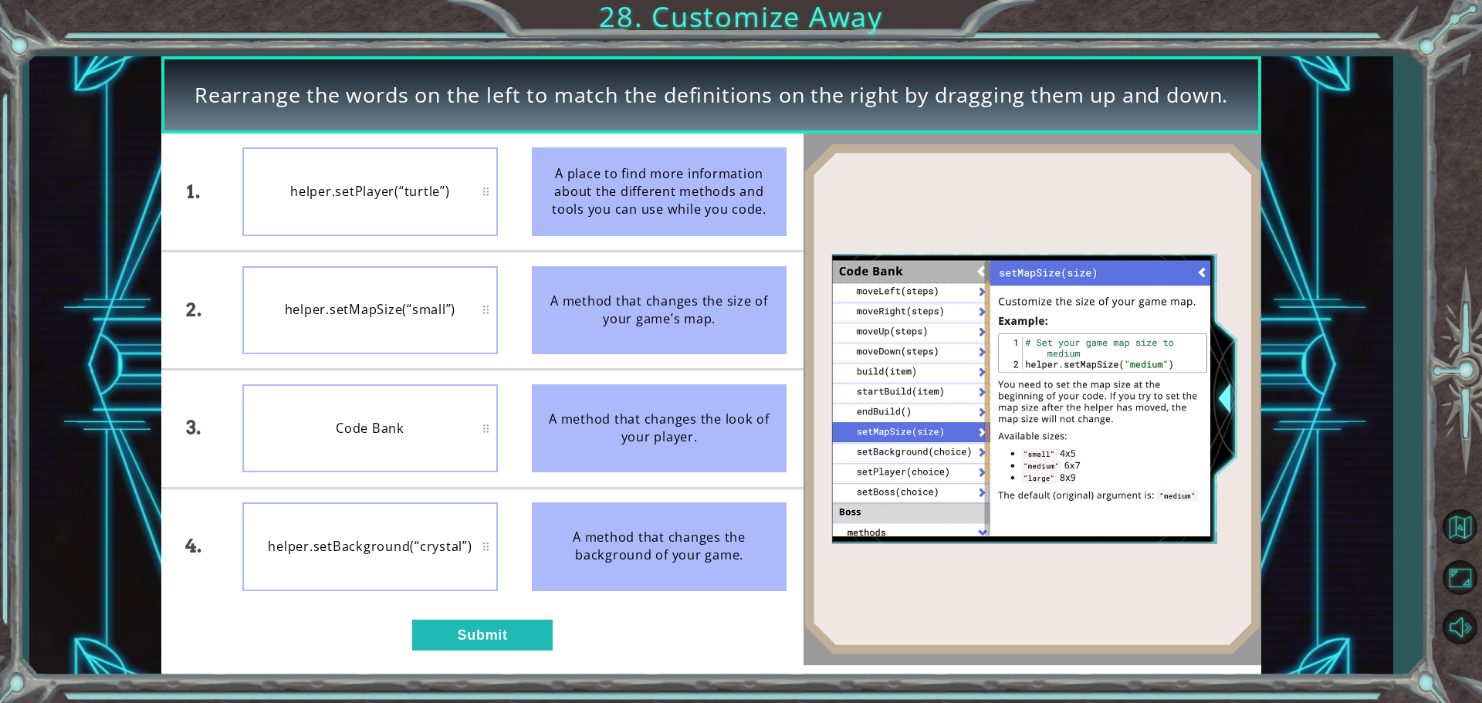
drag, startPoint x: 576, startPoint y: 557, endPoint x: 444, endPoint y: 526, distance: 135.6
click at [444, 526] on div "1. 2. 3. 4. helper.setPlayer(“turtle”) helper.setMapSize(“small”) Code Bank hel…" at bounding box center [482, 370] width 642 height 472
click at [431, 521] on div "helper.setBackground(“crystal”)" at bounding box center [370, 547] width 256 height 88
click at [432, 312] on div "Code Bank" at bounding box center [370, 310] width 256 height 88
click at [404, 555] on div "helper.setBackground(“crystal”)" at bounding box center [370, 547] width 256 height 88
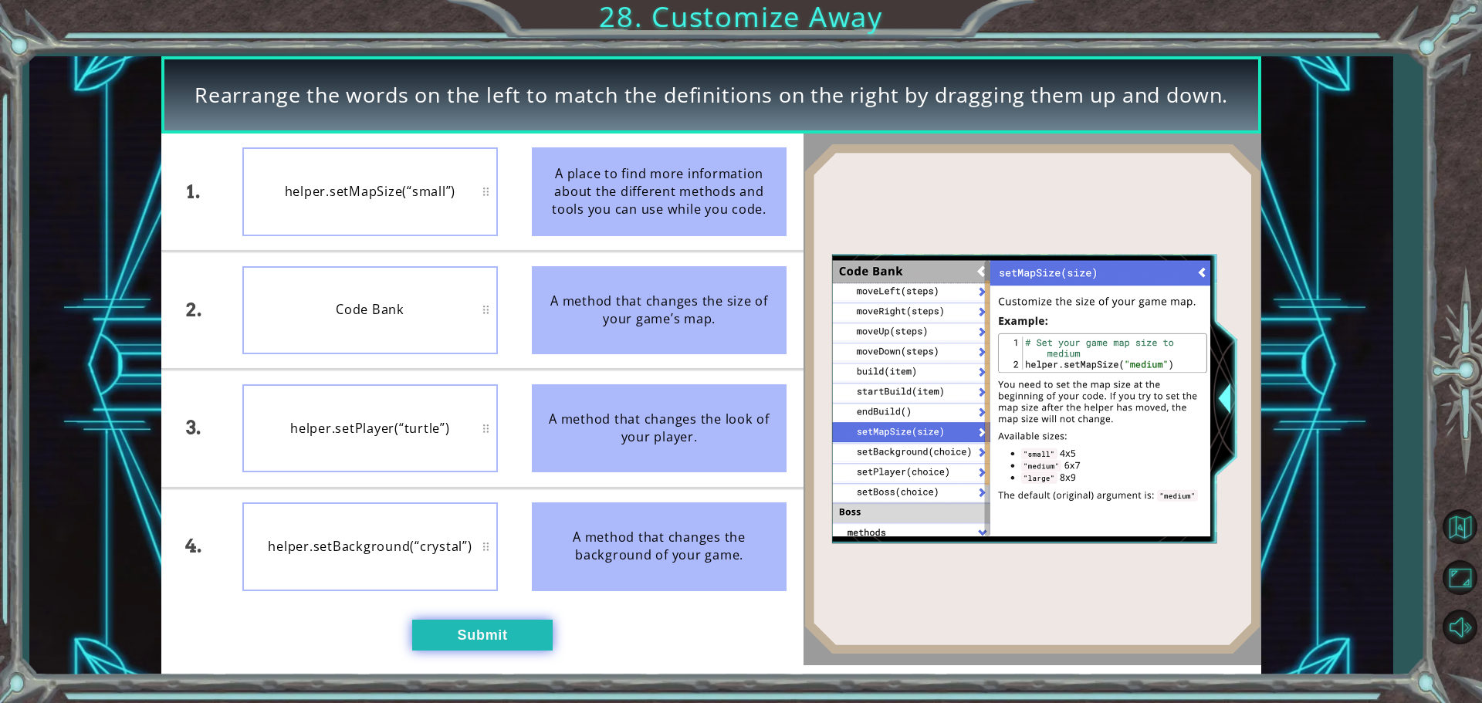
click at [463, 646] on button "Submit" at bounding box center [482, 635] width 141 height 31
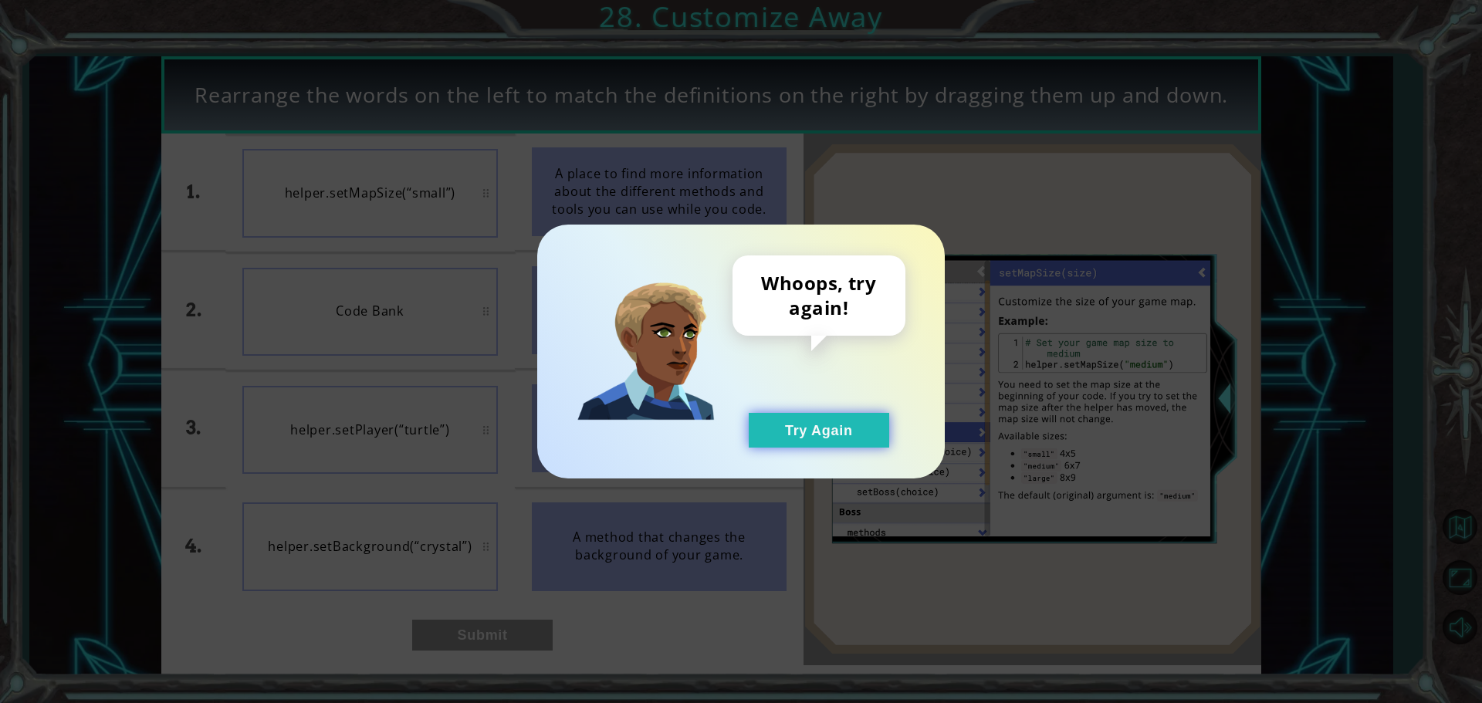
click at [801, 425] on button "Try Again" at bounding box center [819, 430] width 141 height 35
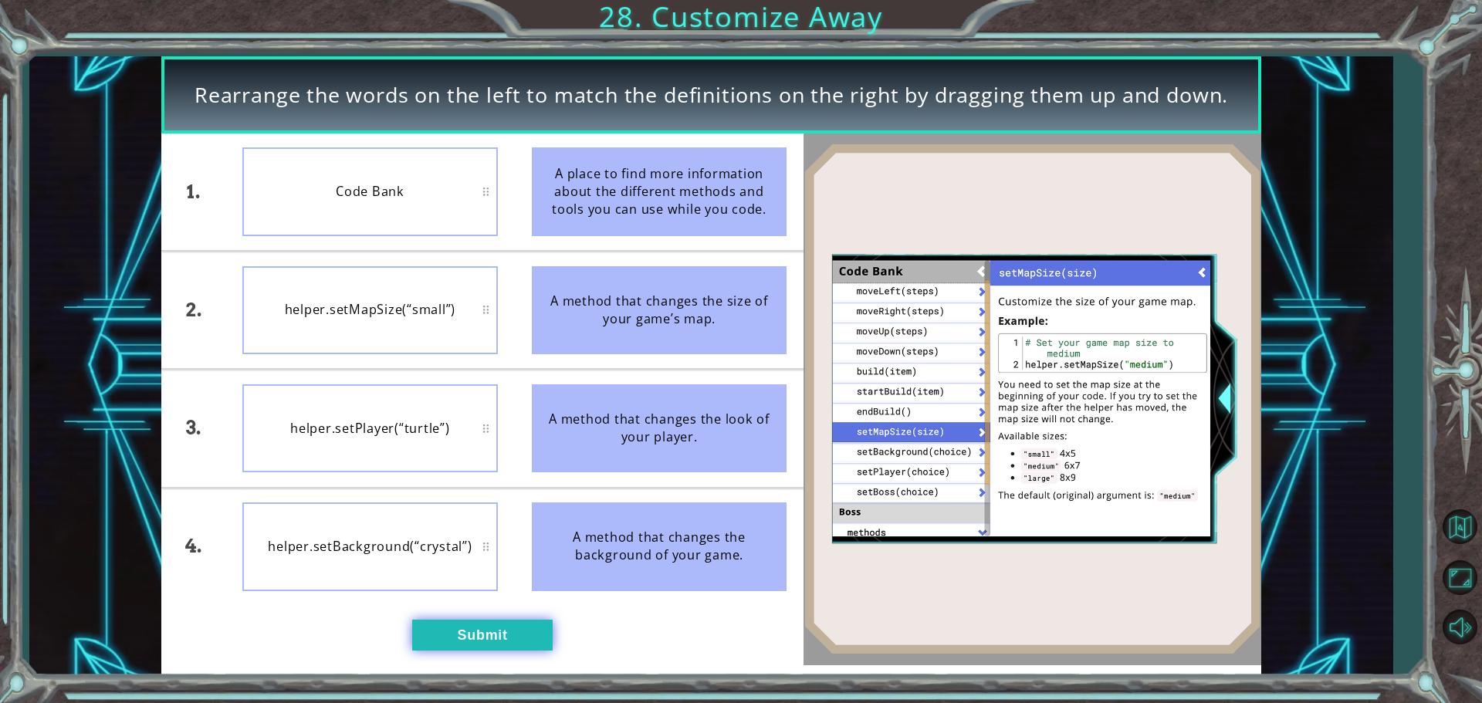
click at [486, 638] on button "Submit" at bounding box center [482, 635] width 141 height 31
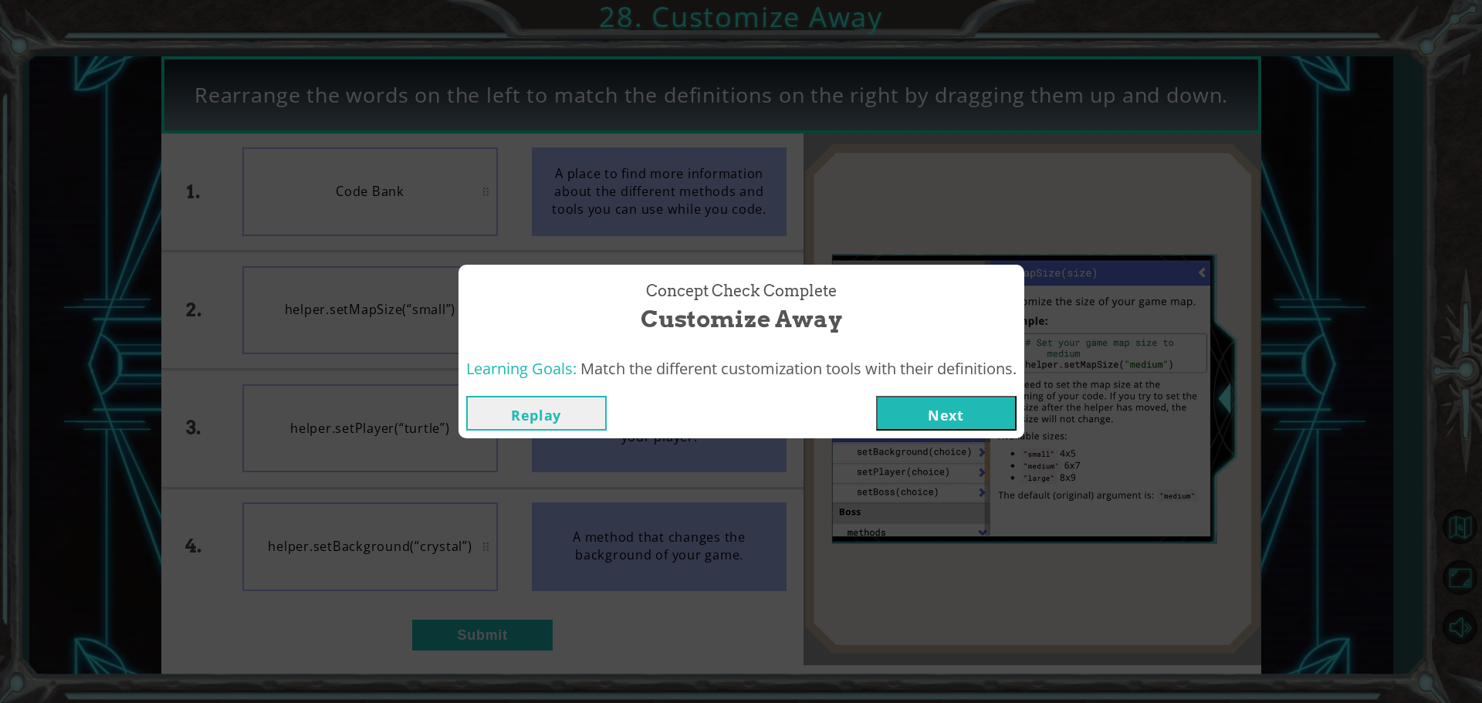
click at [935, 422] on button "Next" at bounding box center [946, 413] width 141 height 35
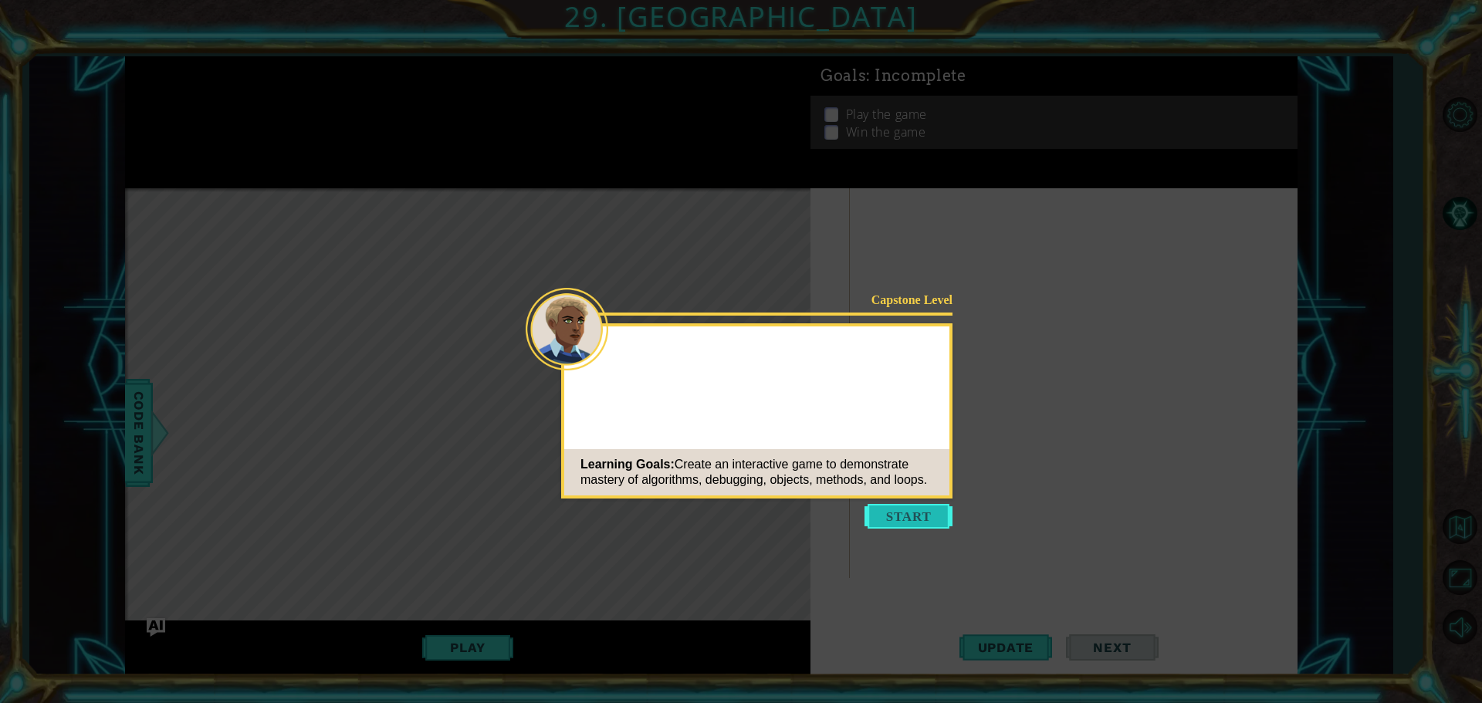
click at [916, 525] on button "Start" at bounding box center [909, 516] width 88 height 25
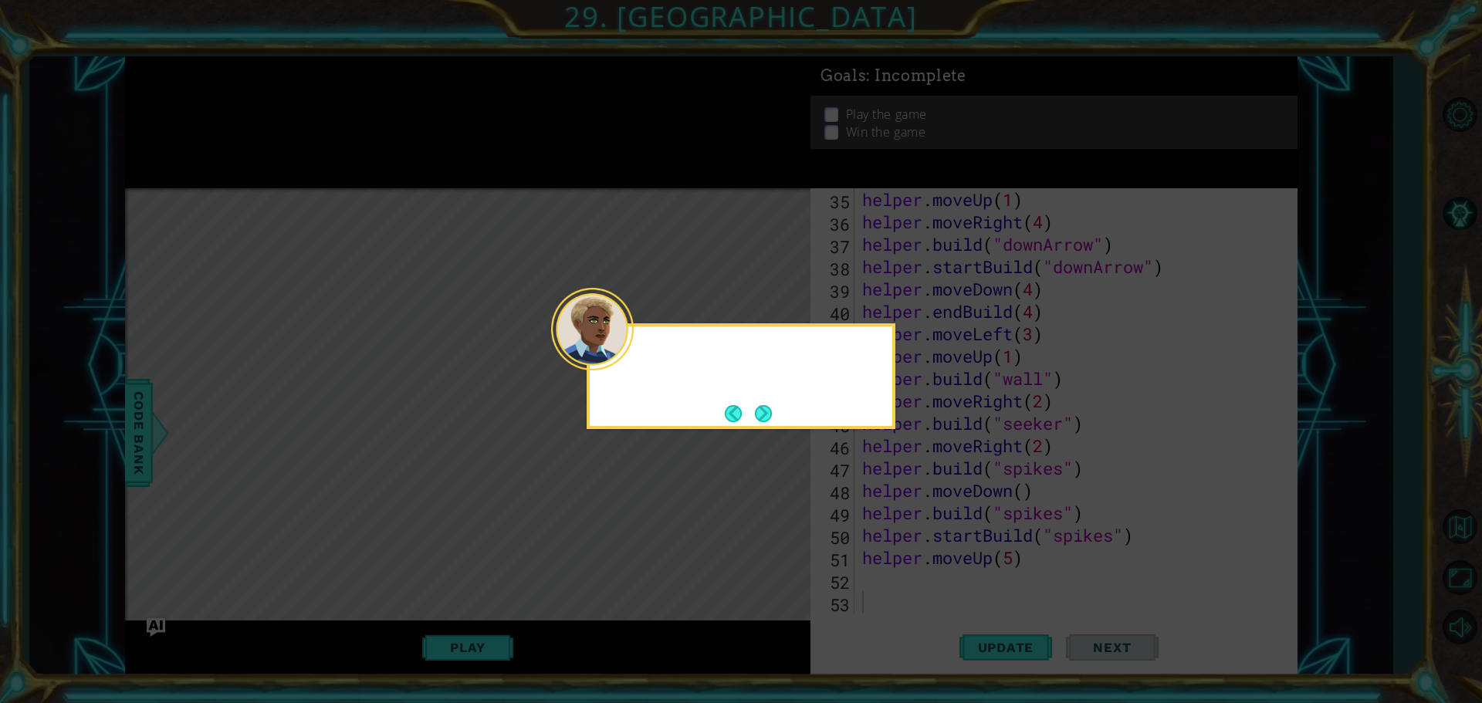
scroll to position [761, 0]
click at [770, 421] on button "Next" at bounding box center [764, 414] width 28 height 28
click at [770, 417] on button "Next" at bounding box center [763, 413] width 21 height 21
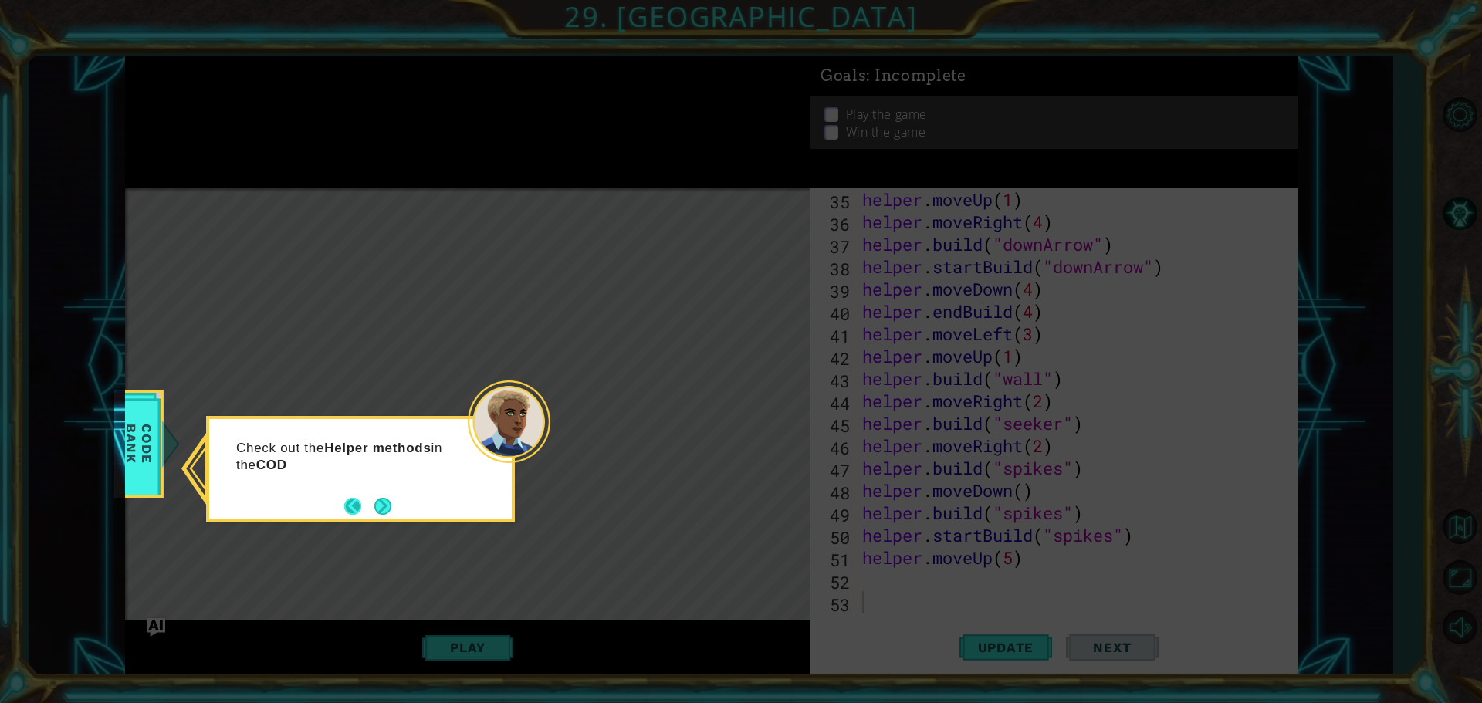
click at [364, 501] on button "Back" at bounding box center [359, 506] width 30 height 17
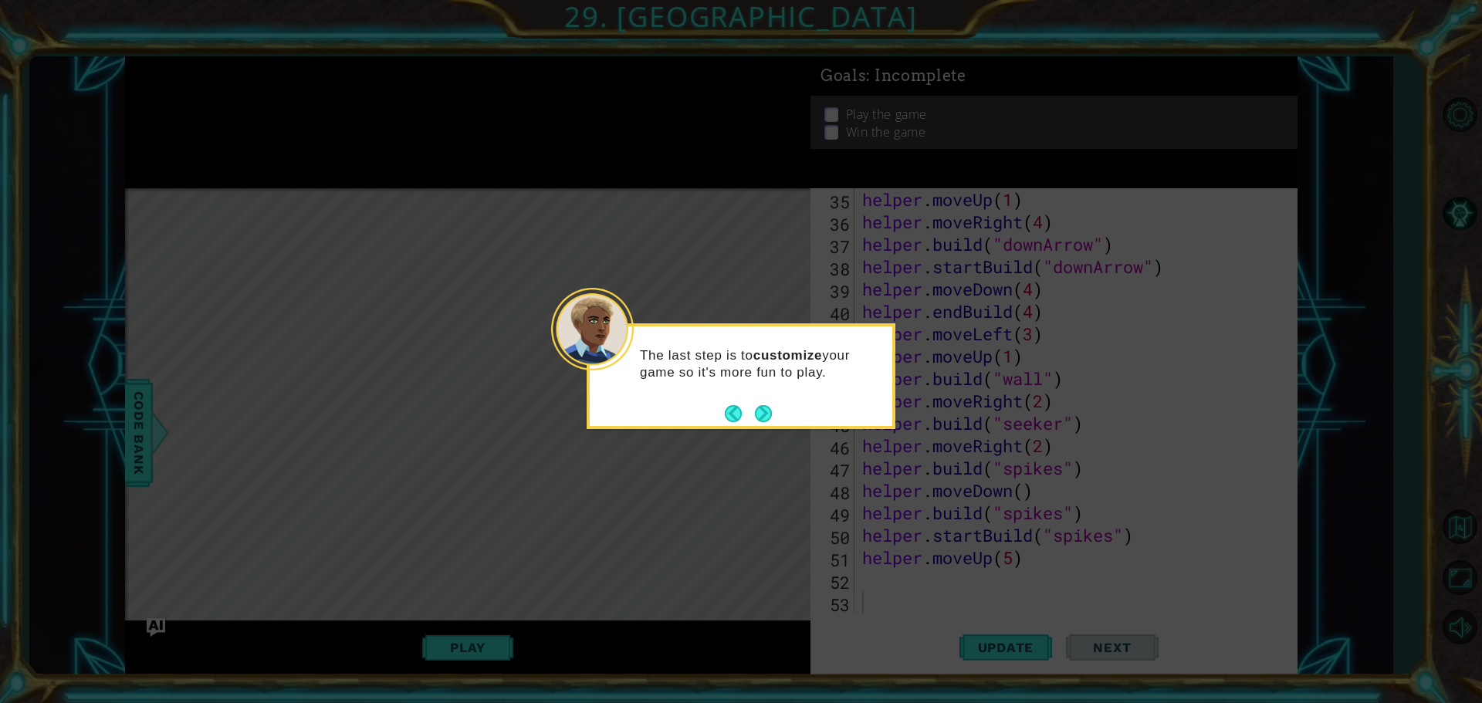
click at [791, 410] on div "The last step is to customize your game so it's more fun to play." at bounding box center [741, 372] width 303 height 78
click at [768, 411] on button "Next" at bounding box center [762, 413] width 25 height 25
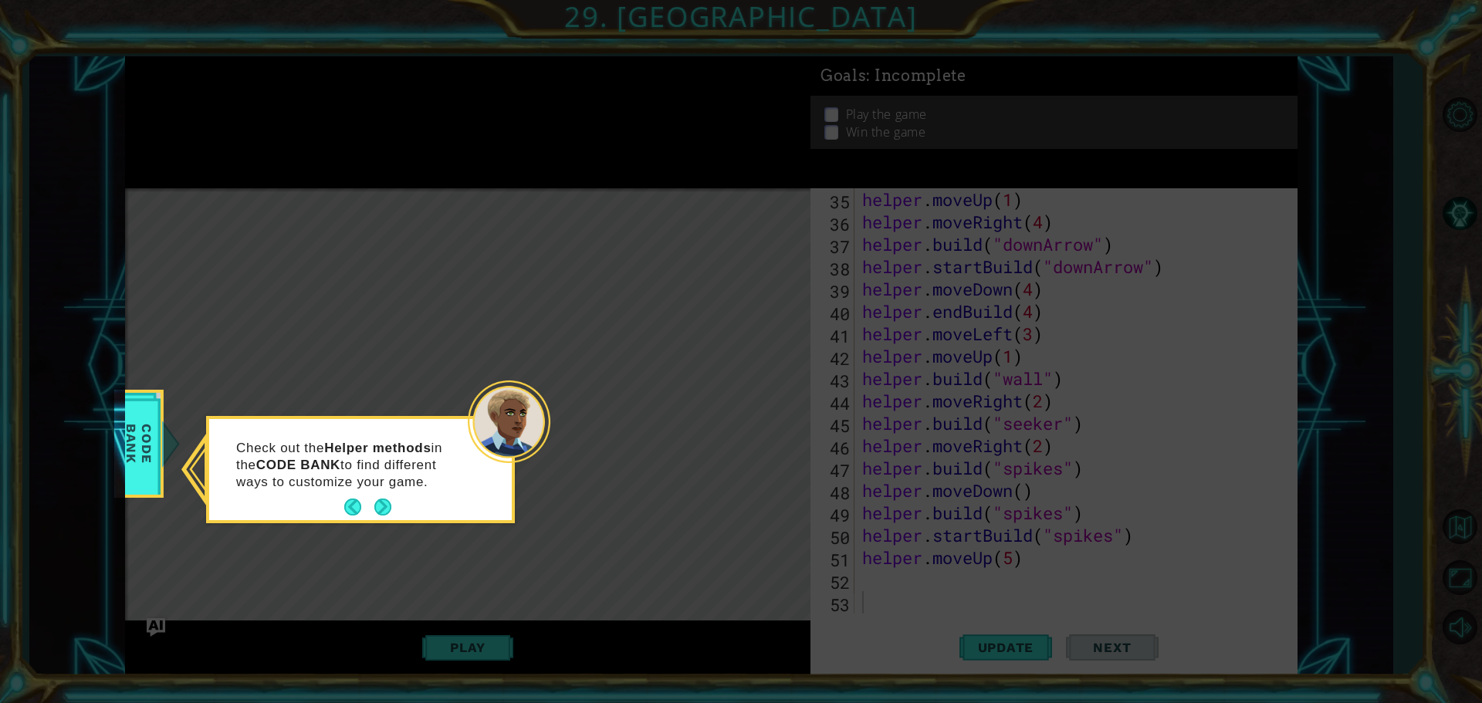
click at [395, 499] on div "Check out the Helper methods in the CODE BANK to find different ways to customi…" at bounding box center [360, 472] width 303 height 95
click at [380, 503] on button "Next" at bounding box center [383, 507] width 28 height 28
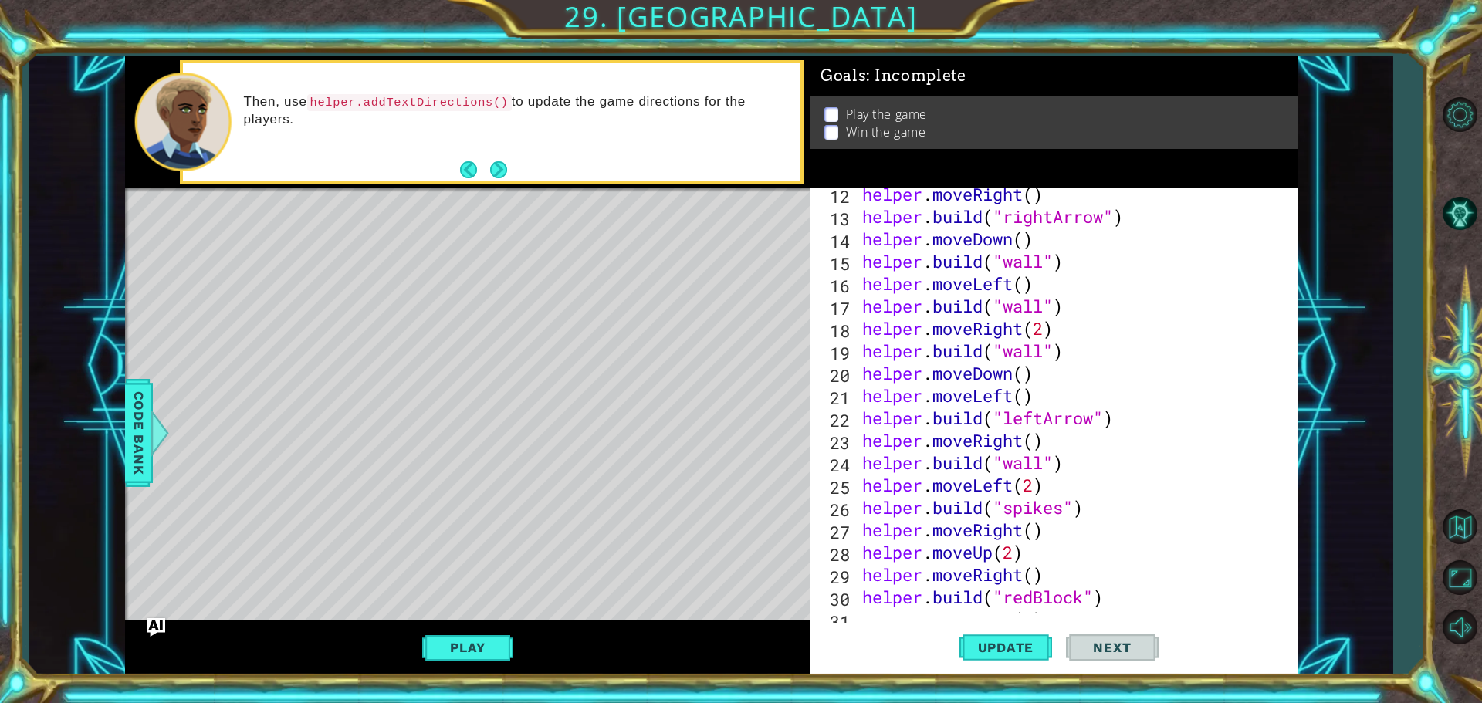
scroll to position [0, 0]
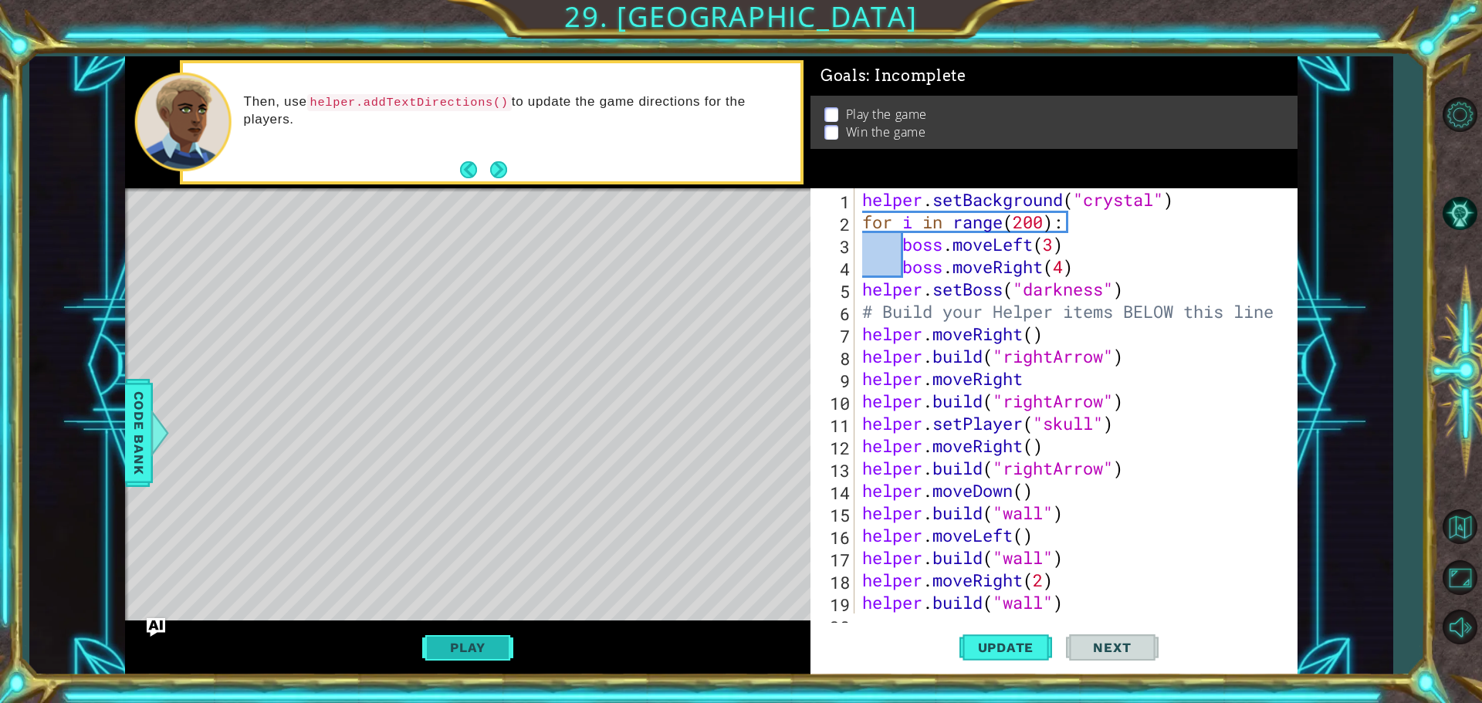
click at [478, 654] on button "Play" at bounding box center [467, 647] width 90 height 29
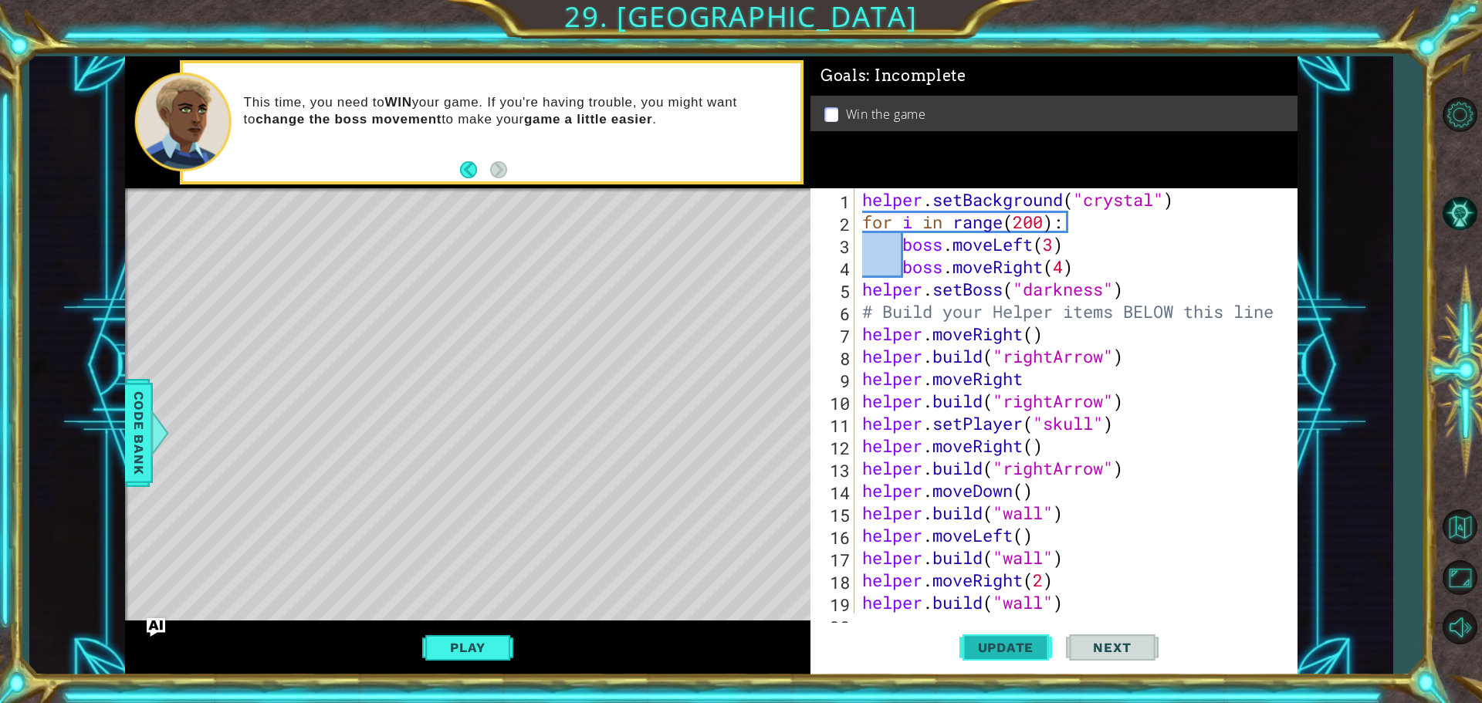
click at [998, 652] on span "Update" at bounding box center [1006, 647] width 87 height 15
